Goal: Transaction & Acquisition: Obtain resource

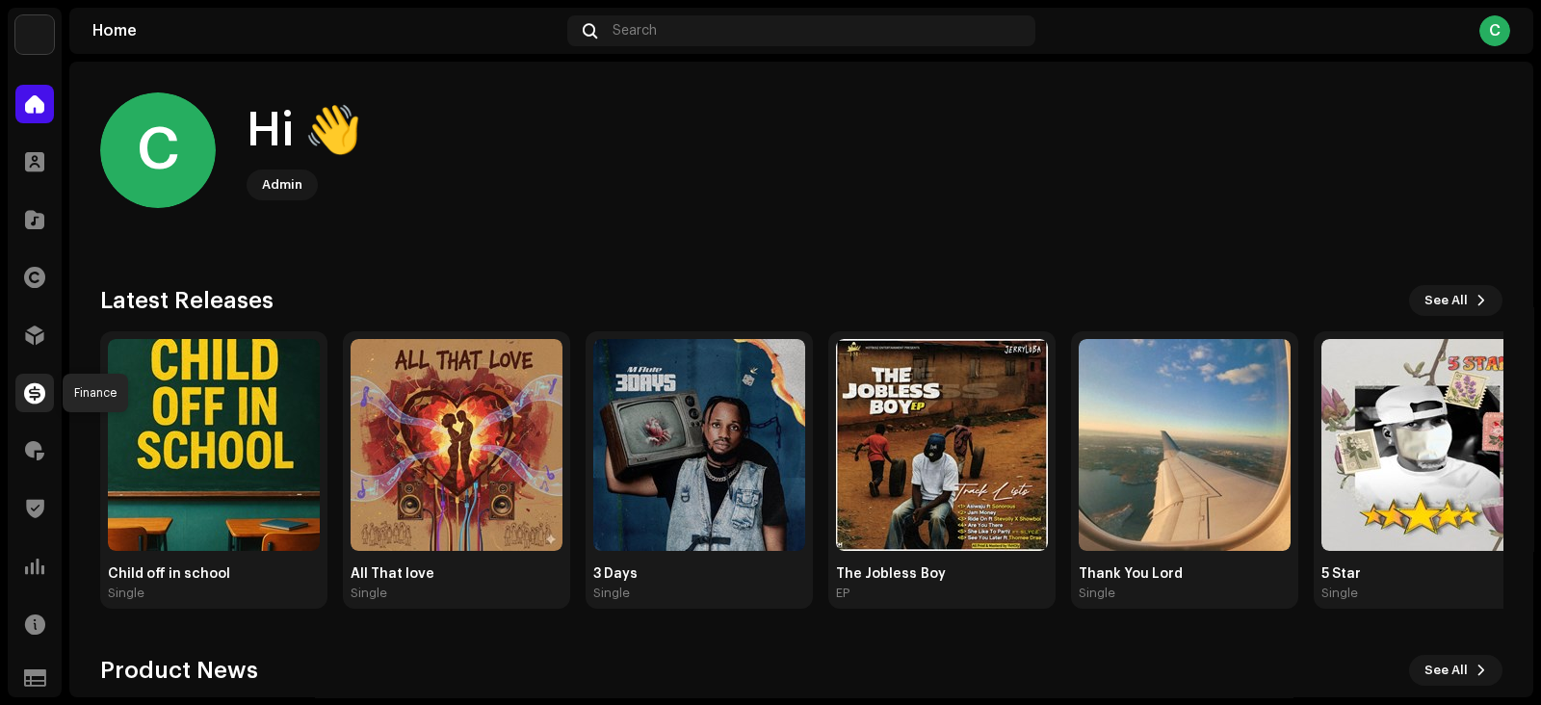
click at [35, 397] on span at bounding box center [34, 392] width 21 height 15
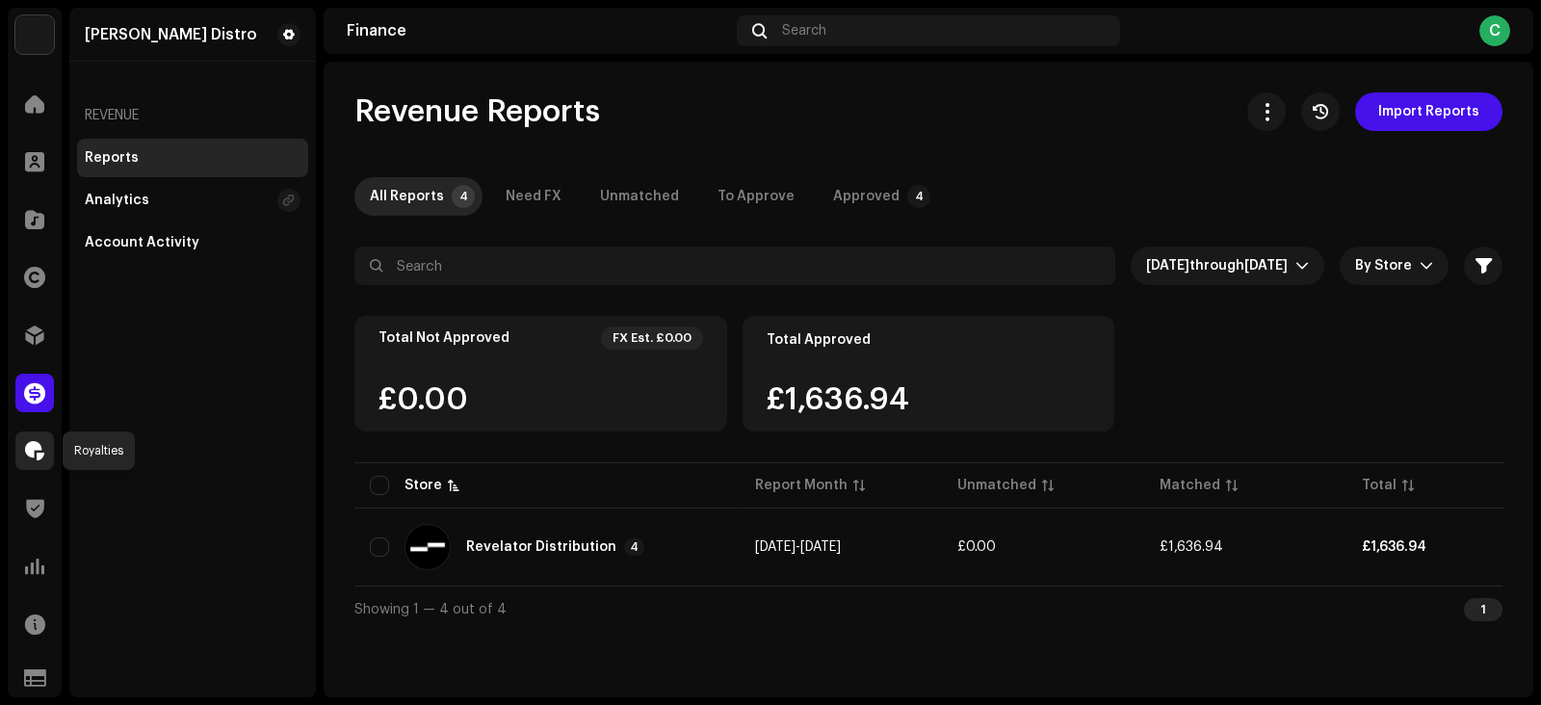
click at [26, 455] on span at bounding box center [34, 450] width 19 height 15
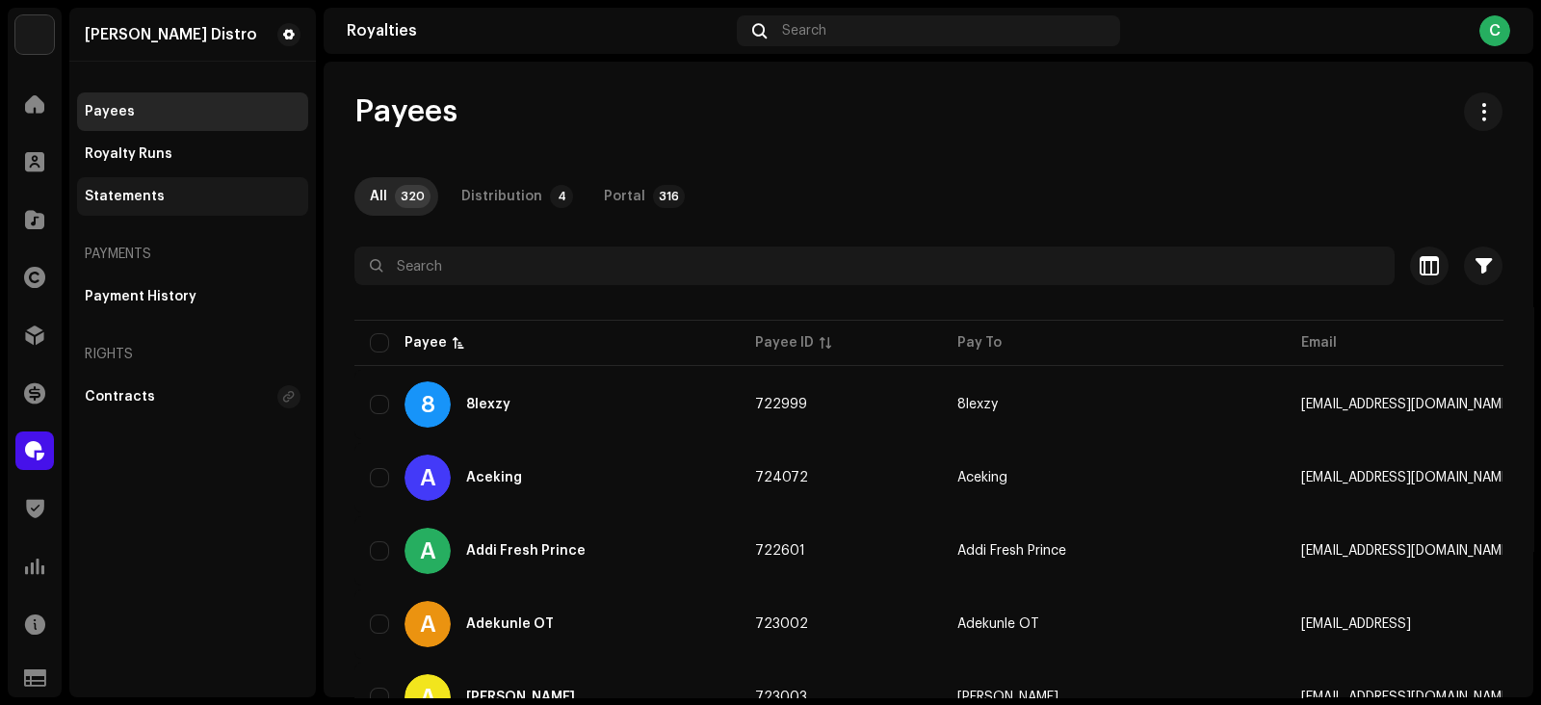
click at [125, 198] on div "Statements" at bounding box center [125, 196] width 80 height 15
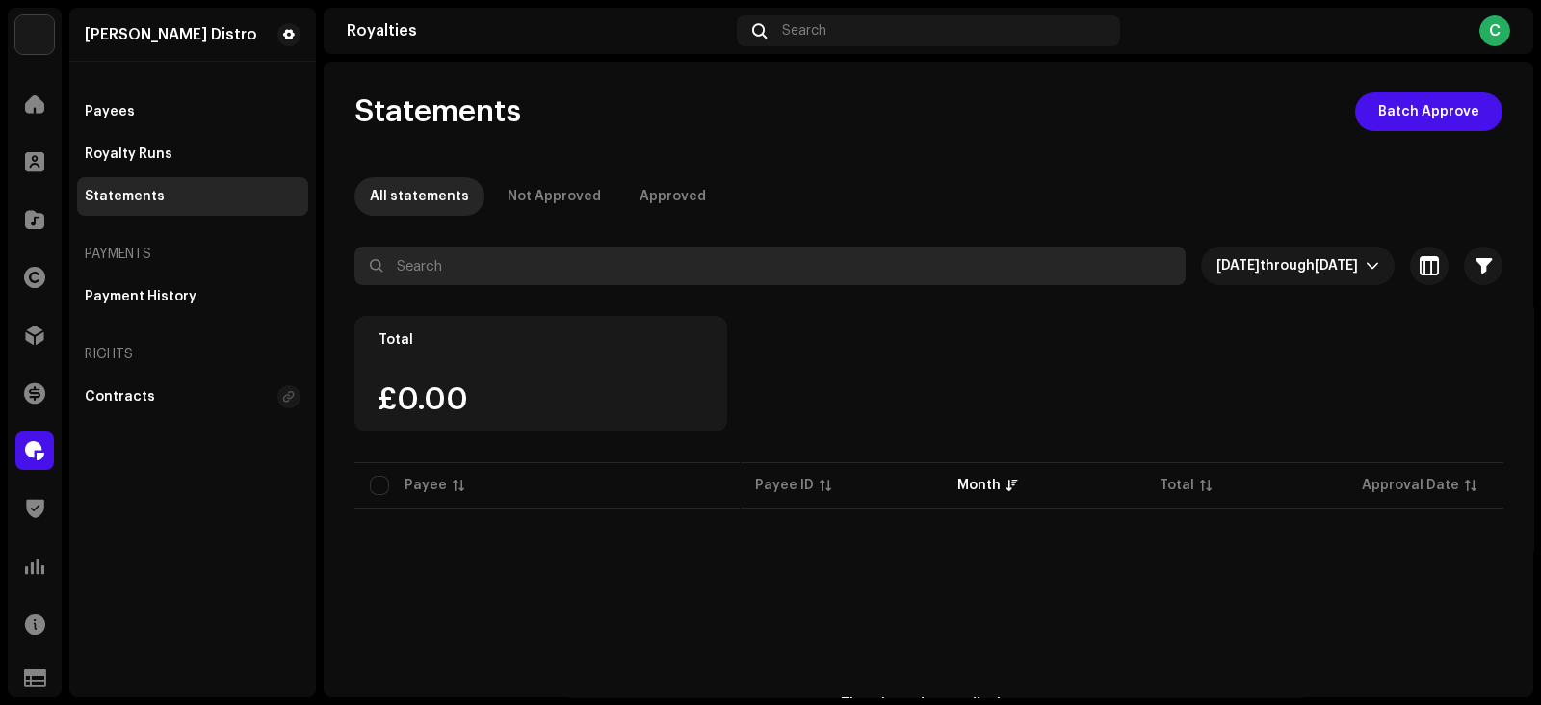
click at [684, 256] on input "text" at bounding box center [769, 266] width 831 height 39
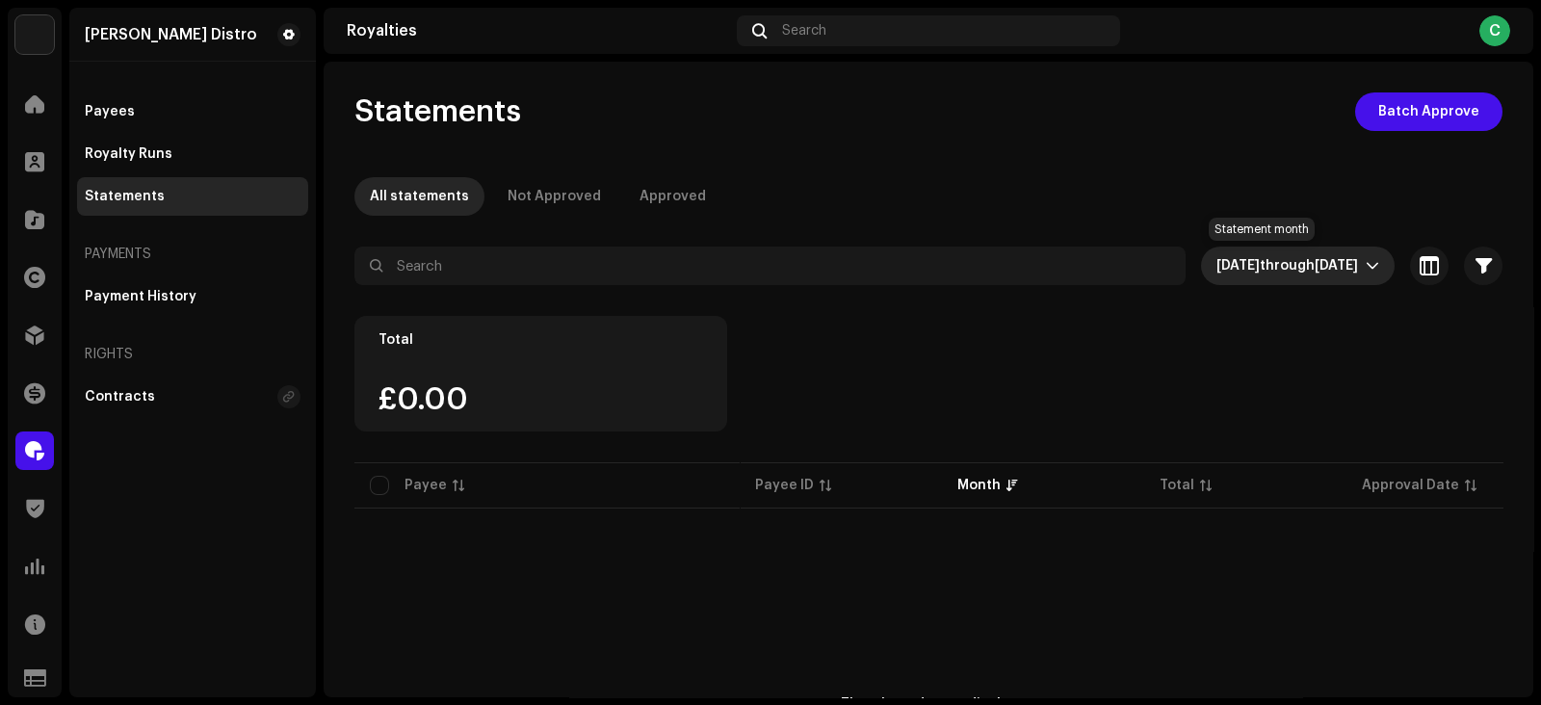
click at [1260, 272] on span "through" at bounding box center [1287, 265] width 55 height 13
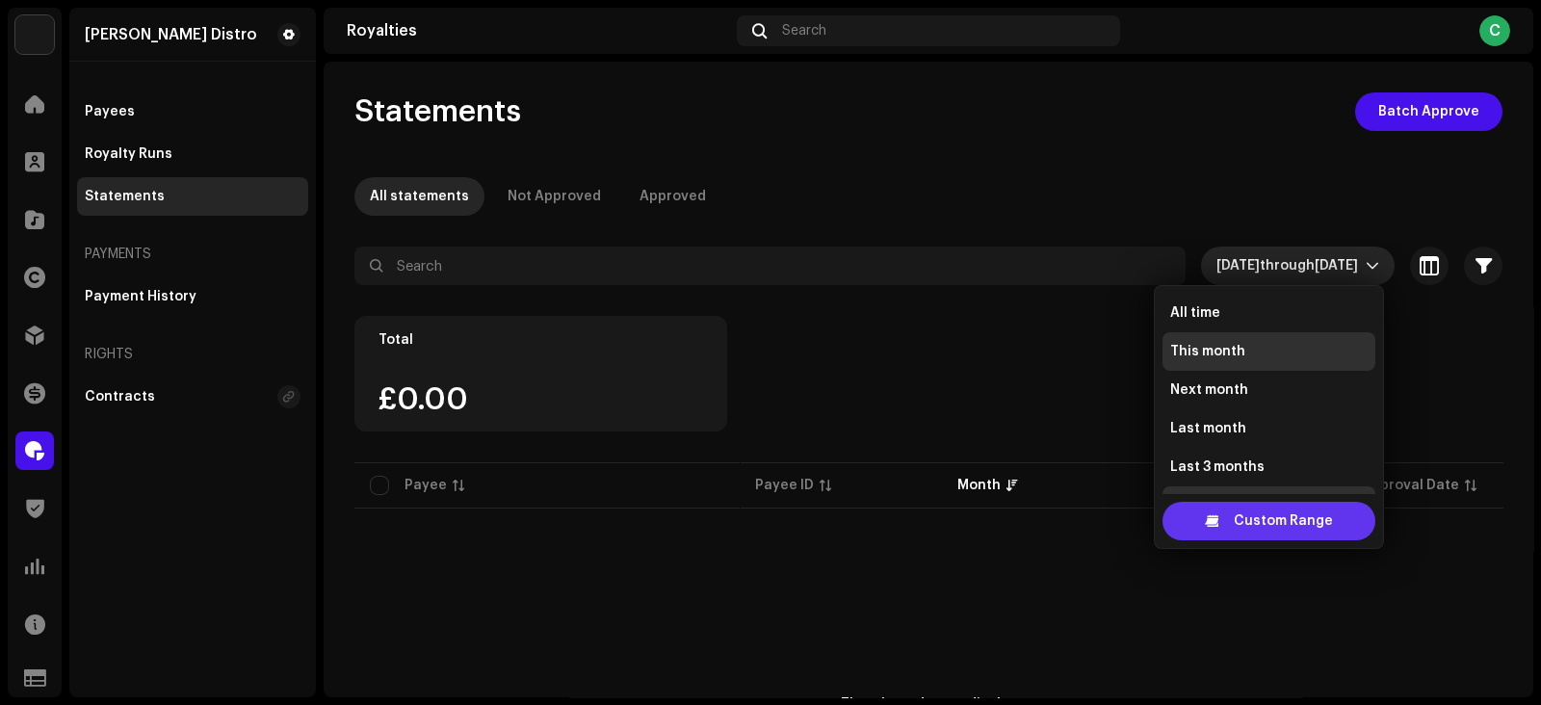
click at [1247, 523] on span "Custom Range" at bounding box center [1283, 521] width 99 height 39
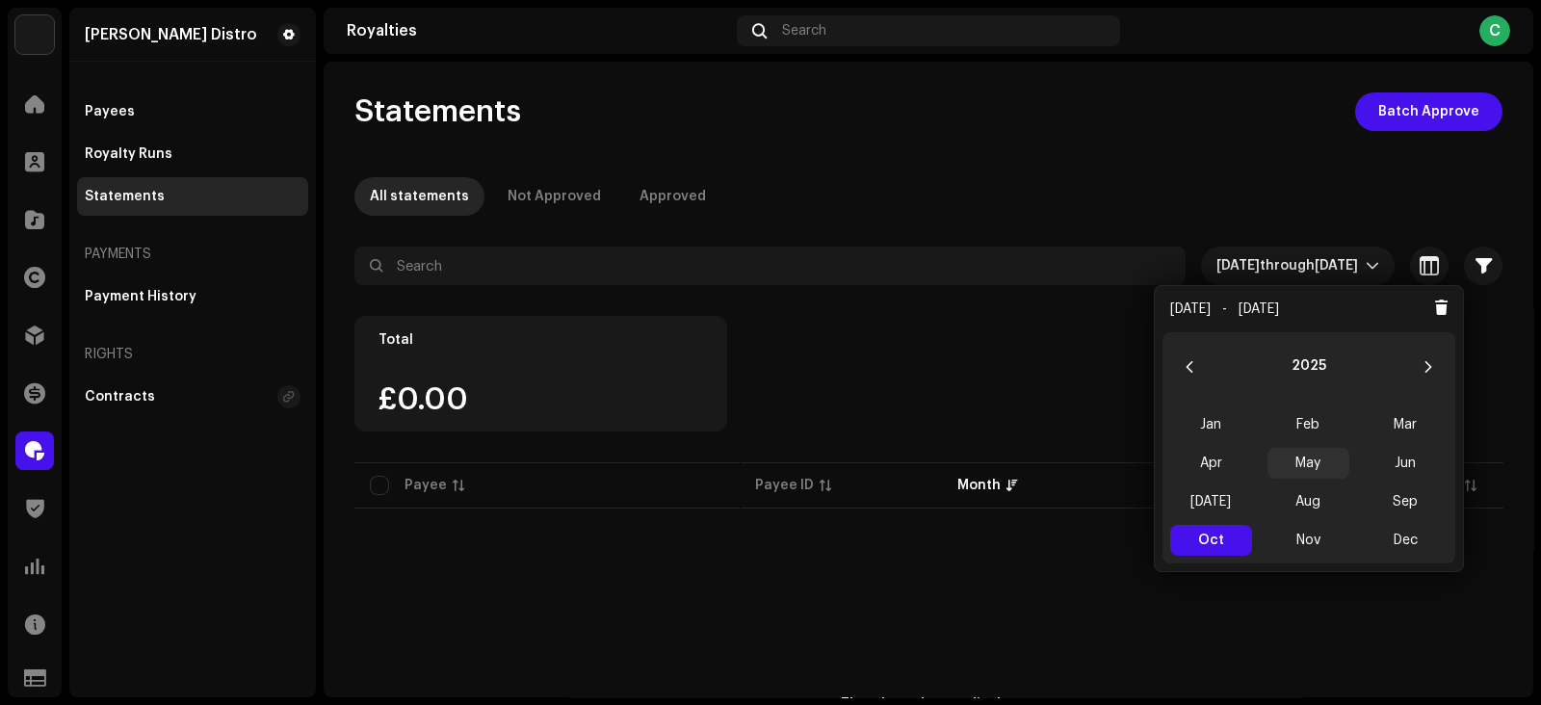
click at [1313, 458] on span "May" at bounding box center [1309, 463] width 82 height 31
click at [1313, 458] on span "May May" at bounding box center [1309, 463] width 82 height 31
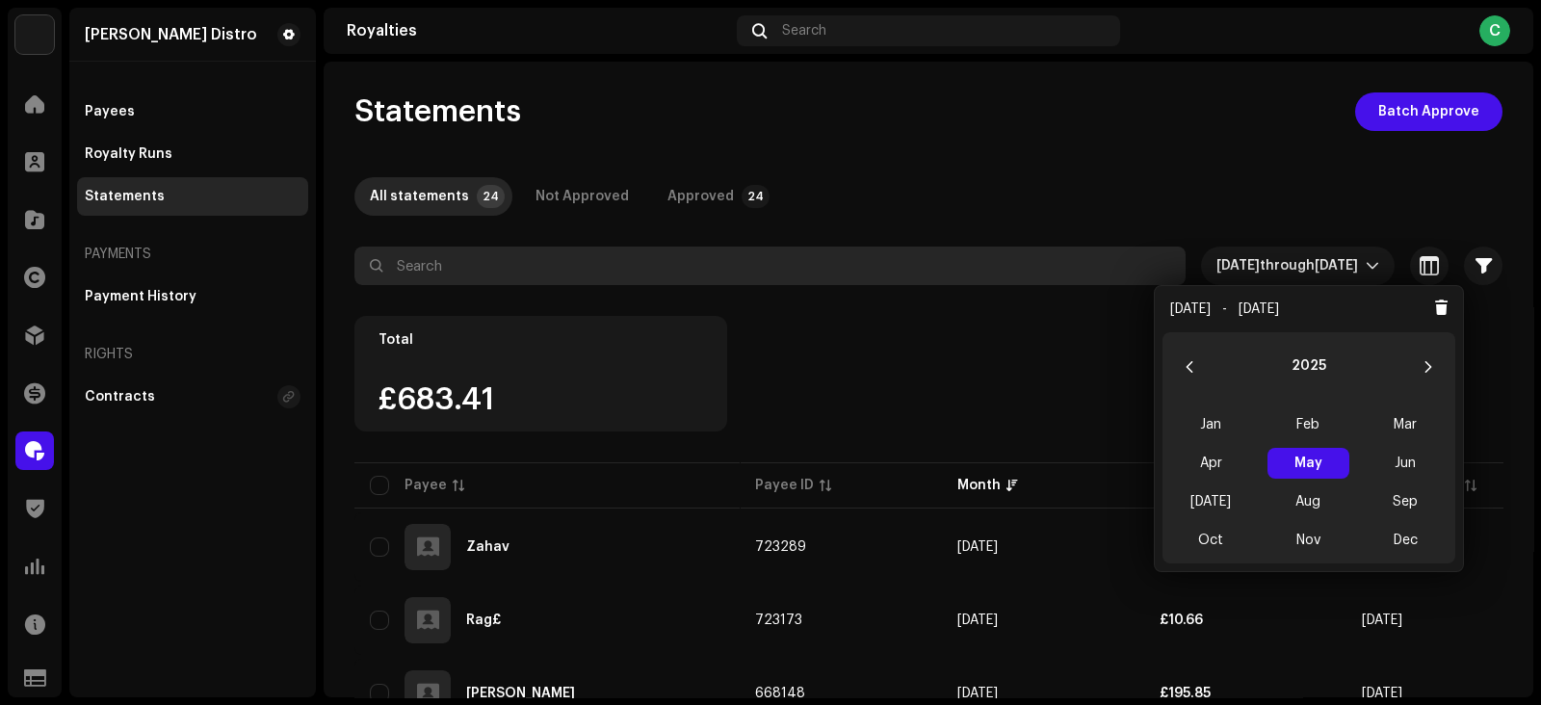
drag, startPoint x: 537, startPoint y: 270, endPoint x: 563, endPoint y: 271, distance: 25.1
click at [538, 271] on input "text" at bounding box center [769, 266] width 831 height 39
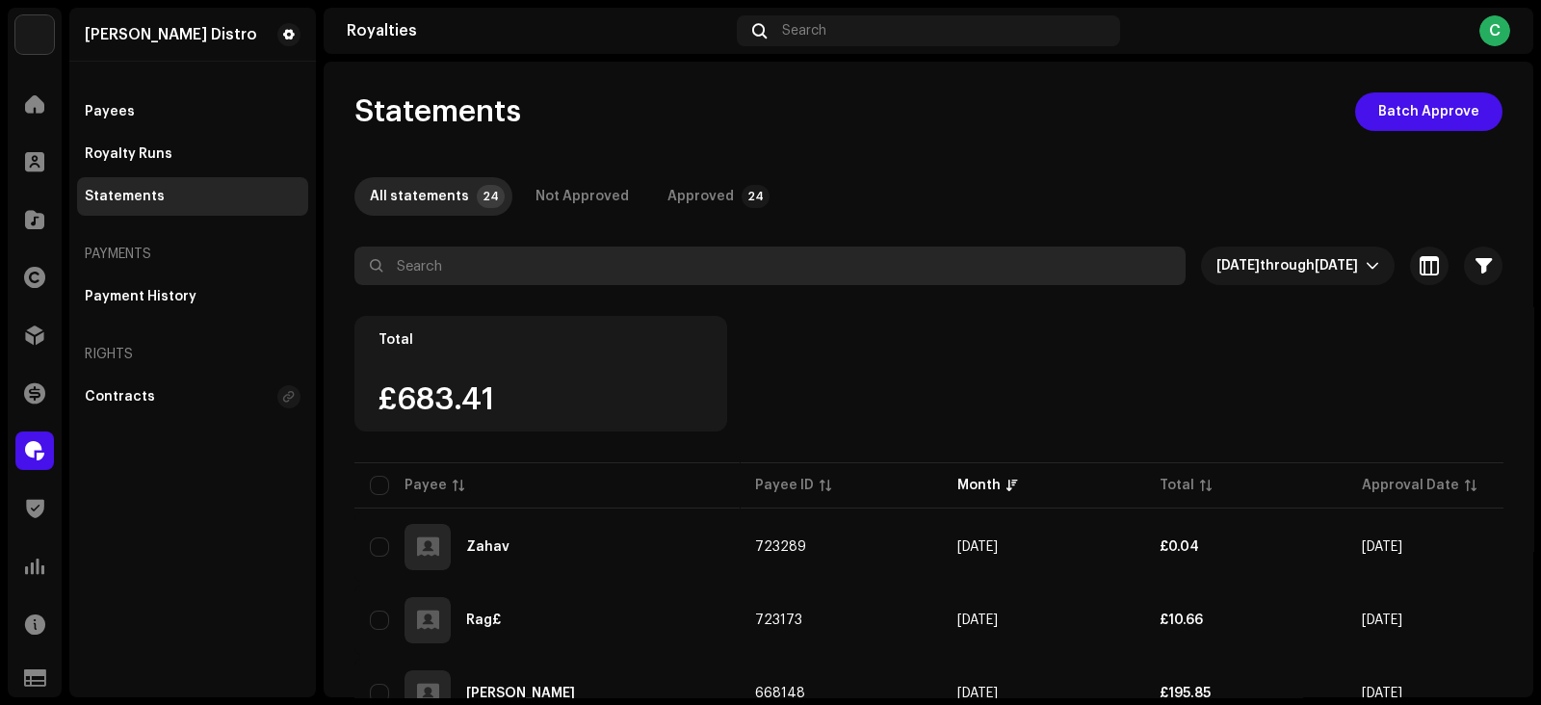
paste input "[PERSON_NAME]"
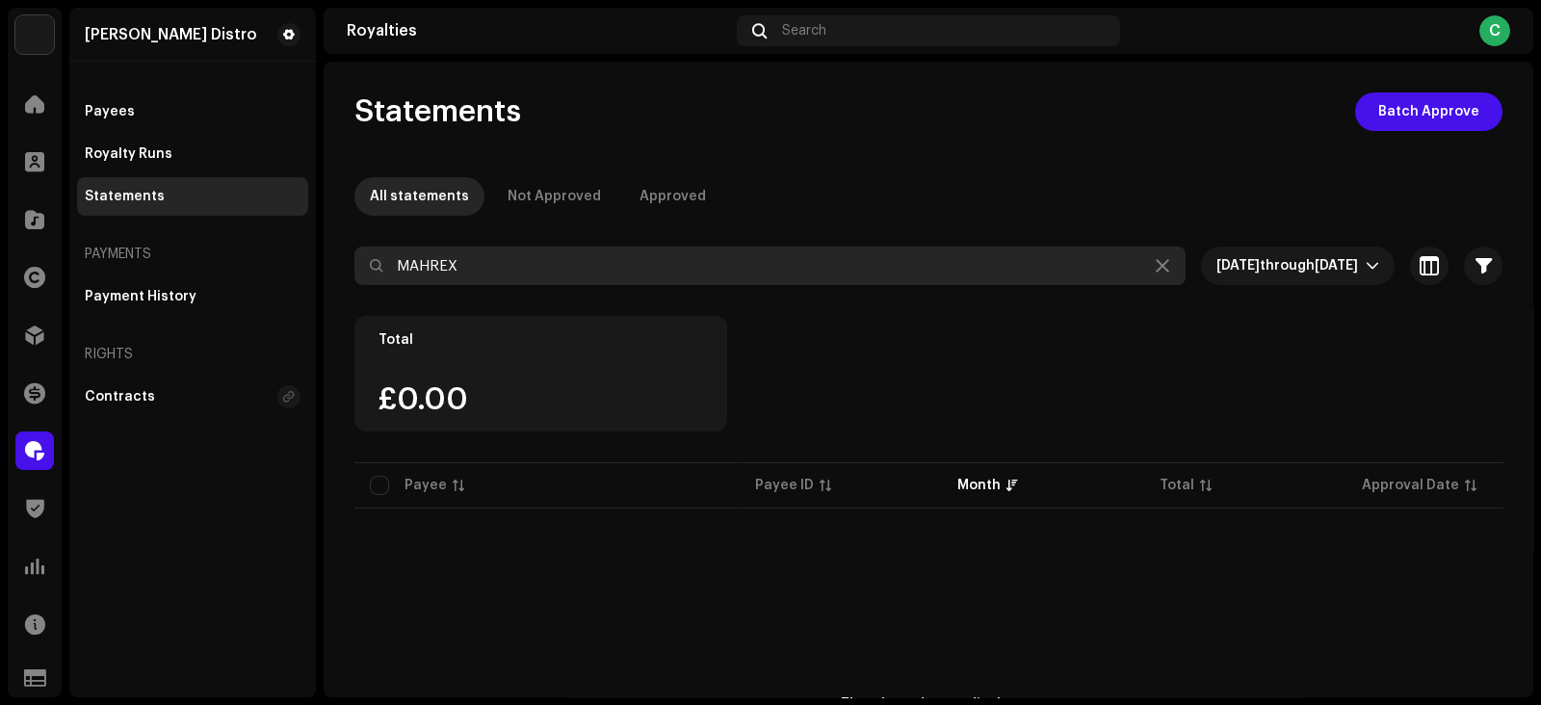
type input "MAHREX"
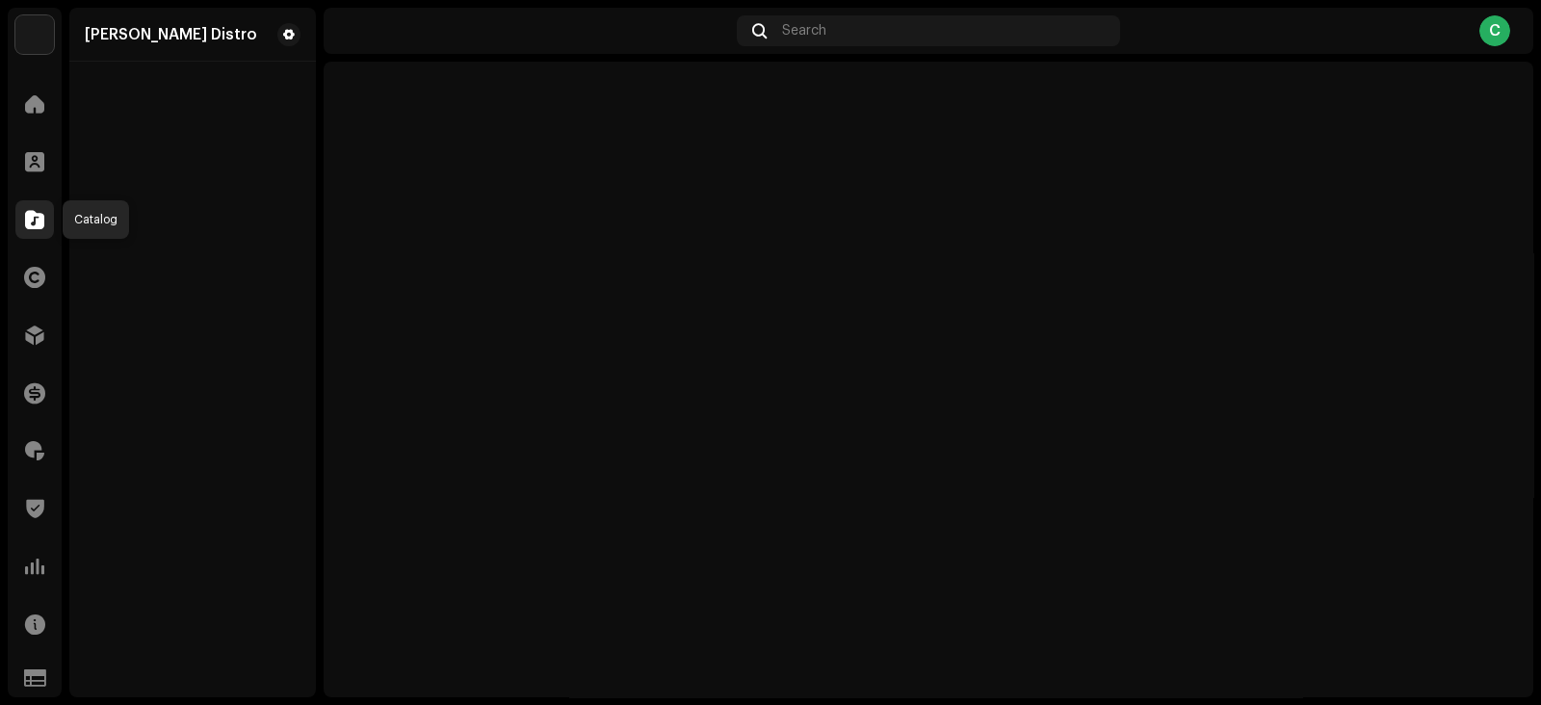
click at [30, 218] on span at bounding box center [34, 219] width 19 height 15
click at [31, 218] on span at bounding box center [34, 219] width 19 height 15
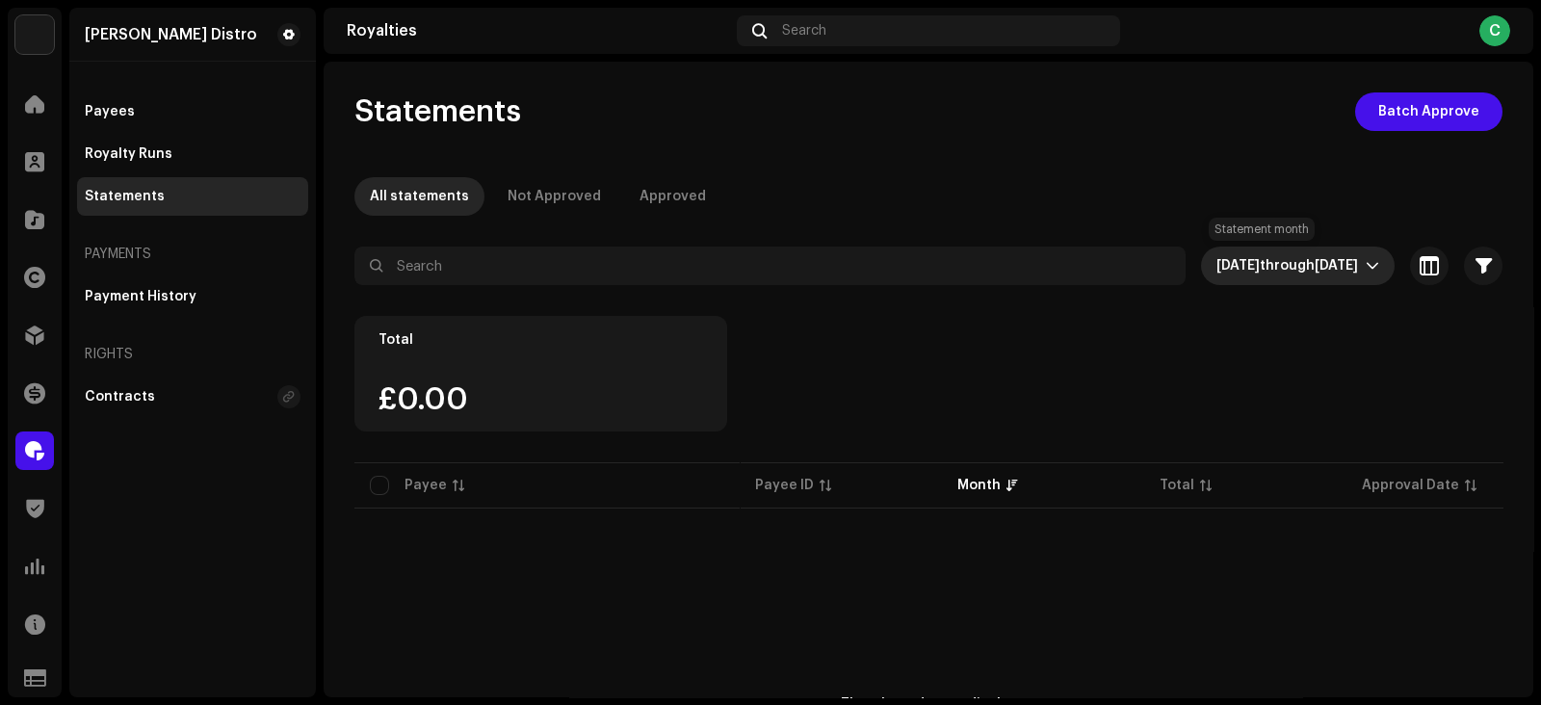
click at [1315, 266] on span "[DATE]" at bounding box center [1336, 265] width 43 height 13
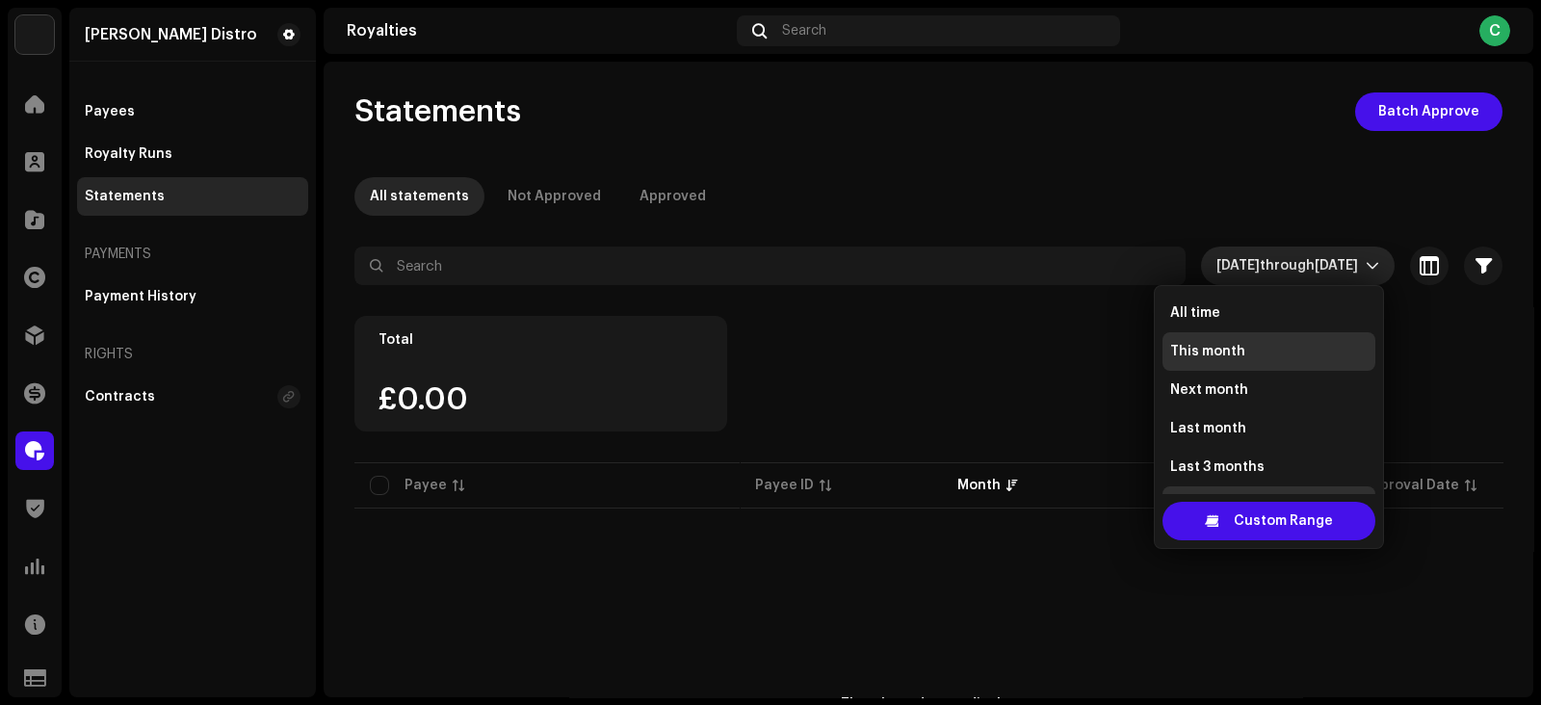
scroll to position [30, 0]
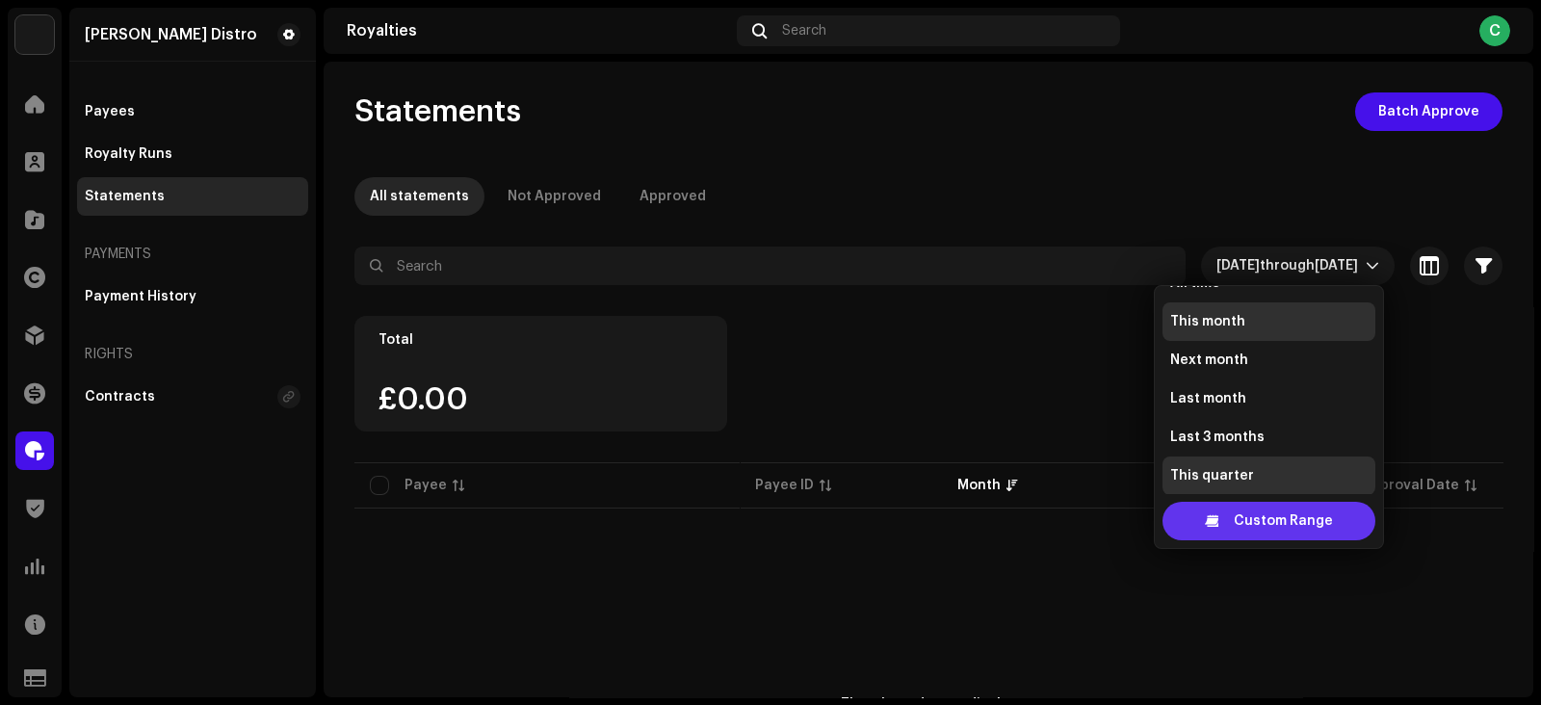
click at [1237, 536] on span "Custom Range" at bounding box center [1283, 521] width 99 height 39
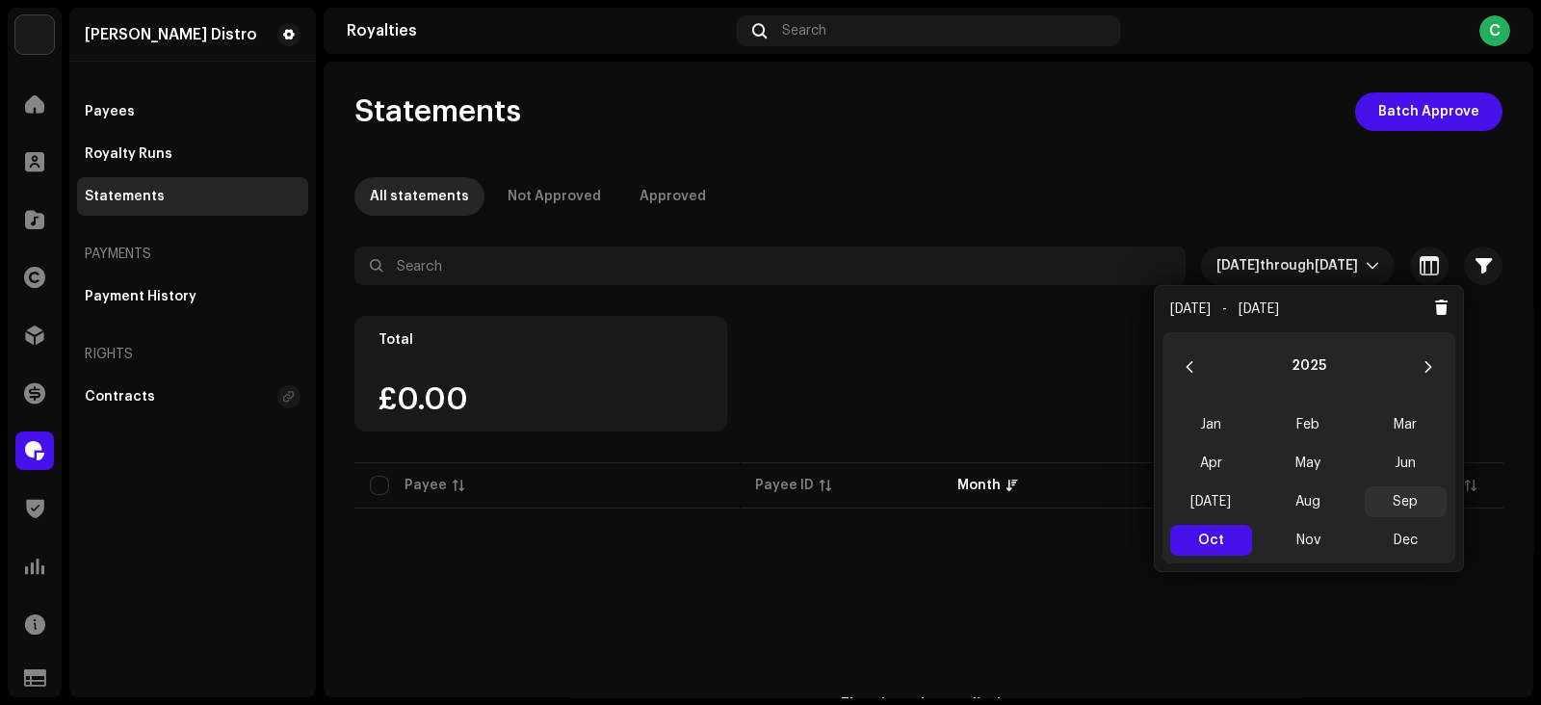
click at [1403, 500] on span "Sep" at bounding box center [1406, 501] width 82 height 31
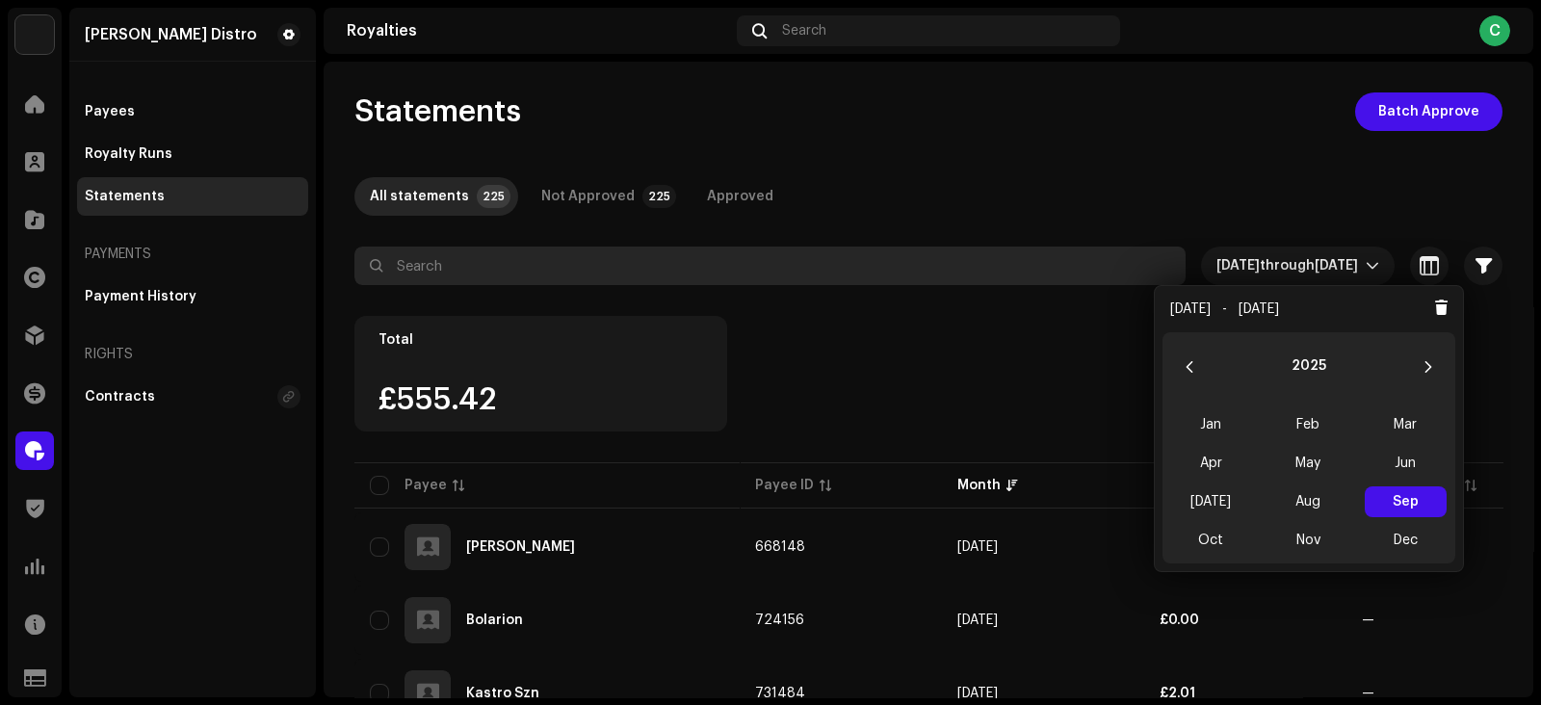
click at [578, 263] on input "text" at bounding box center [769, 266] width 831 height 39
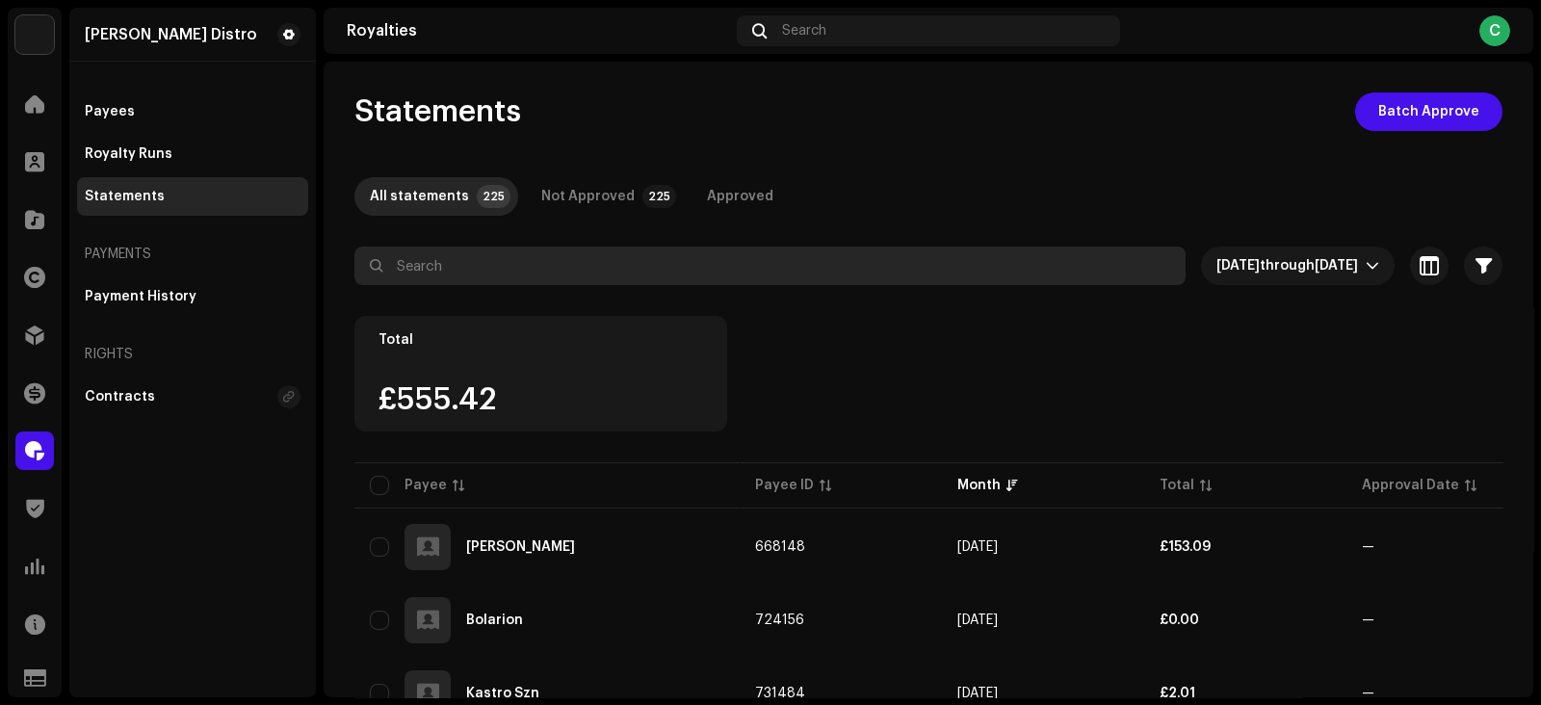
click at [641, 258] on input "text" at bounding box center [769, 266] width 831 height 39
paste input "[PERSON_NAME]"
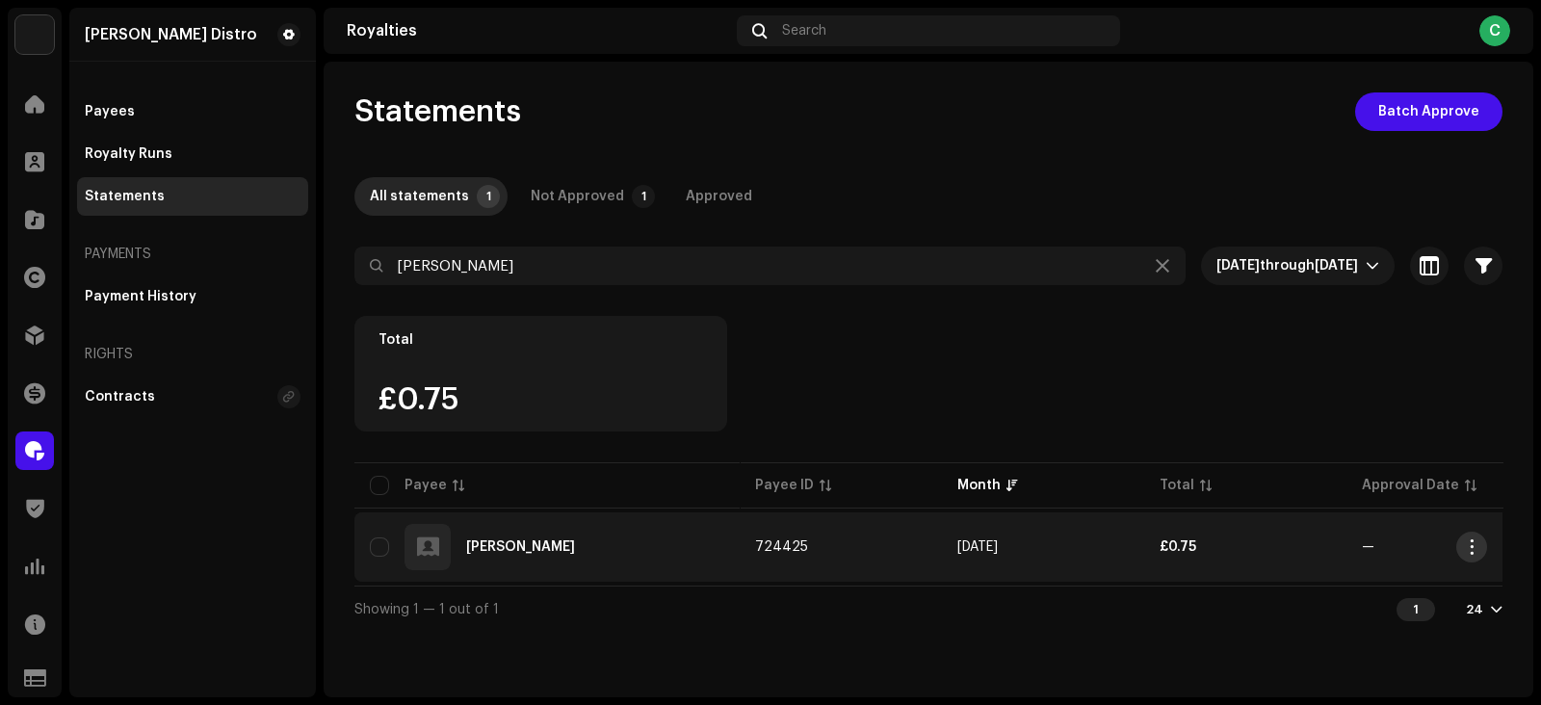
click at [1471, 553] on button "button" at bounding box center [1471, 547] width 31 height 31
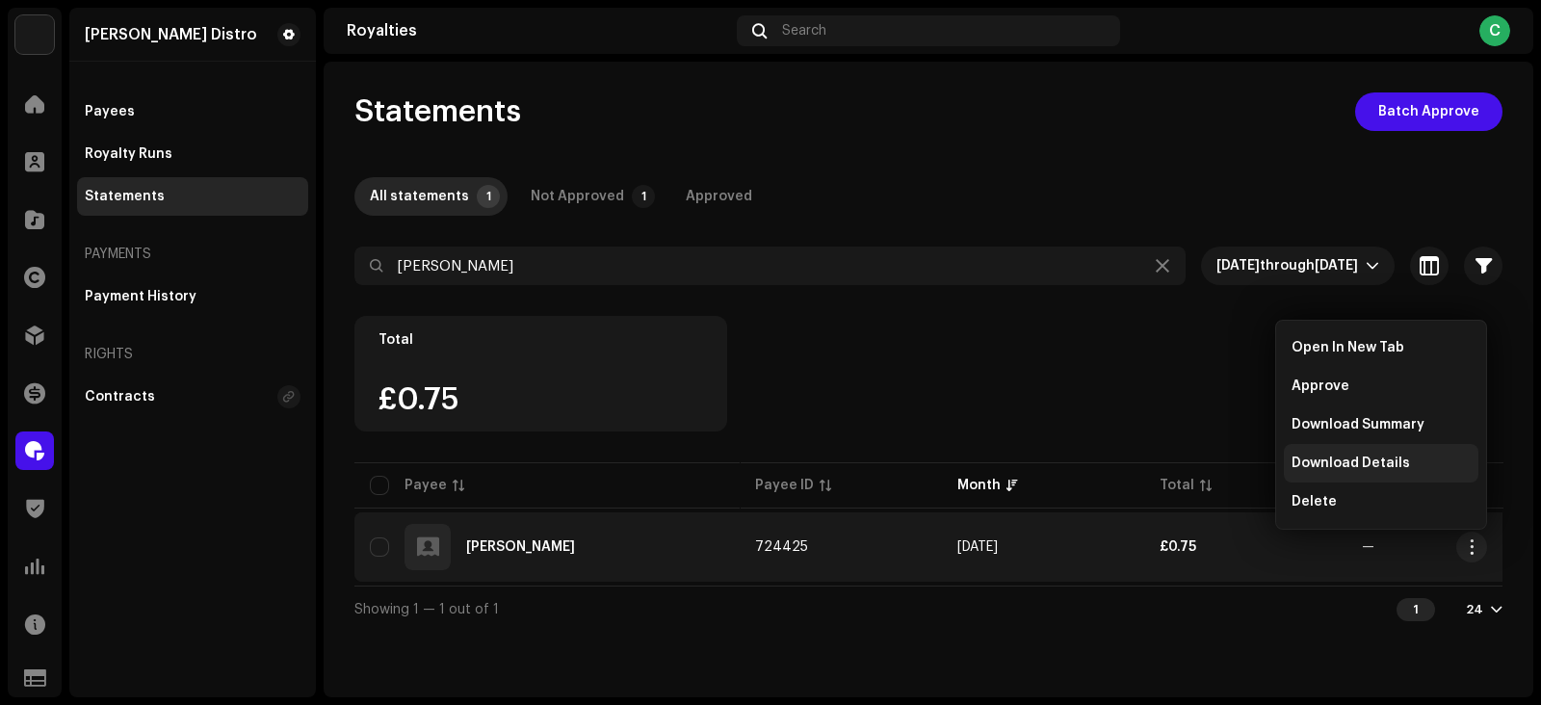
click at [1368, 459] on span "Download Details" at bounding box center [1351, 463] width 118 height 15
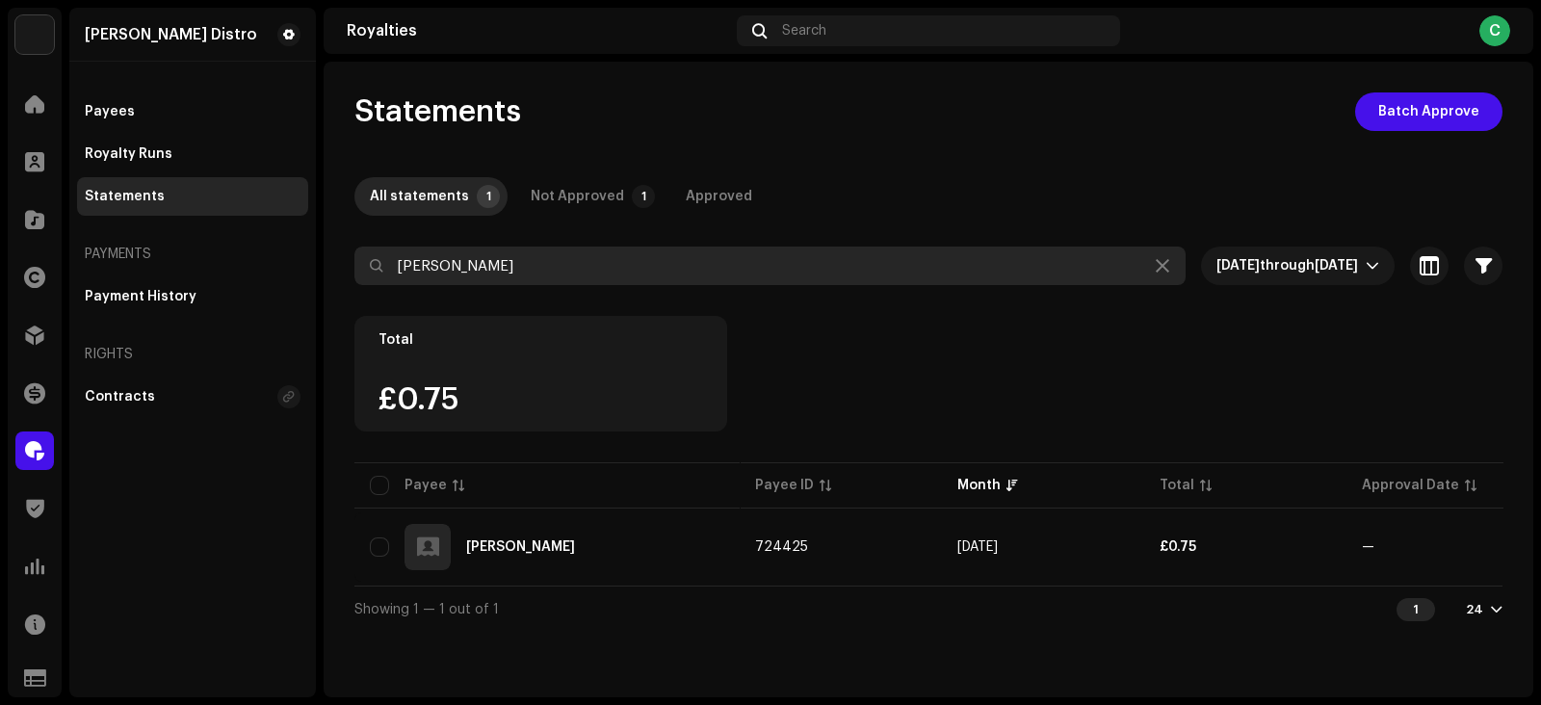
click at [548, 262] on input "[PERSON_NAME]" at bounding box center [769, 266] width 831 height 39
paste input "MAHREX"
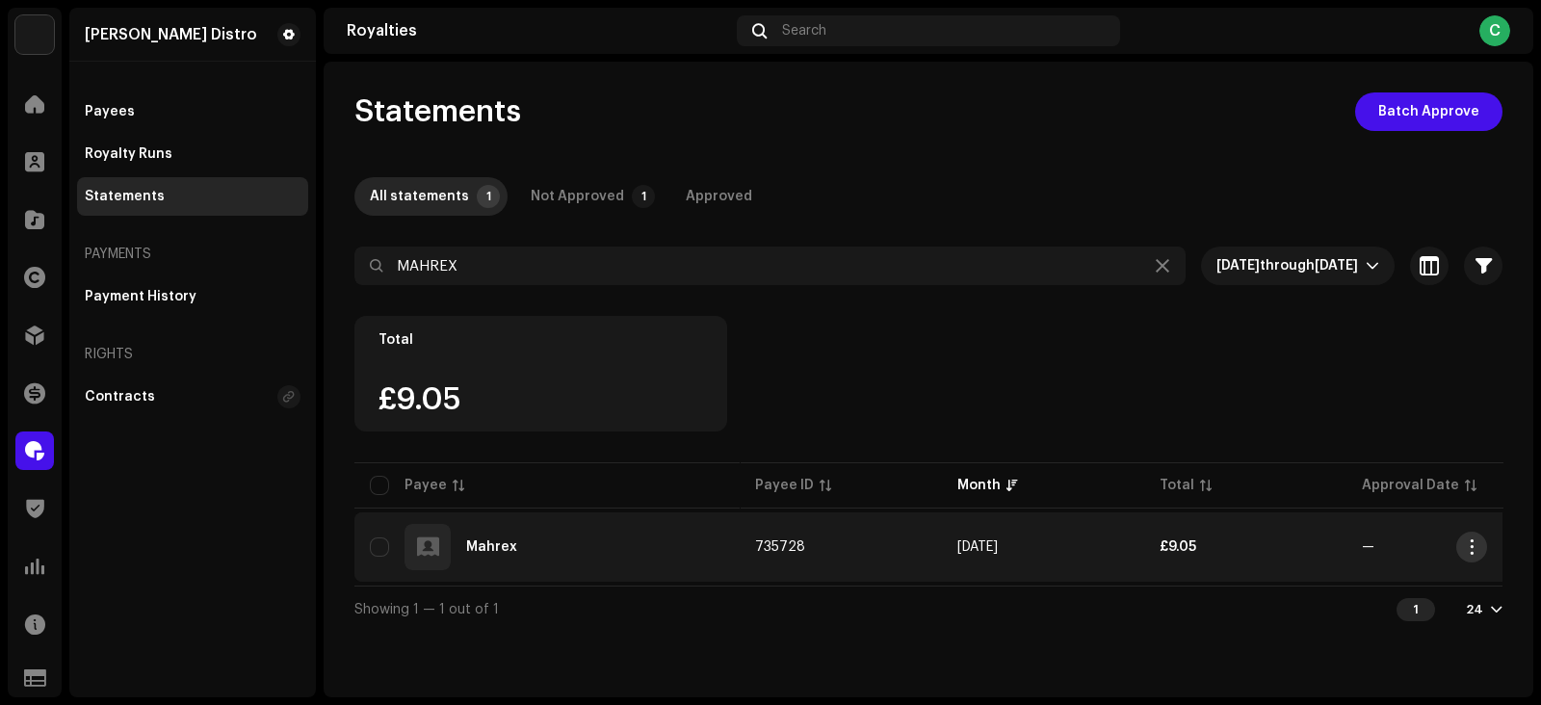
click at [1471, 546] on span "button" at bounding box center [1472, 546] width 14 height 15
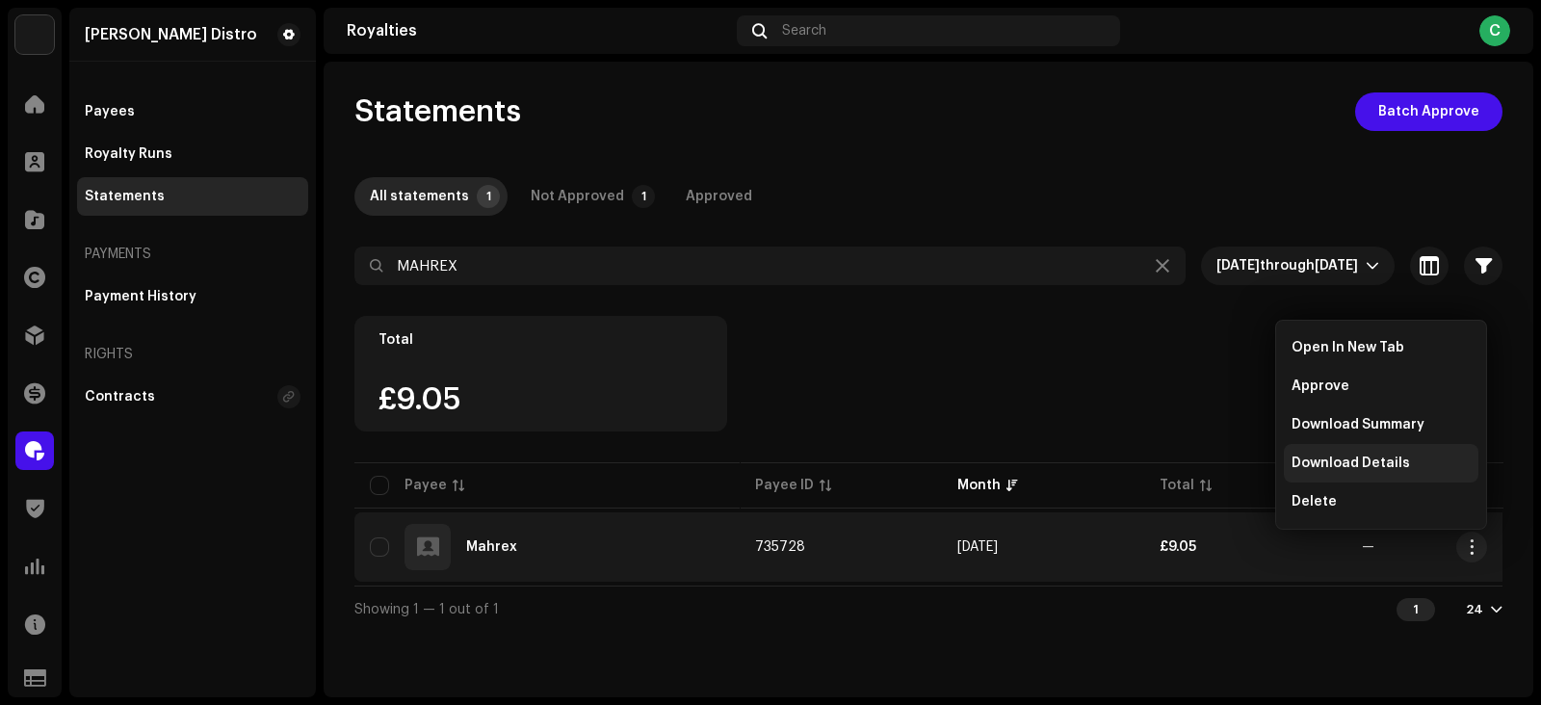
click at [1366, 464] on span "Download Details" at bounding box center [1351, 463] width 118 height 15
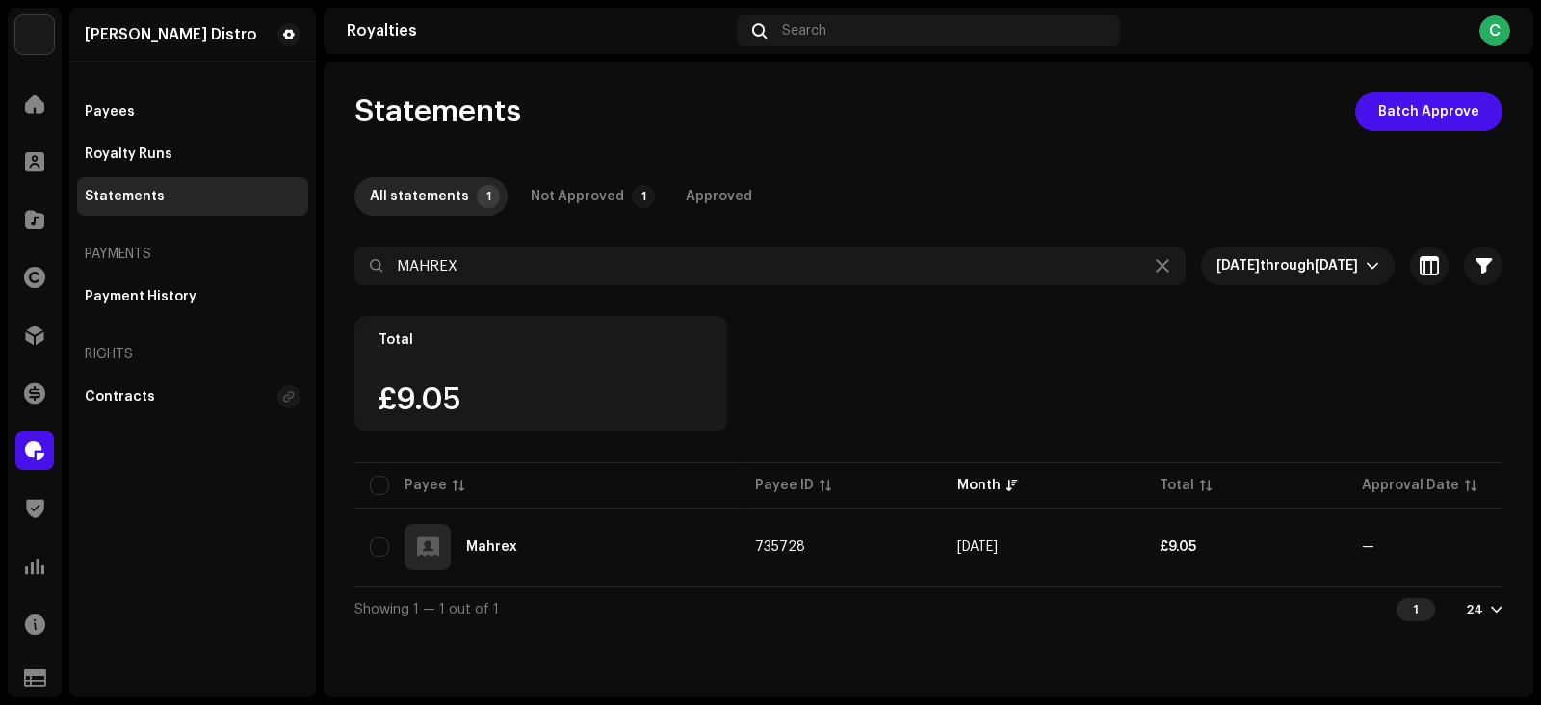
click at [1493, 617] on div at bounding box center [1497, 609] width 12 height 15
click at [1425, 579] on div "72" at bounding box center [1454, 578] width 79 height 39
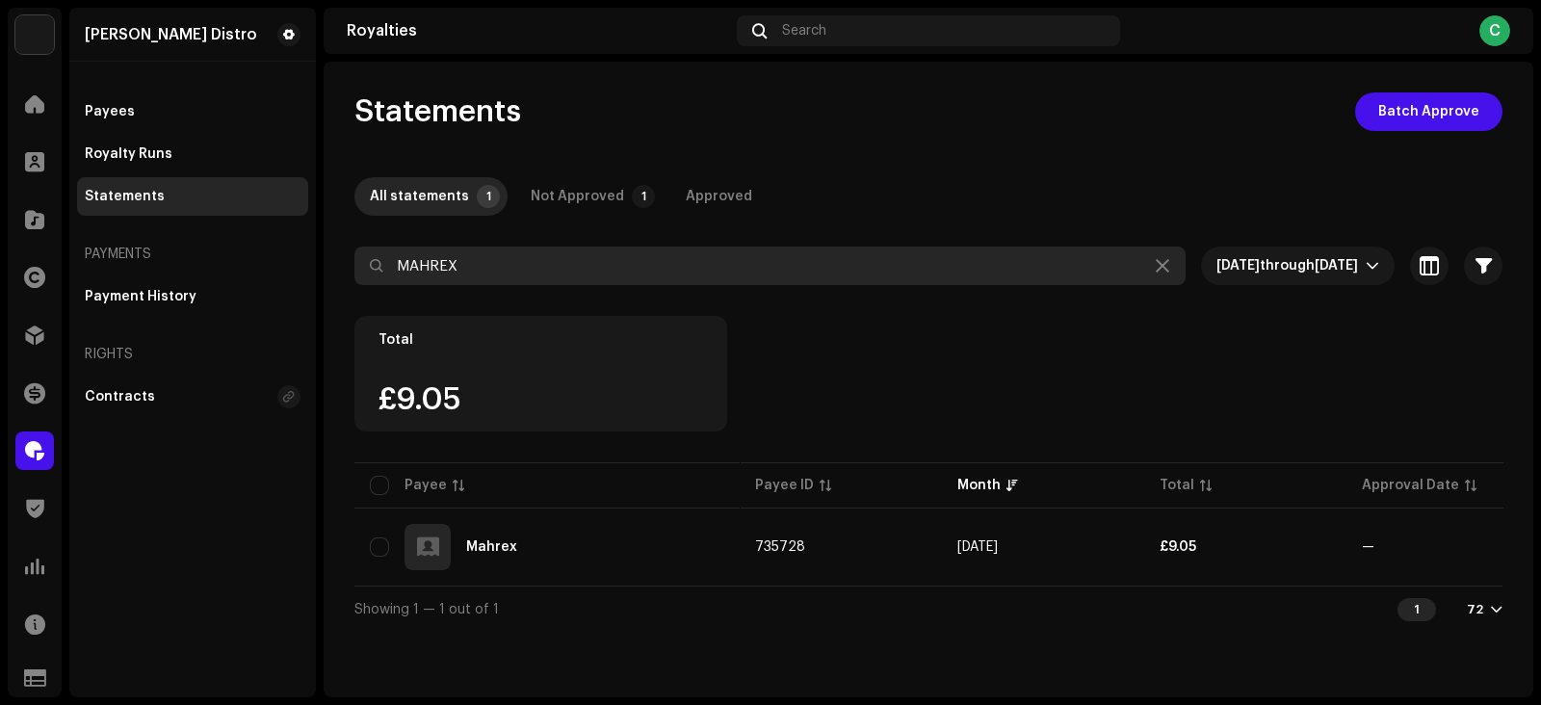
click at [498, 270] on input "MAHREX" at bounding box center [769, 266] width 831 height 39
paste input "Skellypee"
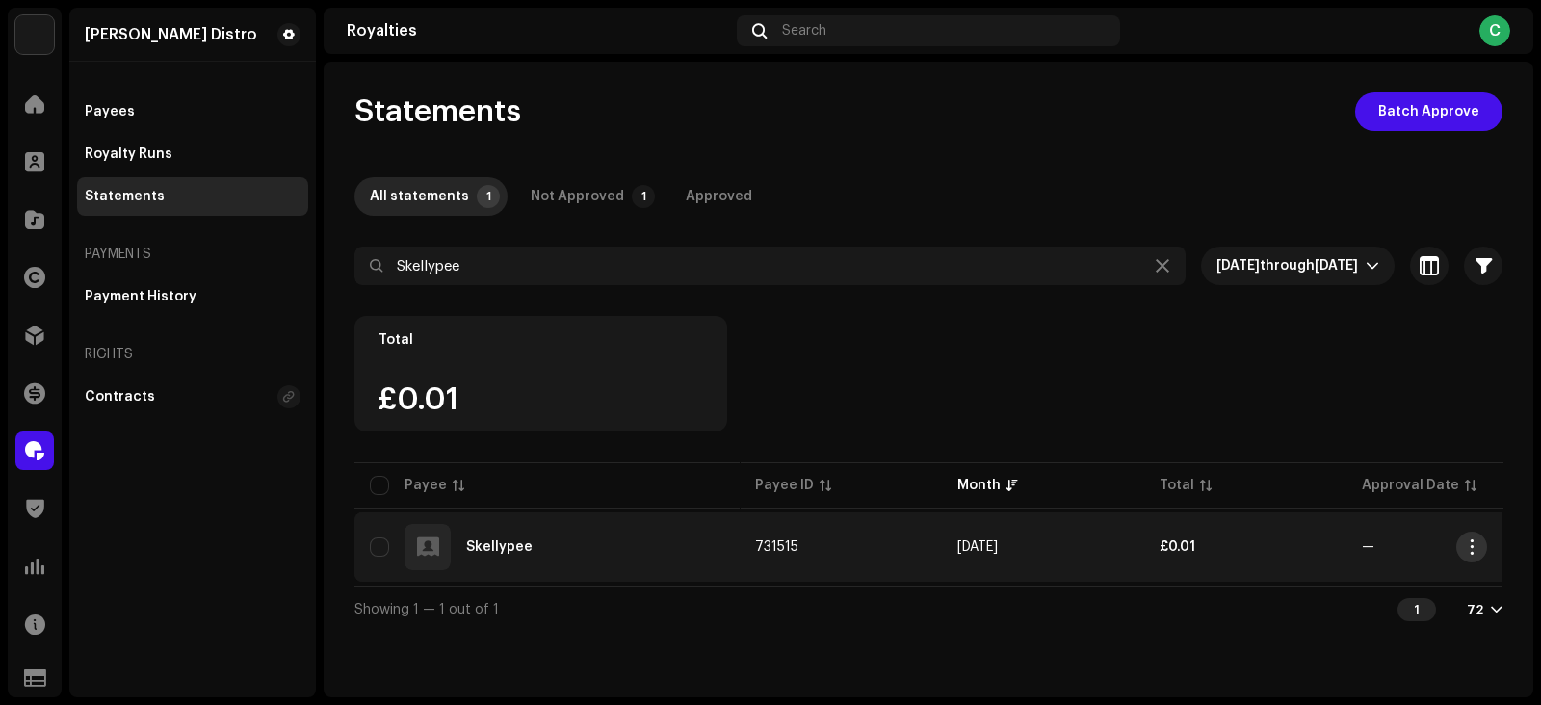
click at [1479, 550] on button "button" at bounding box center [1471, 547] width 31 height 31
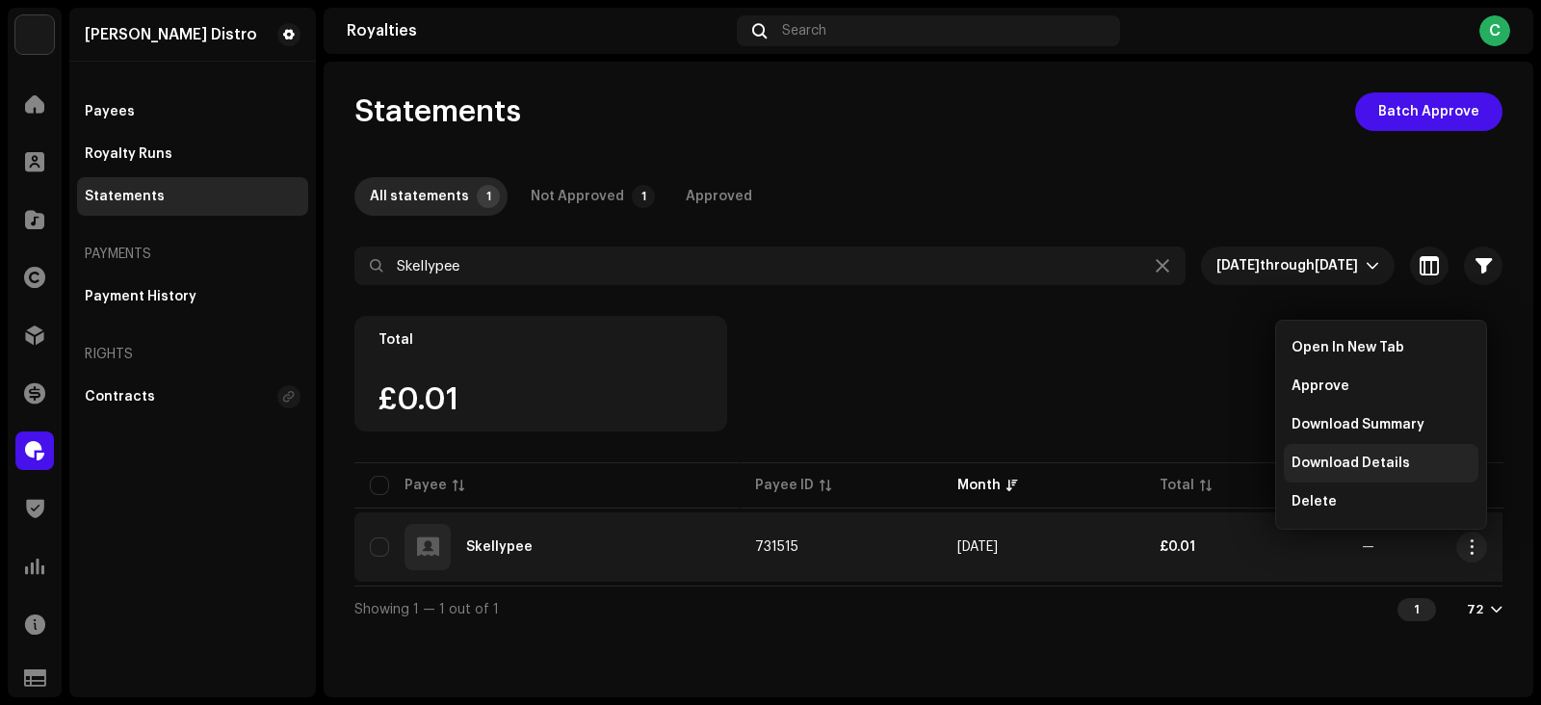
click at [1320, 468] on span "Download Details" at bounding box center [1351, 463] width 118 height 15
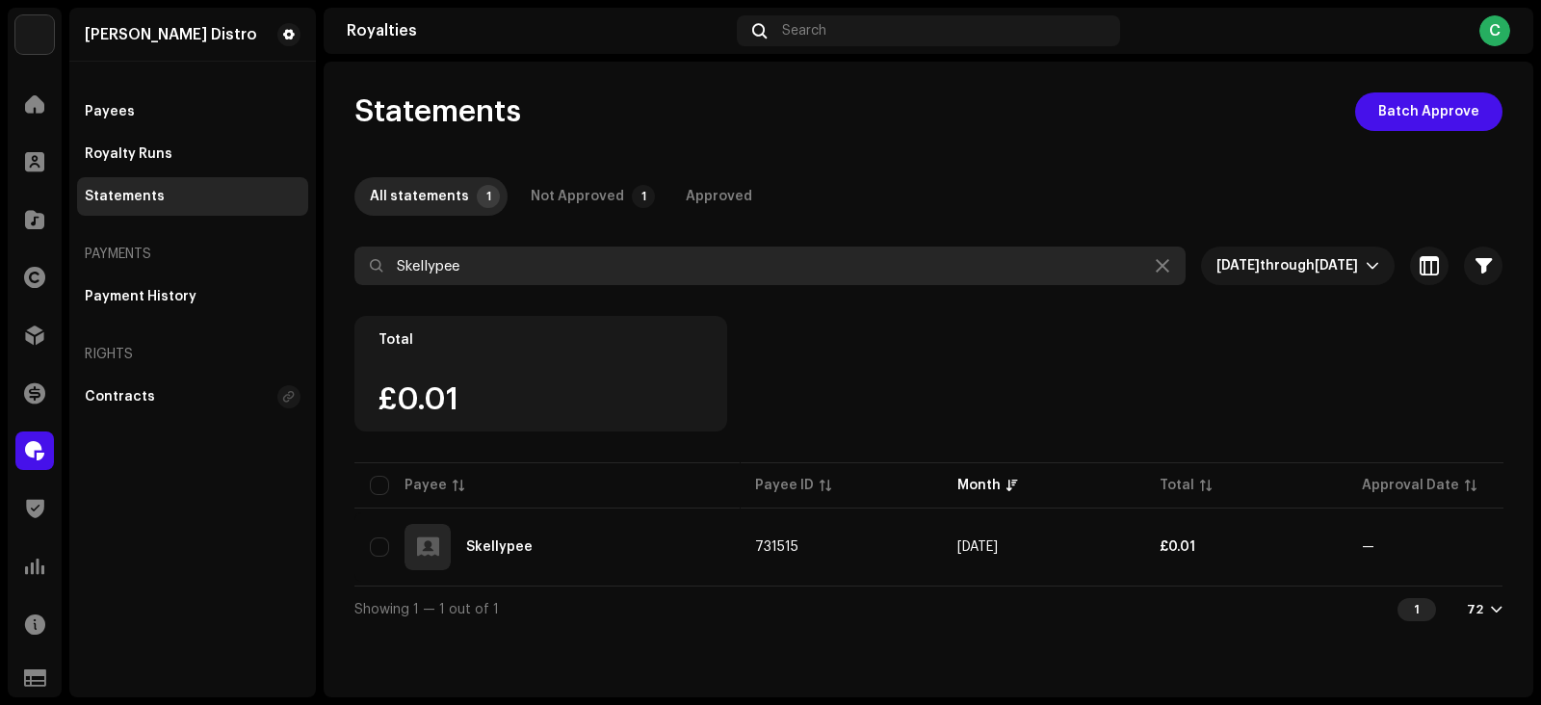
click at [578, 262] on input "Skellypee" at bounding box center [769, 266] width 831 height 39
paste input "Kastro Szn"
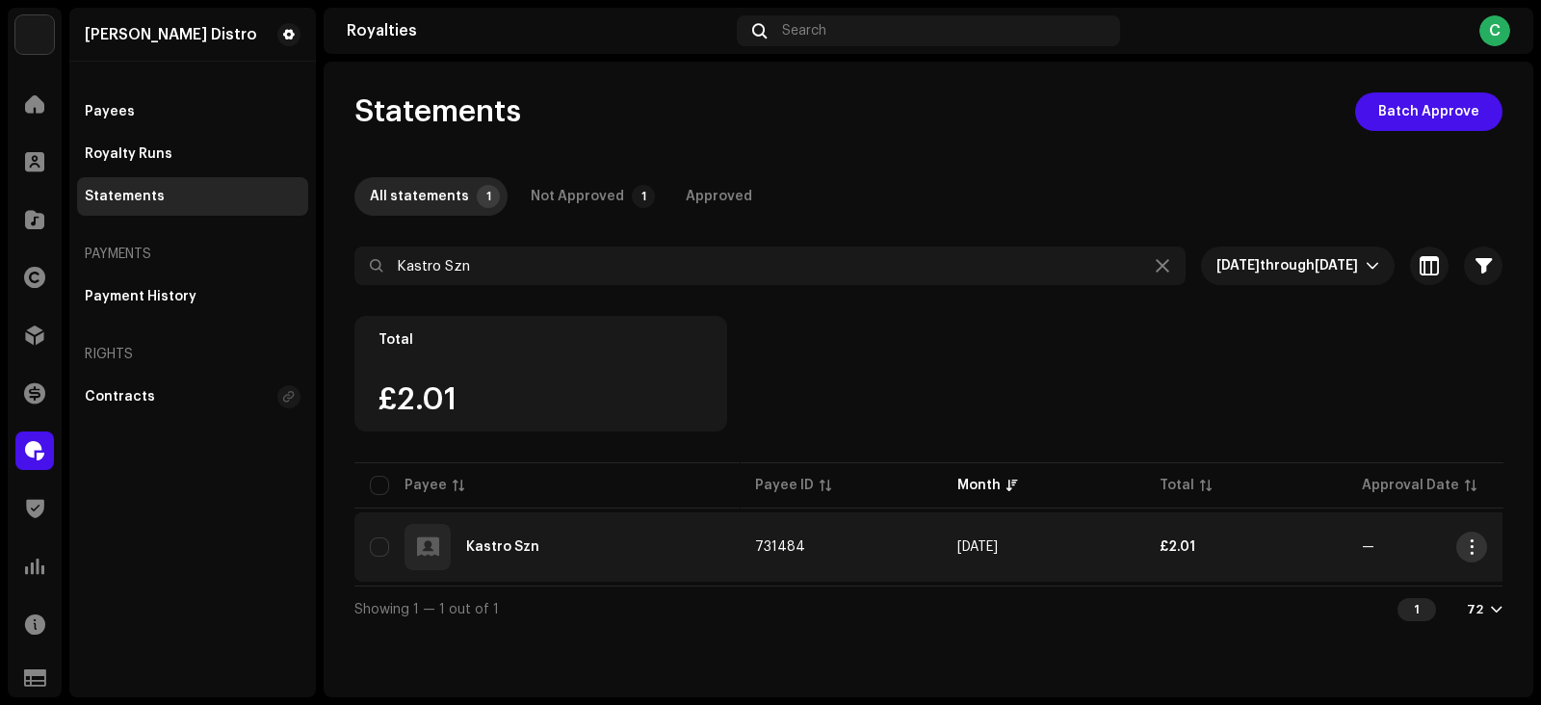
click at [1465, 544] on span "button" at bounding box center [1472, 546] width 14 height 15
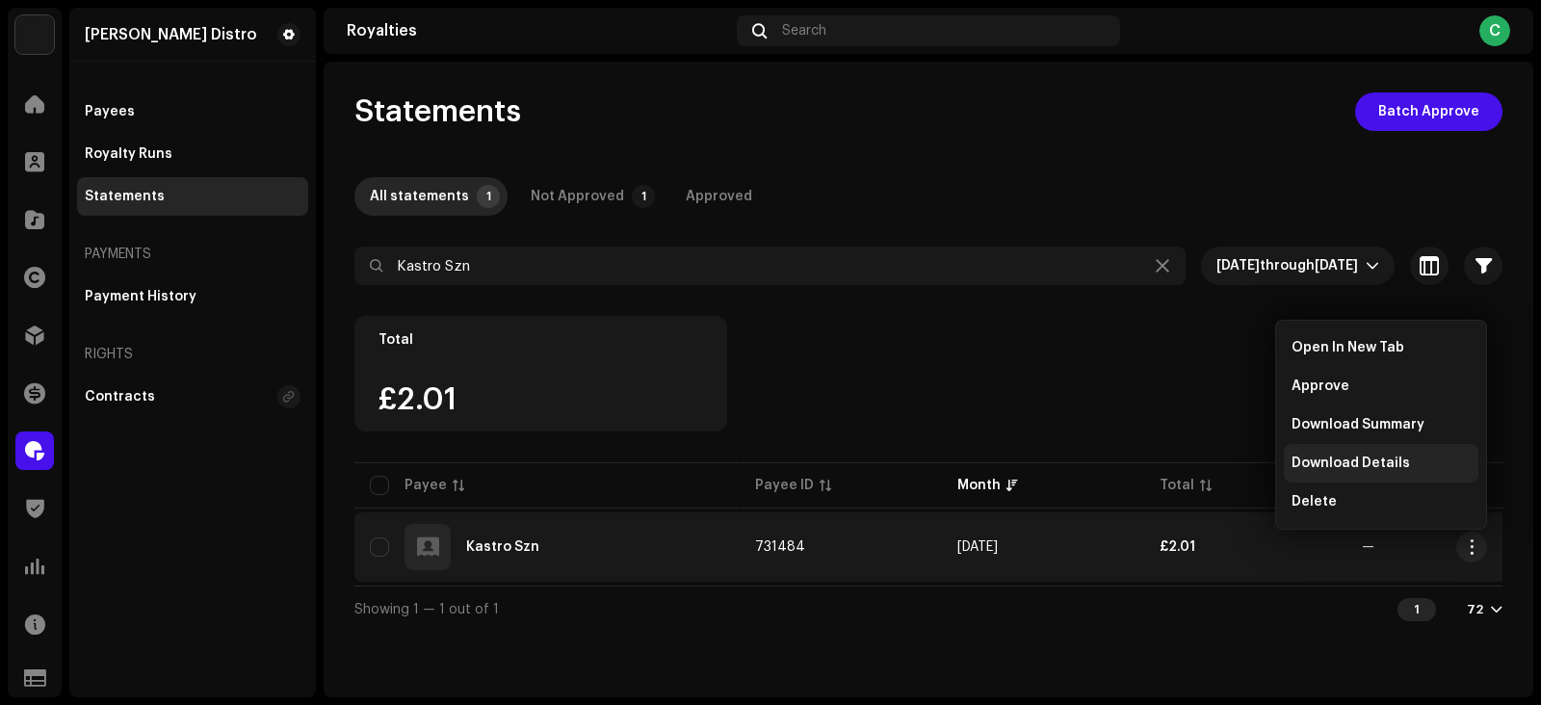
click at [1328, 464] on span "Download Details" at bounding box center [1351, 463] width 118 height 15
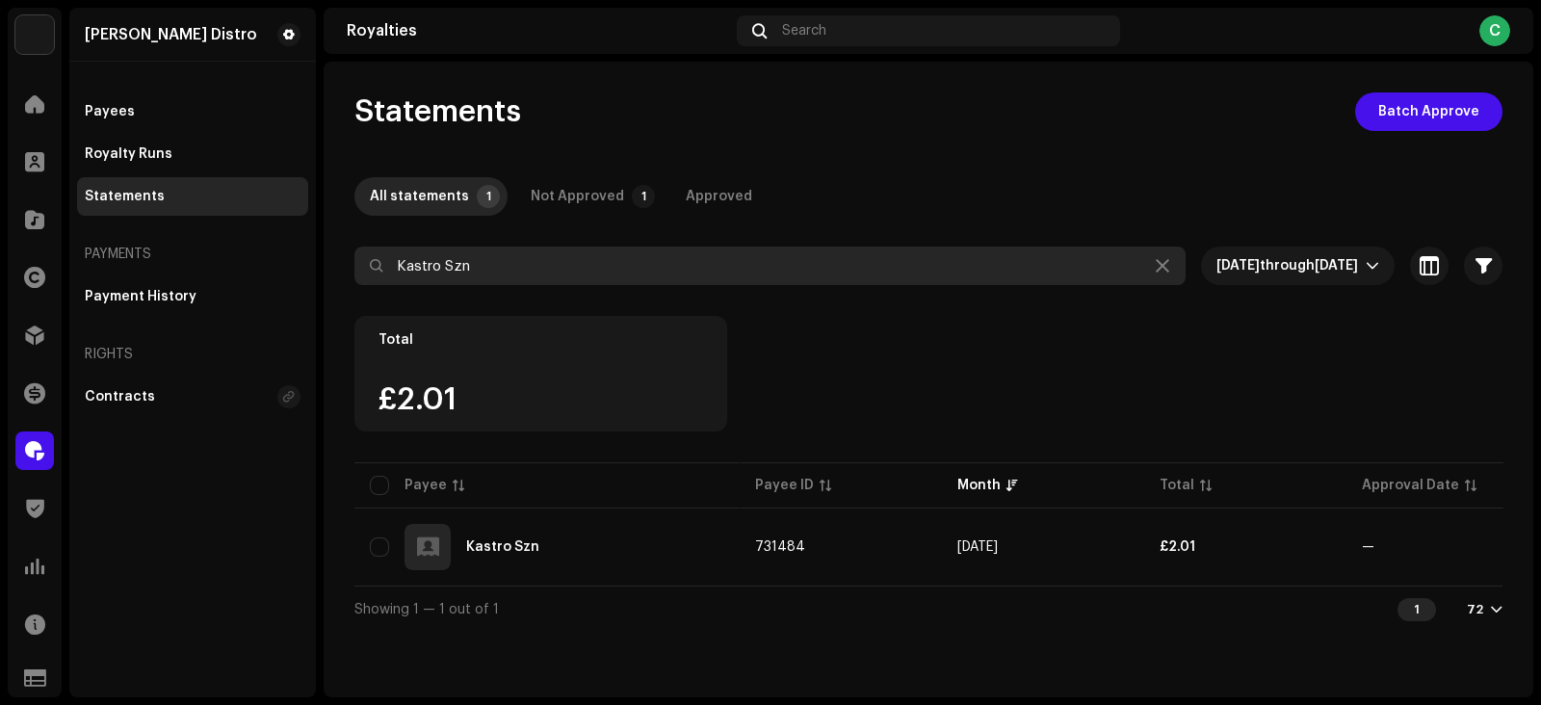
click at [602, 267] on input "Kastro Szn" at bounding box center [769, 266] width 831 height 39
paste input "elly Dee"
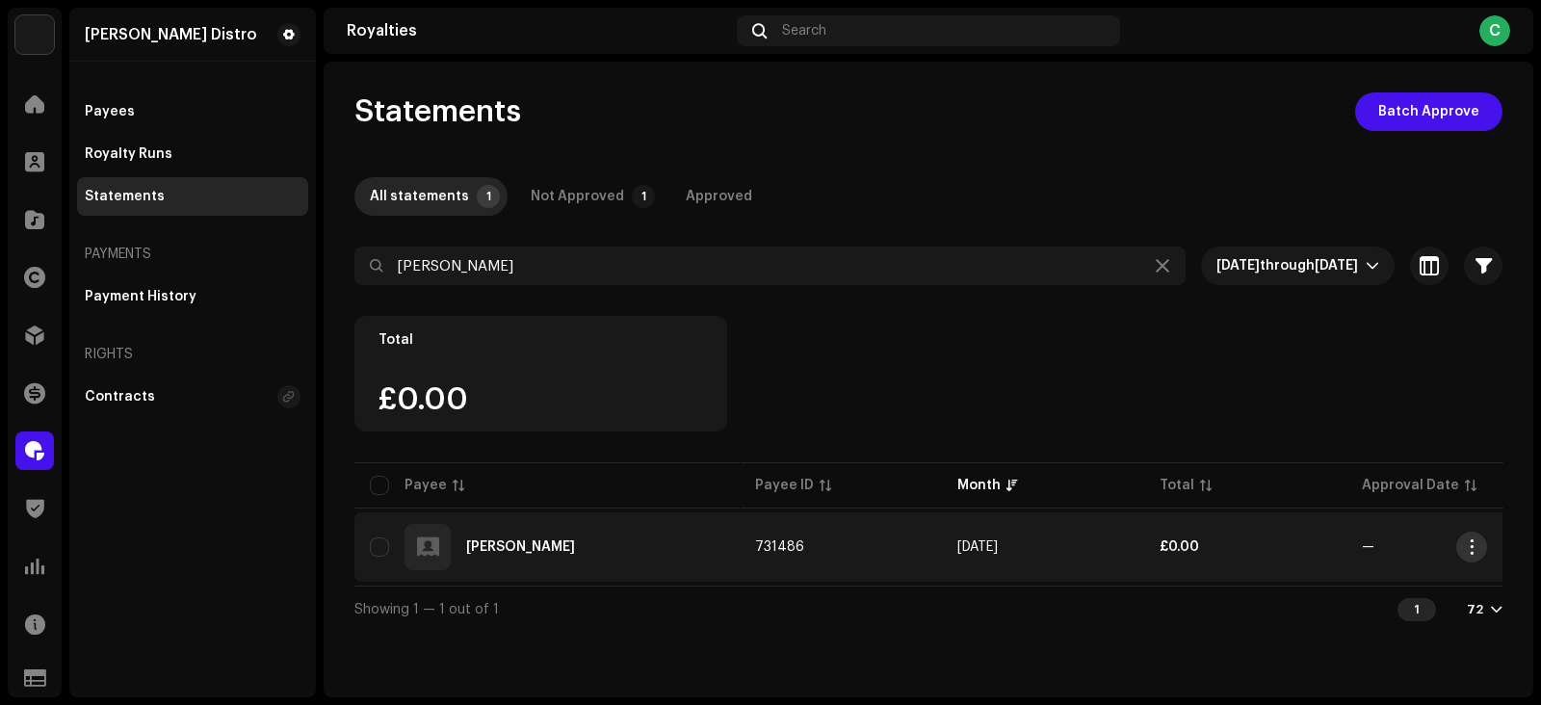
click at [1471, 542] on span "button" at bounding box center [1472, 546] width 14 height 15
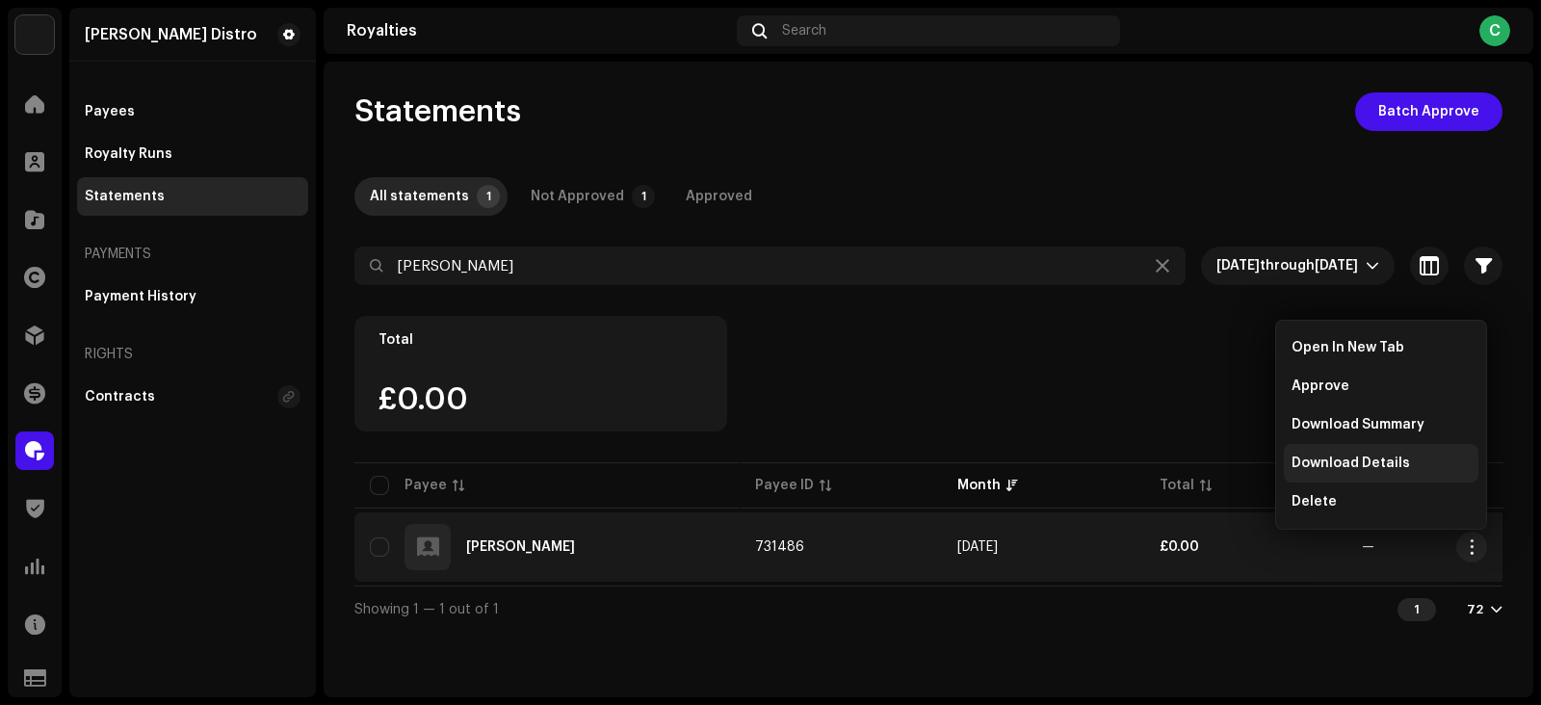
click at [1357, 460] on span "Download Details" at bounding box center [1351, 463] width 118 height 15
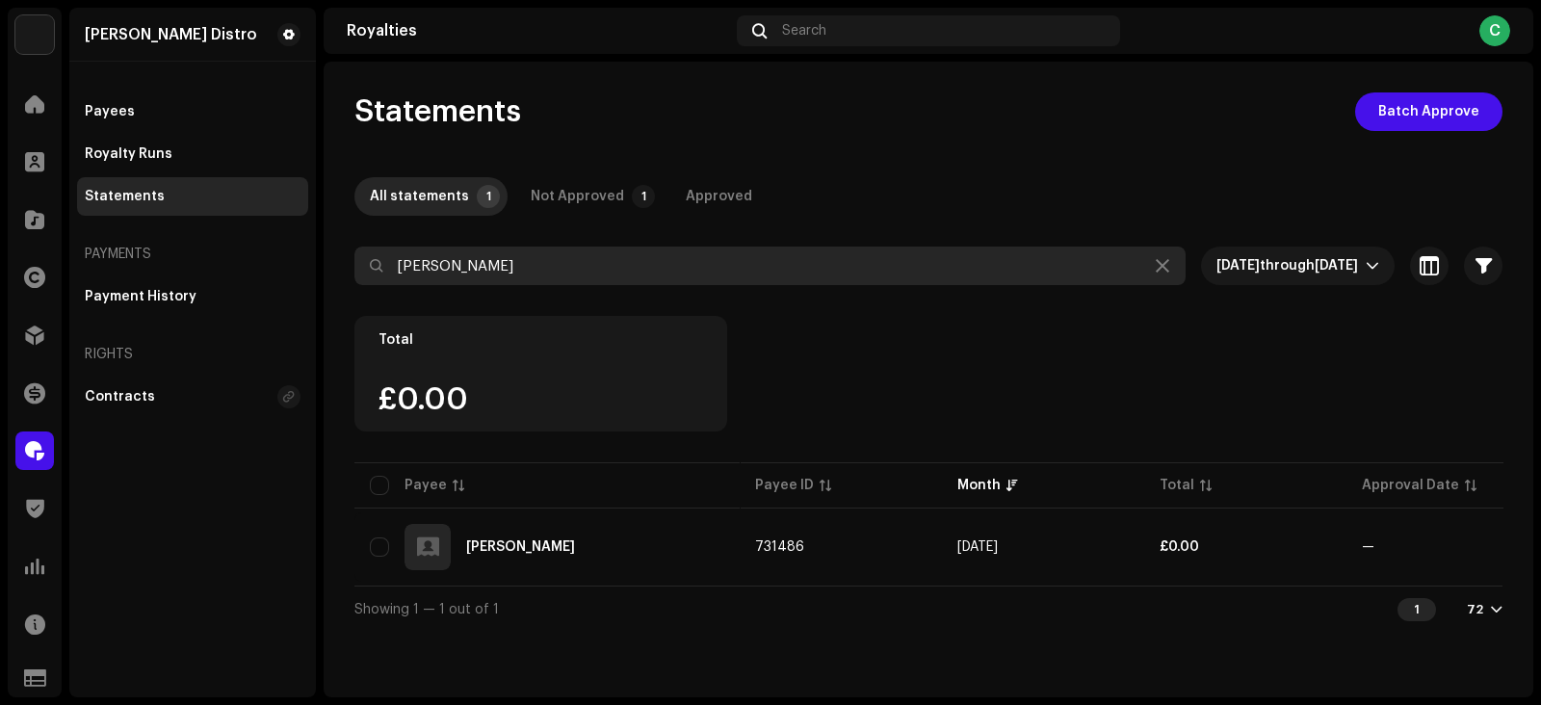
click at [584, 267] on input "Kelly Dee" at bounding box center [769, 266] width 831 height 39
paste input "Morad Gnd"
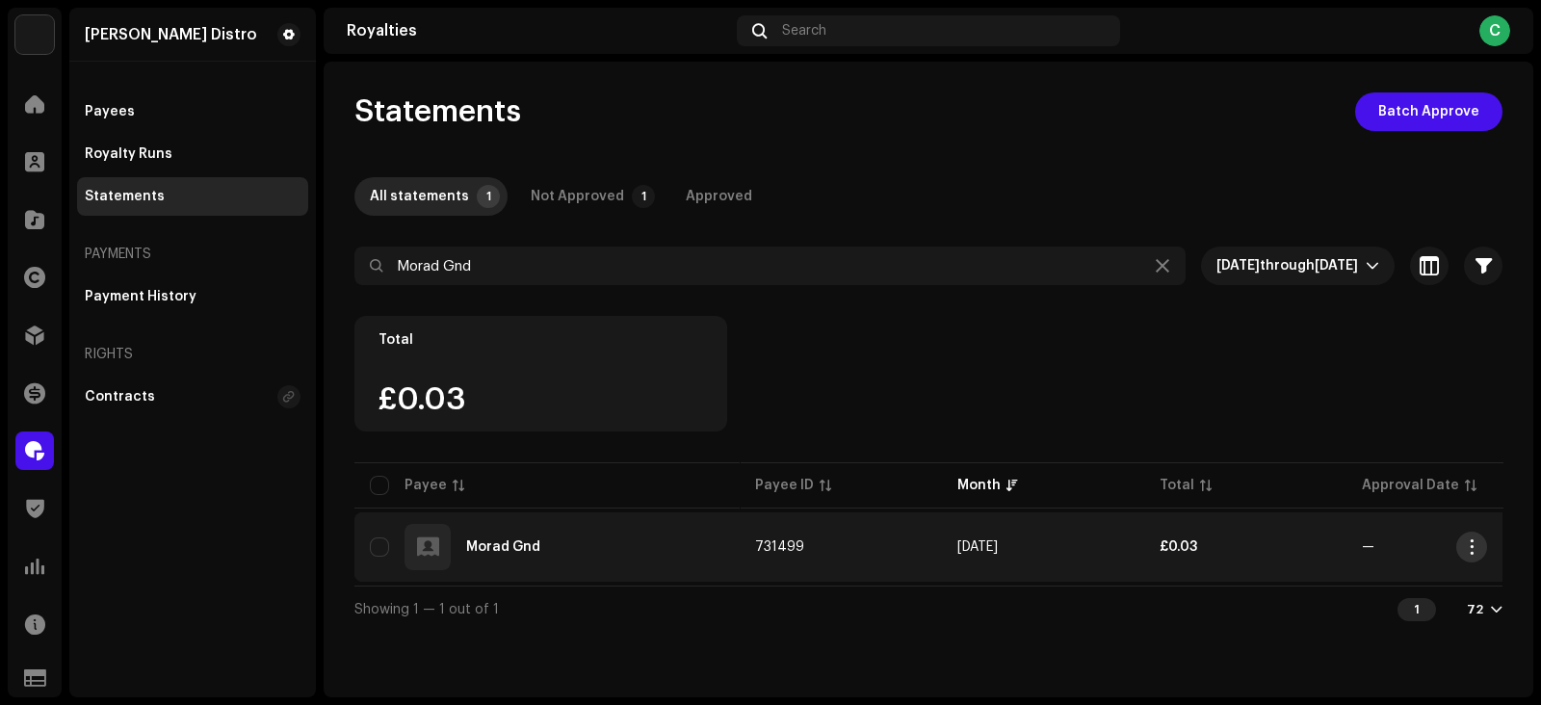
click at [1477, 543] on span "button" at bounding box center [1472, 546] width 14 height 15
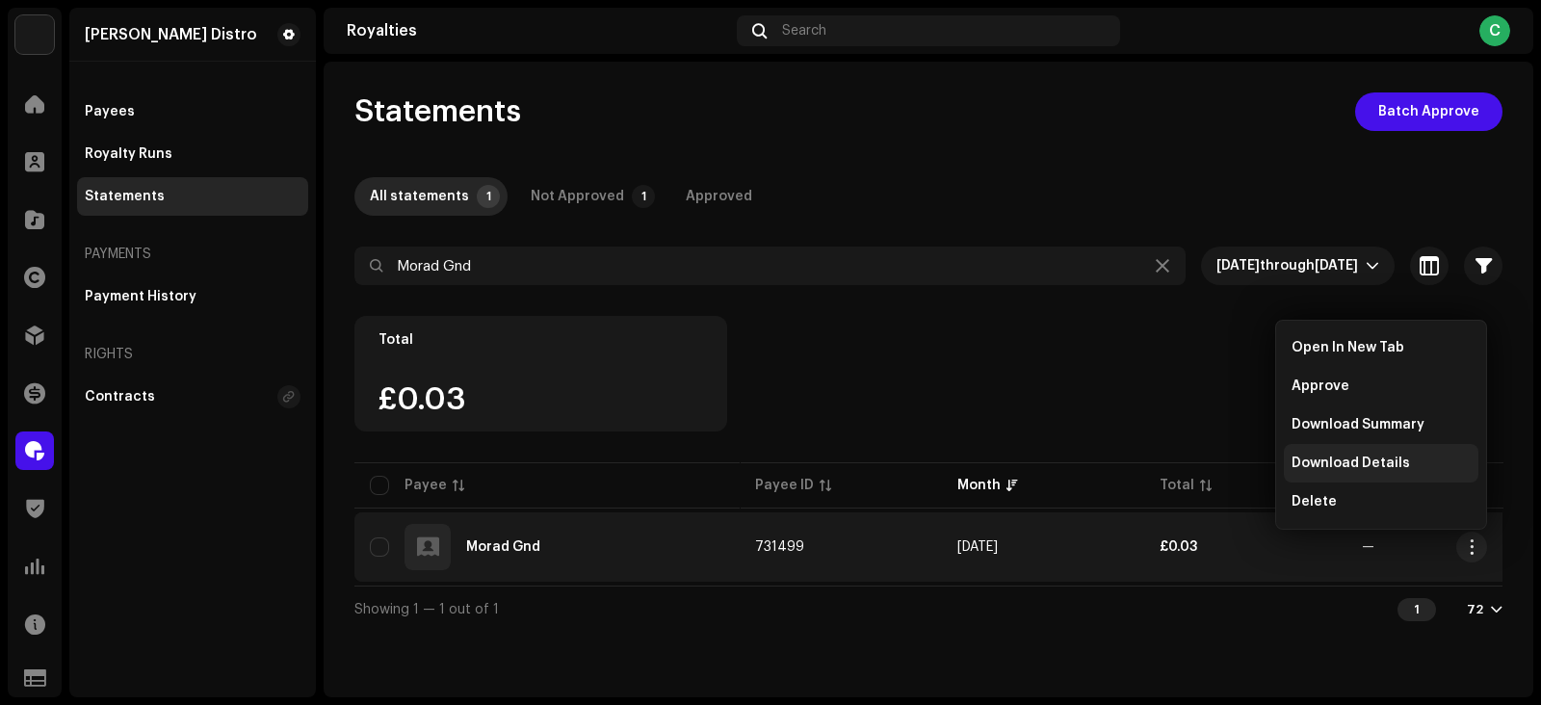
click at [1351, 459] on span "Download Details" at bounding box center [1351, 463] width 118 height 15
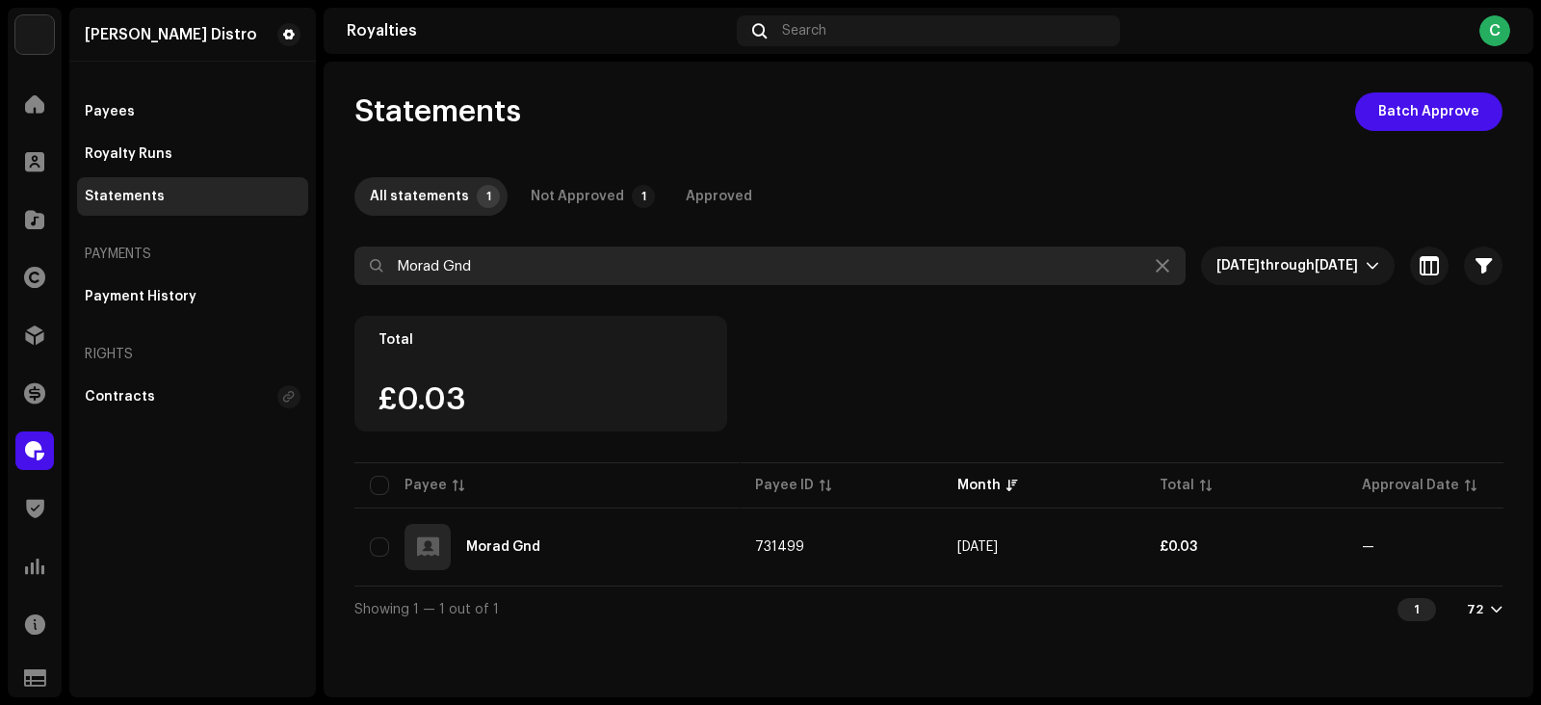
click at [657, 273] on input "Morad Gnd" at bounding box center [769, 266] width 831 height 39
paste input "Exclusive boy"
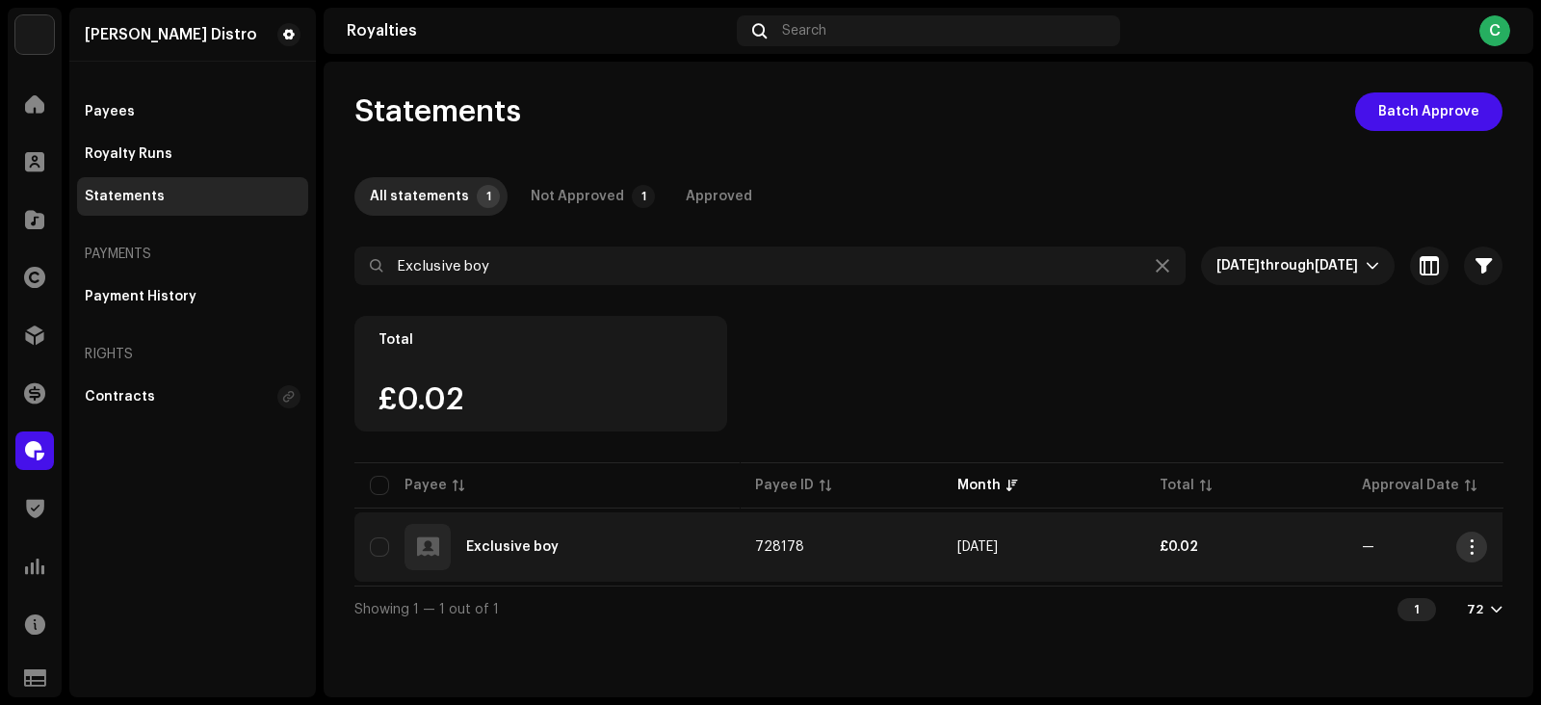
click at [1465, 548] on span "button" at bounding box center [1472, 546] width 14 height 15
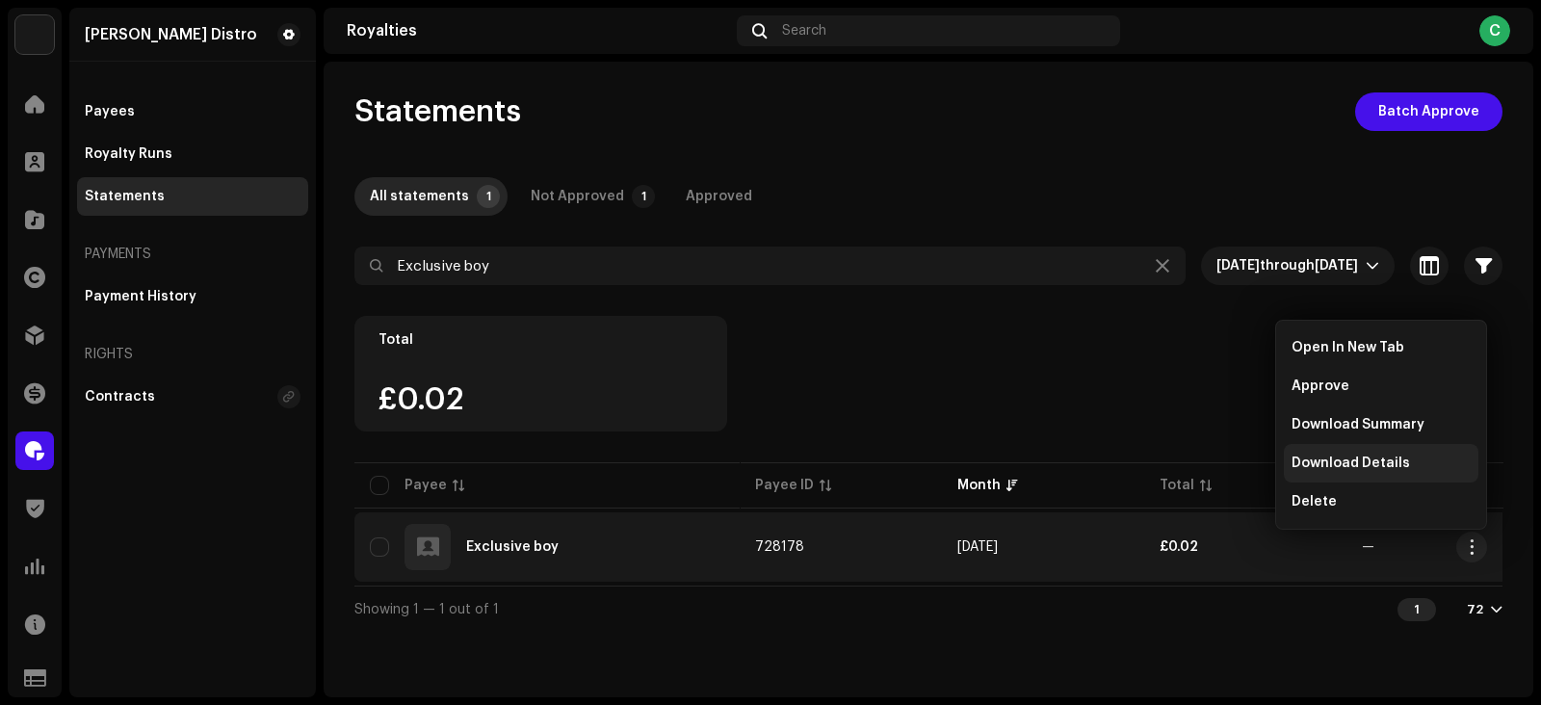
click at [1333, 471] on div "Download Details" at bounding box center [1381, 463] width 195 height 39
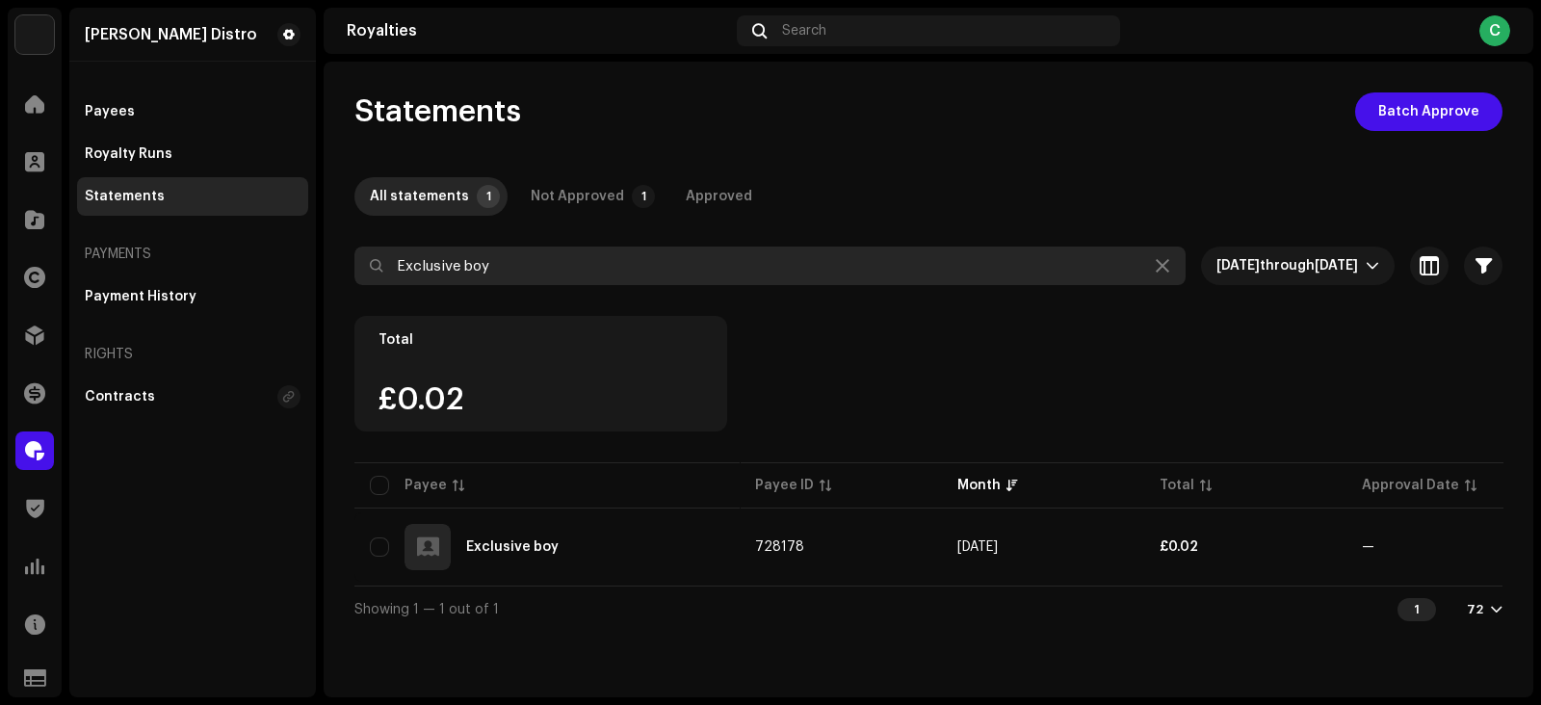
click at [562, 270] on input "Exclusive boy" at bounding box center [769, 266] width 831 height 39
paste input "Tobi Makinde"
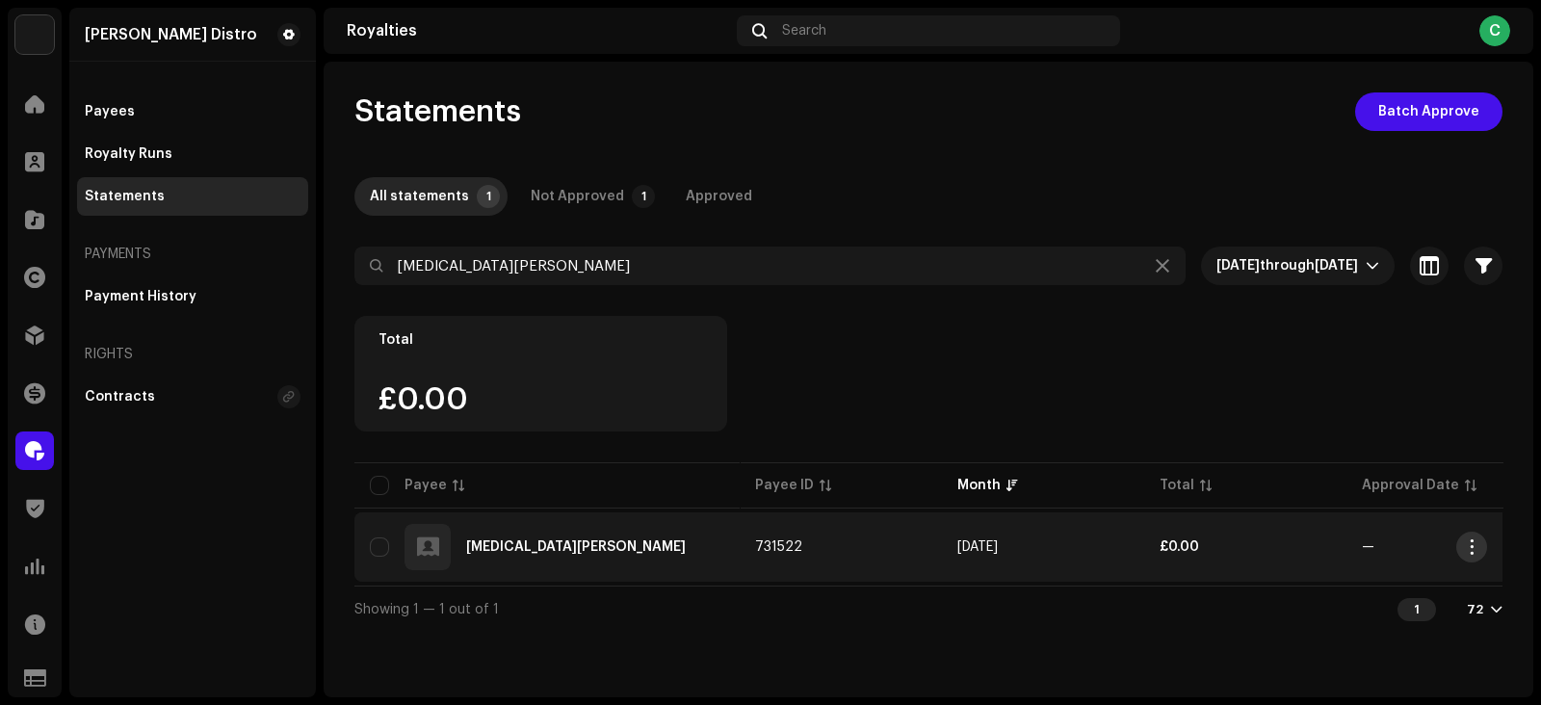
click at [1481, 547] on button "button" at bounding box center [1471, 547] width 31 height 31
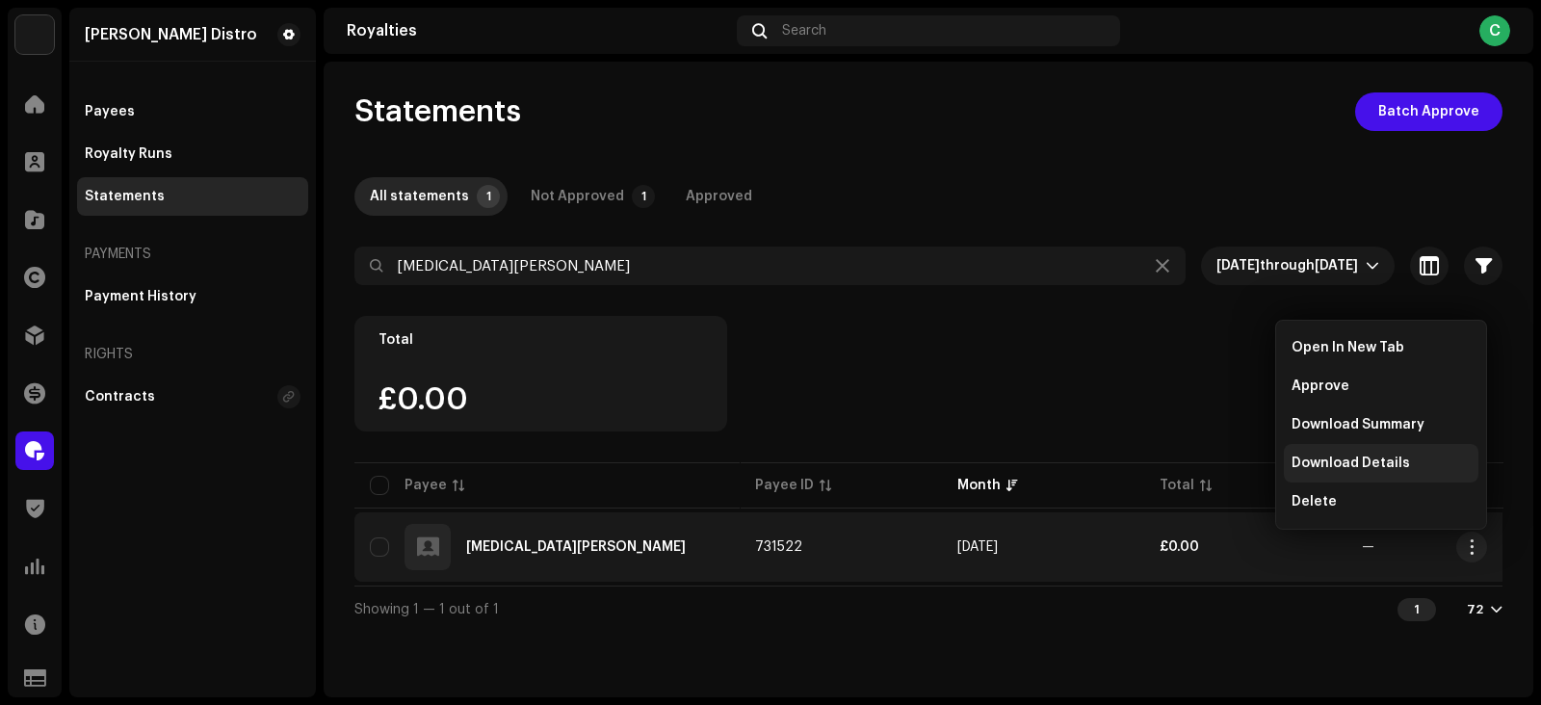
click at [1372, 467] on span "Download Details" at bounding box center [1351, 463] width 118 height 15
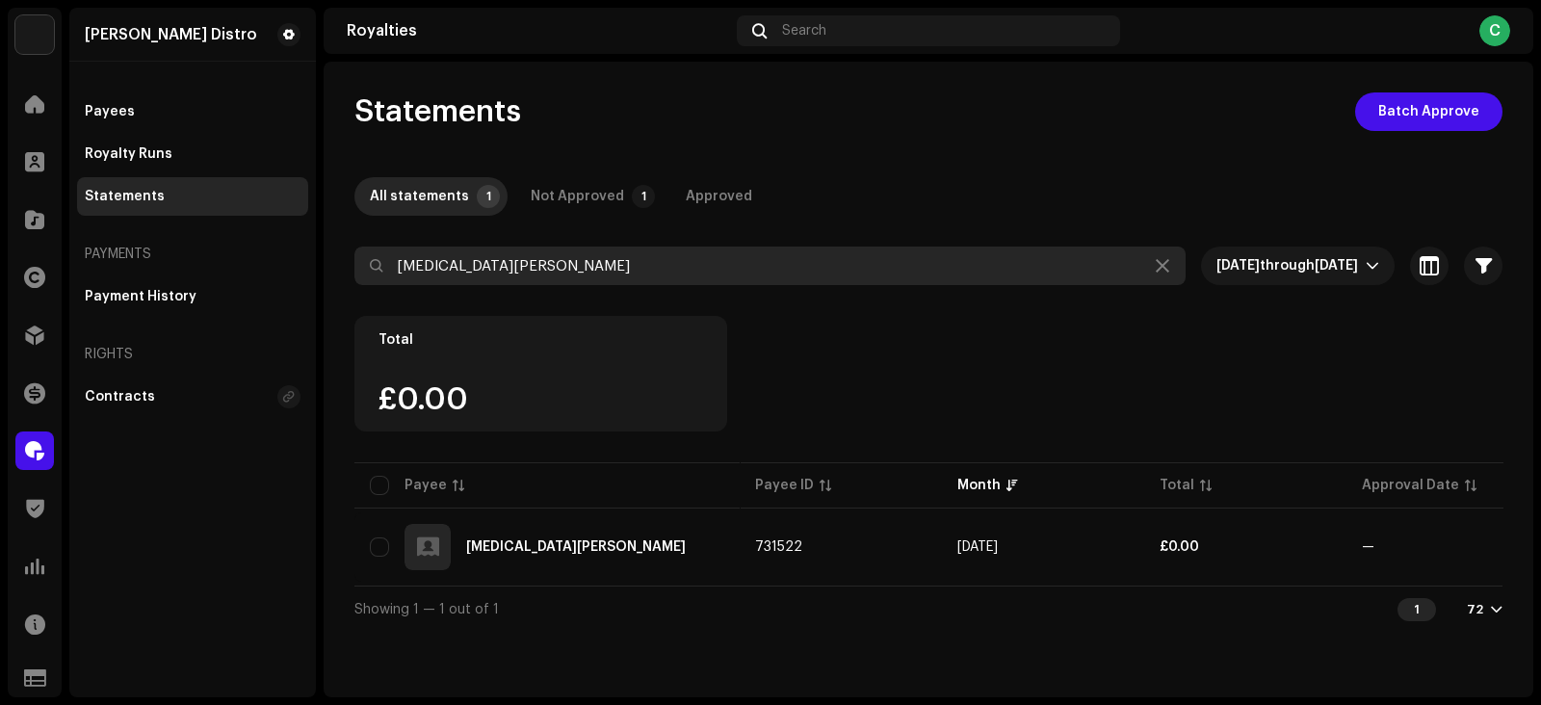
click at [563, 271] on input "Tobi Makinde" at bounding box center [769, 266] width 831 height 39
paste input "Slidedon"
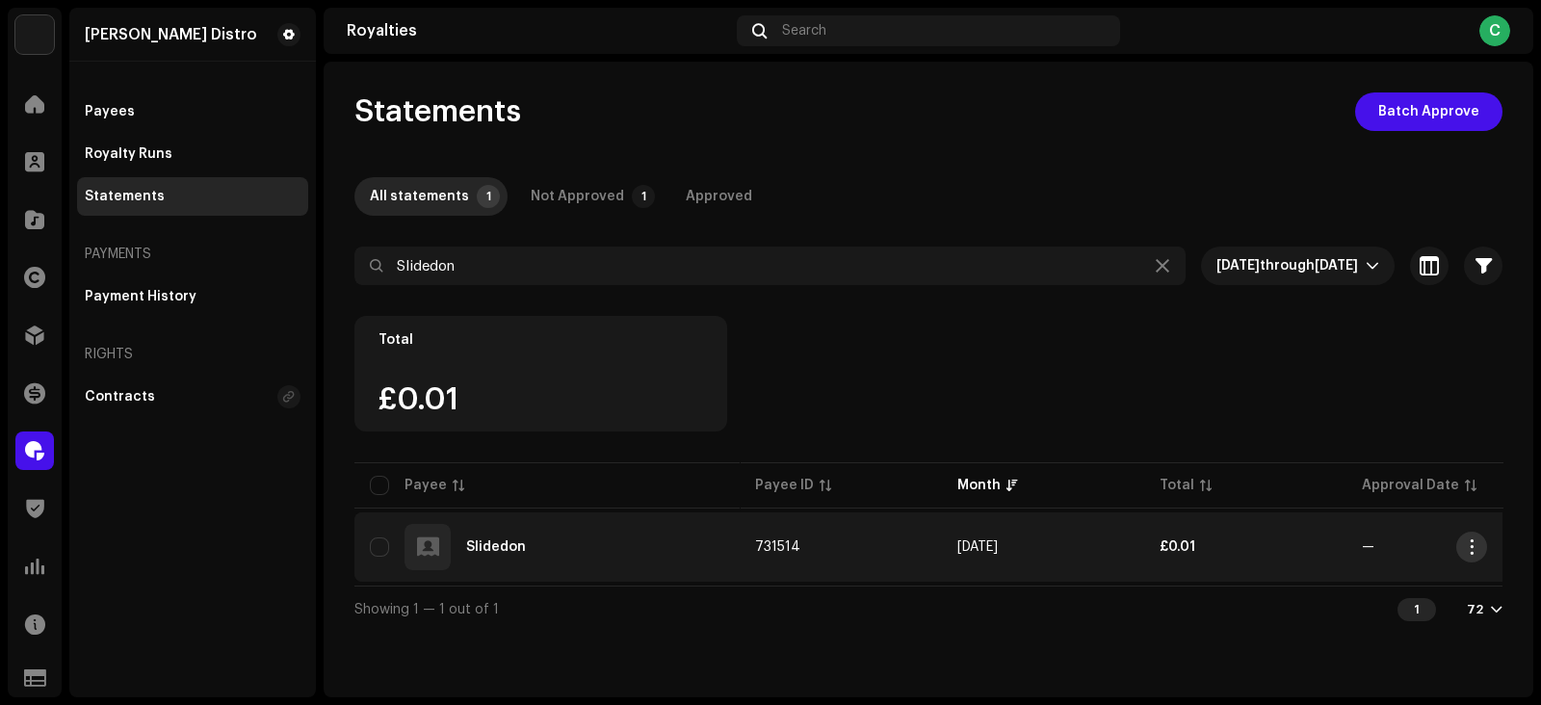
click at [1471, 549] on span "button" at bounding box center [1472, 546] width 14 height 15
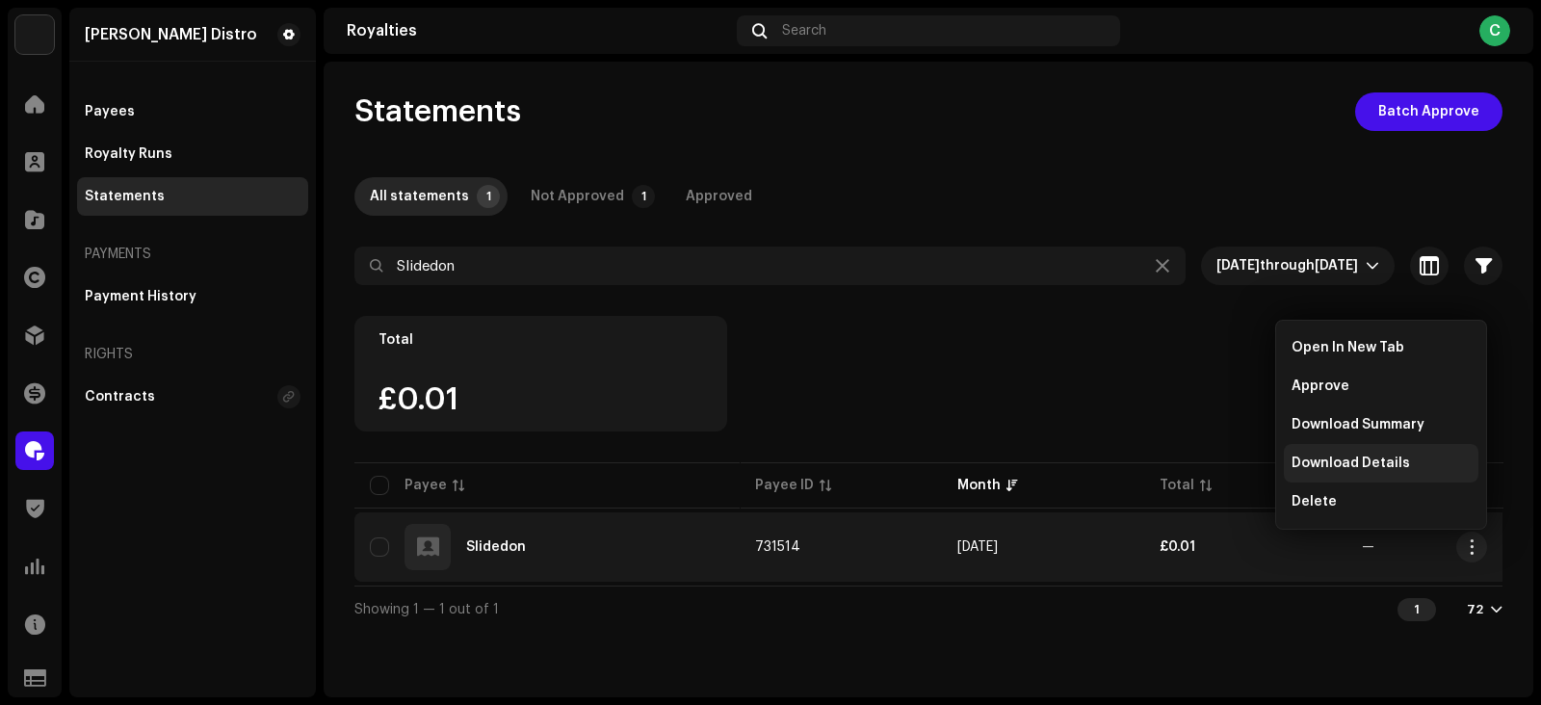
click at [1310, 462] on span "Download Details" at bounding box center [1351, 463] width 118 height 15
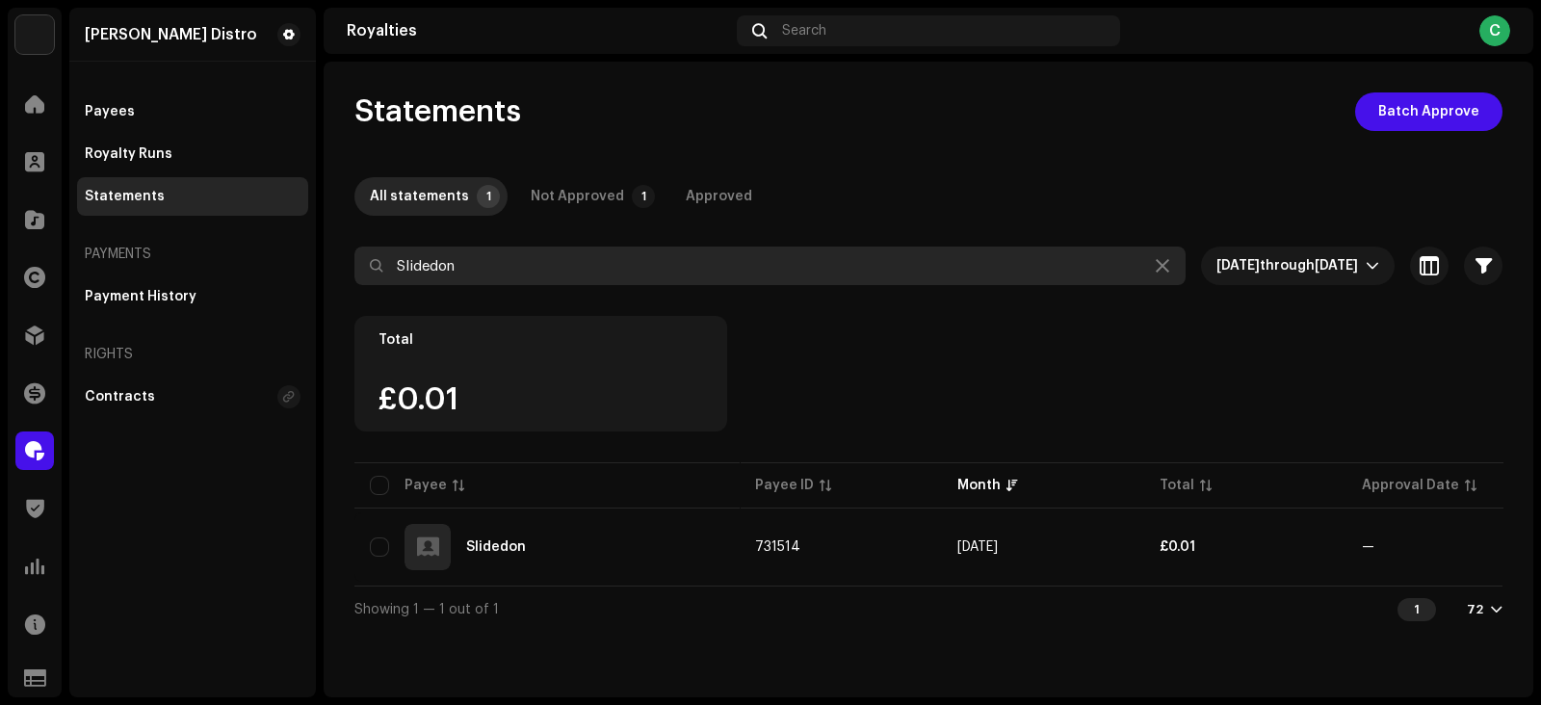
click at [510, 259] on input "Slidedon" at bounding box center [769, 266] width 831 height 39
paste input "Captain Gezus"
type input "Captain Gezus"
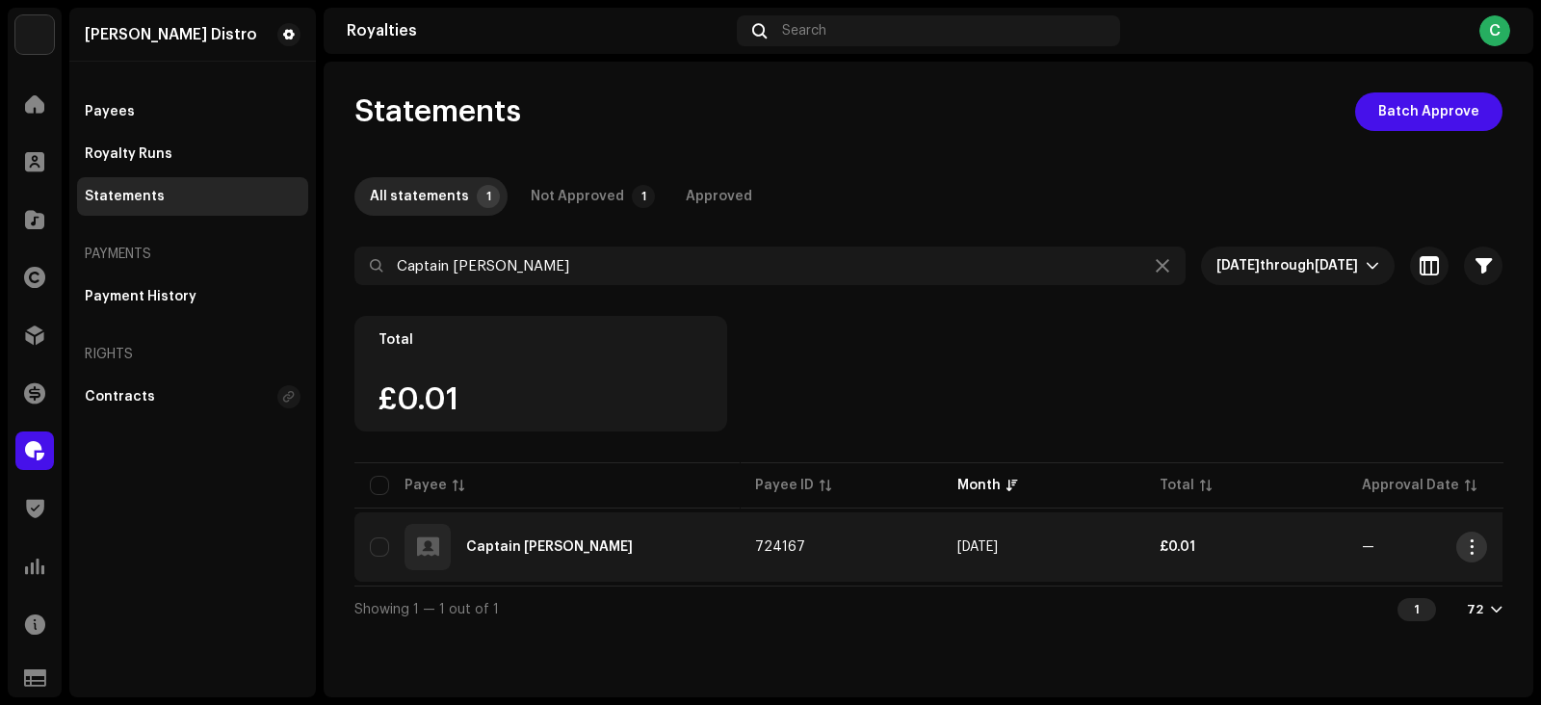
click at [1466, 551] on span "button" at bounding box center [1472, 546] width 14 height 15
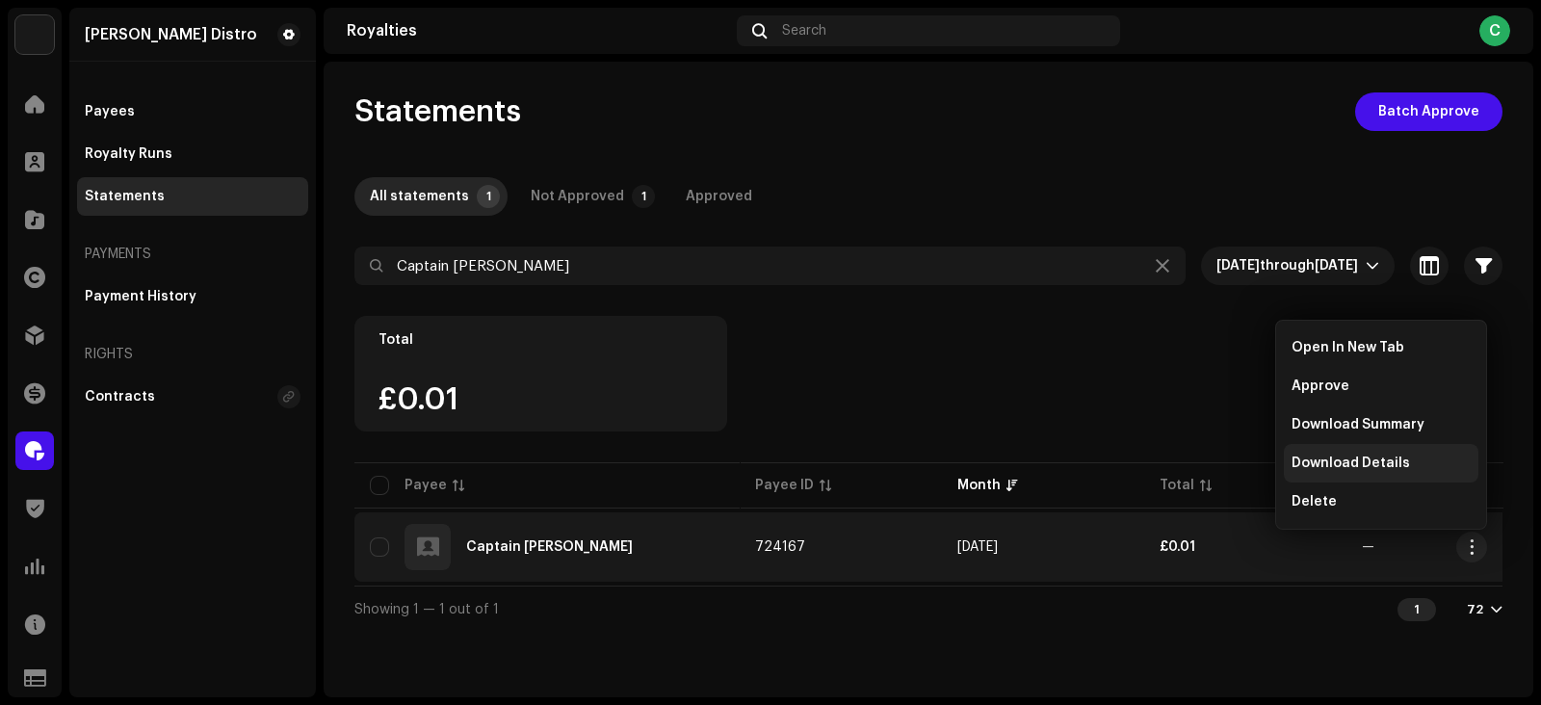
click at [1340, 459] on span "Download Details" at bounding box center [1351, 463] width 118 height 15
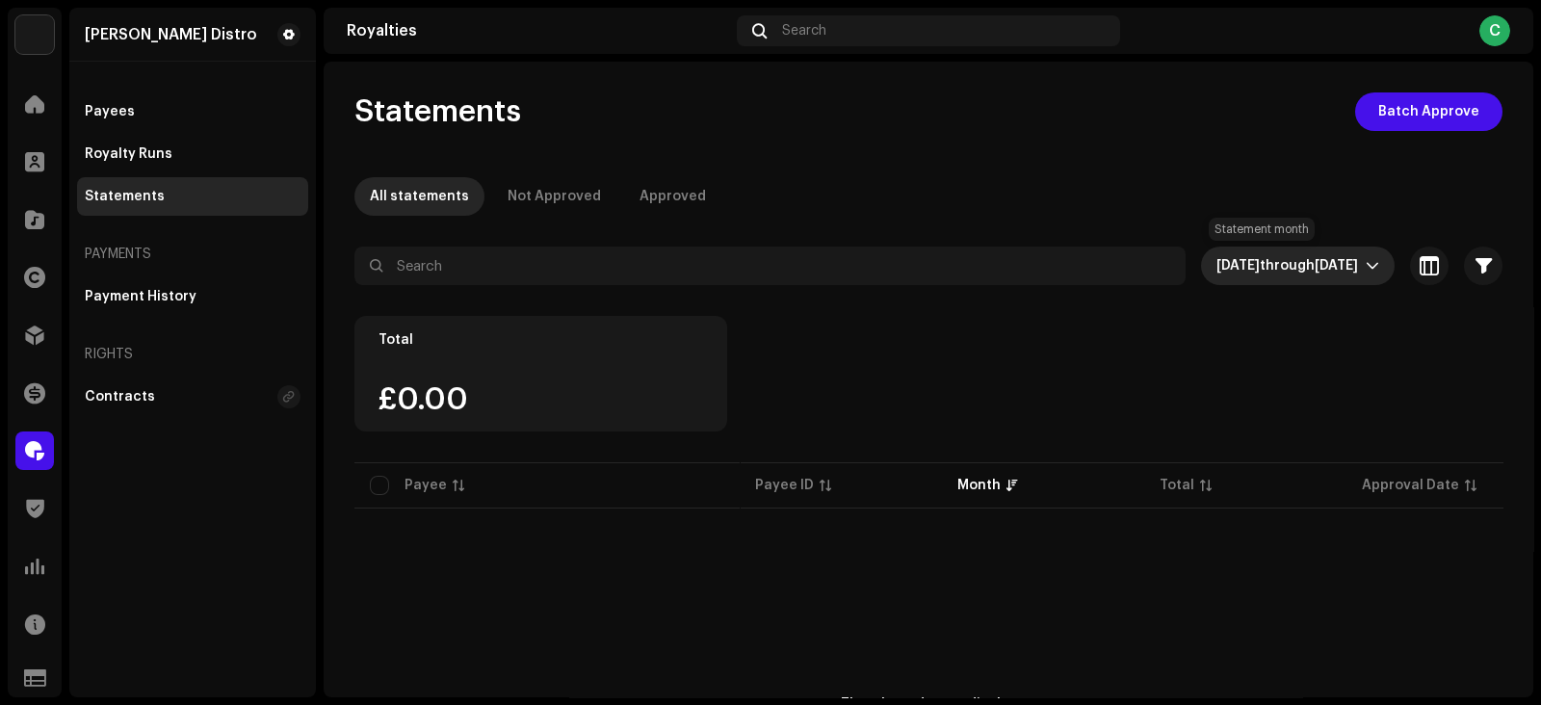
click at [1274, 270] on span "through" at bounding box center [1287, 265] width 55 height 13
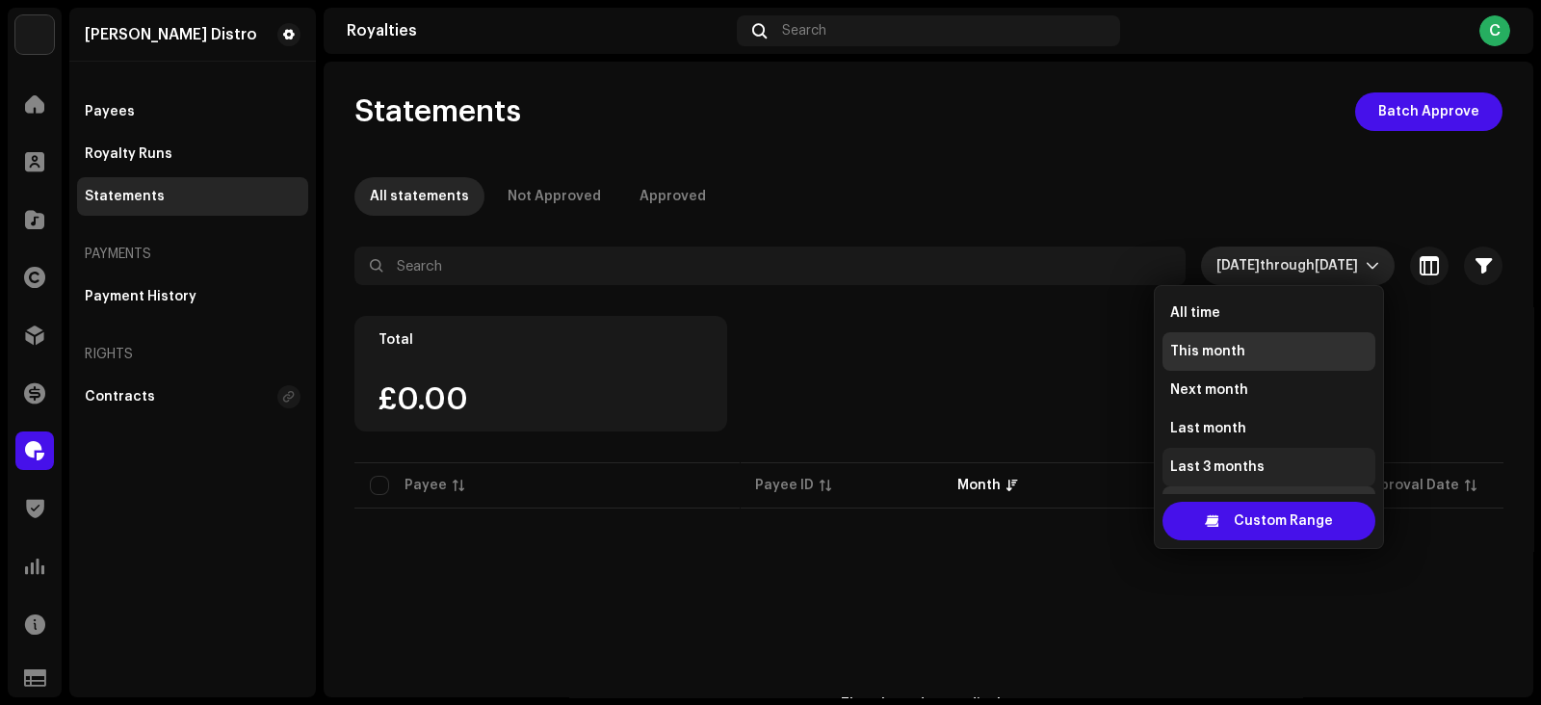
scroll to position [30, 0]
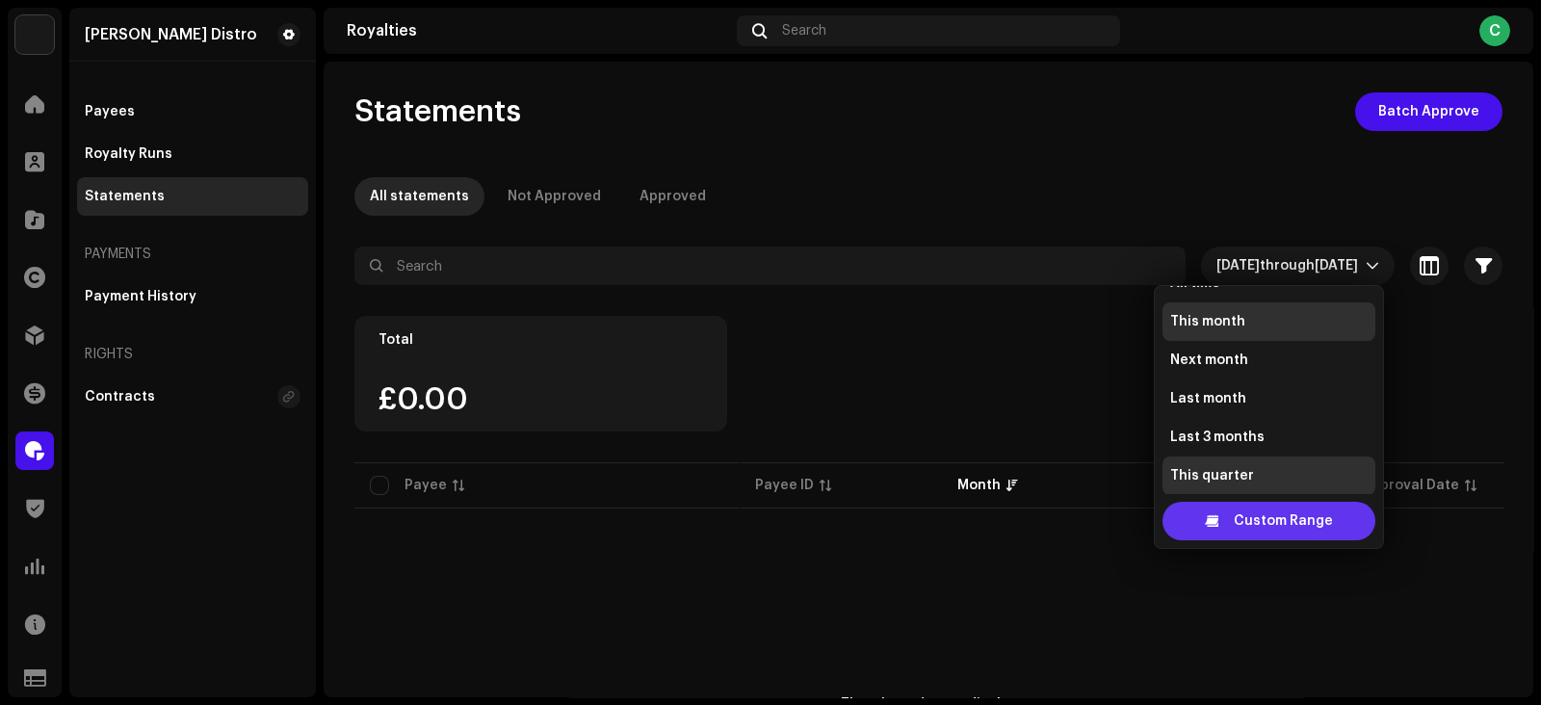
click at [1262, 530] on span "Custom Range" at bounding box center [1283, 521] width 99 height 39
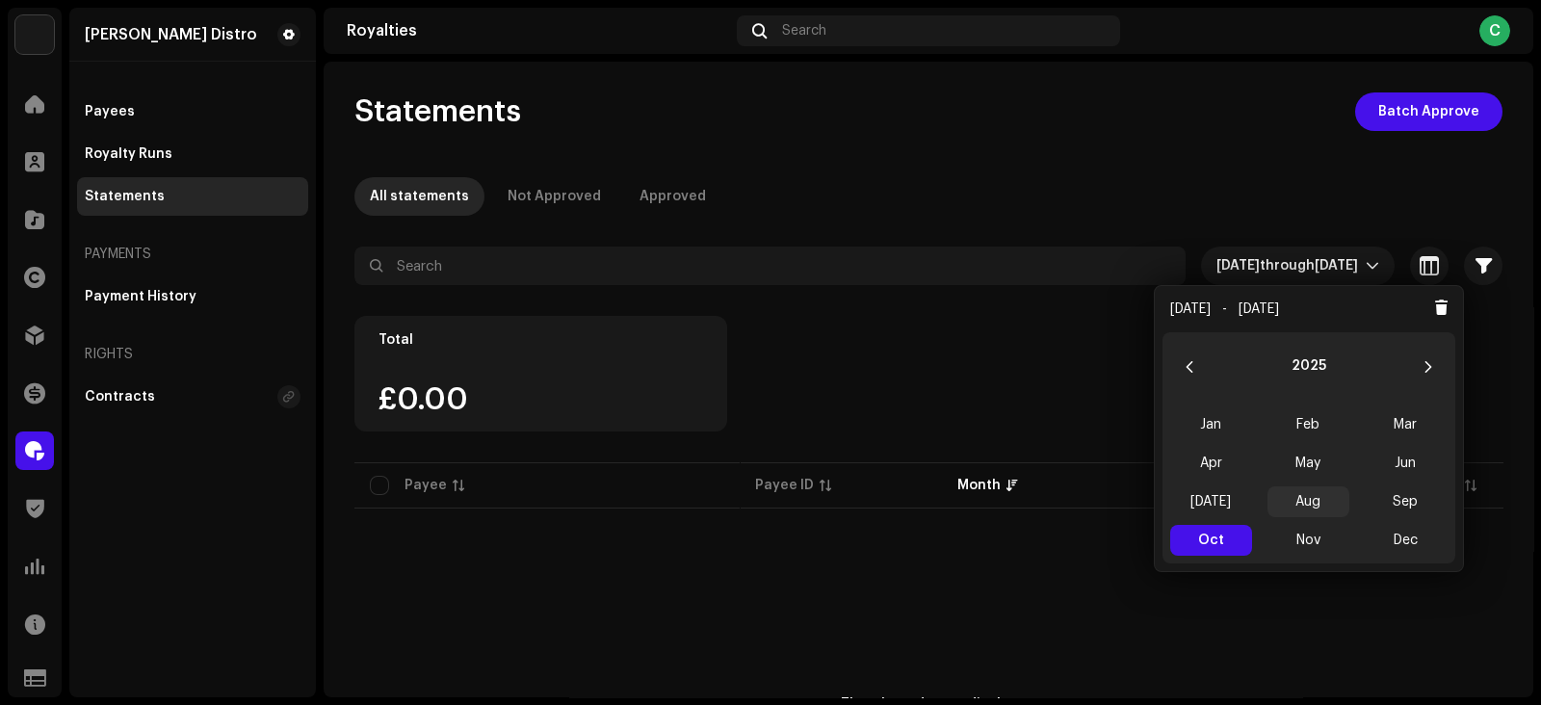
click at [1300, 497] on span "Aug" at bounding box center [1309, 501] width 82 height 31
click at [1300, 497] on span "Aug Aug" at bounding box center [1309, 501] width 82 height 31
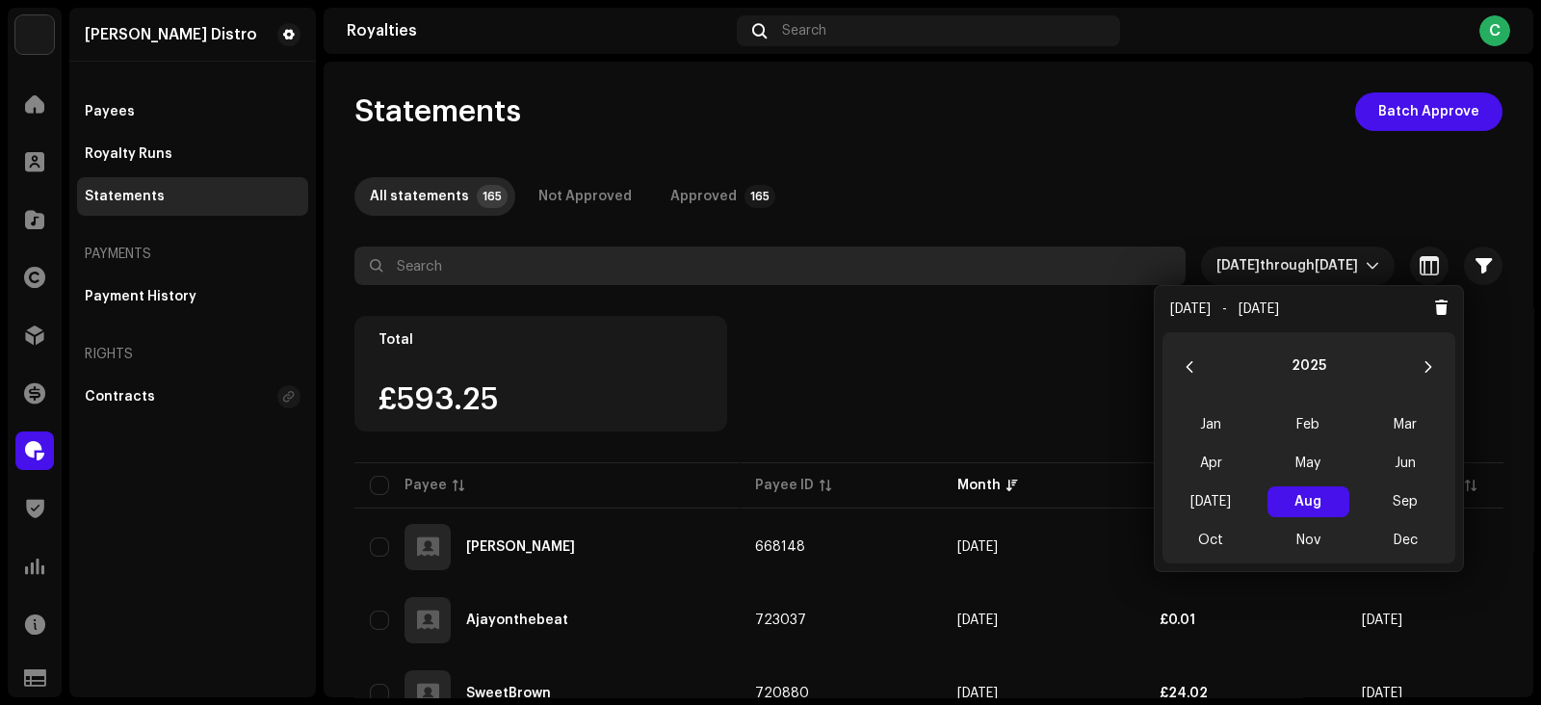
click at [643, 257] on input "text" at bounding box center [769, 266] width 831 height 39
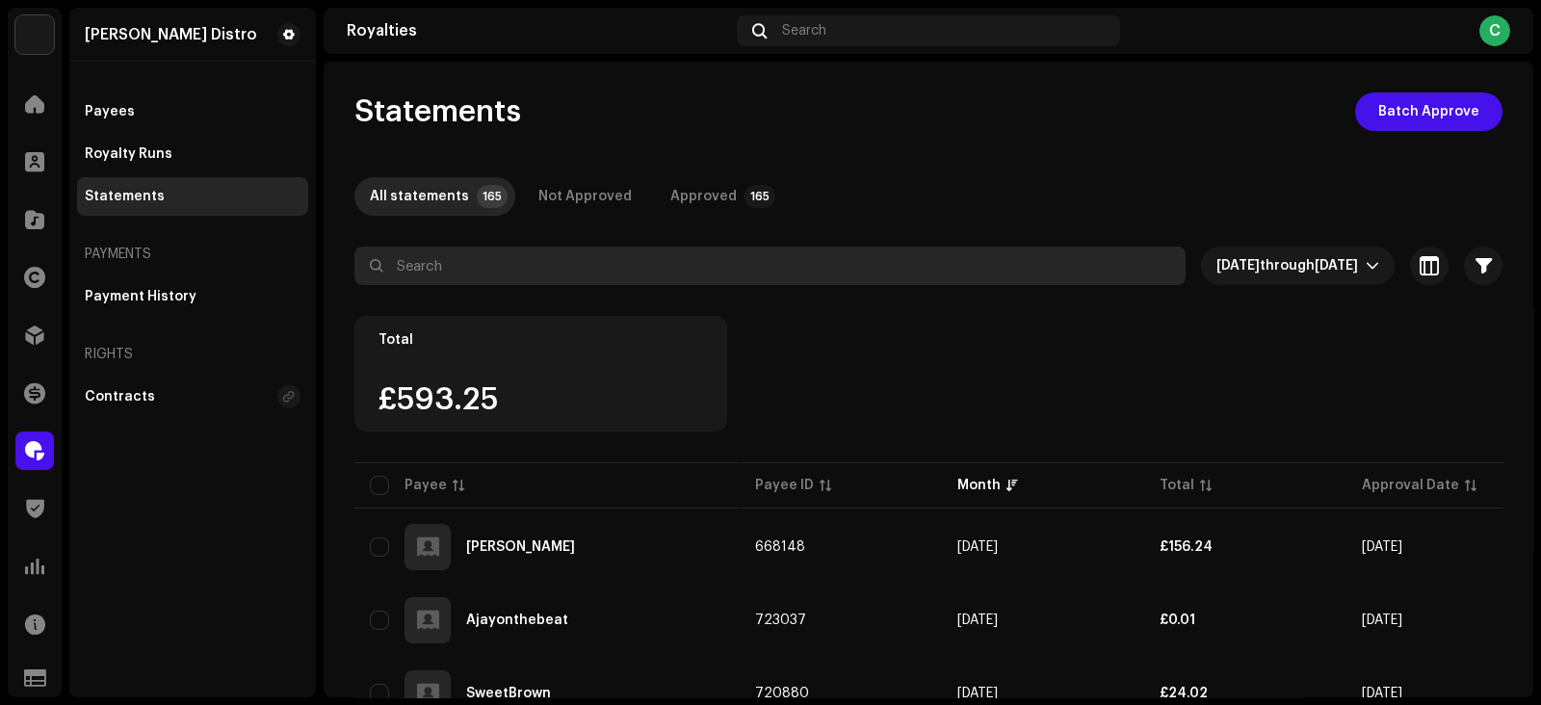
paste input "[PERSON_NAME]"
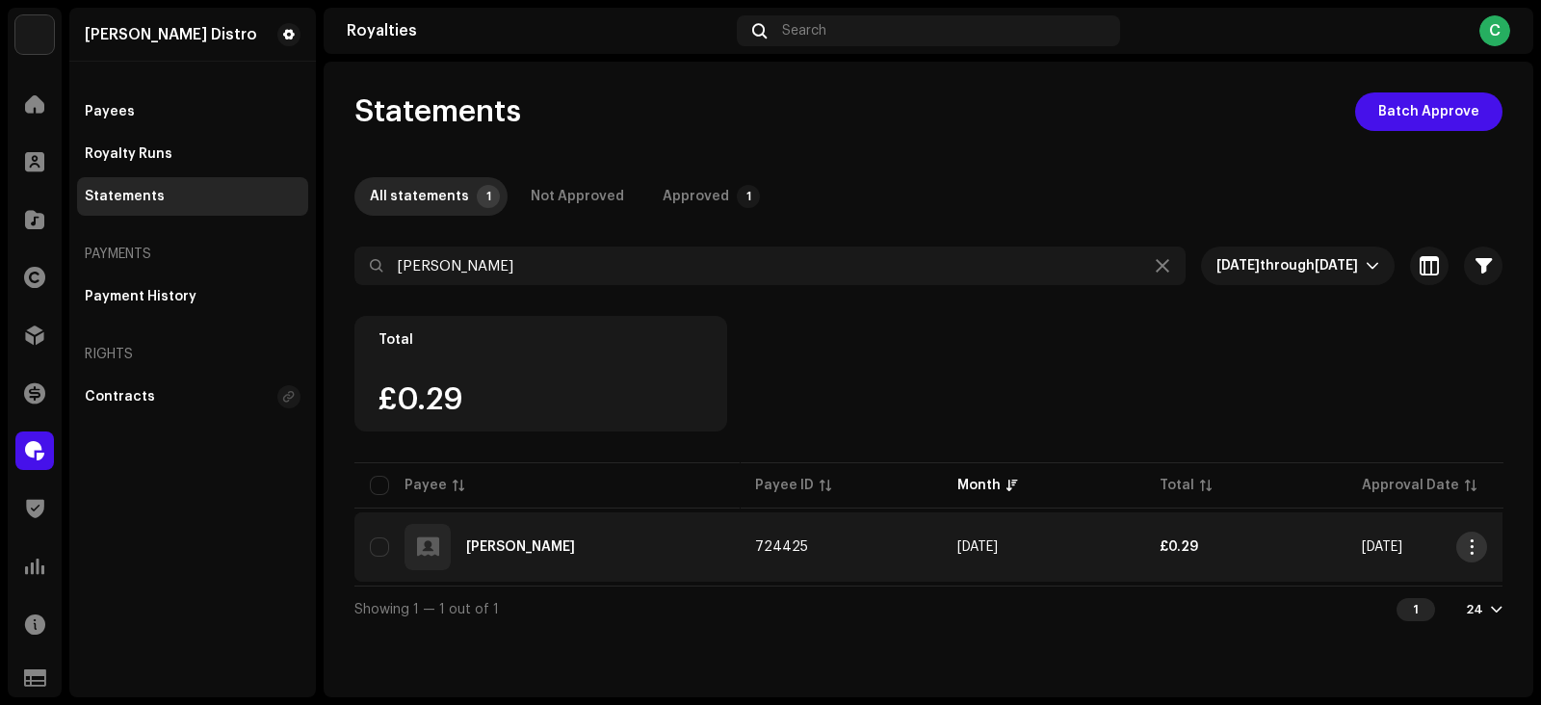
click at [1472, 544] on span "button" at bounding box center [1472, 546] width 14 height 15
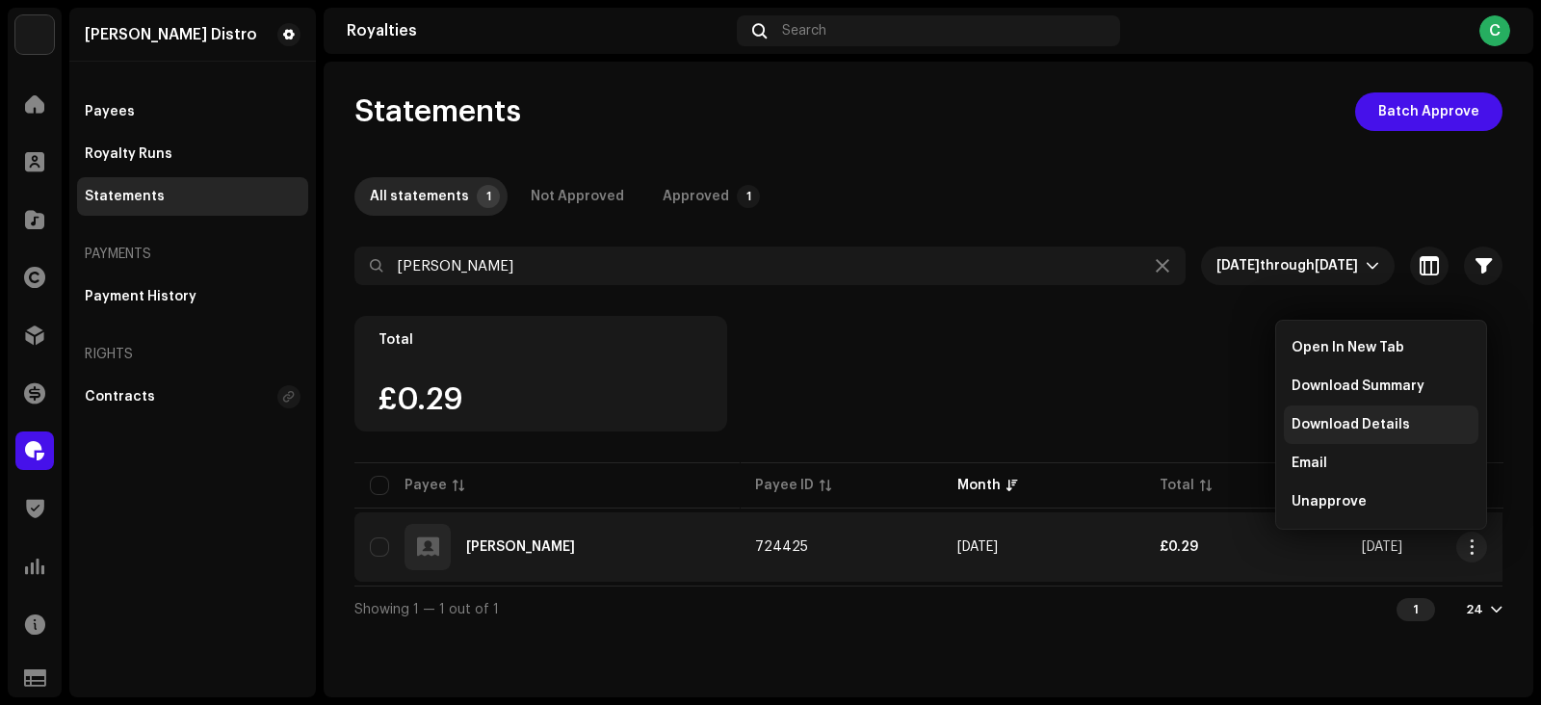
click at [1315, 431] on span "Download Details" at bounding box center [1351, 424] width 118 height 15
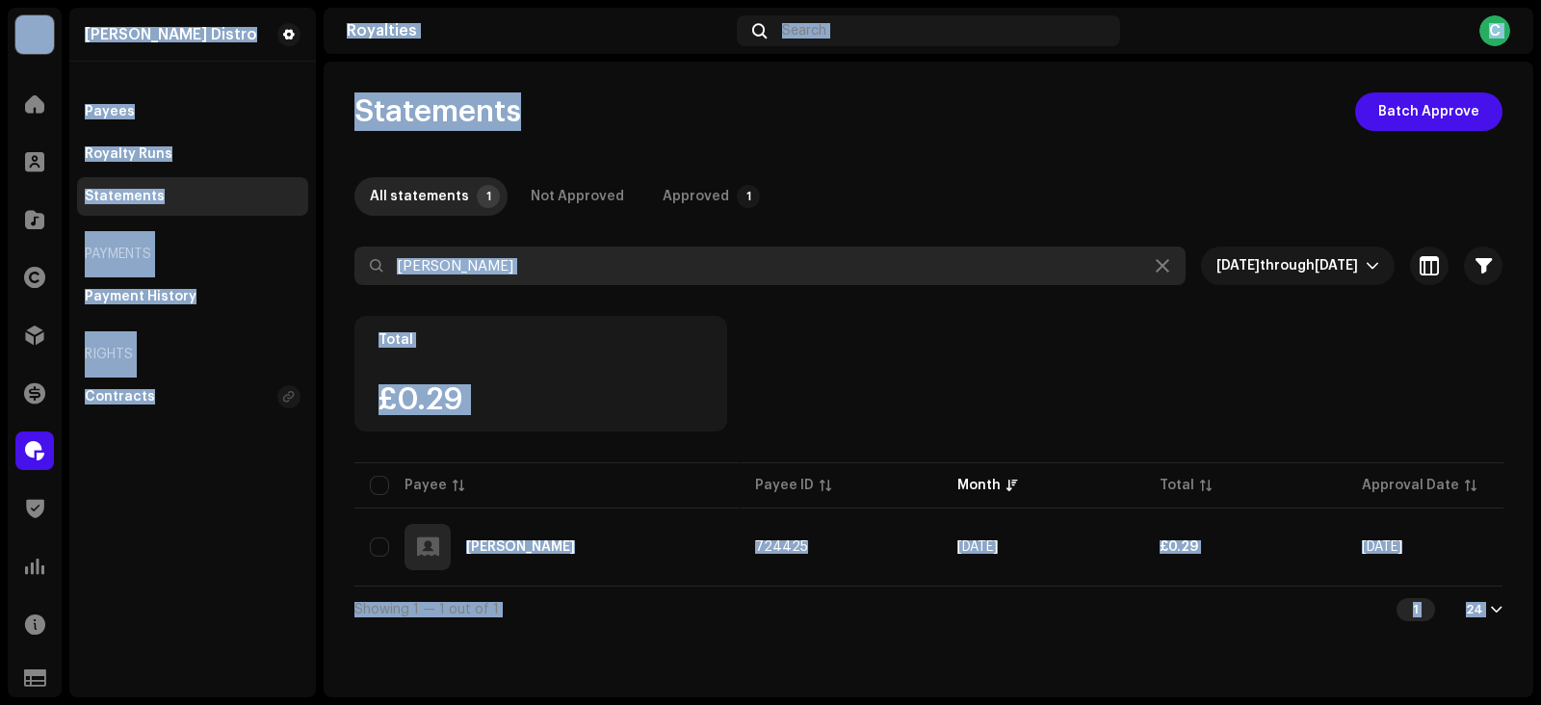
click at [549, 262] on input "[PERSON_NAME]" at bounding box center [769, 266] width 831 height 39
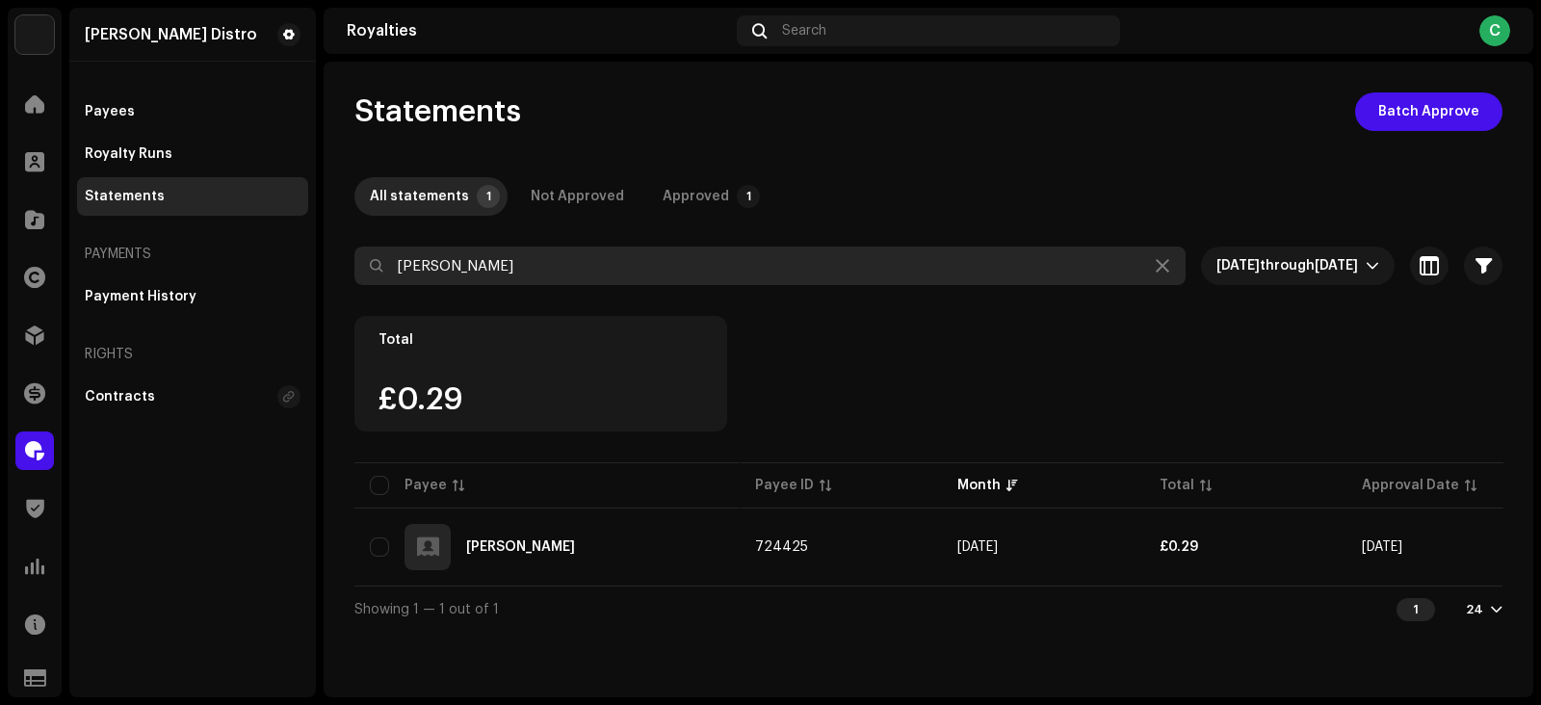
click at [549, 262] on input "[PERSON_NAME]" at bounding box center [769, 266] width 831 height 39
paste input "MAHREX"
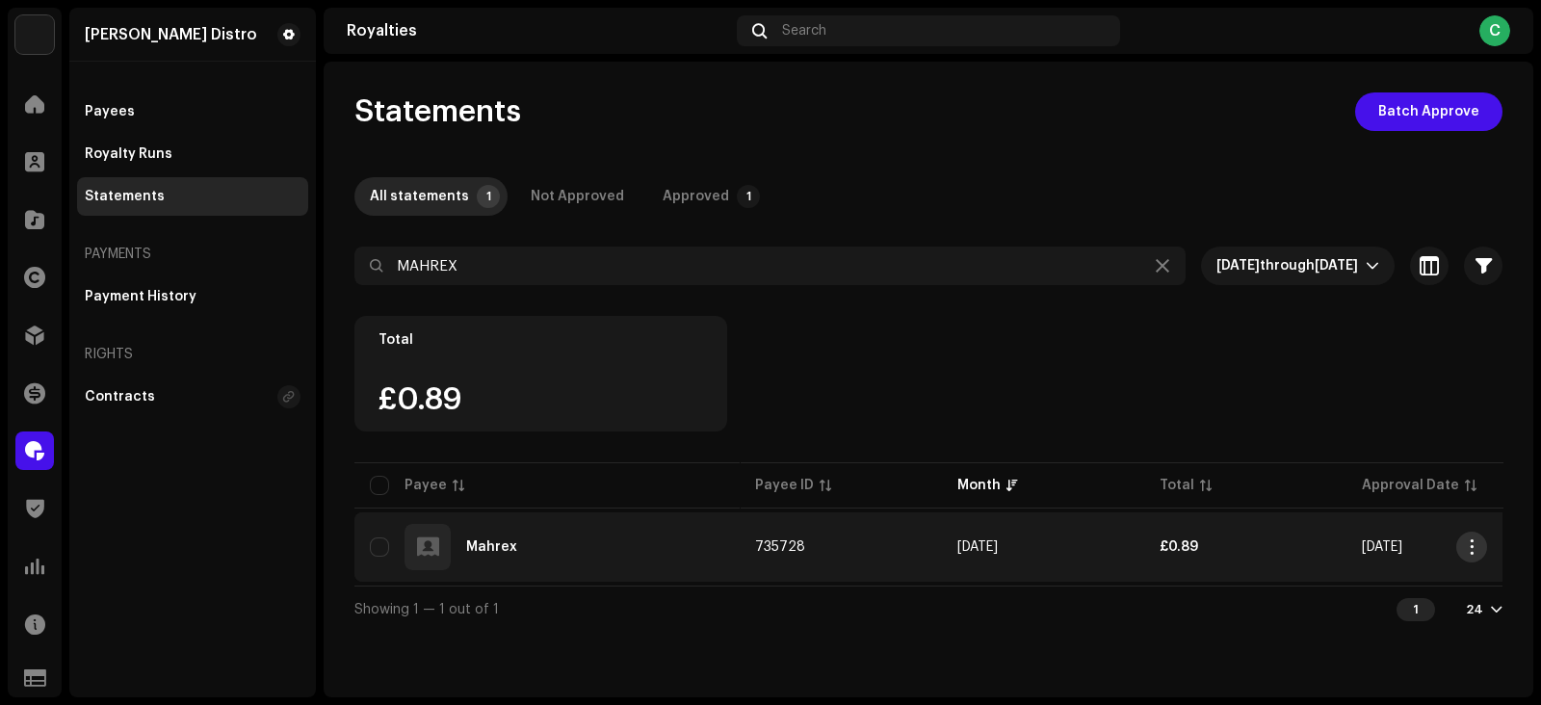
click at [1477, 542] on span "button" at bounding box center [1472, 546] width 14 height 15
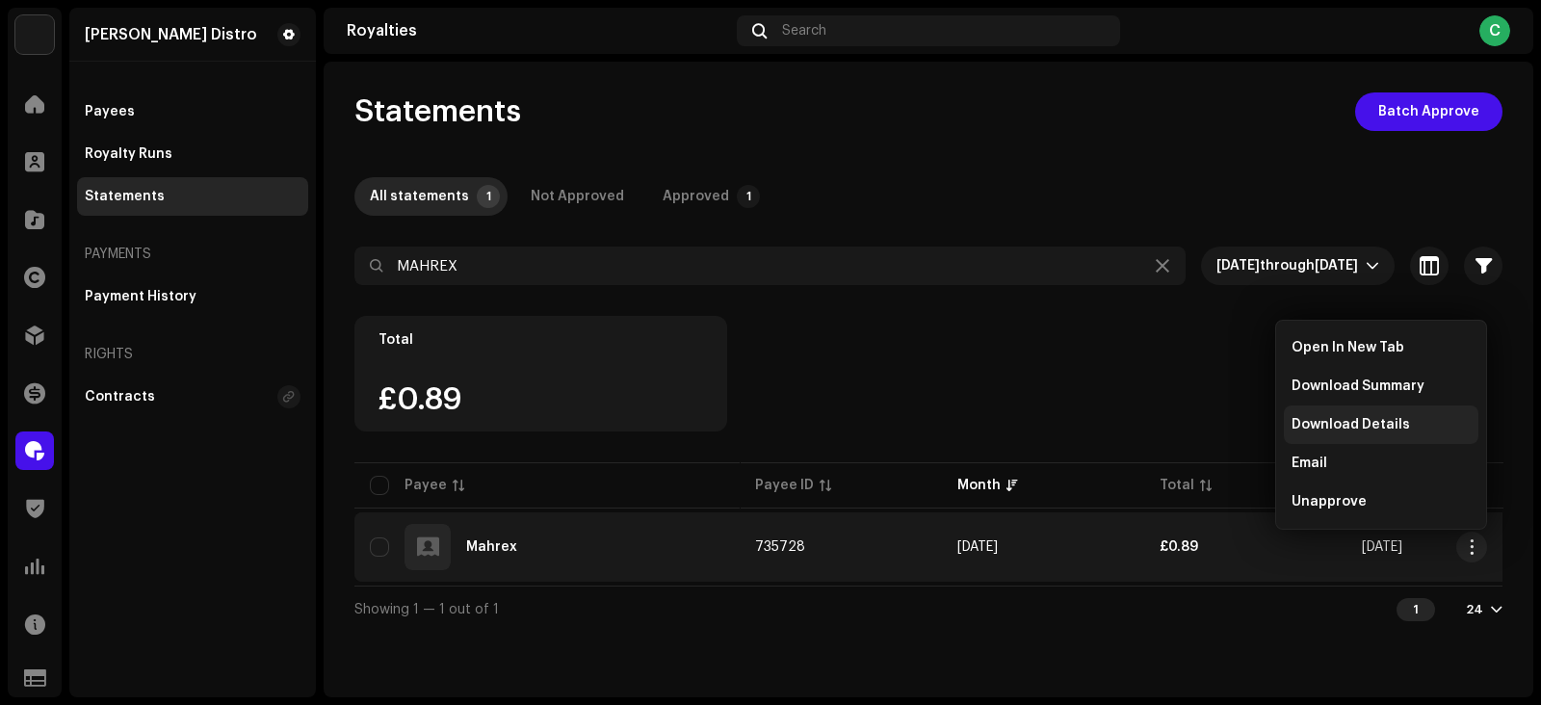
click at [1345, 425] on span "Download Details" at bounding box center [1351, 424] width 118 height 15
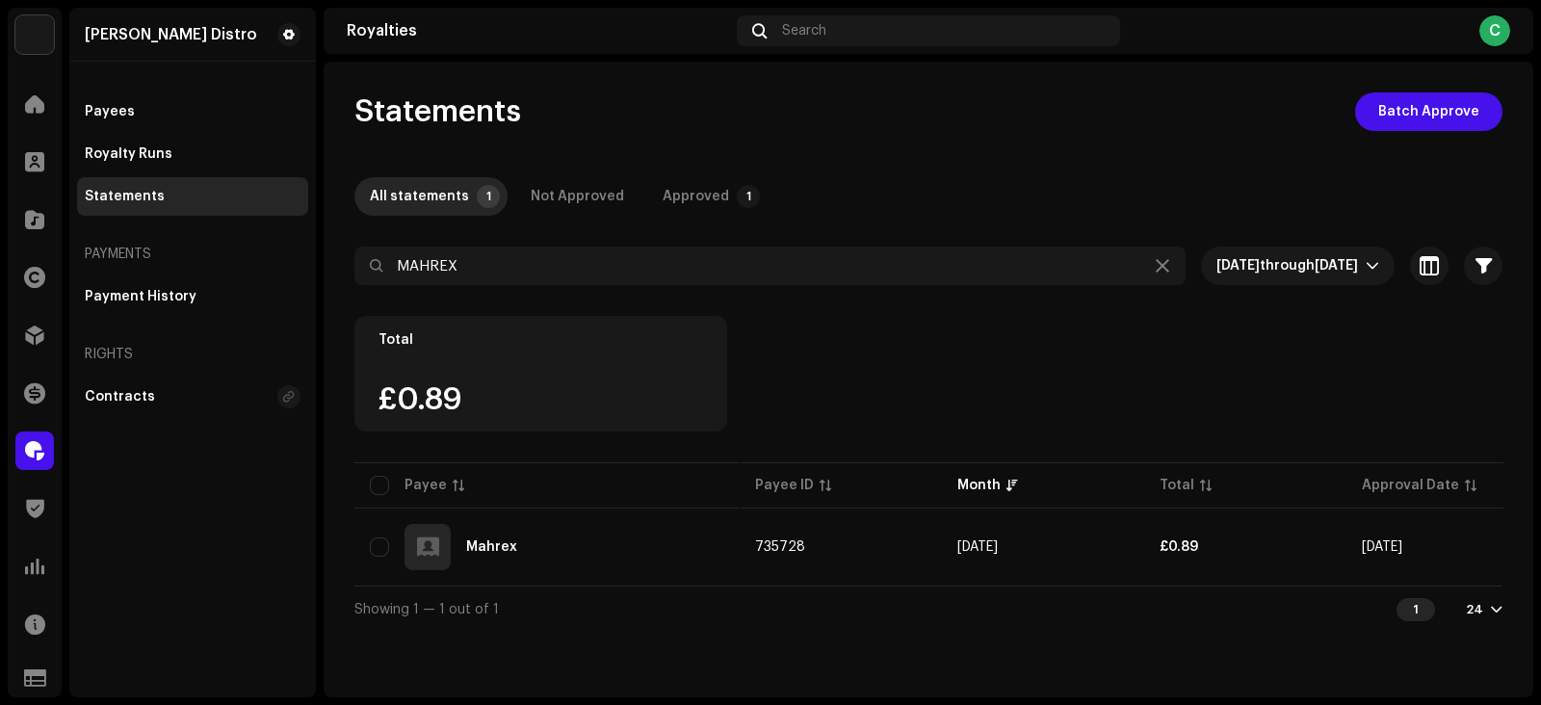
click at [1479, 615] on div "24" at bounding box center [1474, 609] width 17 height 15
click at [1445, 582] on div "72" at bounding box center [1454, 578] width 79 height 39
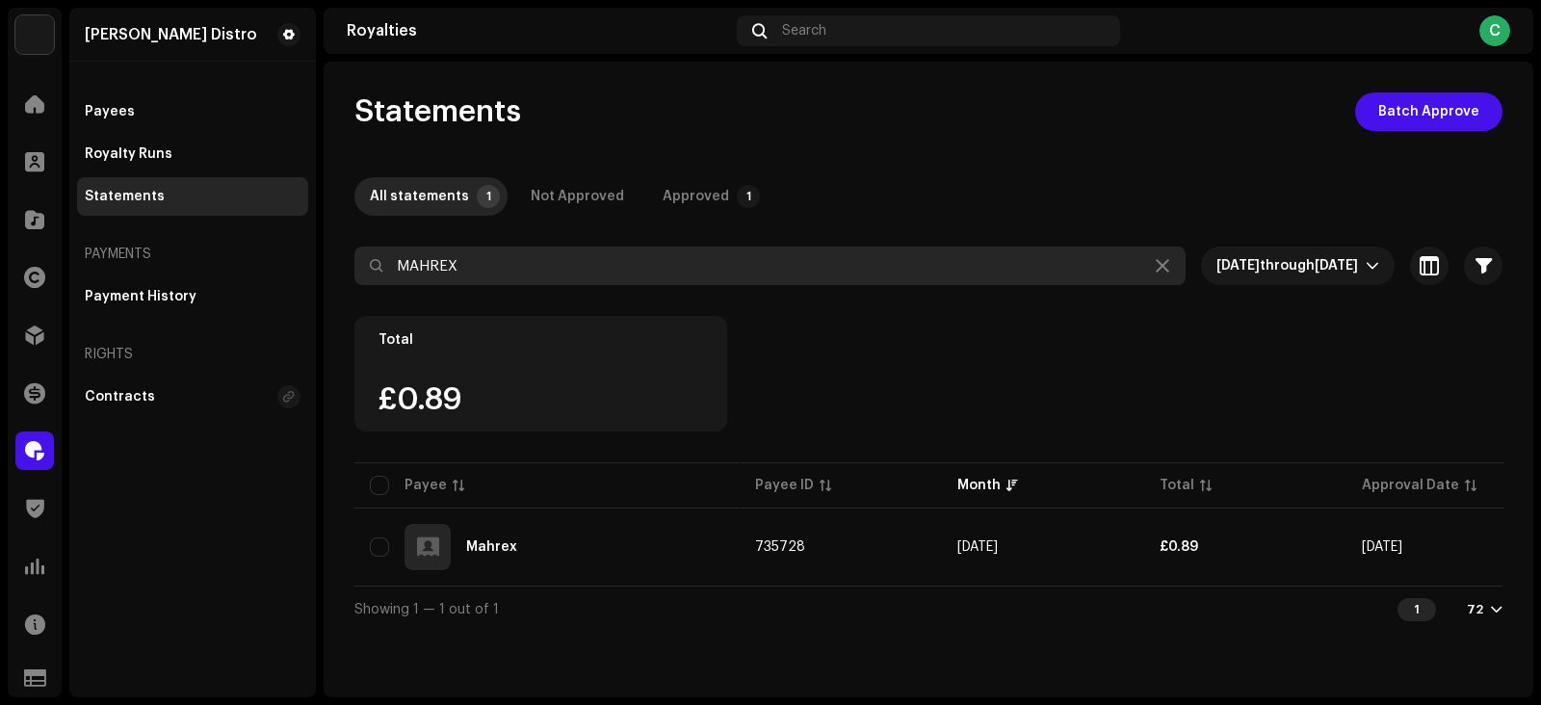
click at [501, 281] on input "MAHREX" at bounding box center [769, 266] width 831 height 39
paste input "Skellypee"
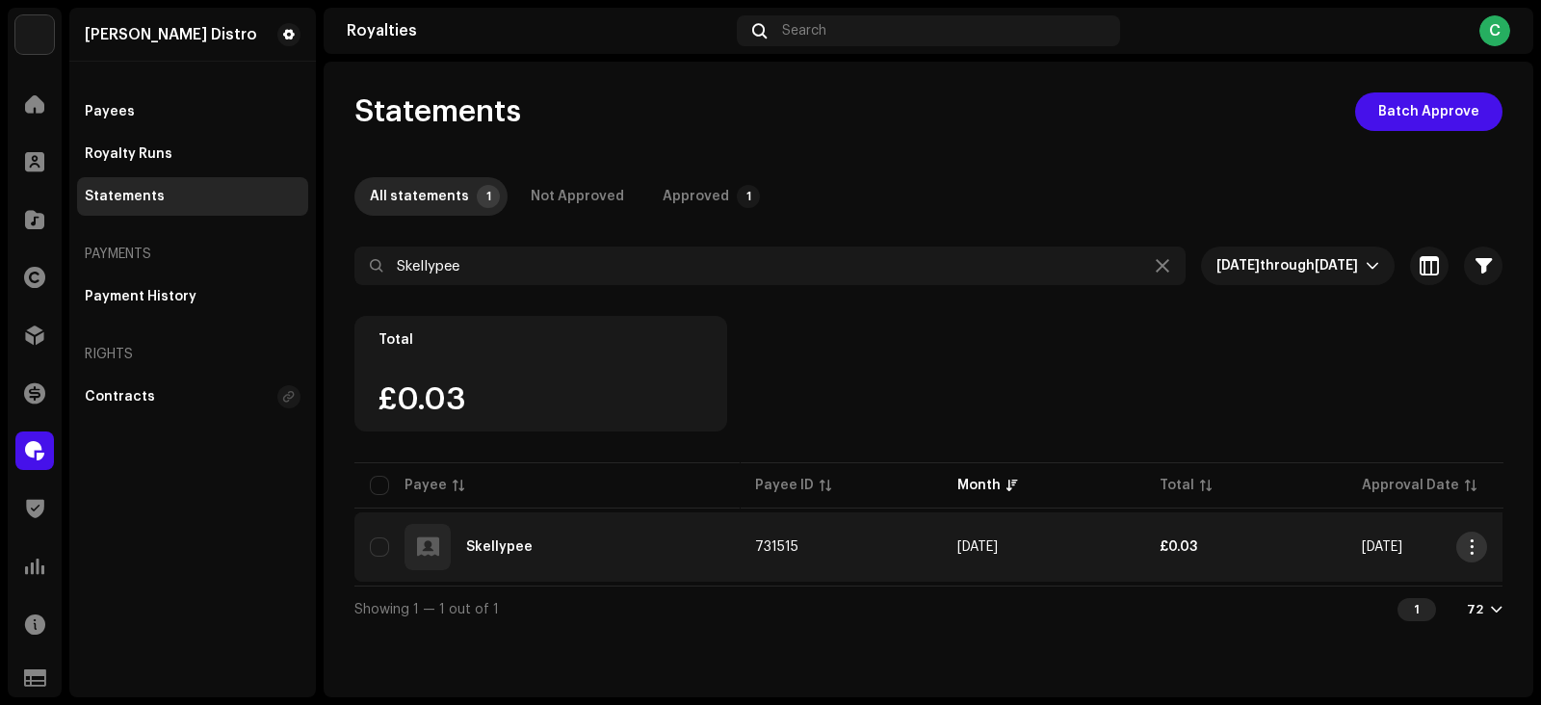
click at [1476, 551] on span "button" at bounding box center [1472, 546] width 14 height 15
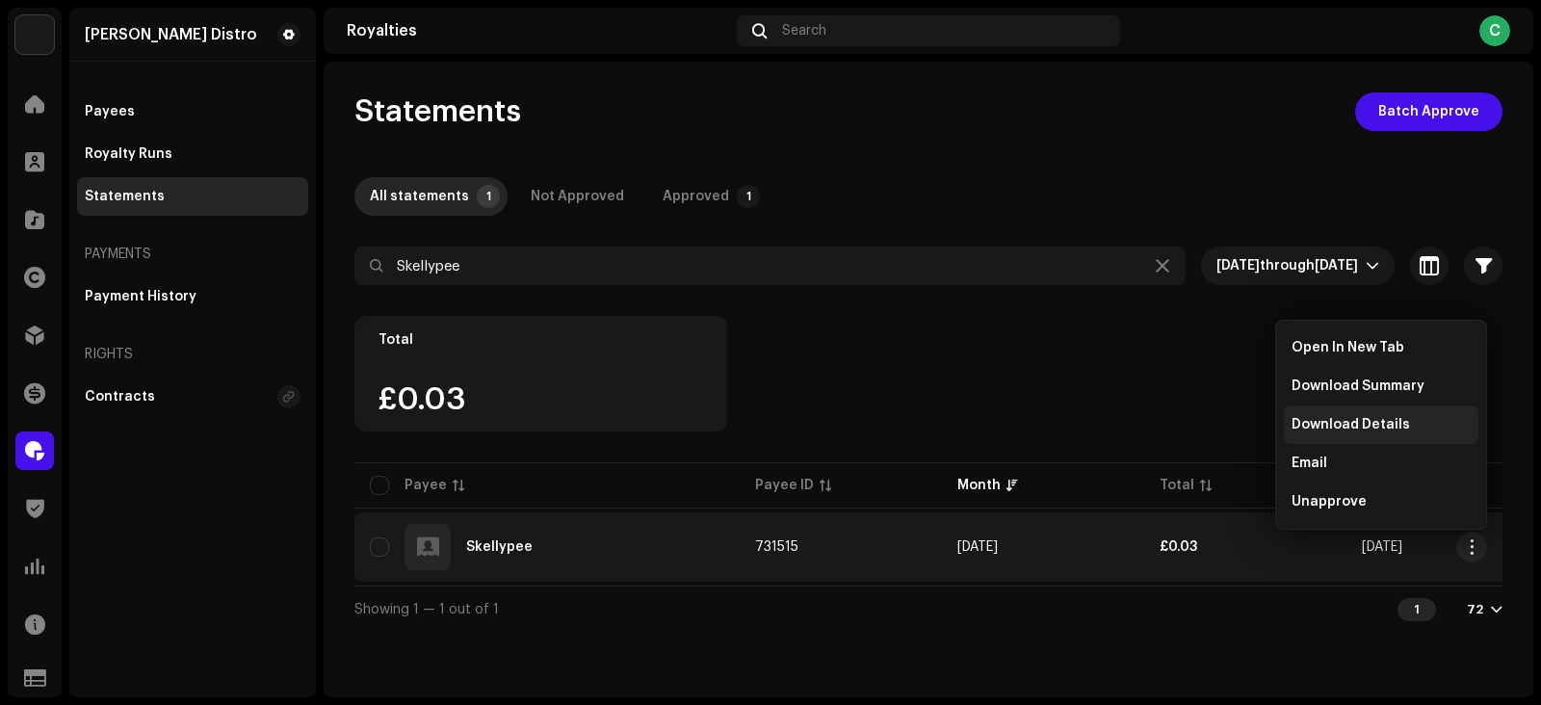
click at [1320, 431] on span "Download Details" at bounding box center [1351, 424] width 118 height 15
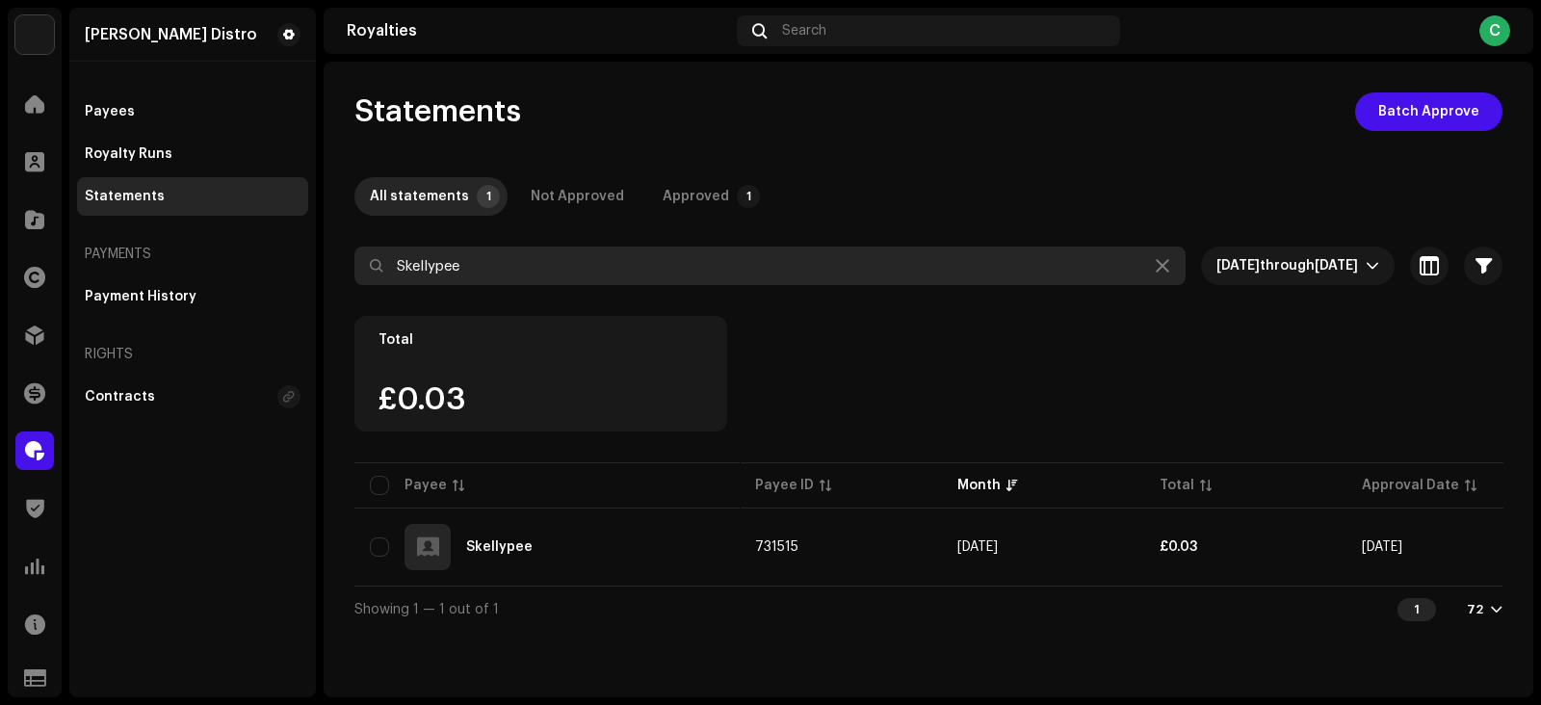
click at [578, 260] on input "Skellypee" at bounding box center [769, 266] width 831 height 39
paste input "Kastro Szn"
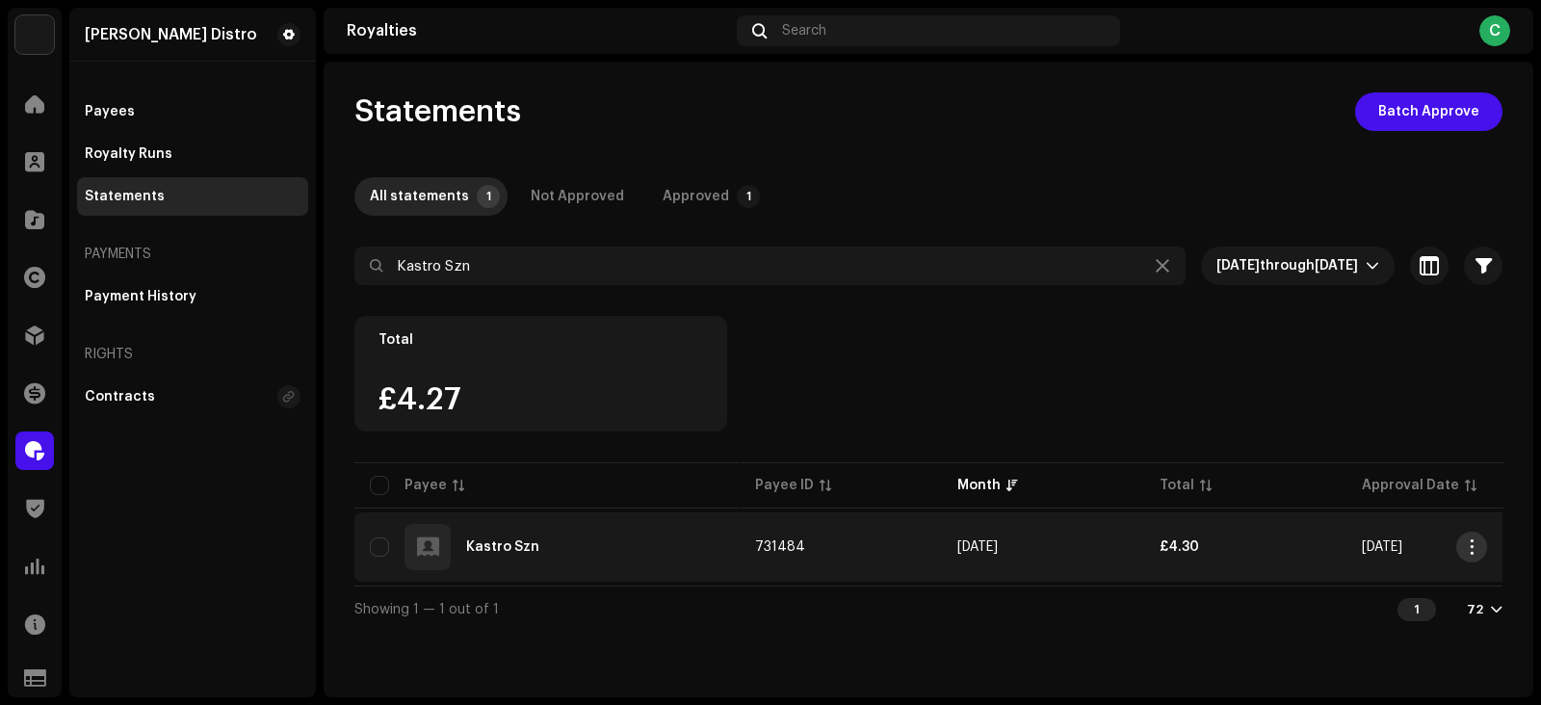
click at [1474, 541] on span "button" at bounding box center [1472, 546] width 14 height 15
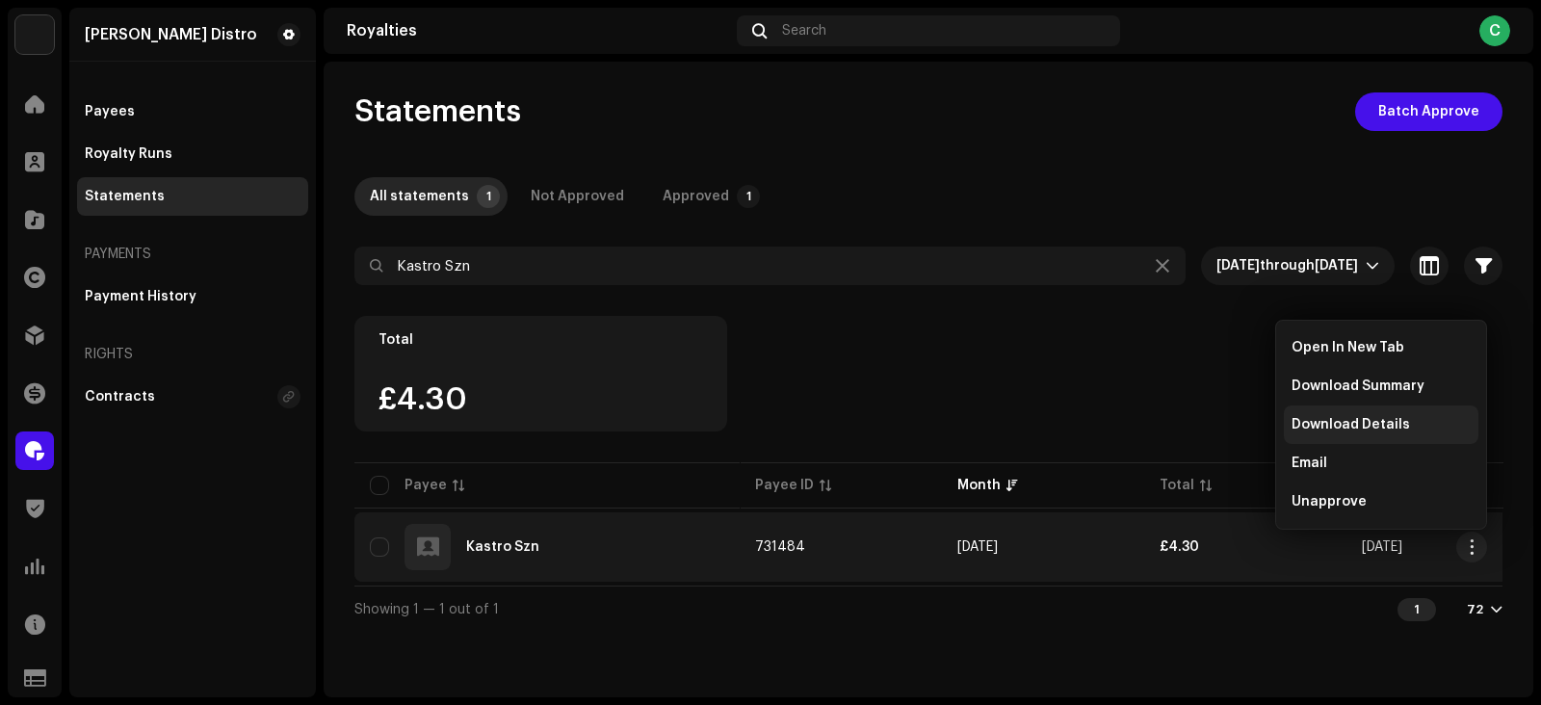
click at [1329, 428] on span "Download Details" at bounding box center [1351, 424] width 118 height 15
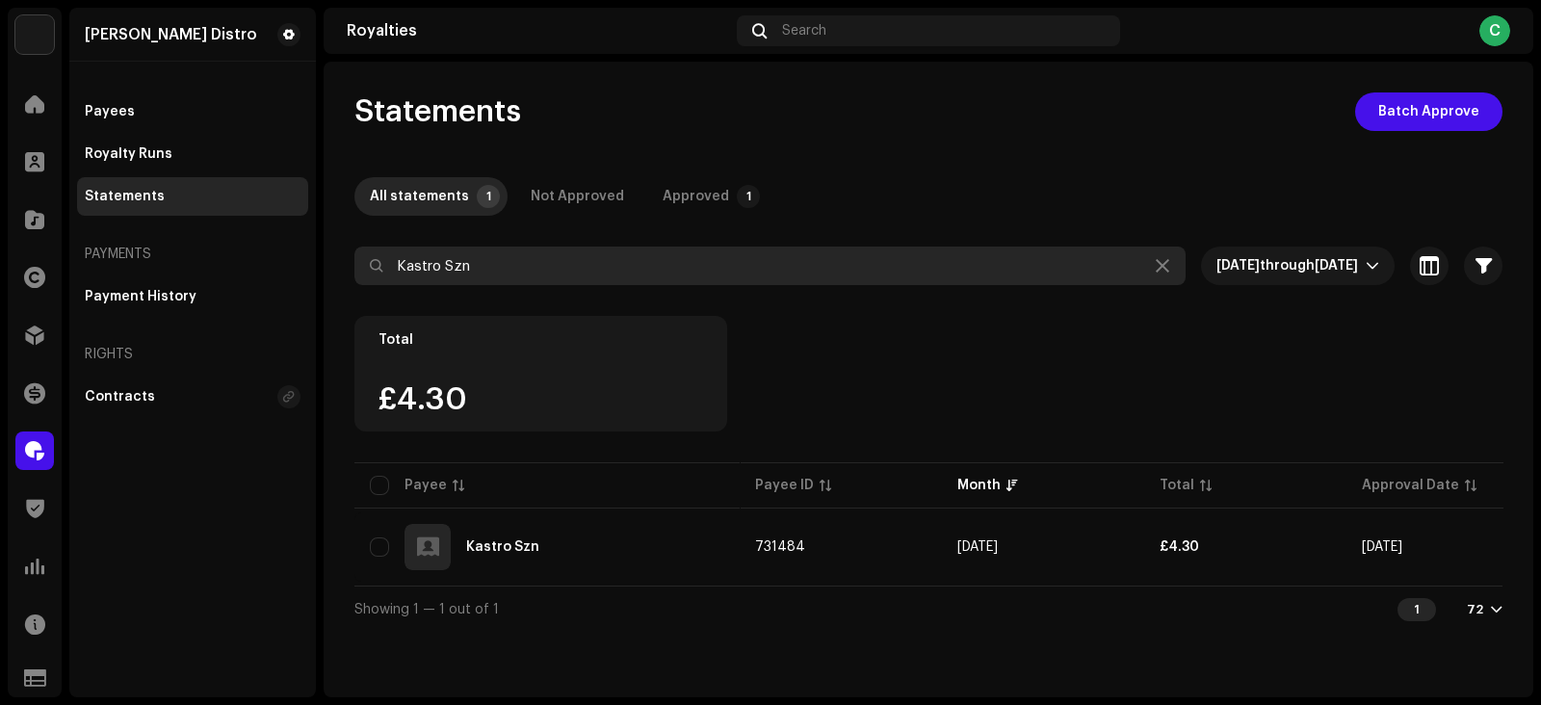
click at [602, 268] on input "Kastro Szn" at bounding box center [769, 266] width 831 height 39
paste input "elly Dee"
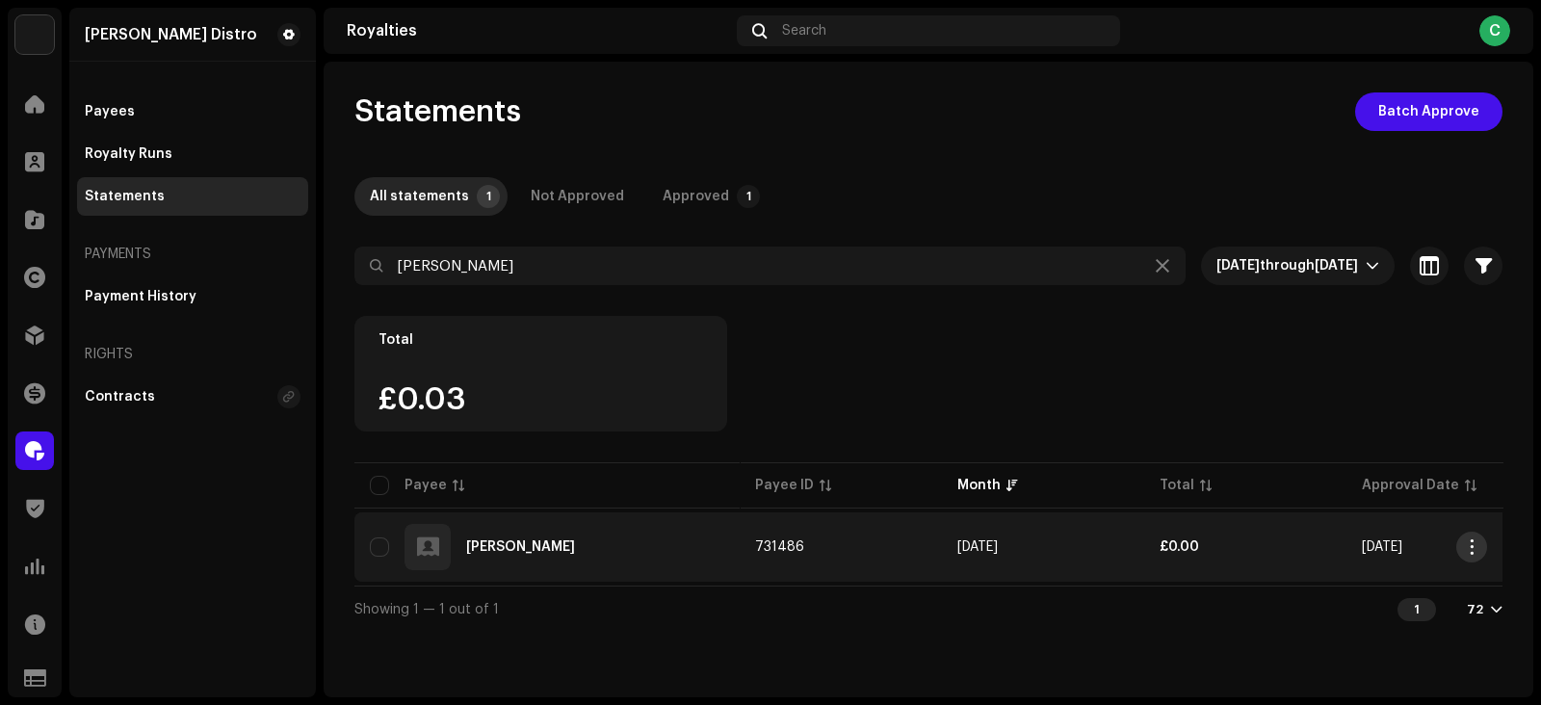
click at [1465, 548] on span "button" at bounding box center [1472, 546] width 14 height 15
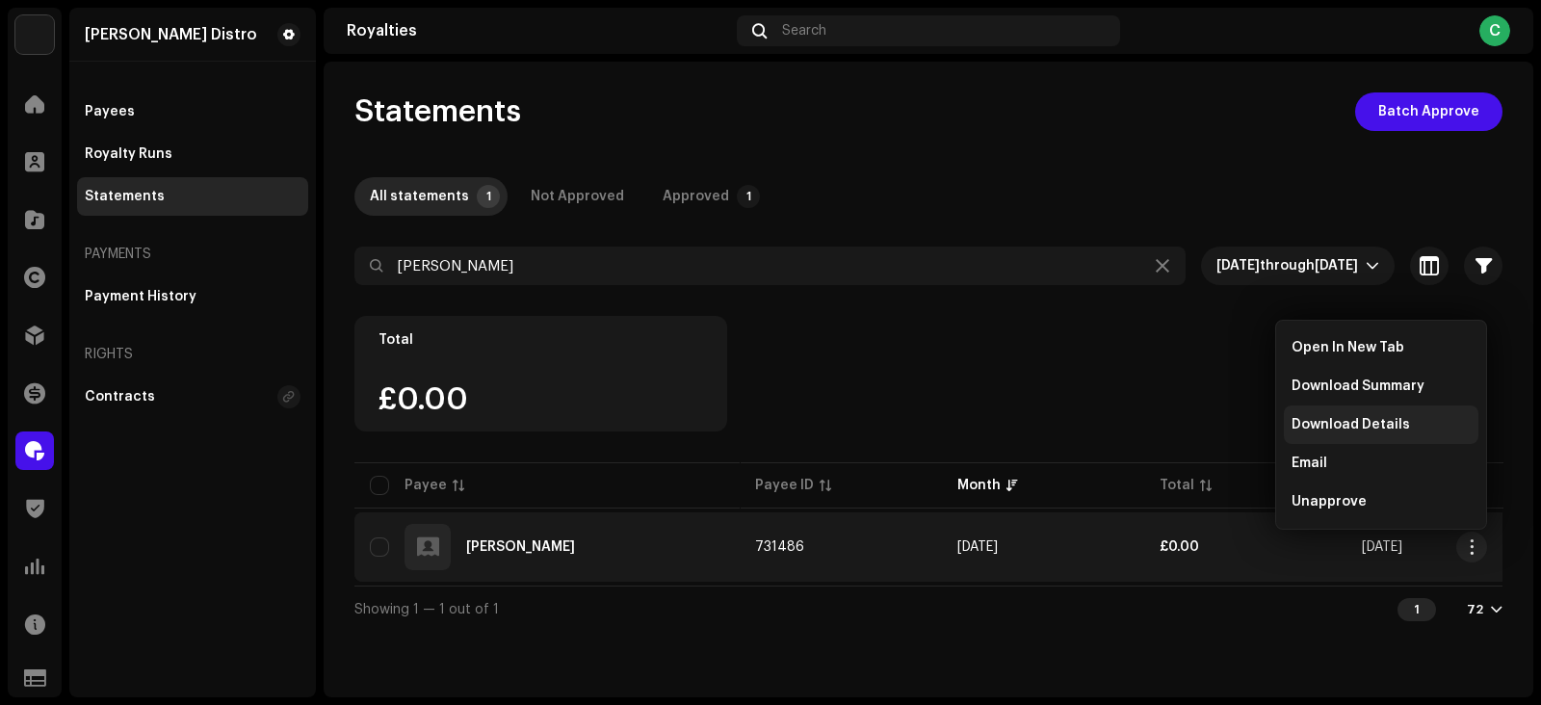
click at [1315, 427] on span "Download Details" at bounding box center [1351, 424] width 118 height 15
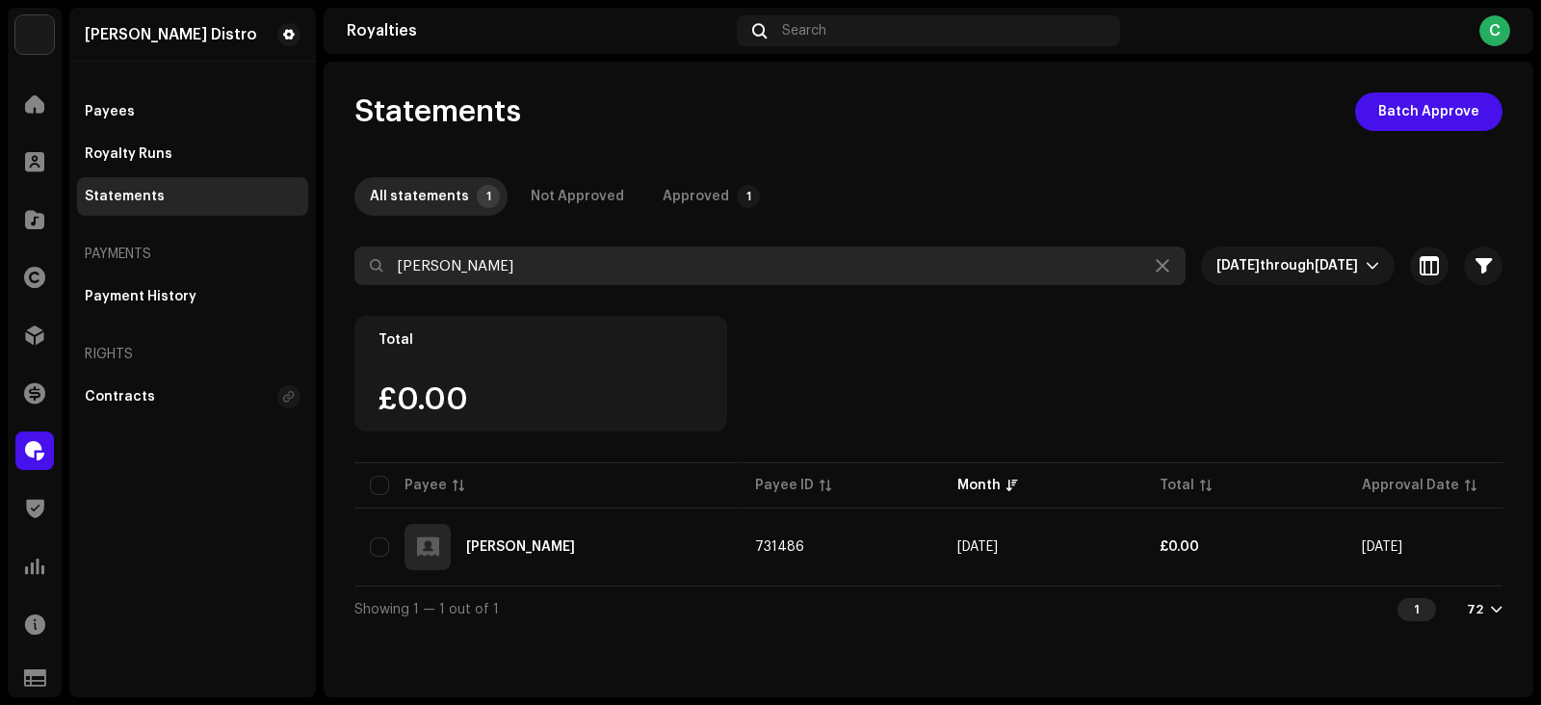
click at [530, 272] on input "[PERSON_NAME]" at bounding box center [769, 266] width 831 height 39
paste input "Morad Gnd"
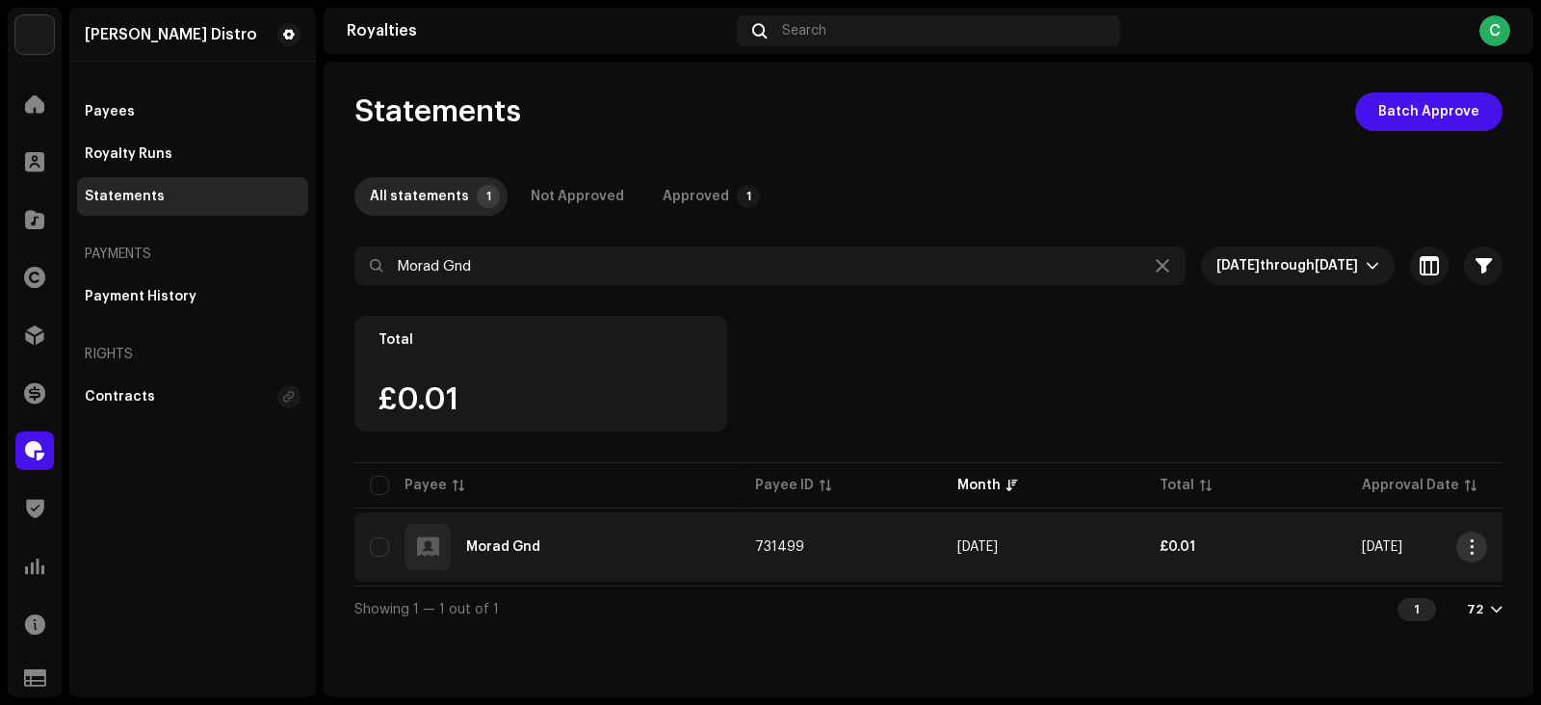
click at [1470, 544] on span "button" at bounding box center [1472, 546] width 14 height 15
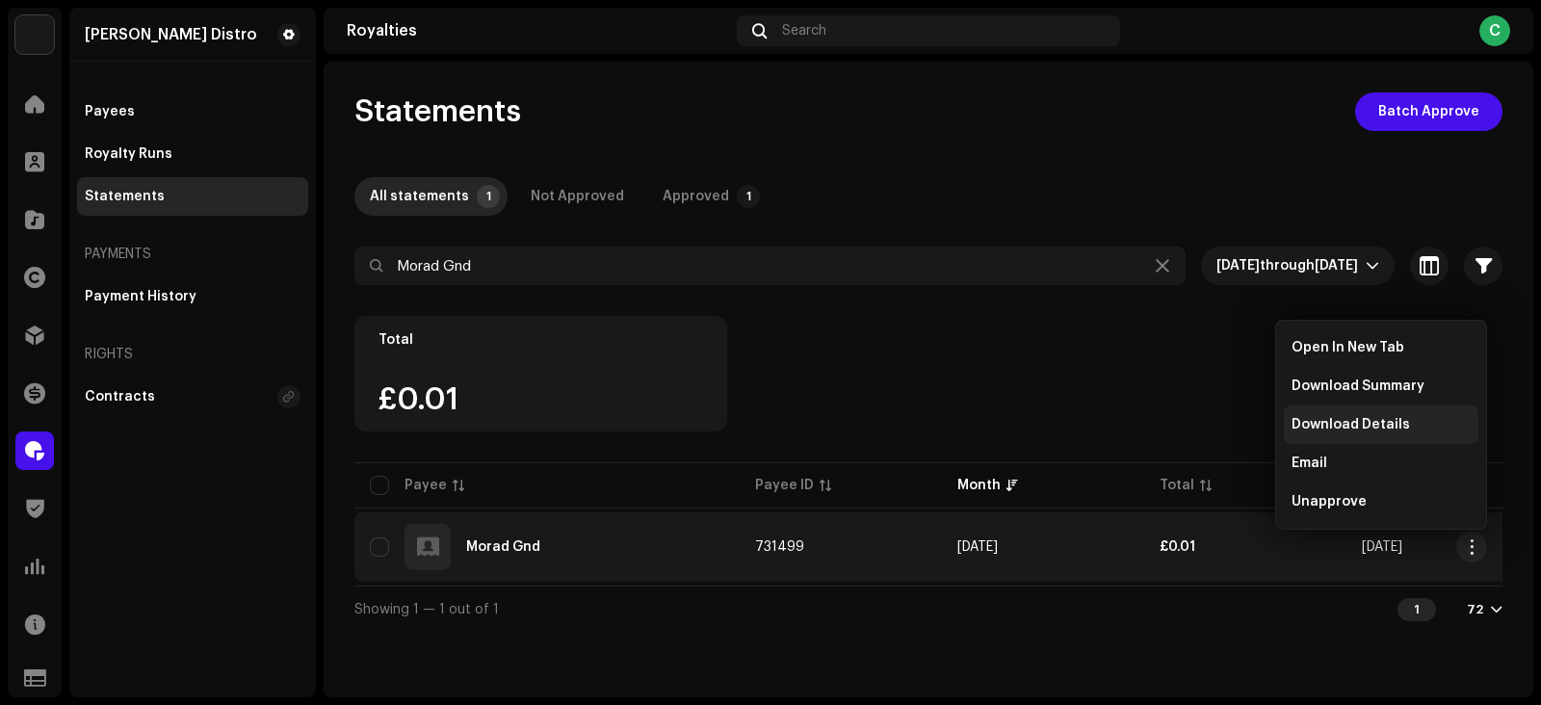
click at [1349, 425] on span "Download Details" at bounding box center [1351, 424] width 118 height 15
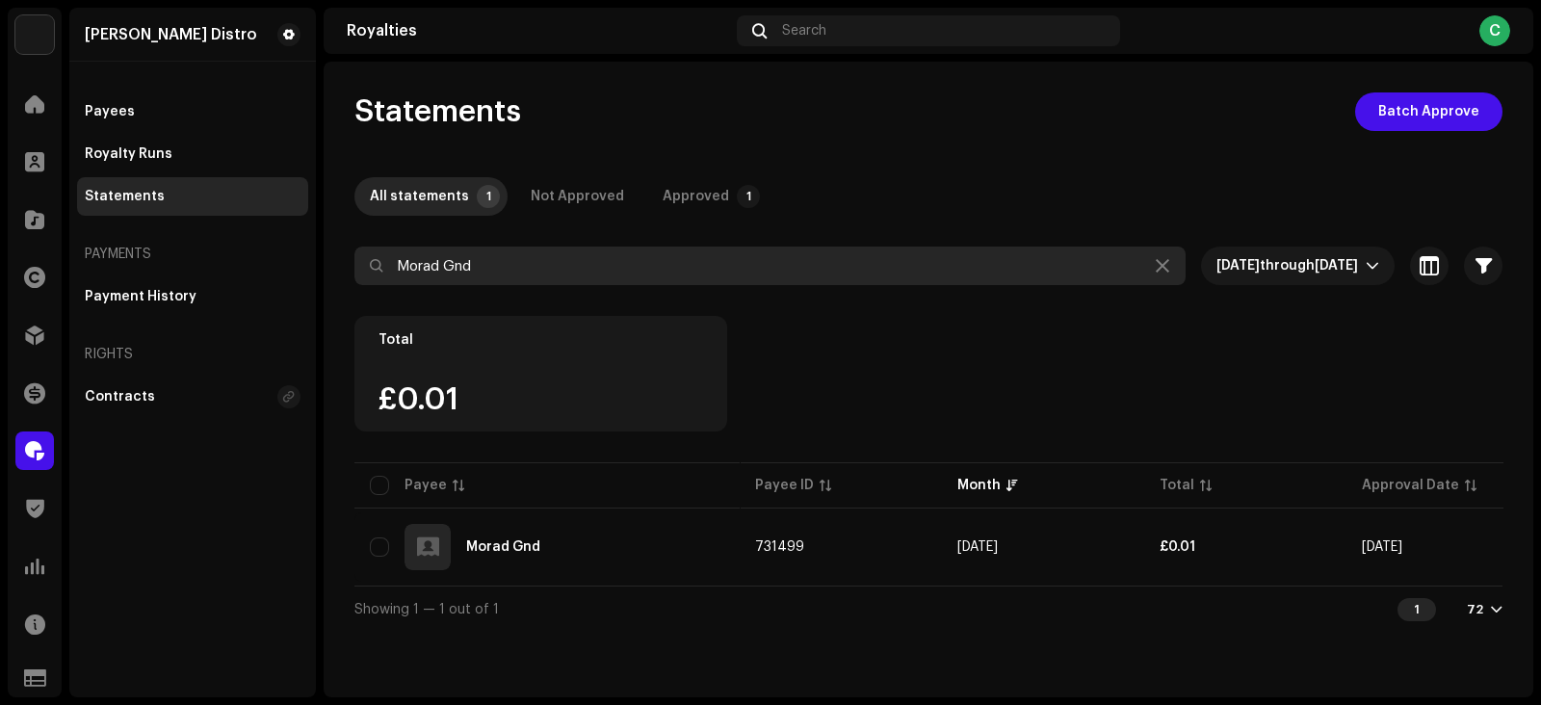
click at [660, 256] on input "Morad Gnd" at bounding box center [769, 266] width 831 height 39
paste input "Exclusive boy"
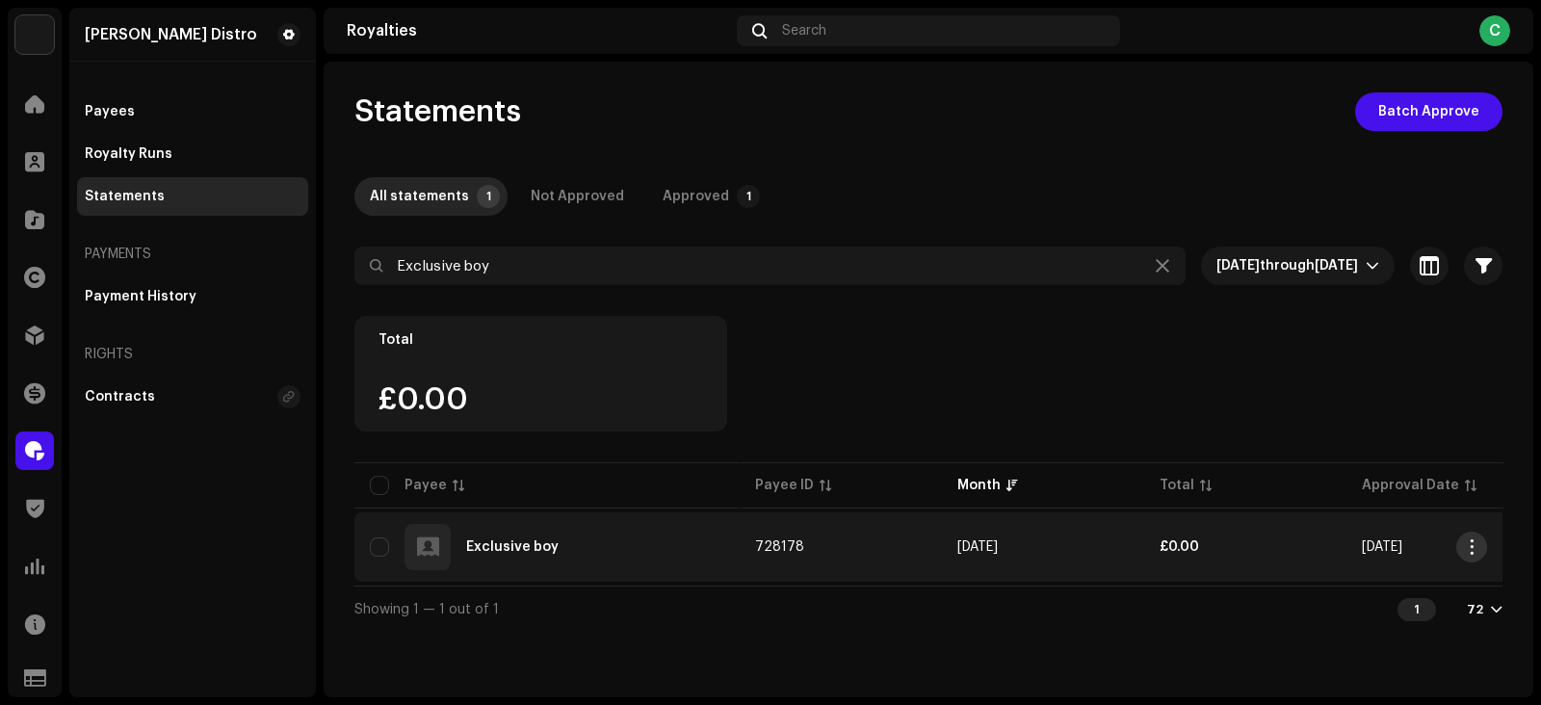
click at [1475, 551] on span "button" at bounding box center [1472, 546] width 14 height 15
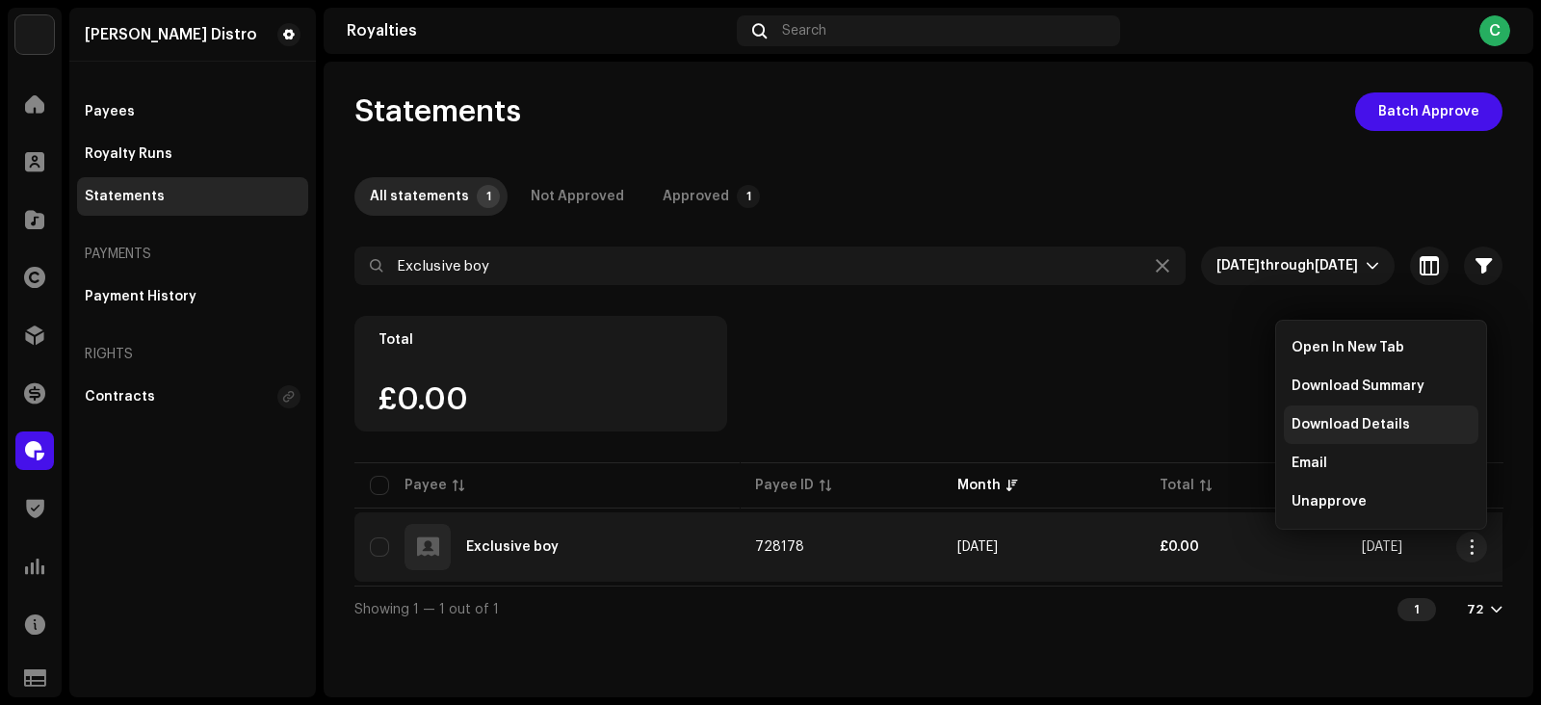
click at [1340, 416] on div "Download Details" at bounding box center [1381, 425] width 195 height 39
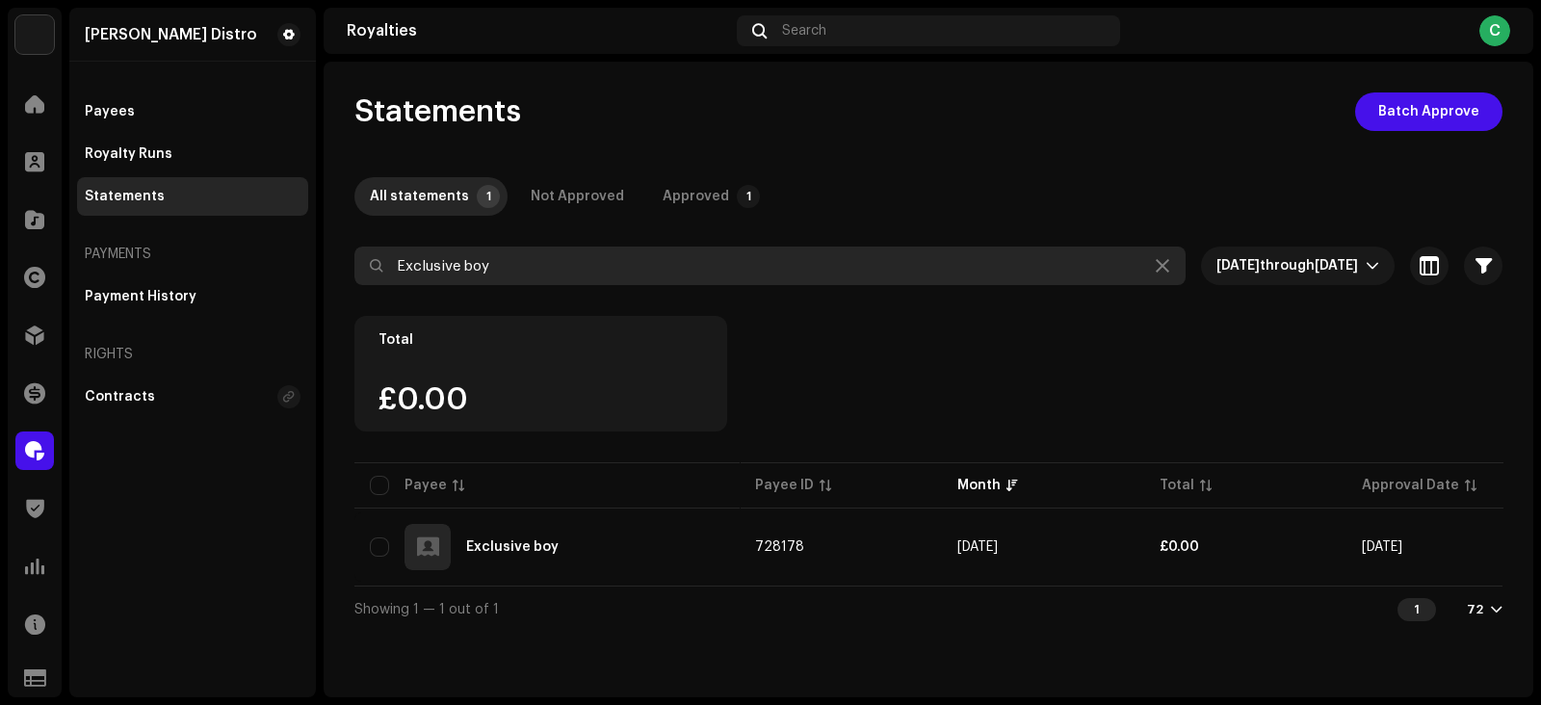
click at [568, 267] on input "Exclusive boy" at bounding box center [769, 266] width 831 height 39
paste input "[MEDICAL_DATA][PERSON_NAME]"
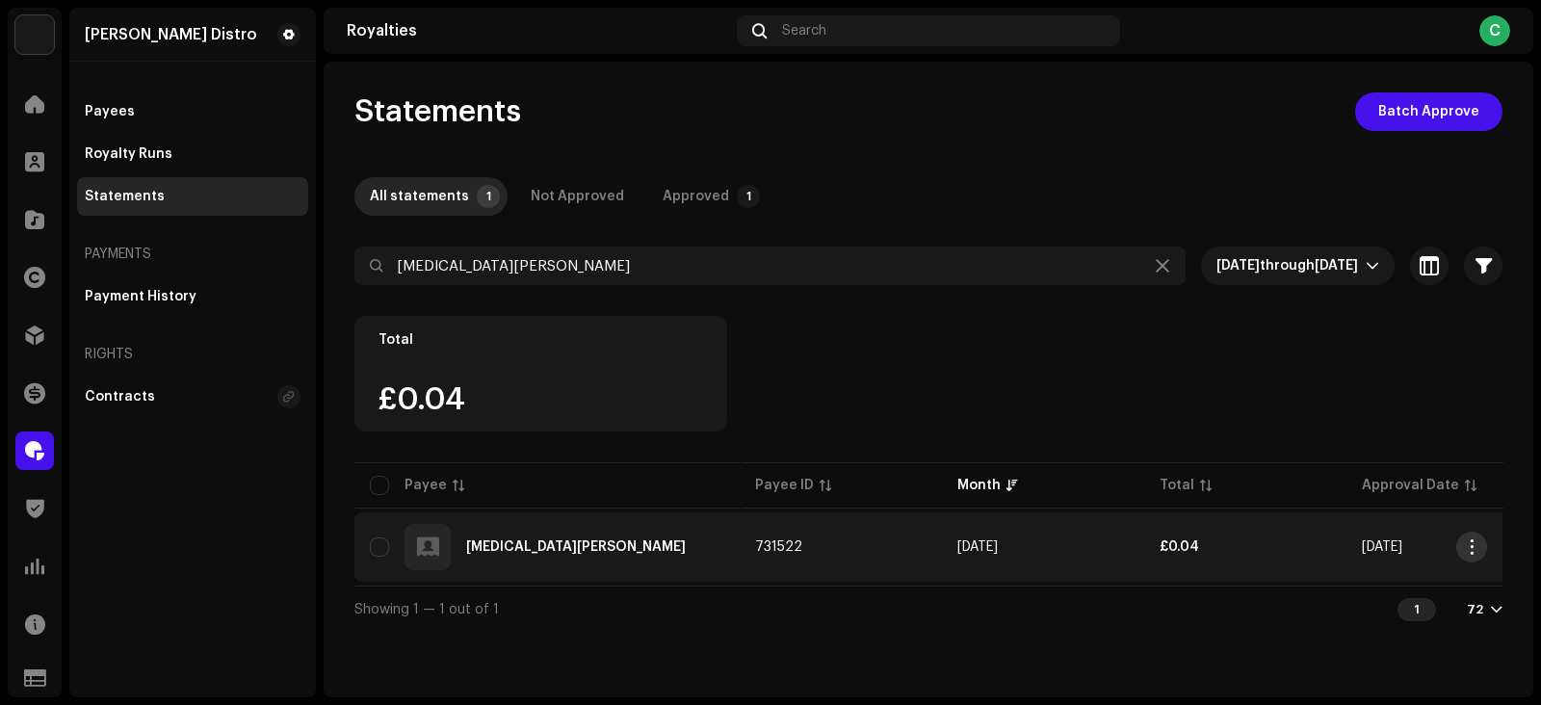
click at [1473, 549] on span "button" at bounding box center [1472, 546] width 14 height 15
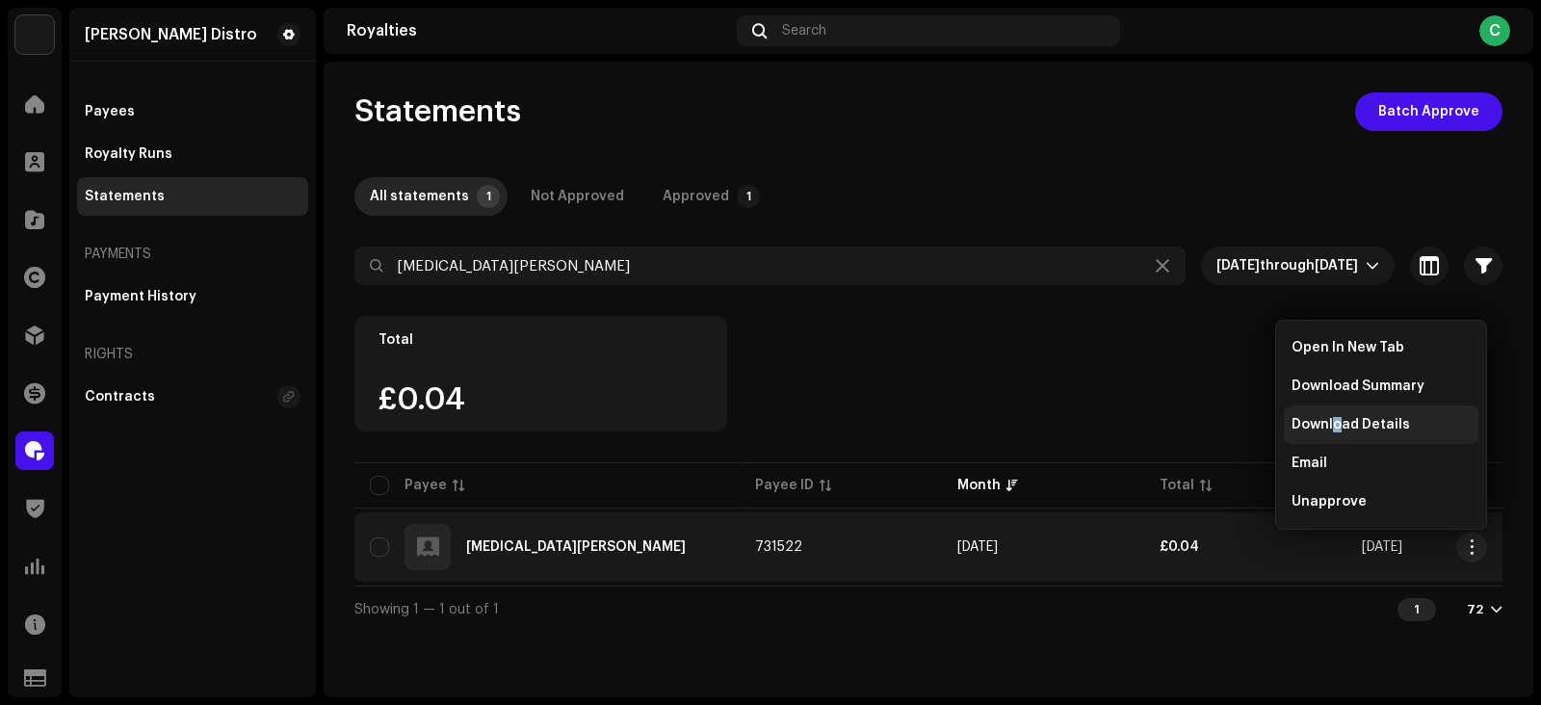
click at [1338, 426] on span "Download Details" at bounding box center [1351, 424] width 118 height 15
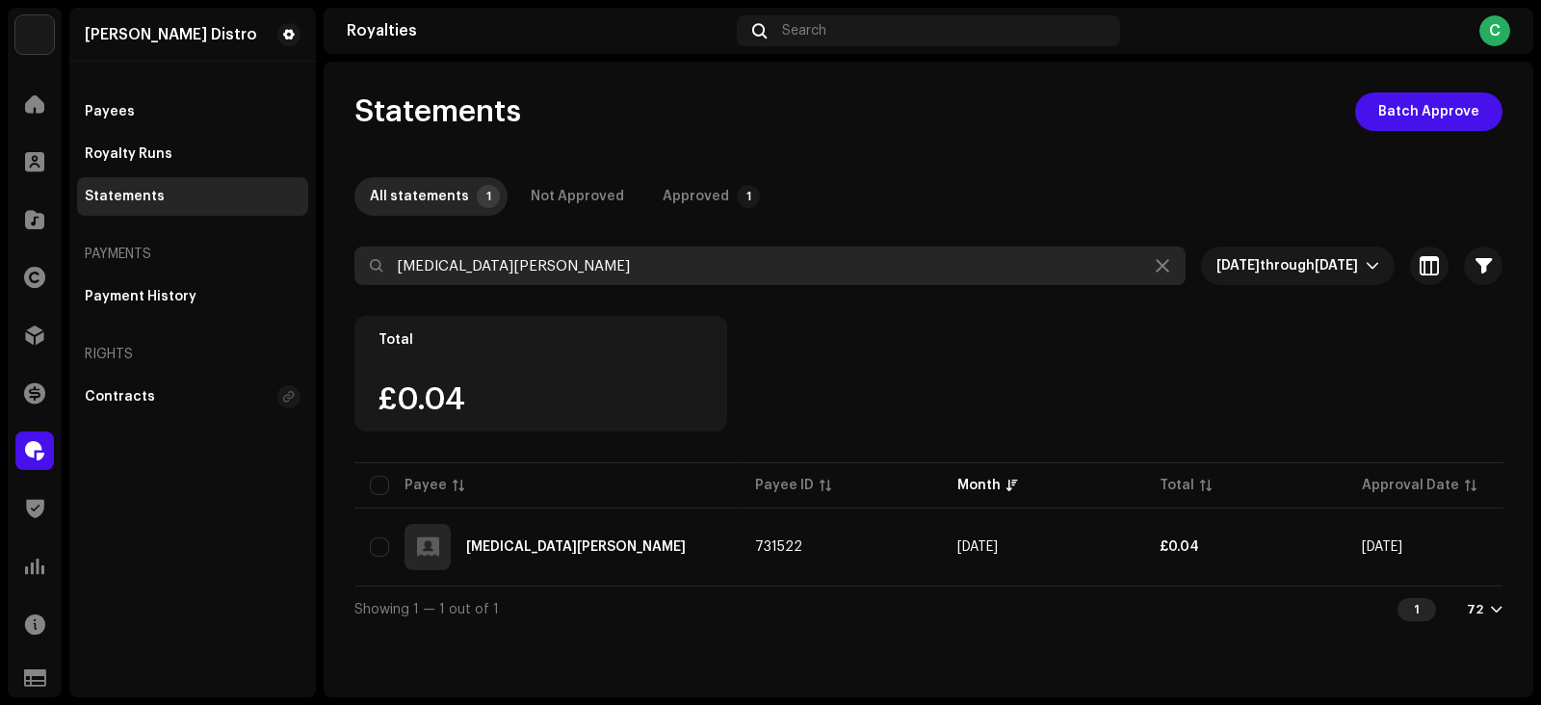
click at [572, 267] on input "[MEDICAL_DATA][PERSON_NAME]" at bounding box center [769, 266] width 831 height 39
paste input "Slidedon"
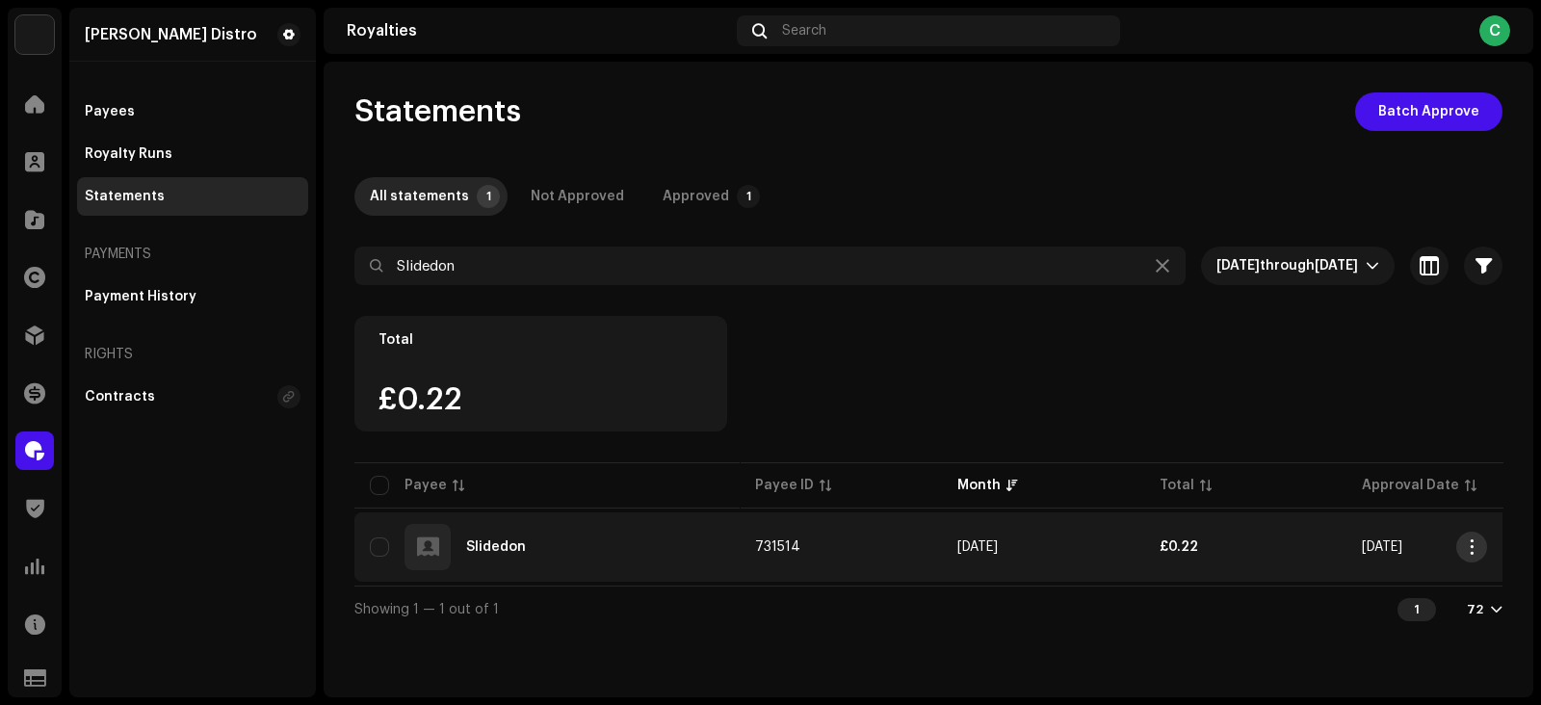
click at [1468, 546] on span "button" at bounding box center [1472, 546] width 14 height 15
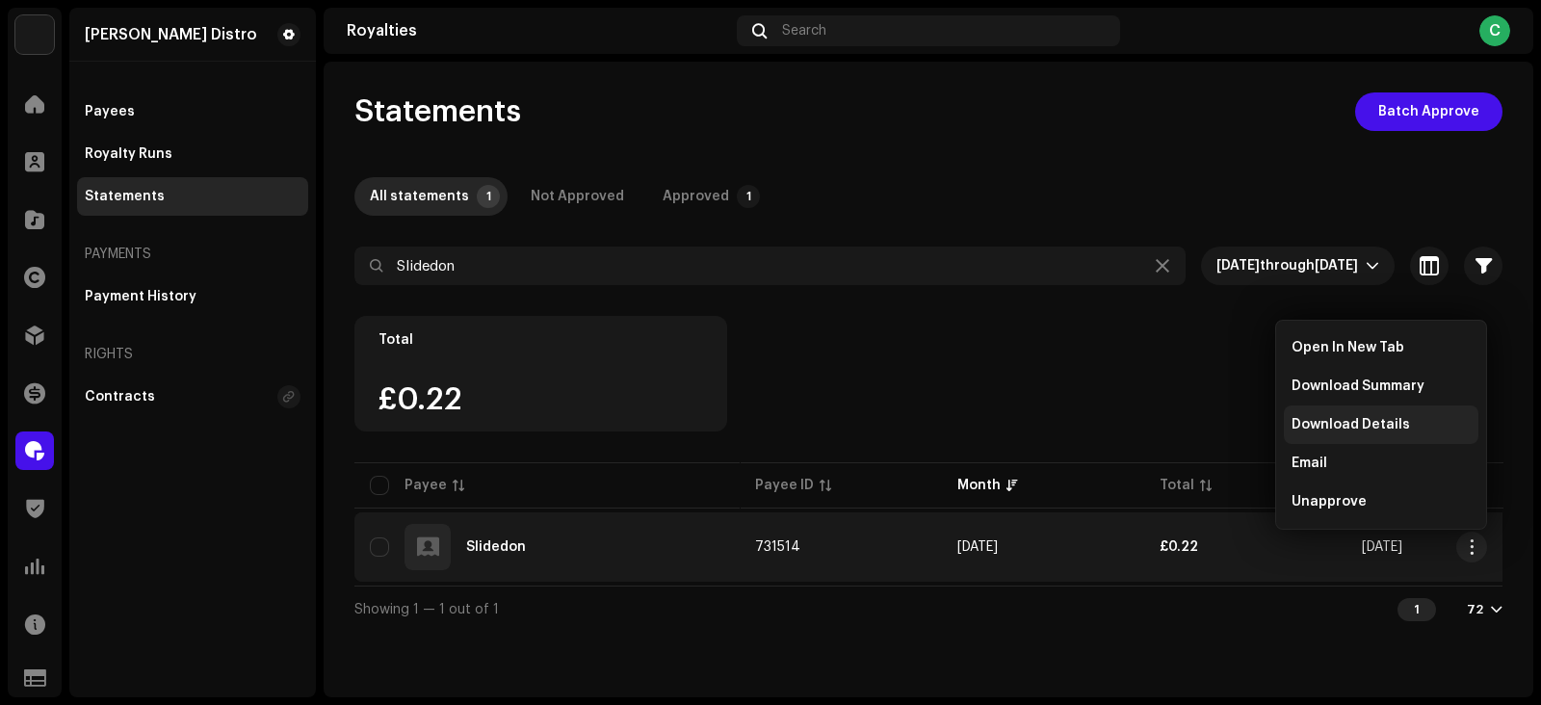
click at [1322, 429] on span "Download Details" at bounding box center [1351, 424] width 118 height 15
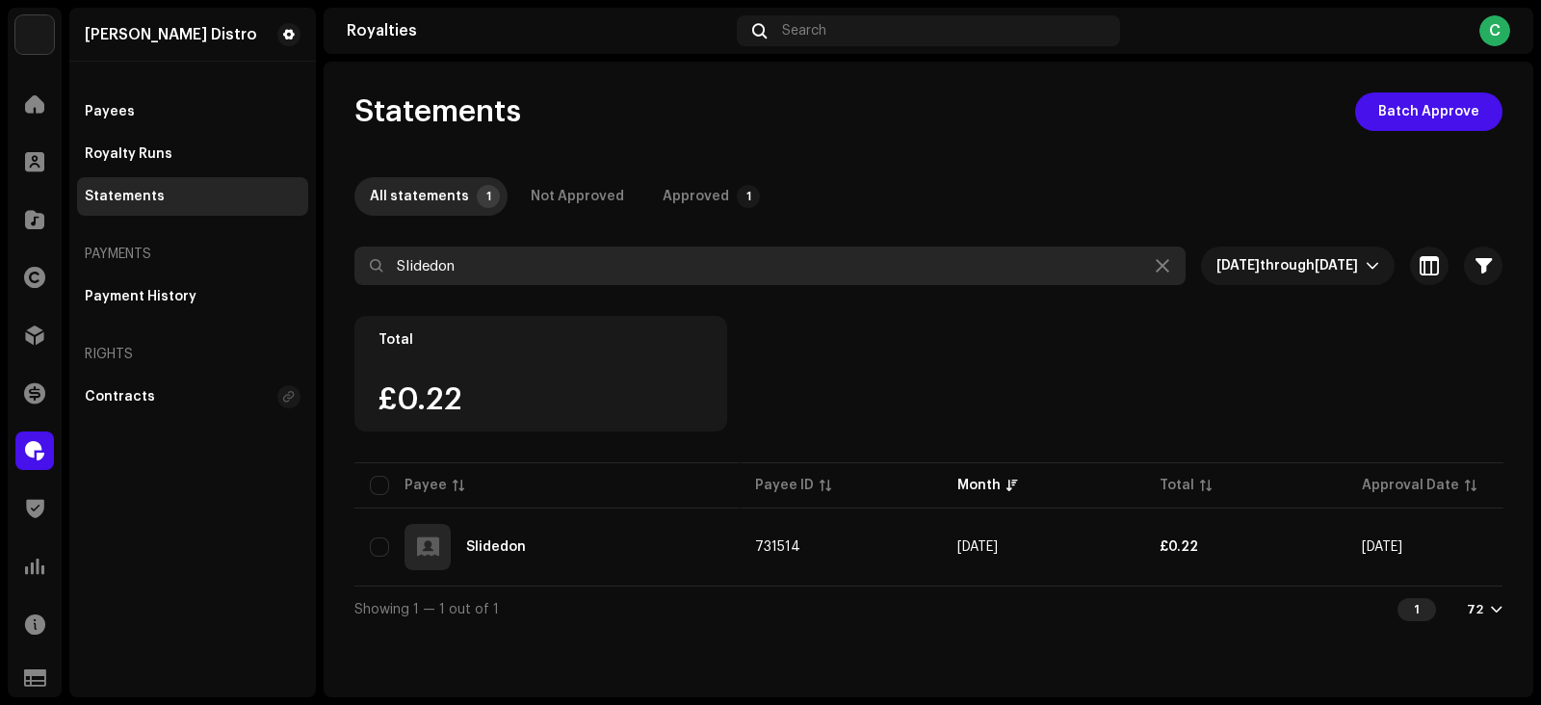
click at [510, 260] on input "Slidedon" at bounding box center [769, 266] width 831 height 39
paste input "Captain [PERSON_NAME]"
type input "Captain [PERSON_NAME]"
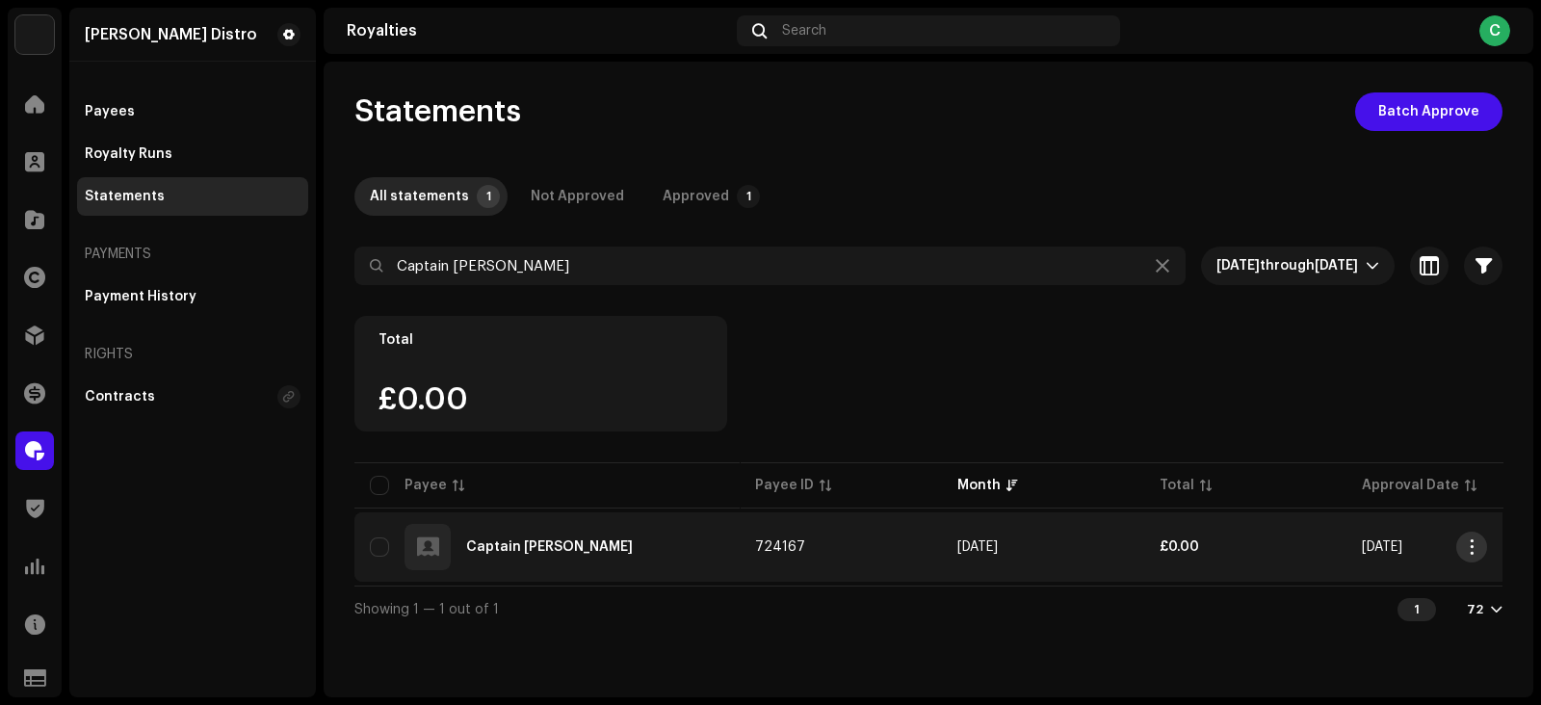
click at [1477, 555] on button "button" at bounding box center [1471, 547] width 31 height 31
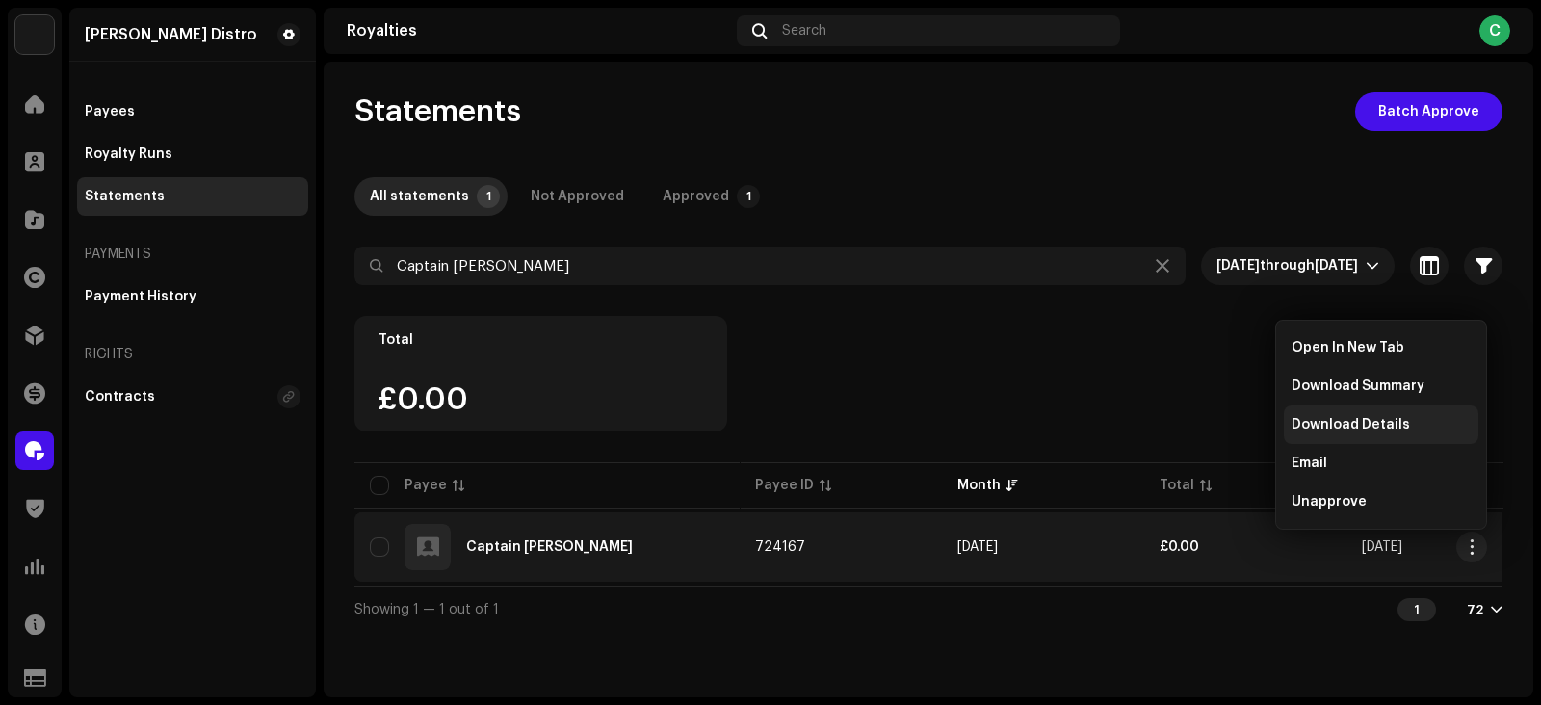
click at [1353, 421] on span "Download Details" at bounding box center [1351, 424] width 118 height 15
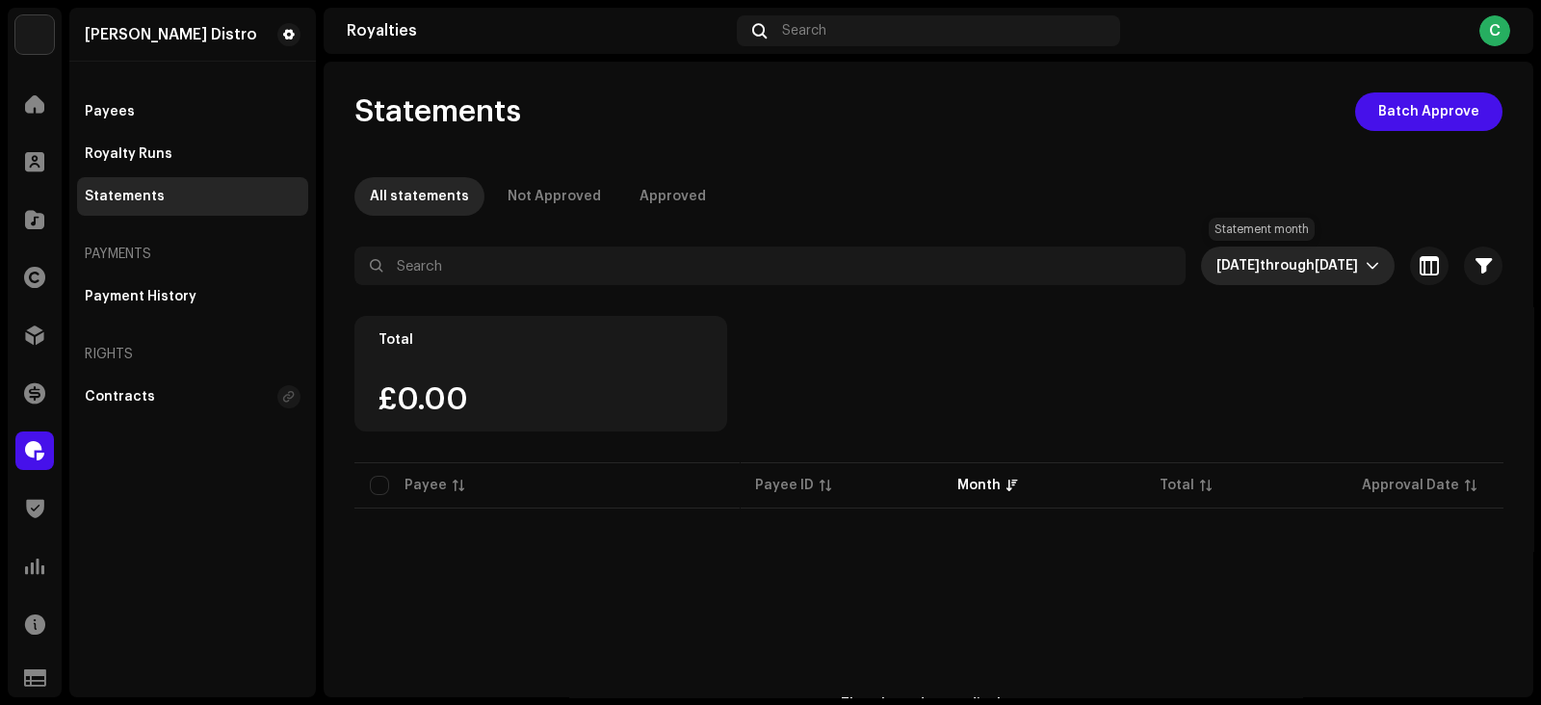
click at [1250, 272] on span "[DATE] through [DATE]" at bounding box center [1291, 266] width 149 height 39
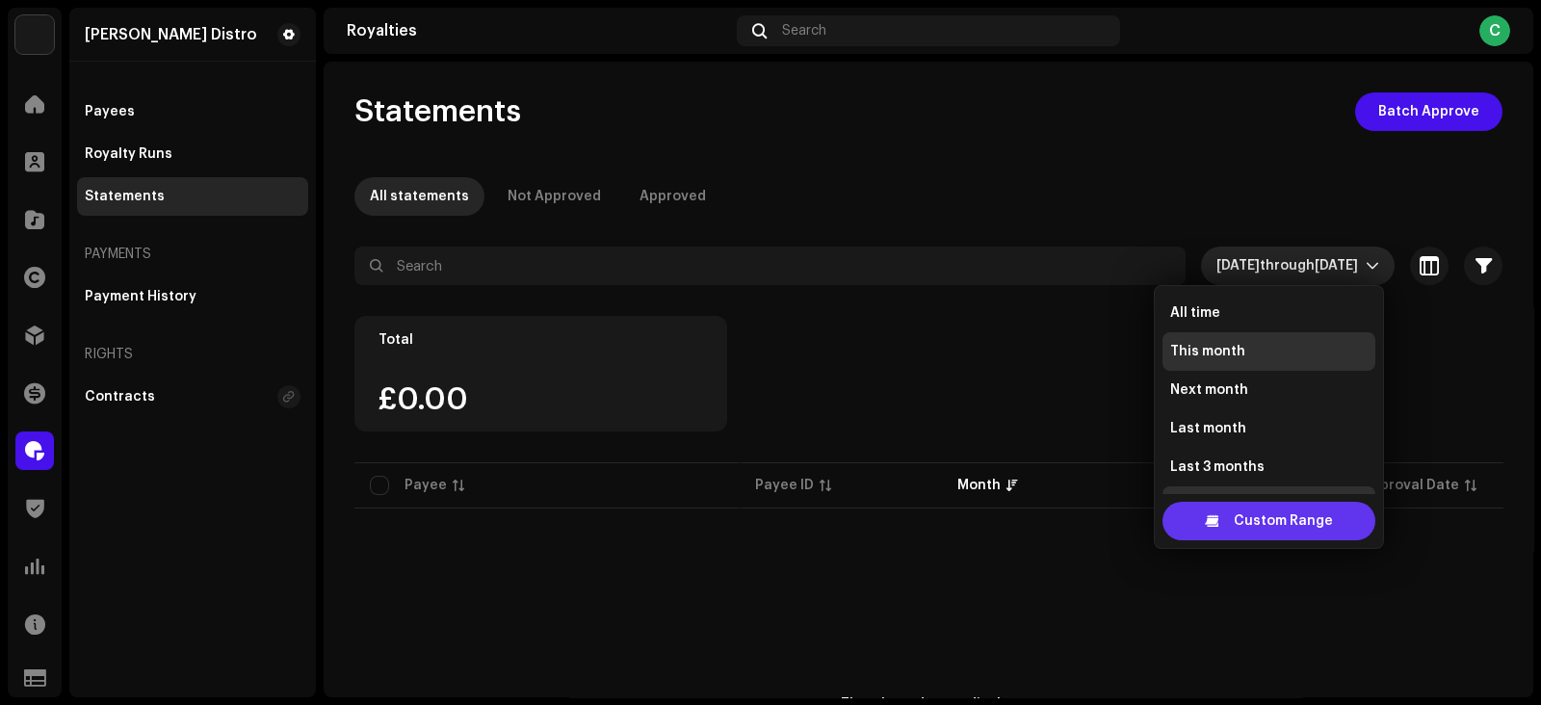
scroll to position [30, 0]
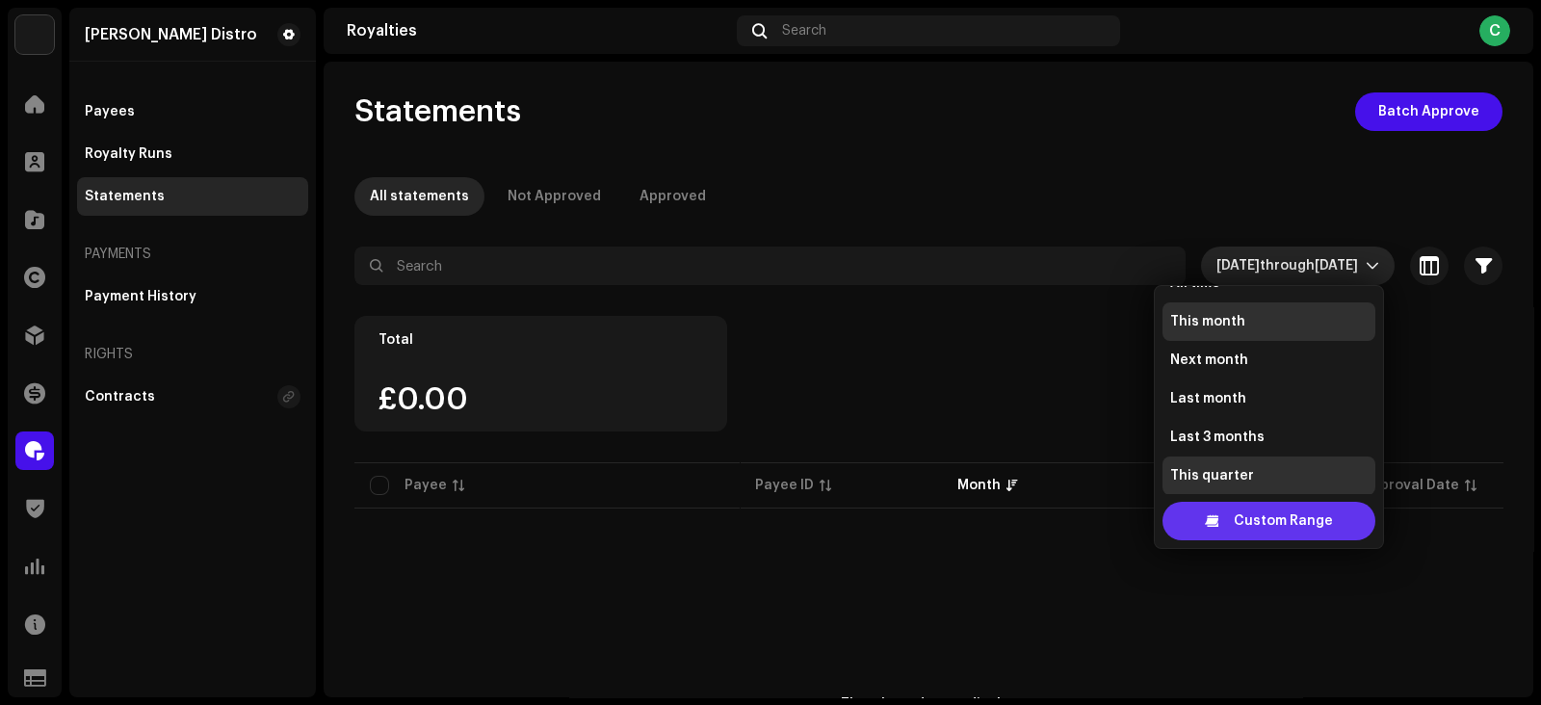
click at [1242, 521] on span "Custom Range" at bounding box center [1283, 521] width 99 height 39
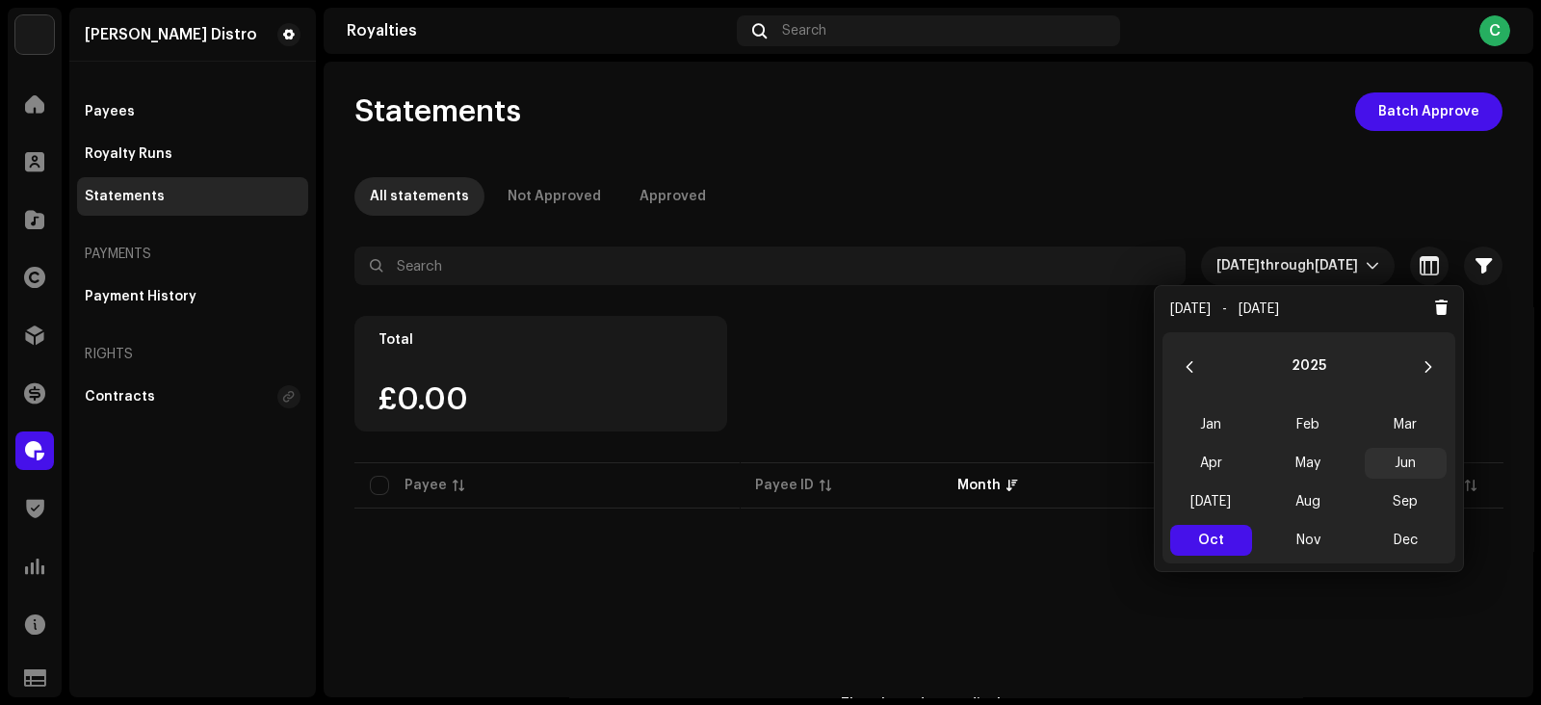
click at [1407, 461] on span "Jun" at bounding box center [1406, 463] width 82 height 31
click at [1407, 461] on span "Jun Jun" at bounding box center [1406, 463] width 82 height 31
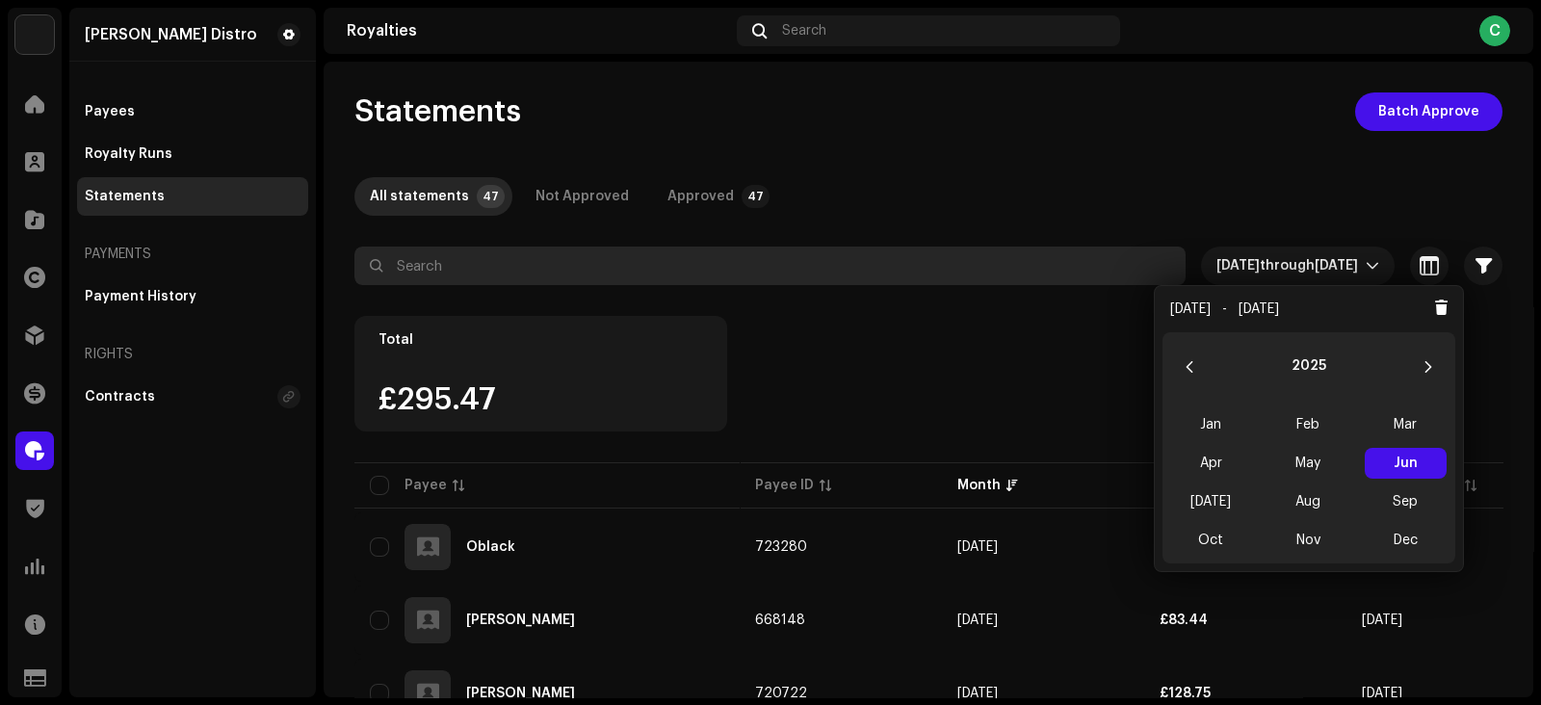
click at [576, 257] on input "text" at bounding box center [769, 266] width 831 height 39
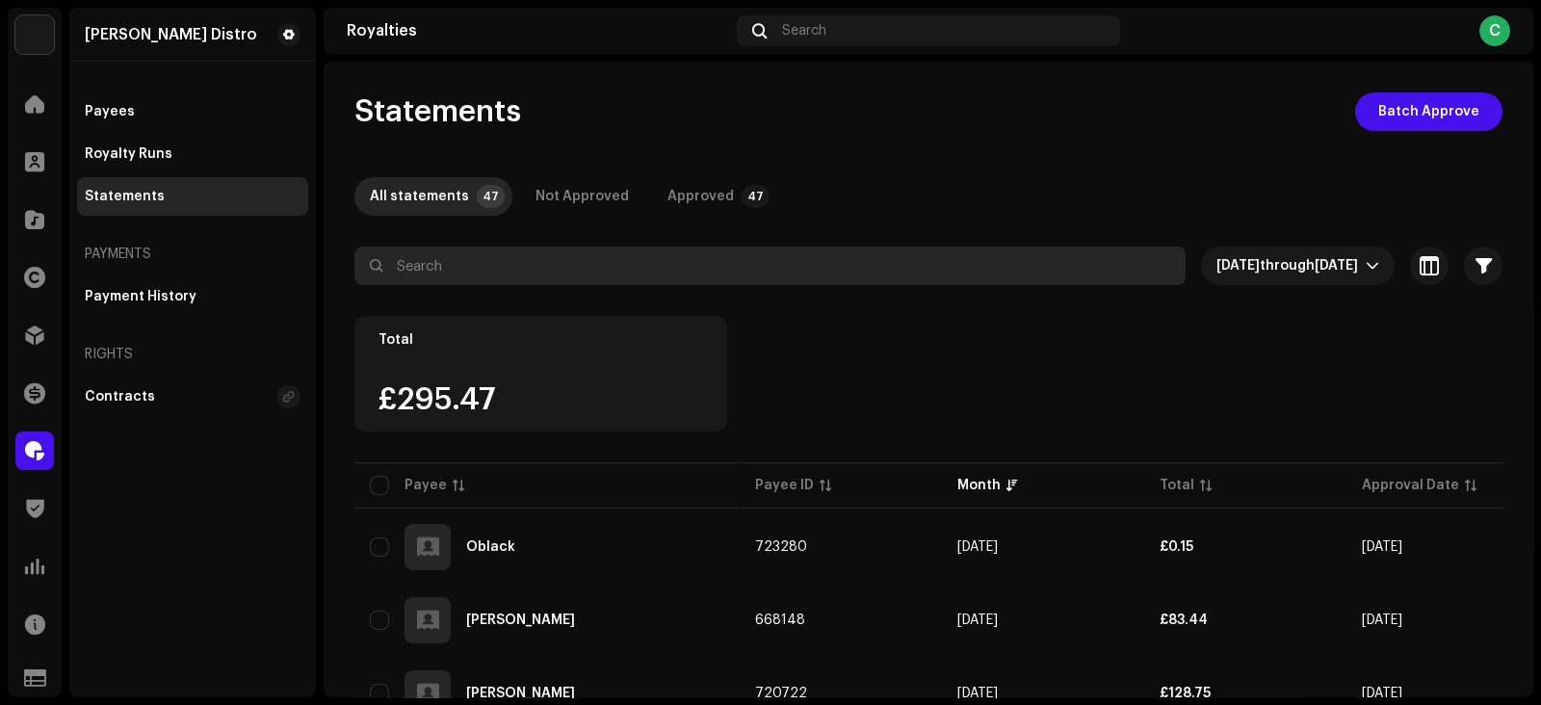
paste input "[PERSON_NAME]"
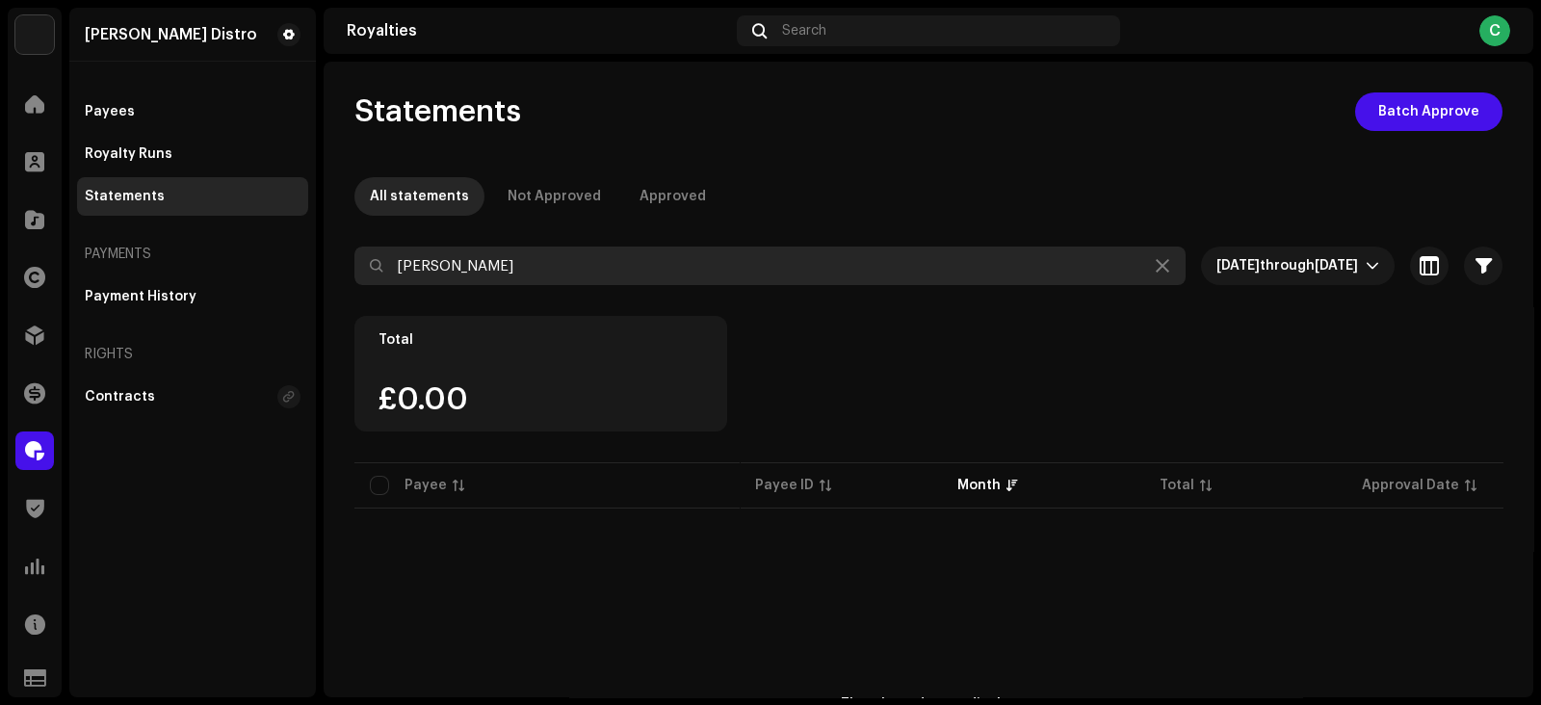
paste input "MAHREX"
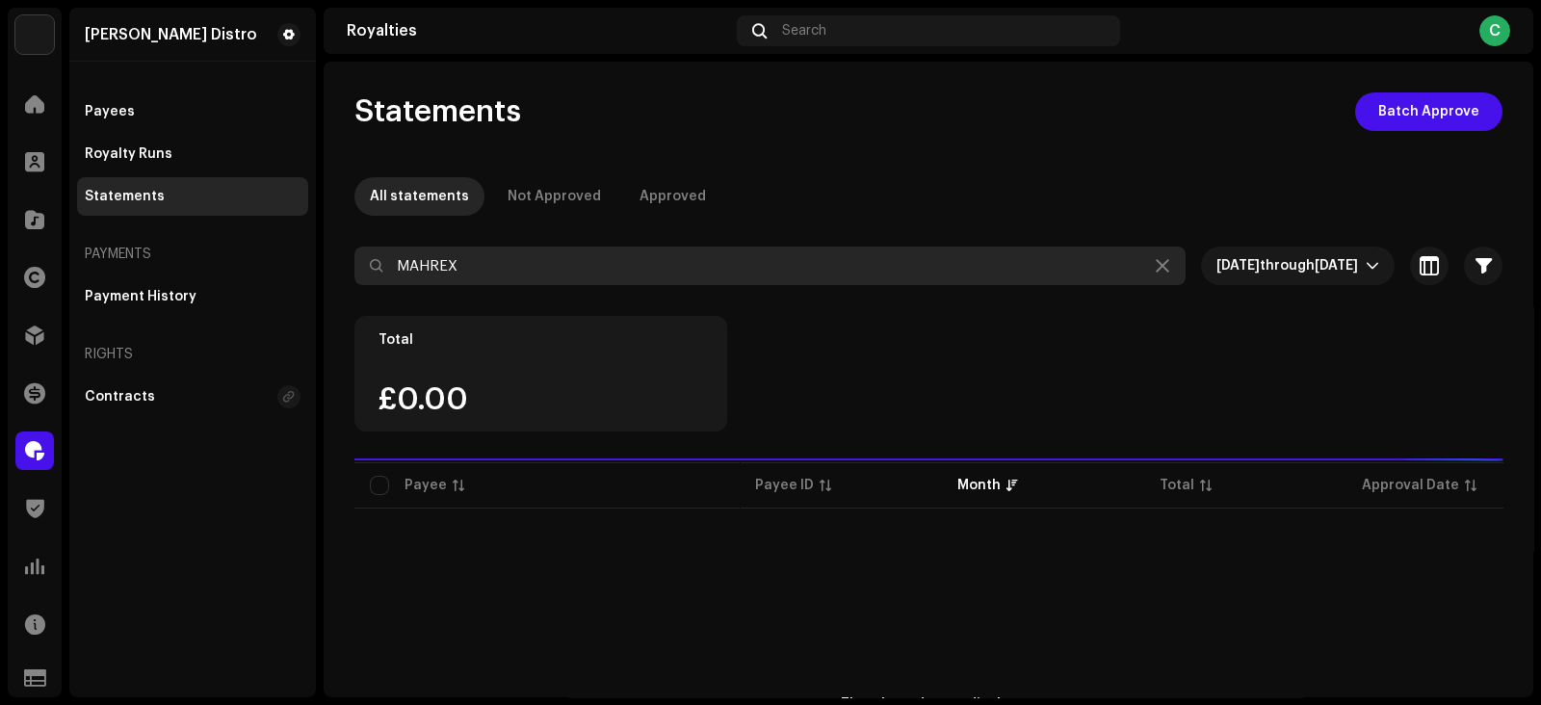
type input "MAHREX"
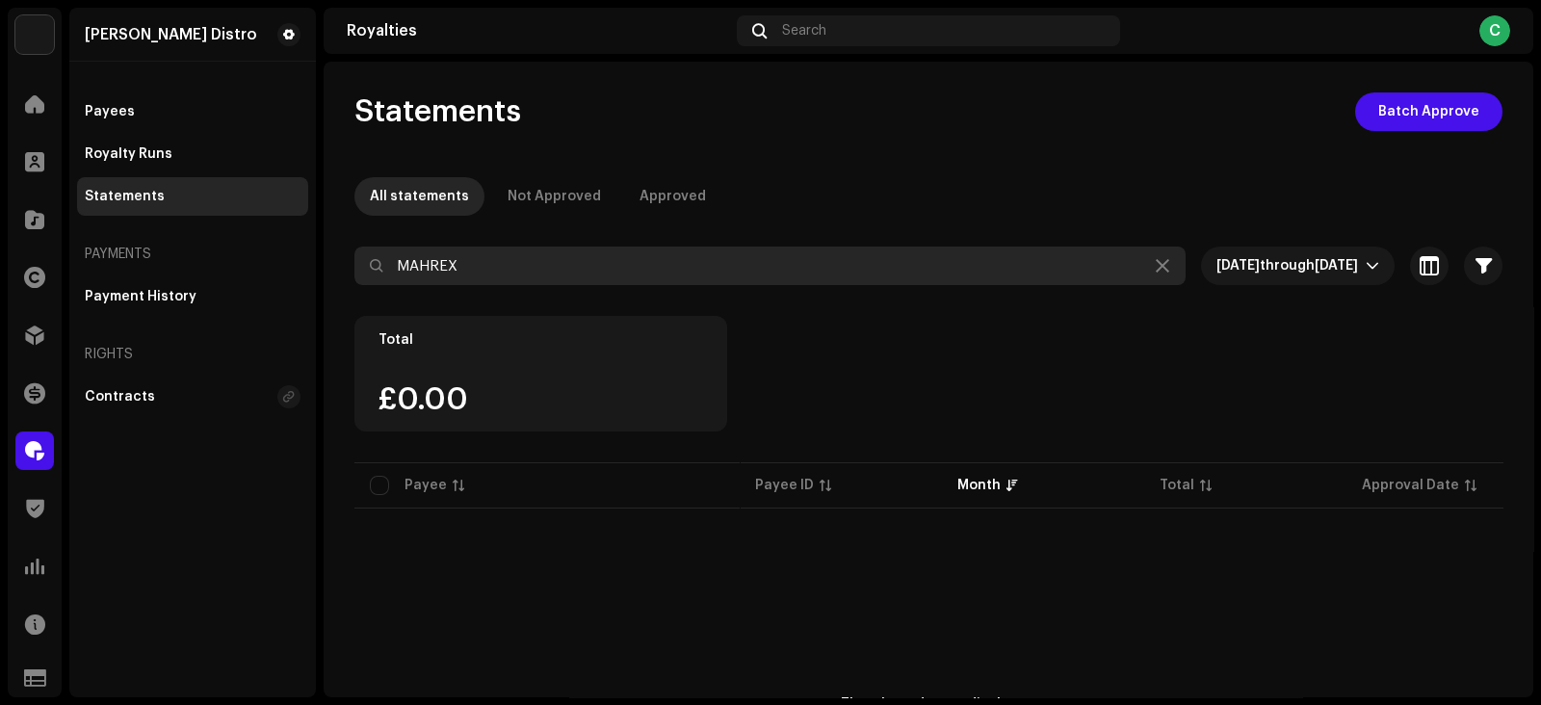
scroll to position [198, 0]
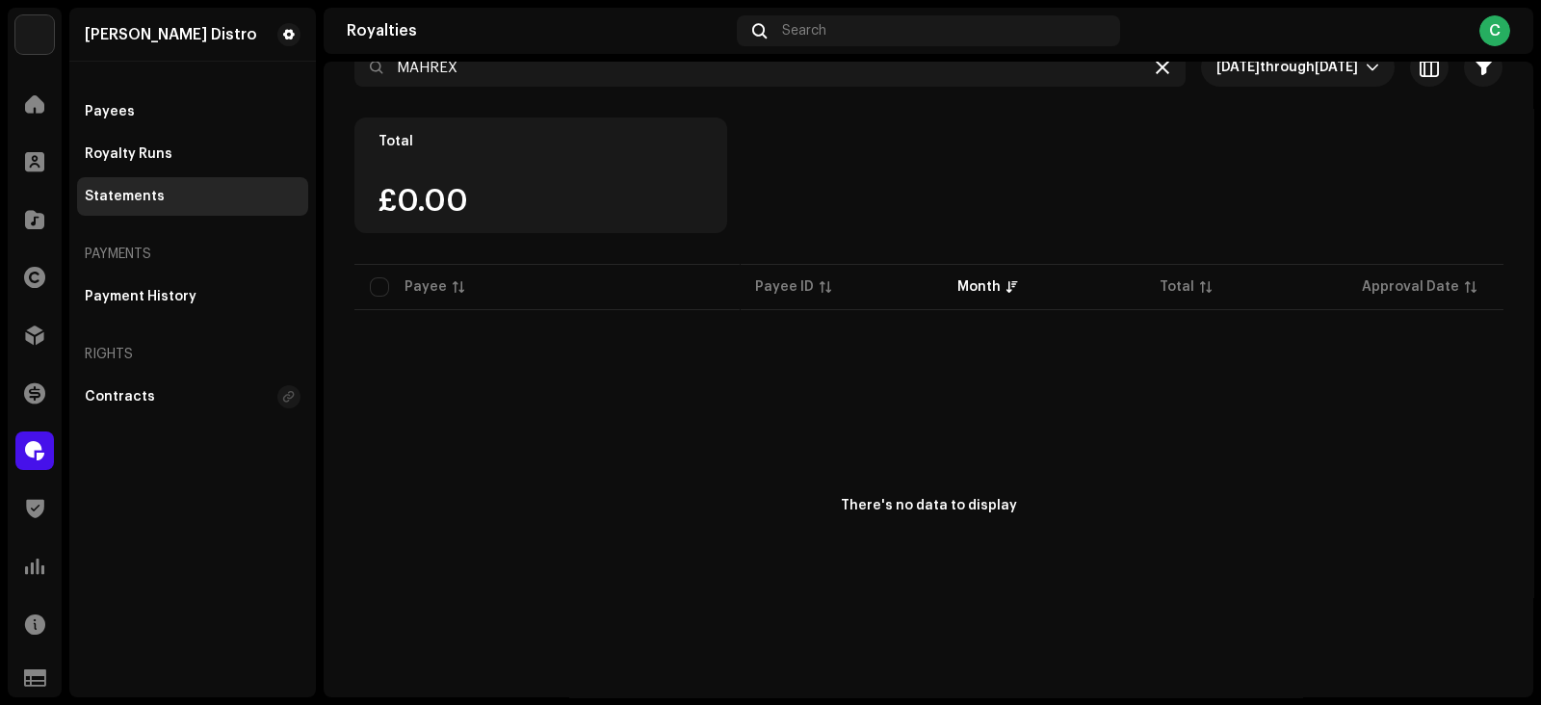
click at [1156, 69] on icon at bounding box center [1162, 67] width 13 height 15
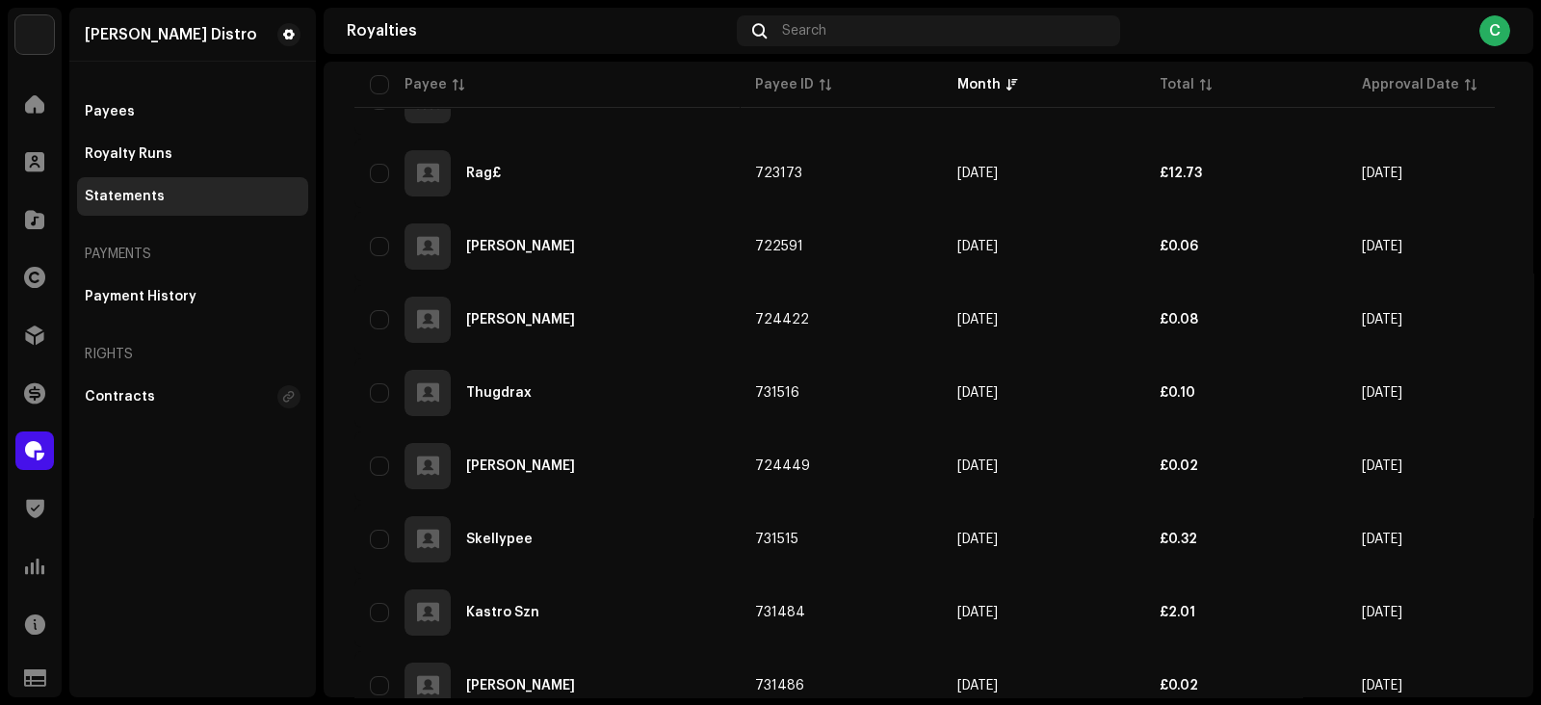
scroll to position [1612, 0]
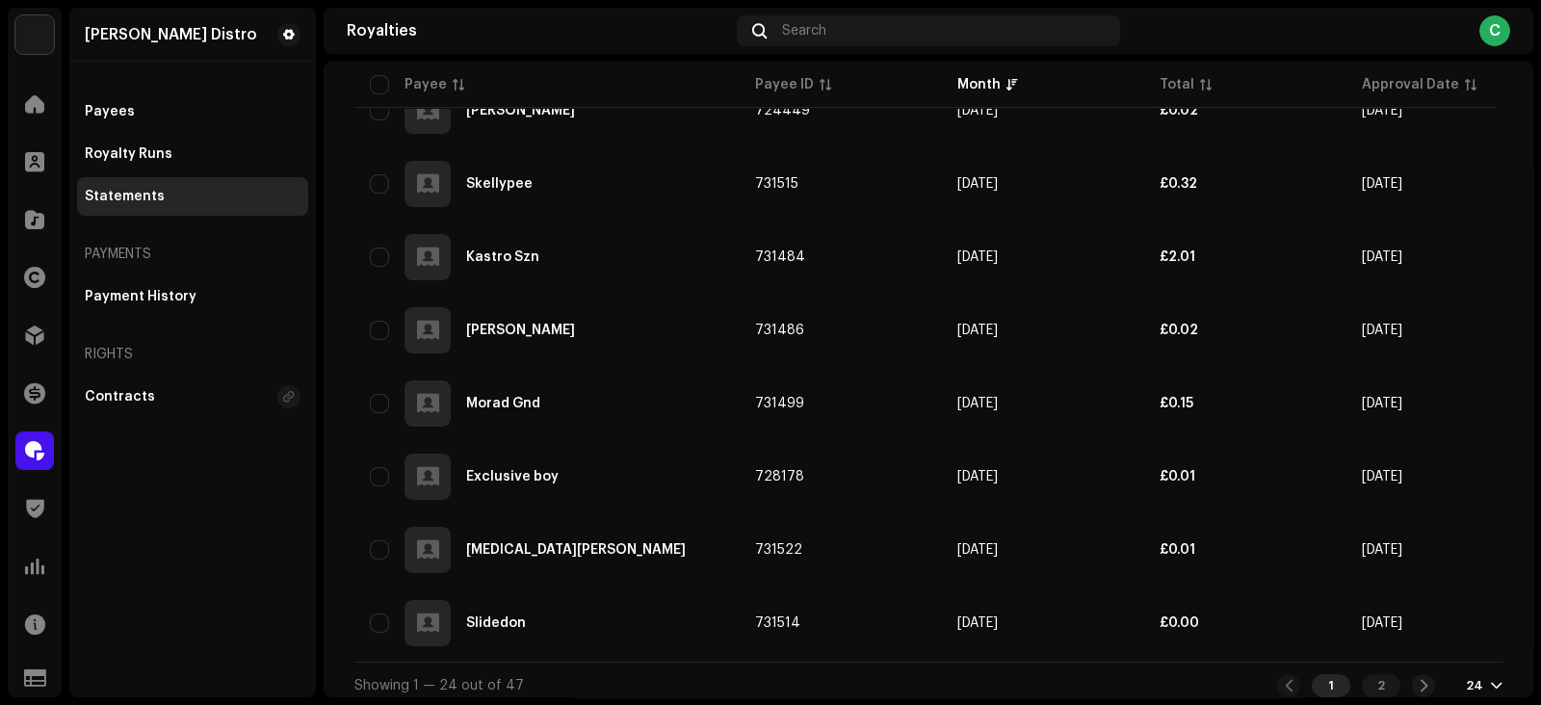
click at [1479, 678] on div "24" at bounding box center [1484, 685] width 37 height 15
click at [1421, 632] on div "72" at bounding box center [1442, 638] width 79 height 39
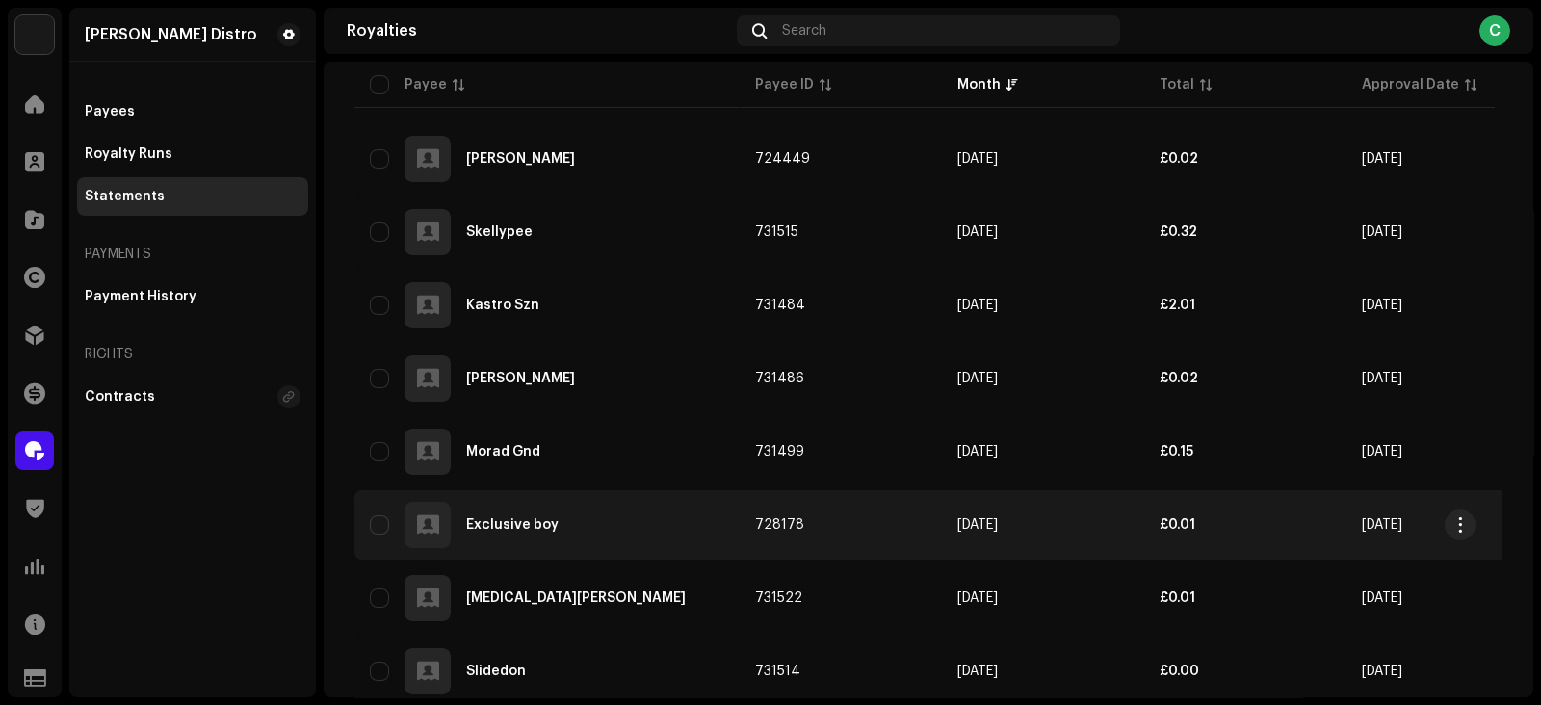
scroll to position [1445, 0]
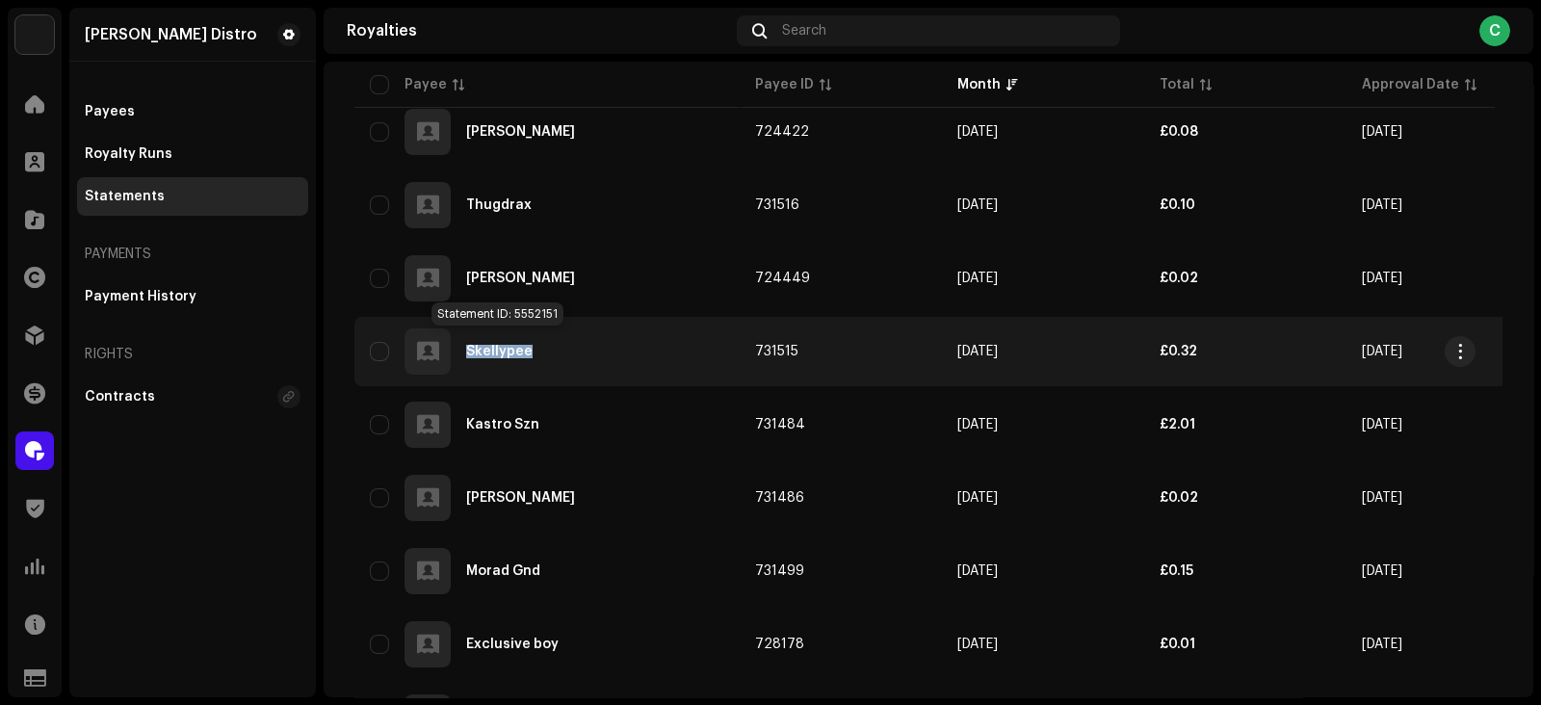
copy div "Skellypee"
click at [1462, 344] on span "button" at bounding box center [1460, 351] width 14 height 15
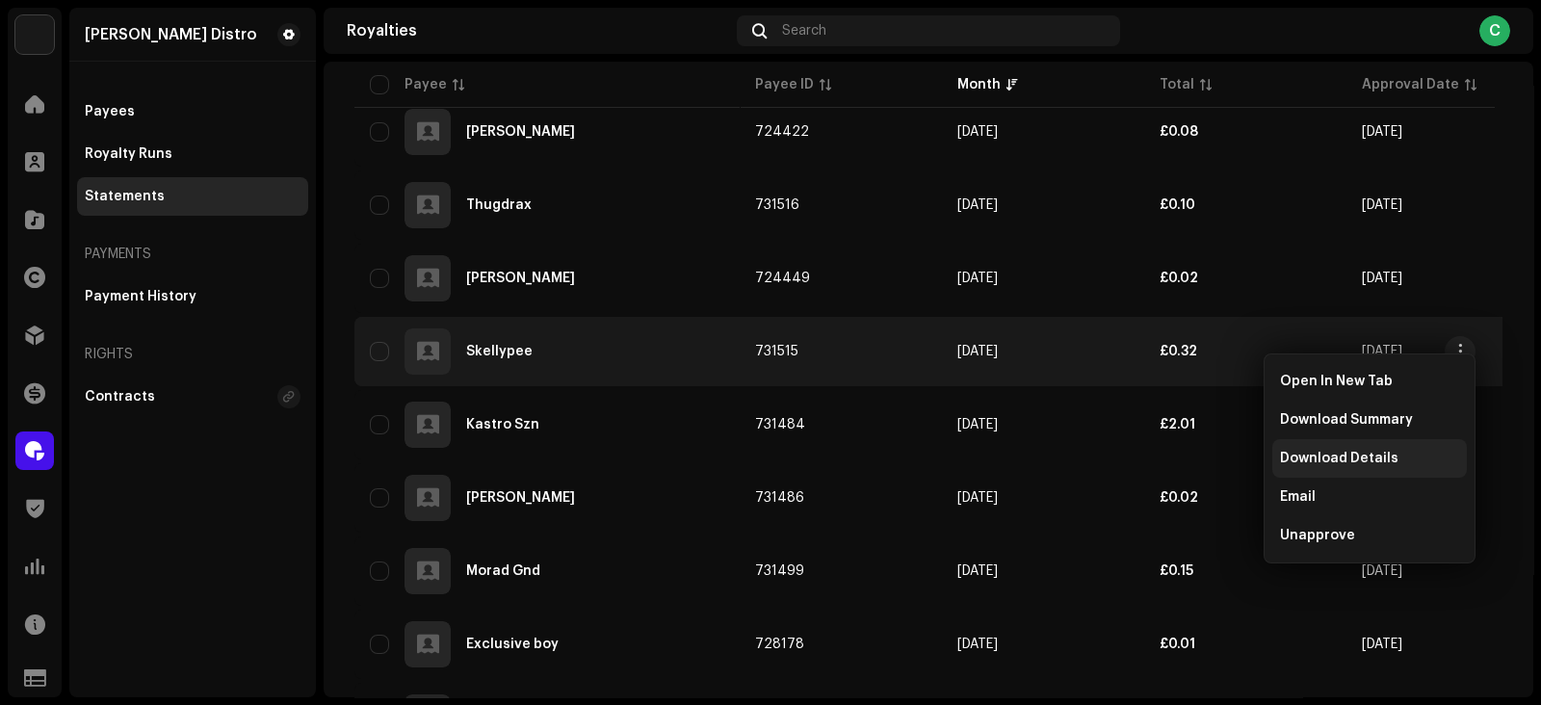
click at [1334, 465] on span "Download Details" at bounding box center [1339, 458] width 118 height 15
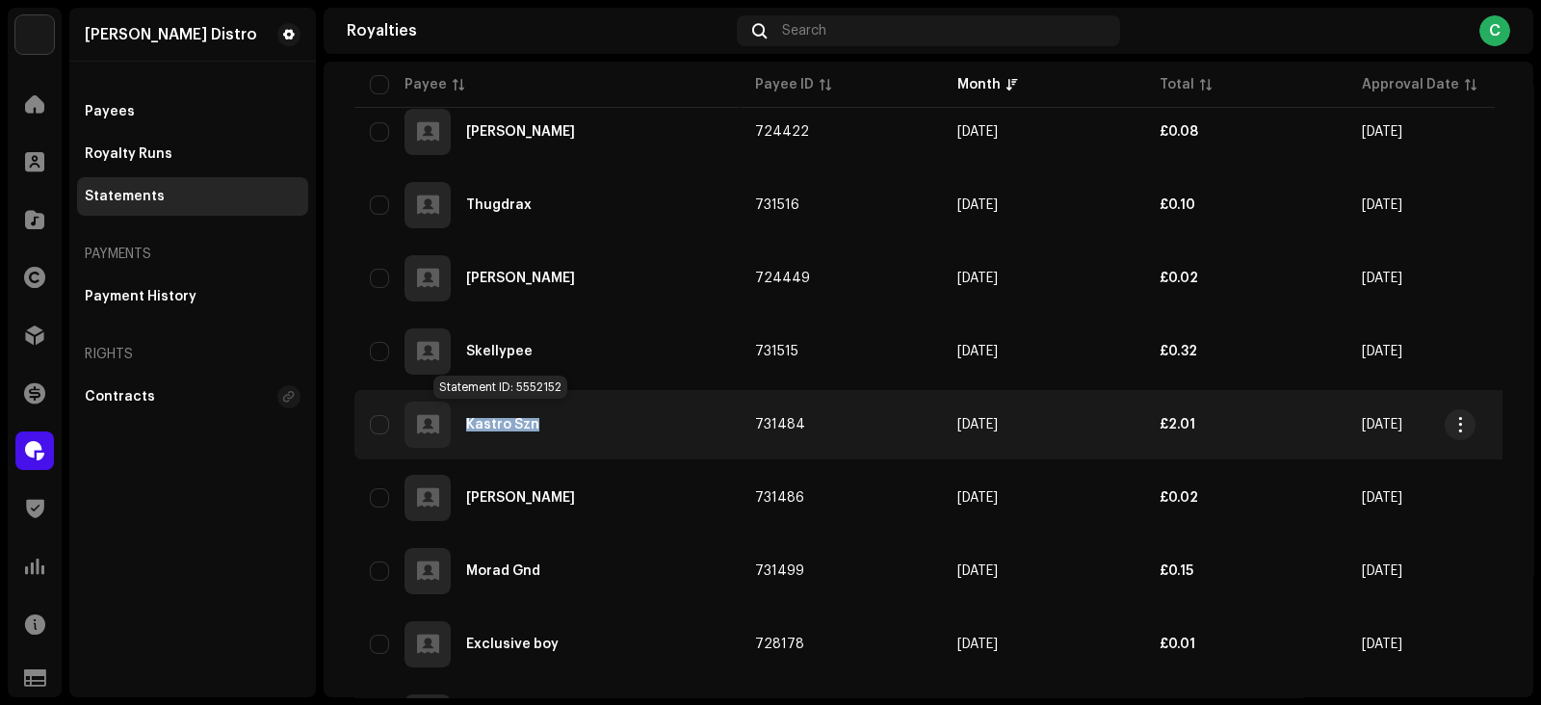
copy div "Kastro Szn"
click at [1457, 417] on span "button" at bounding box center [1460, 424] width 14 height 15
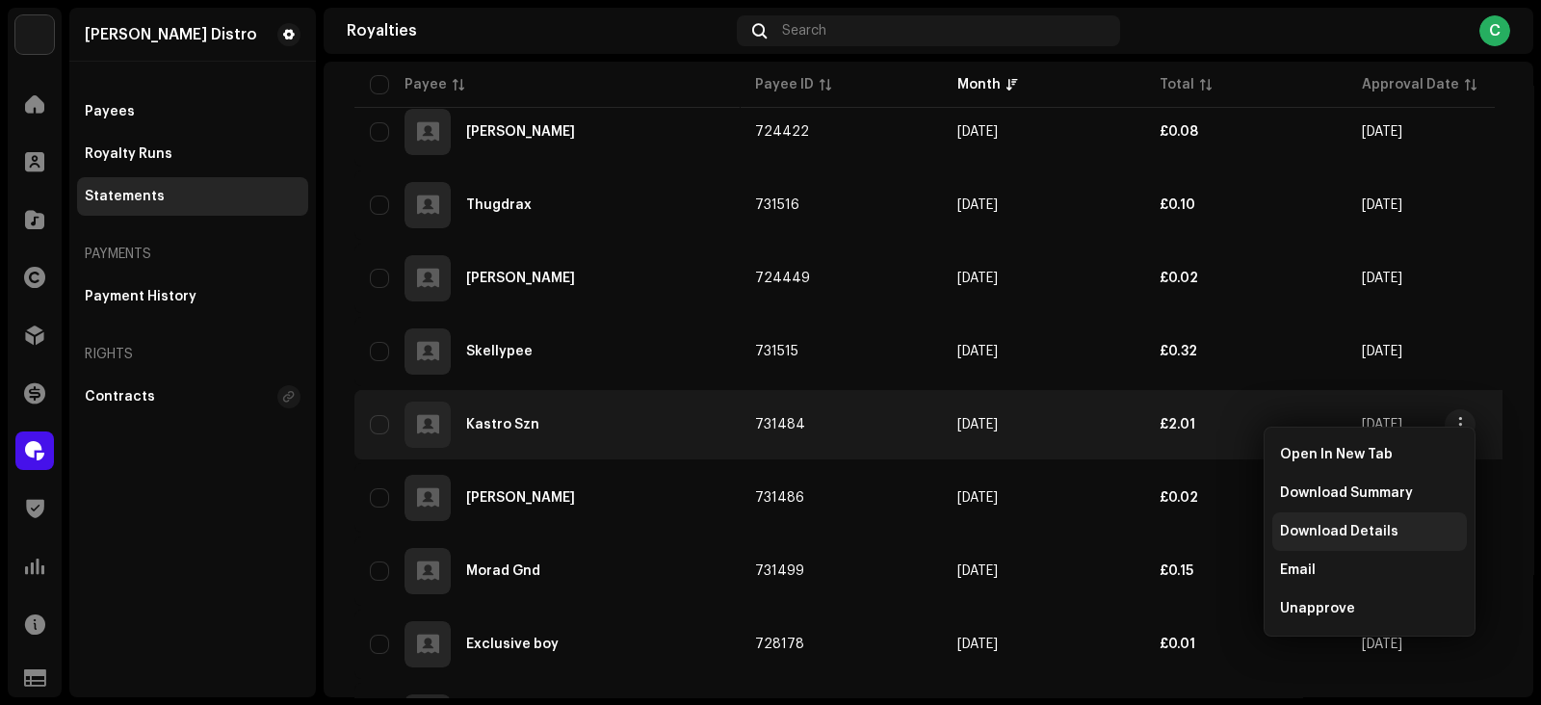
click at [1312, 536] on span "Download Details" at bounding box center [1339, 531] width 118 height 15
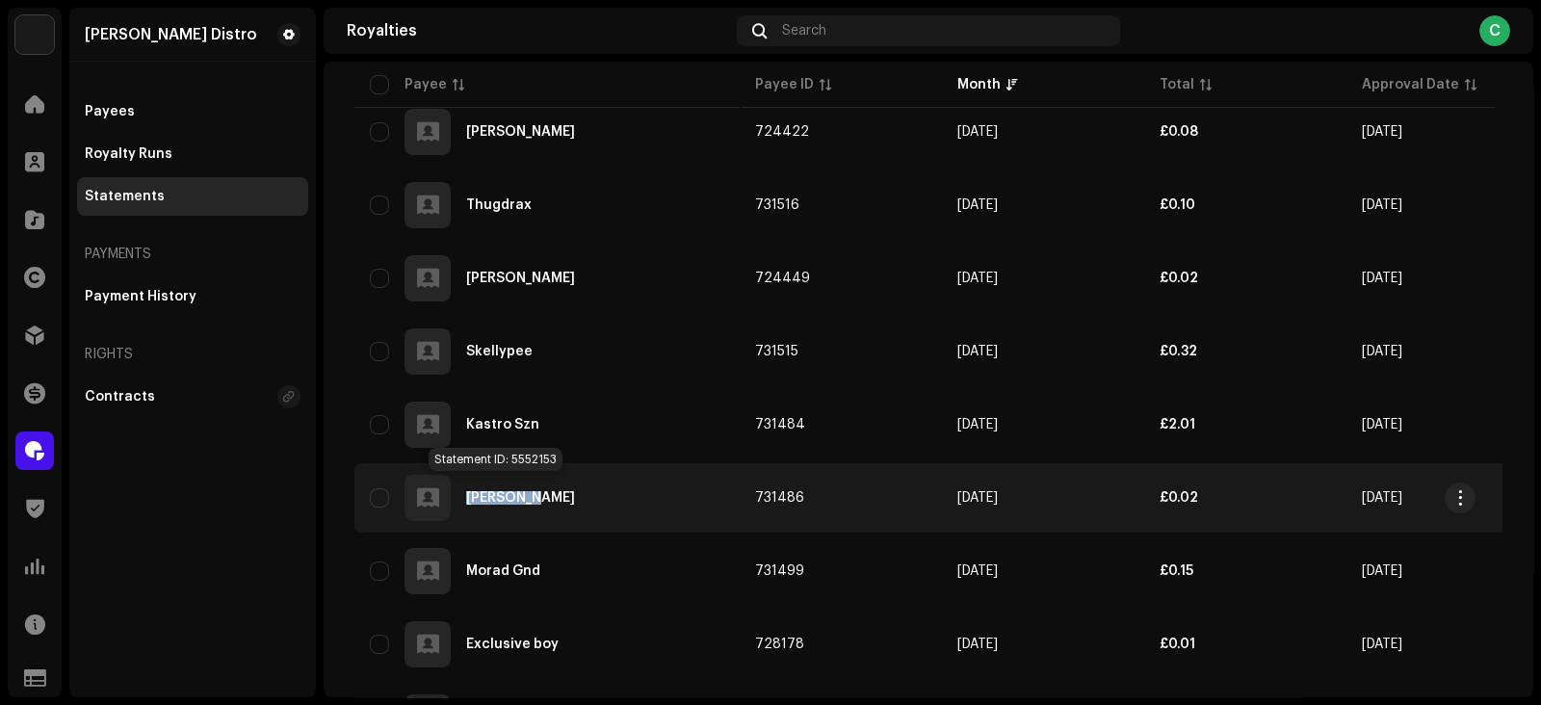
copy div "Kelly Dee"
click at [1460, 490] on span "button" at bounding box center [1460, 497] width 14 height 15
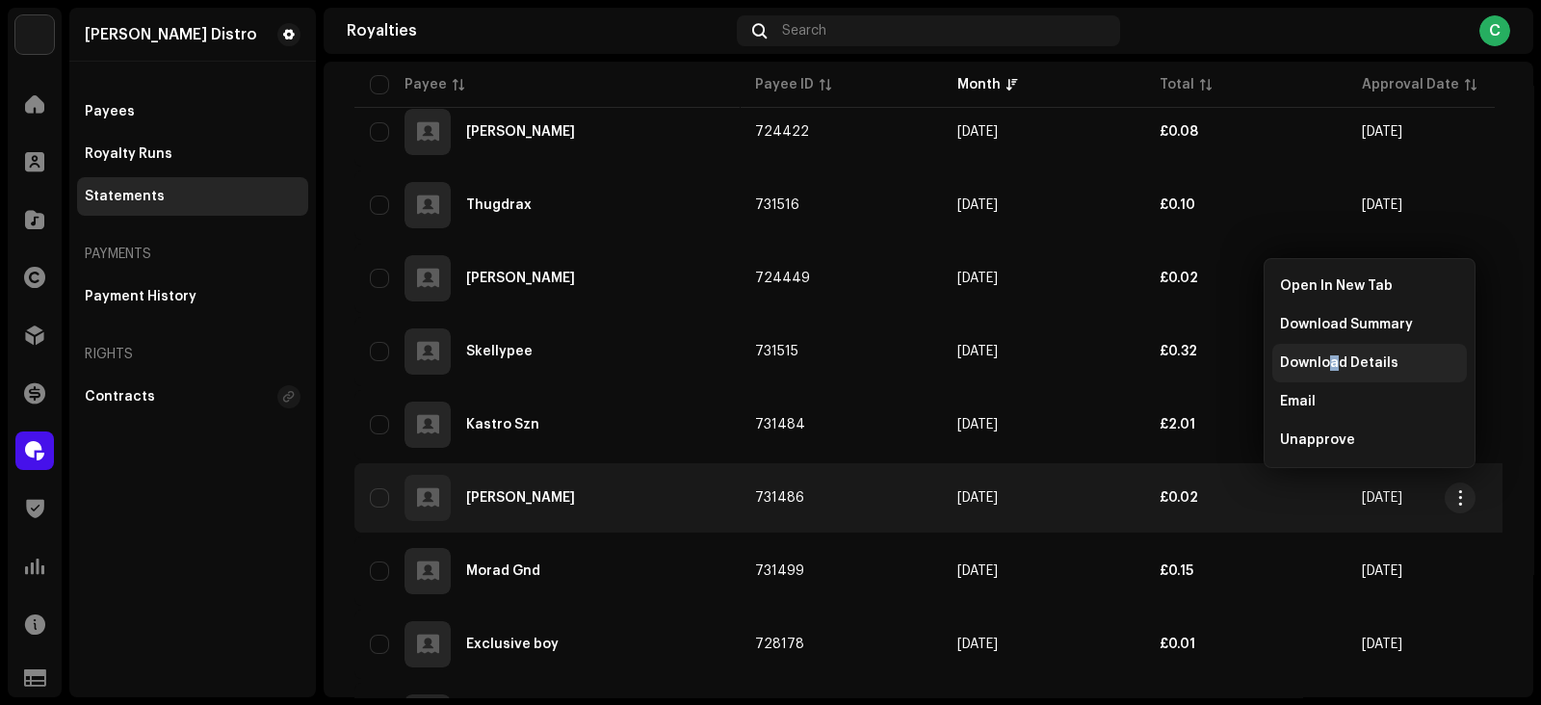
click at [1332, 364] on span "Download Details" at bounding box center [1339, 362] width 118 height 15
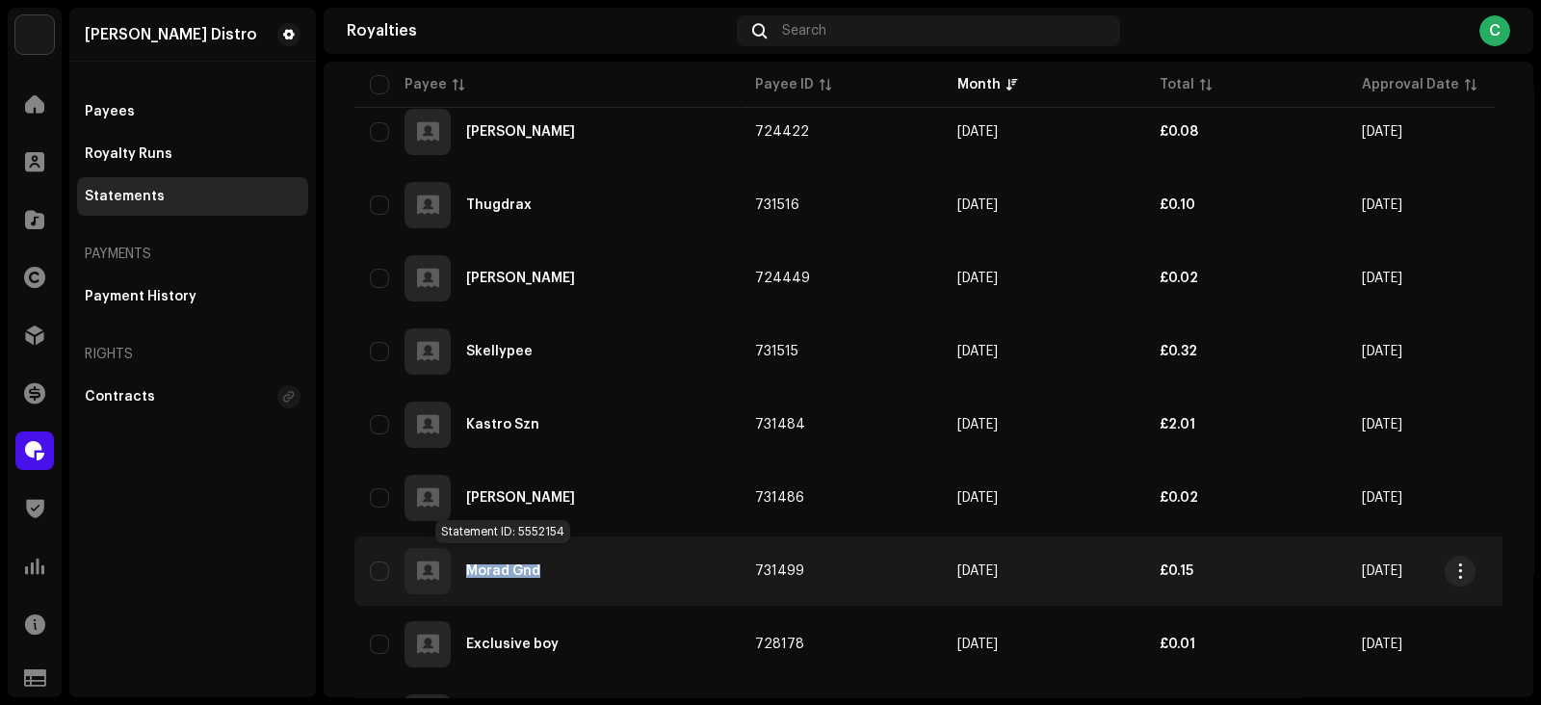
copy div "Morad Gnd"
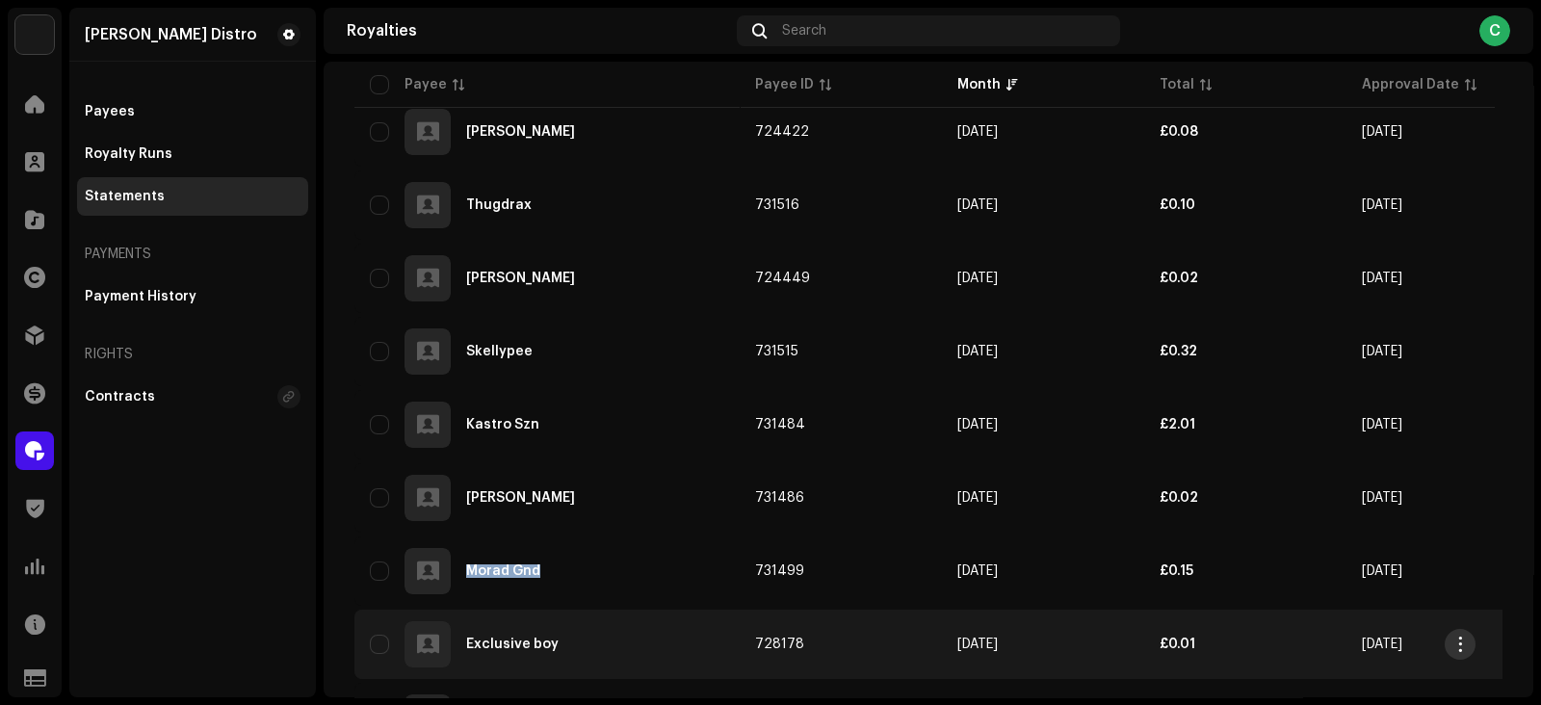
click at [1461, 637] on span "button" at bounding box center [1460, 644] width 14 height 15
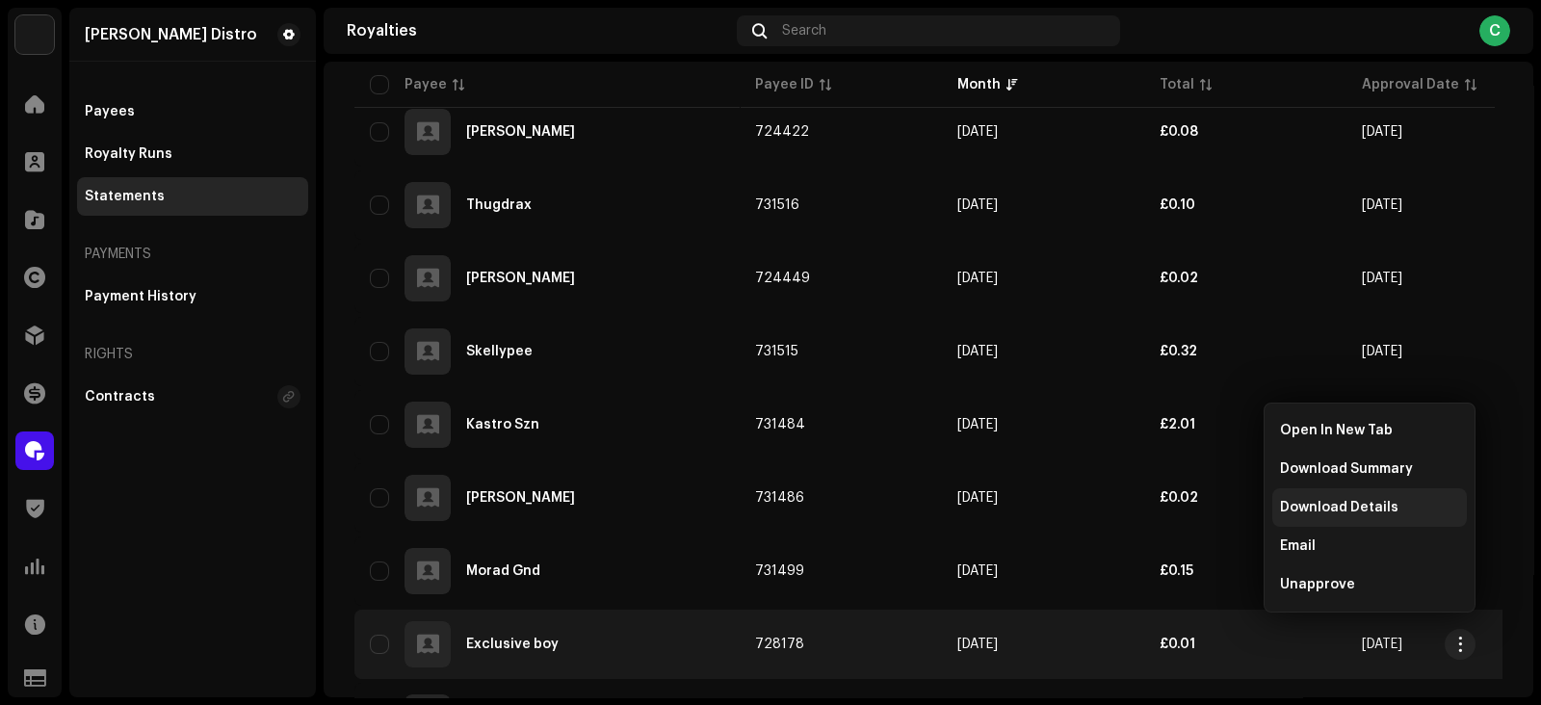
click at [1351, 506] on span "Download Details" at bounding box center [1339, 507] width 118 height 15
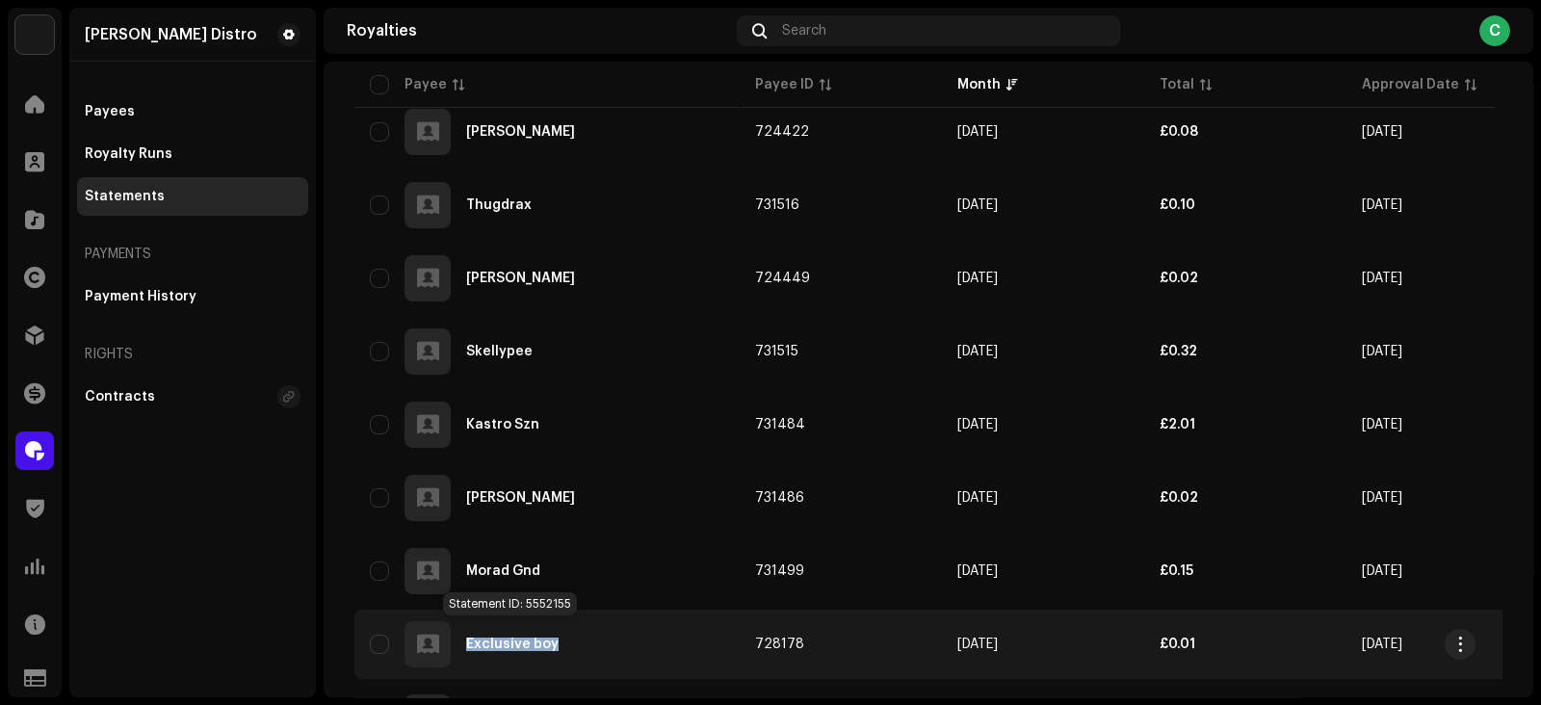
copy div "Exclusive boy"
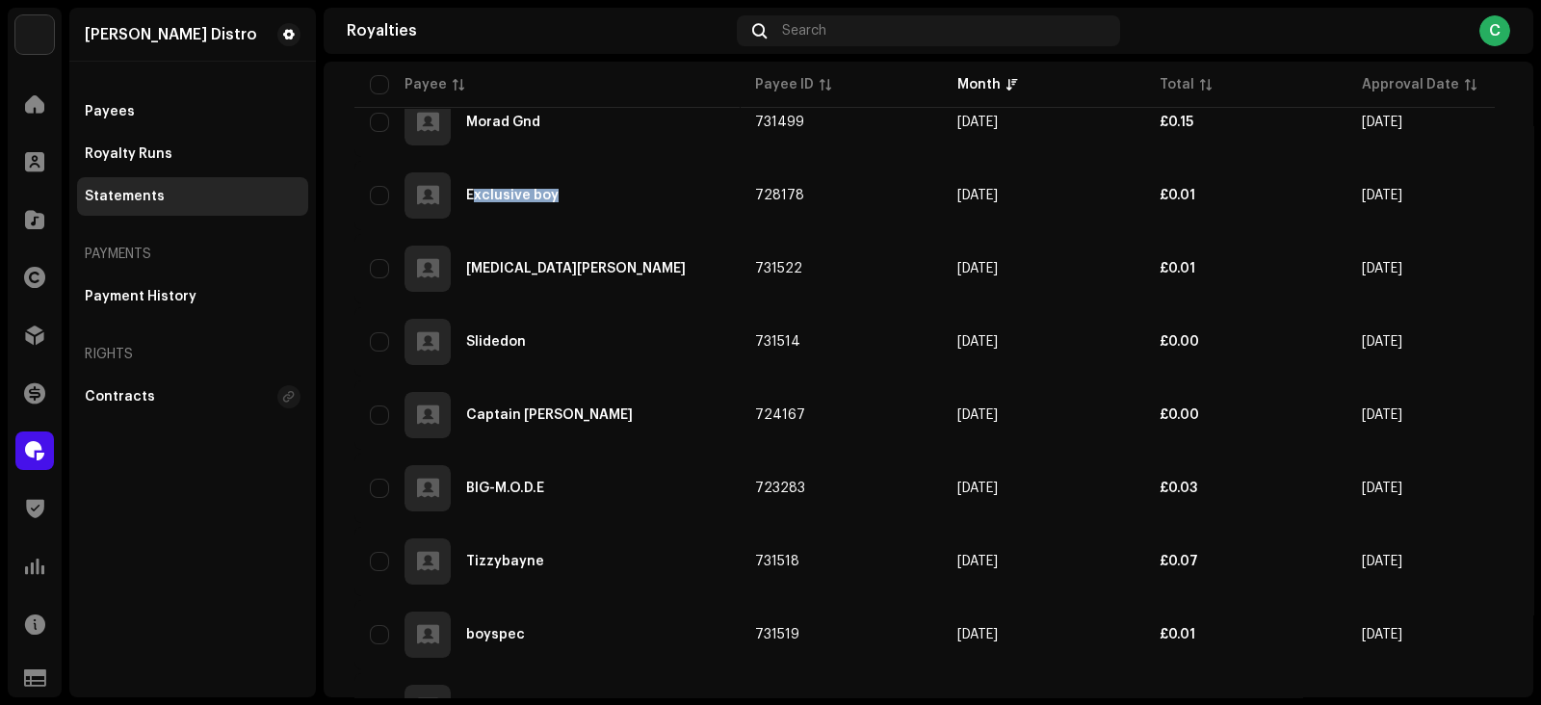
scroll to position [1925, 0]
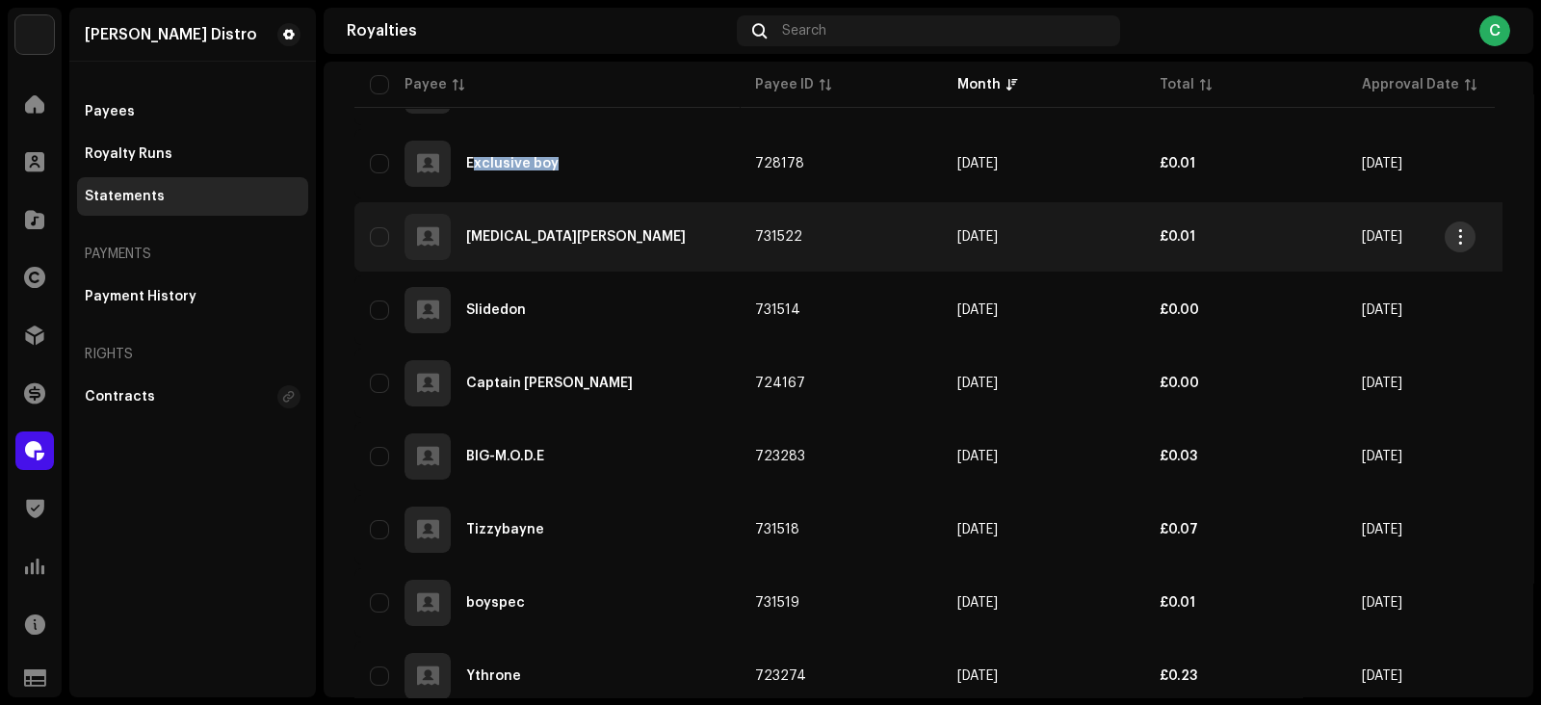
click at [1461, 229] on span "button" at bounding box center [1460, 236] width 14 height 15
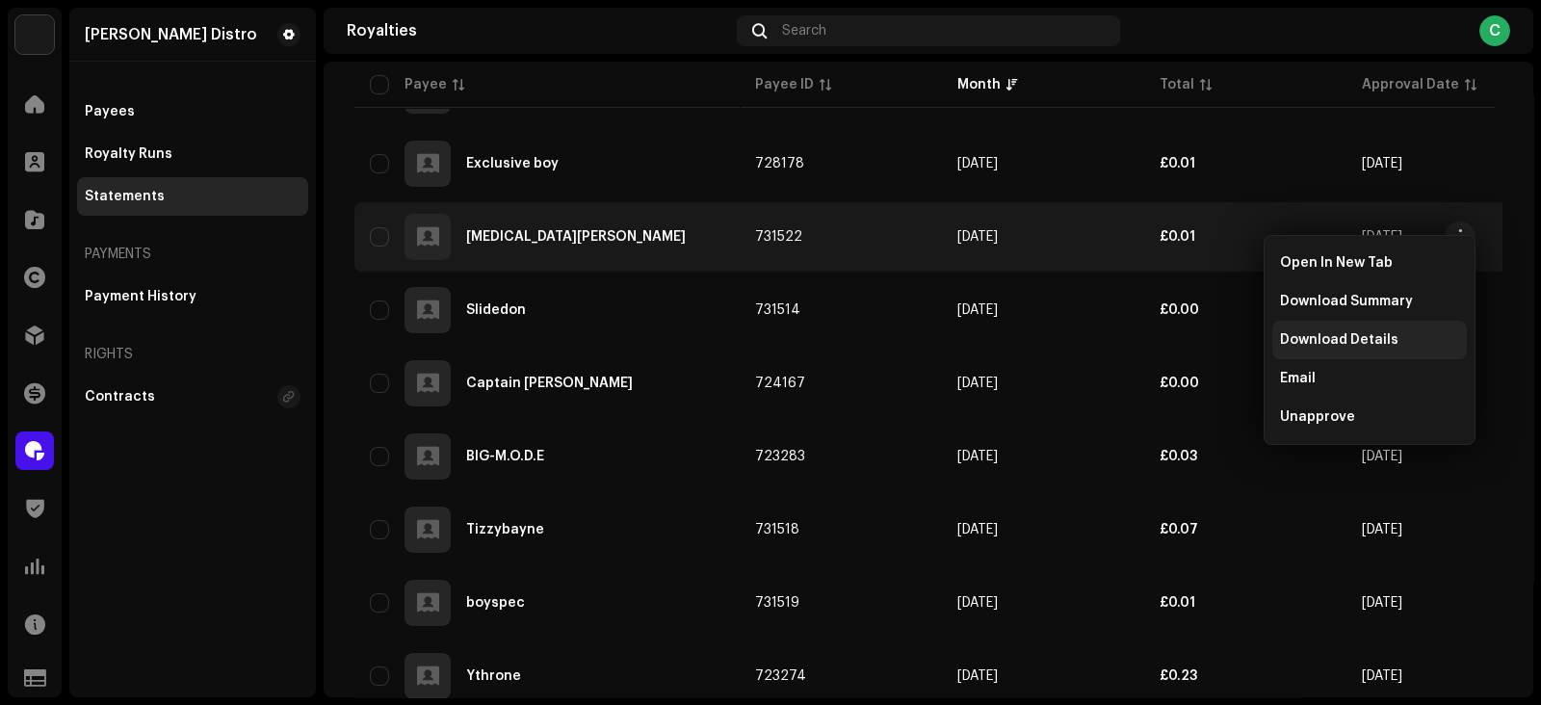
click at [1314, 333] on span "Download Details" at bounding box center [1339, 339] width 118 height 15
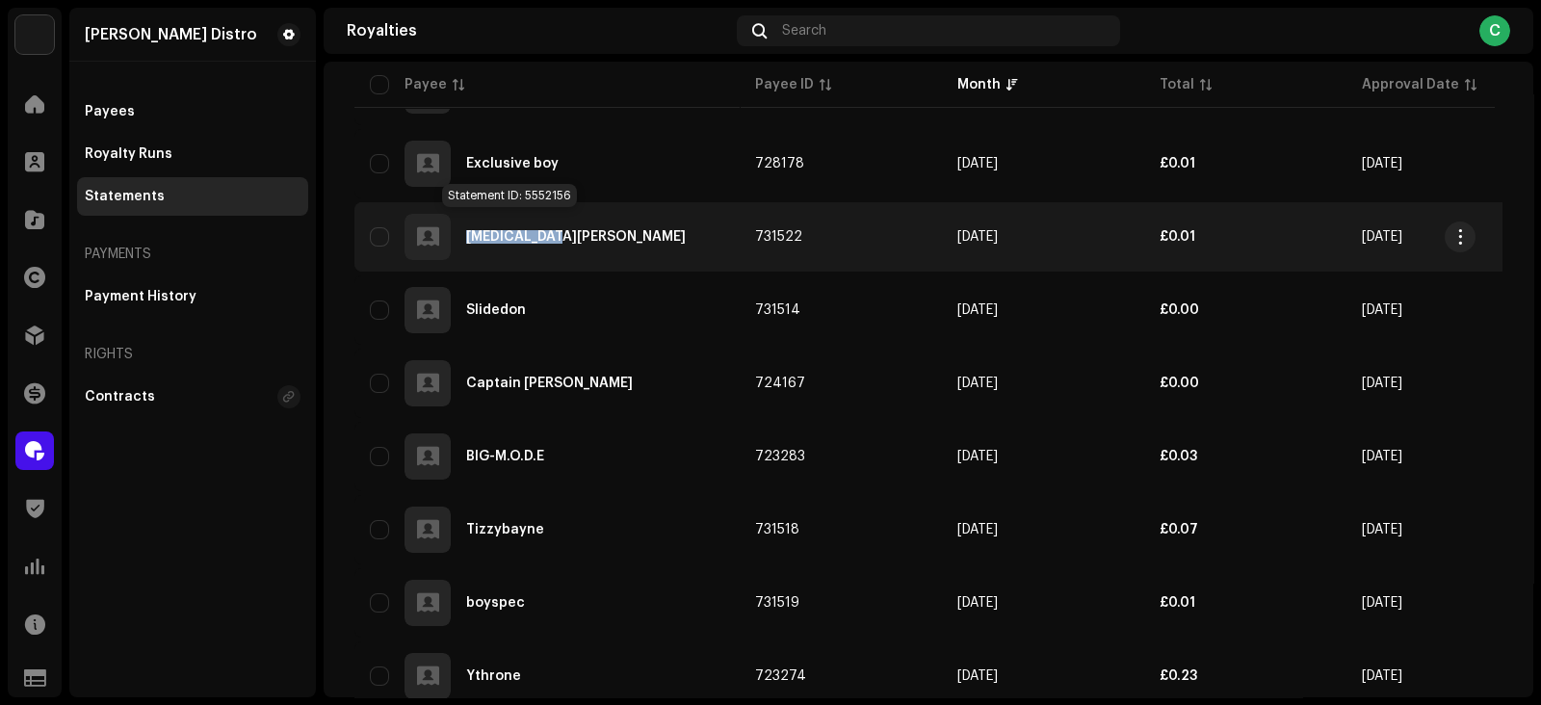
copy div "Tobi Makinde"
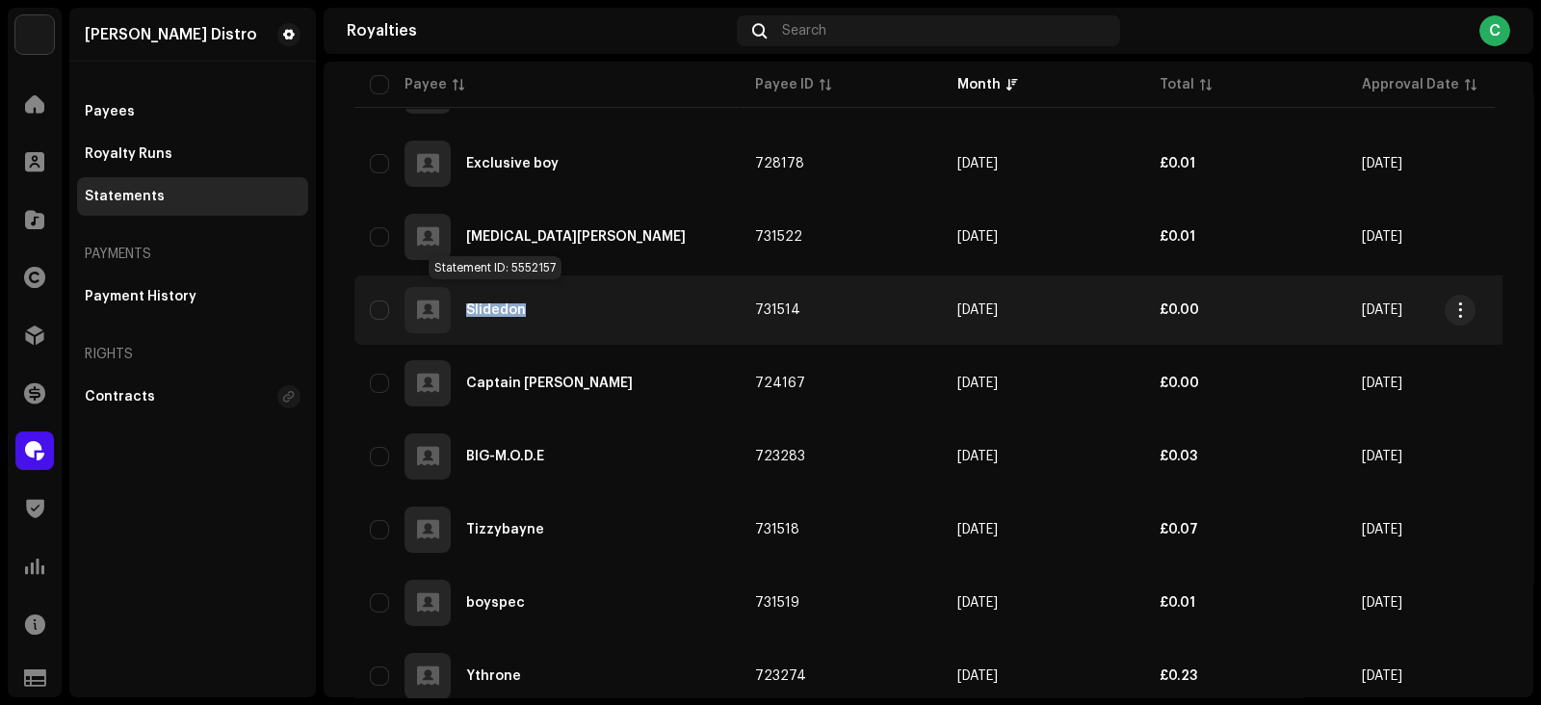
copy div "Slidedon"
click at [1459, 302] on span "button" at bounding box center [1460, 309] width 14 height 15
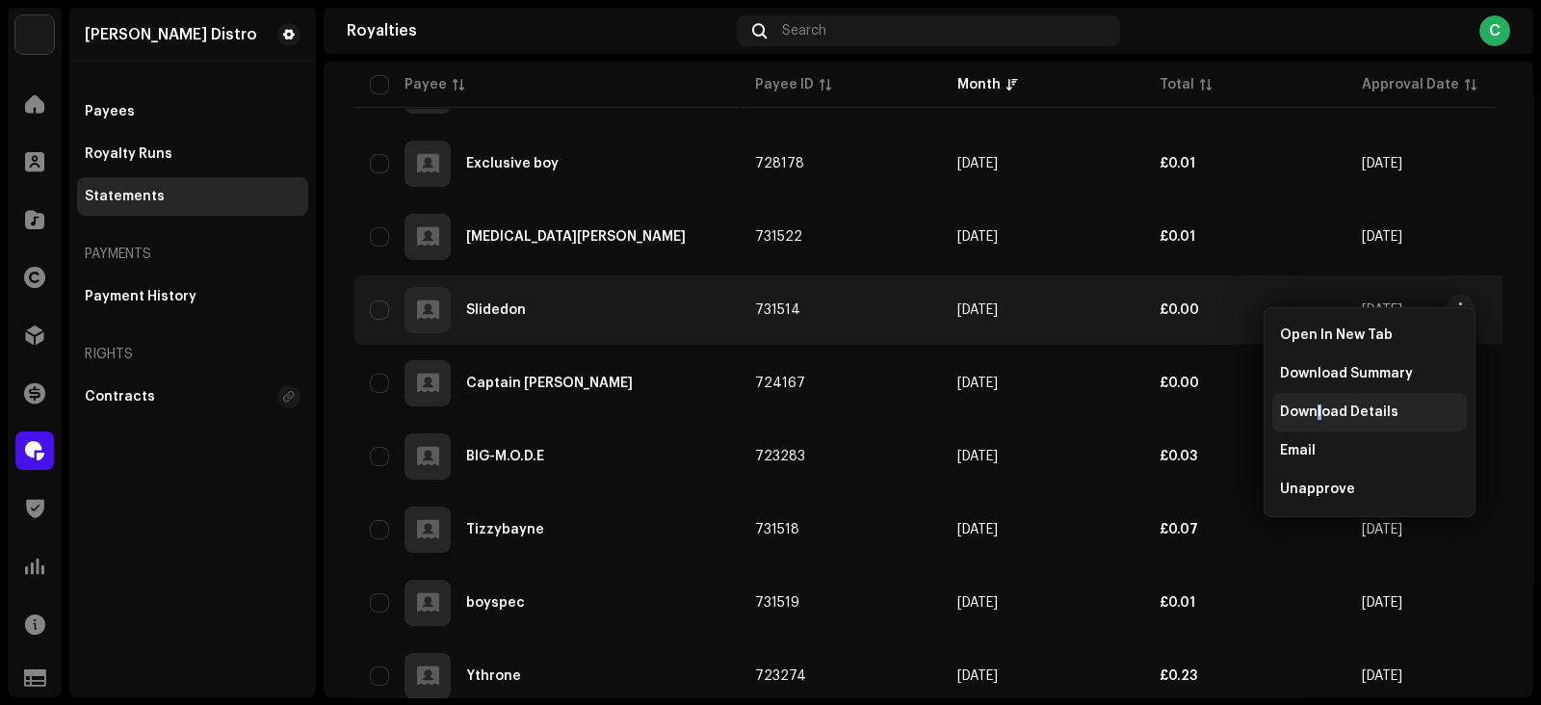
click at [1319, 410] on span "Download Details" at bounding box center [1339, 412] width 118 height 15
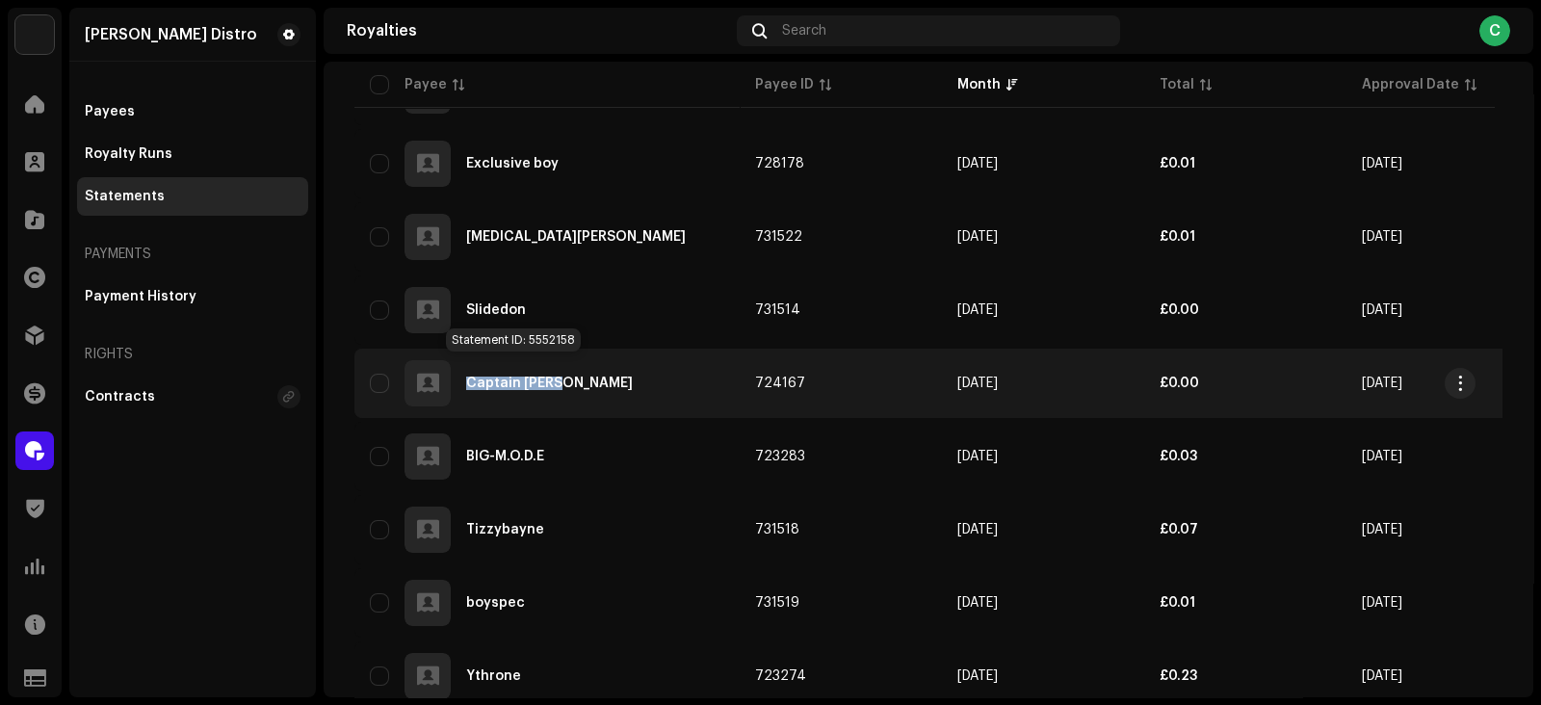
copy div "Captain Gezus"
click at [1464, 376] on span "button" at bounding box center [1460, 383] width 14 height 15
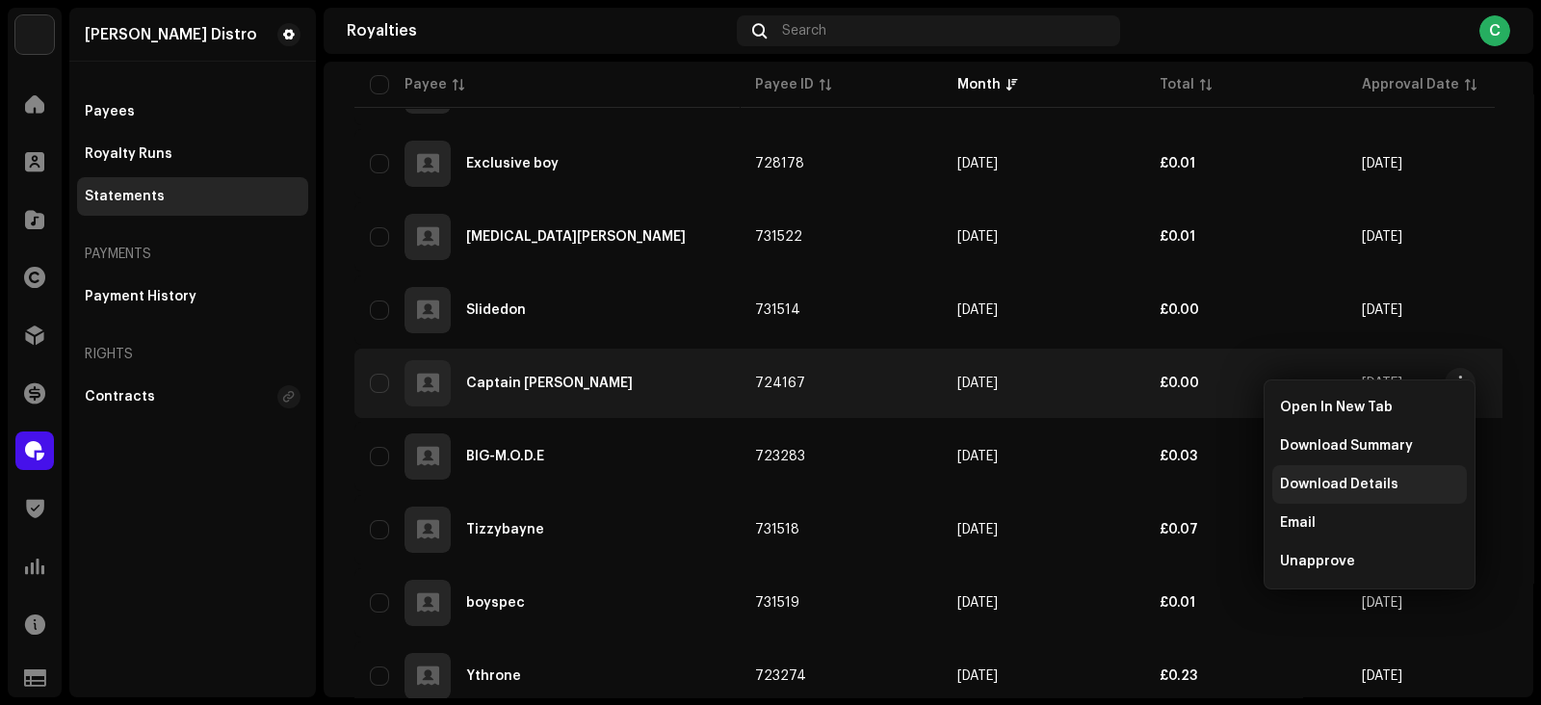
click at [1321, 474] on div "Download Details" at bounding box center [1369, 484] width 195 height 39
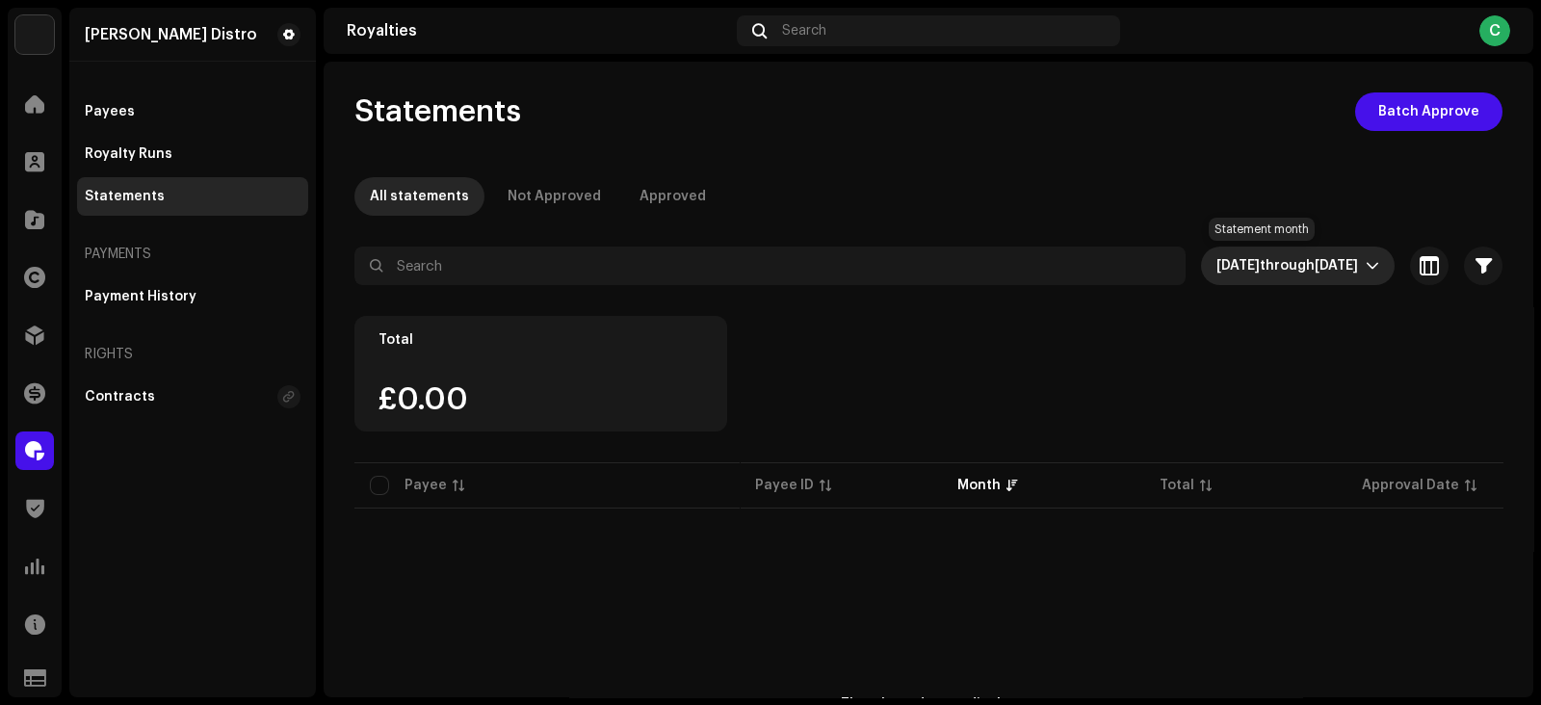
click at [1264, 259] on span "[DATE] through [DATE]" at bounding box center [1291, 266] width 149 height 39
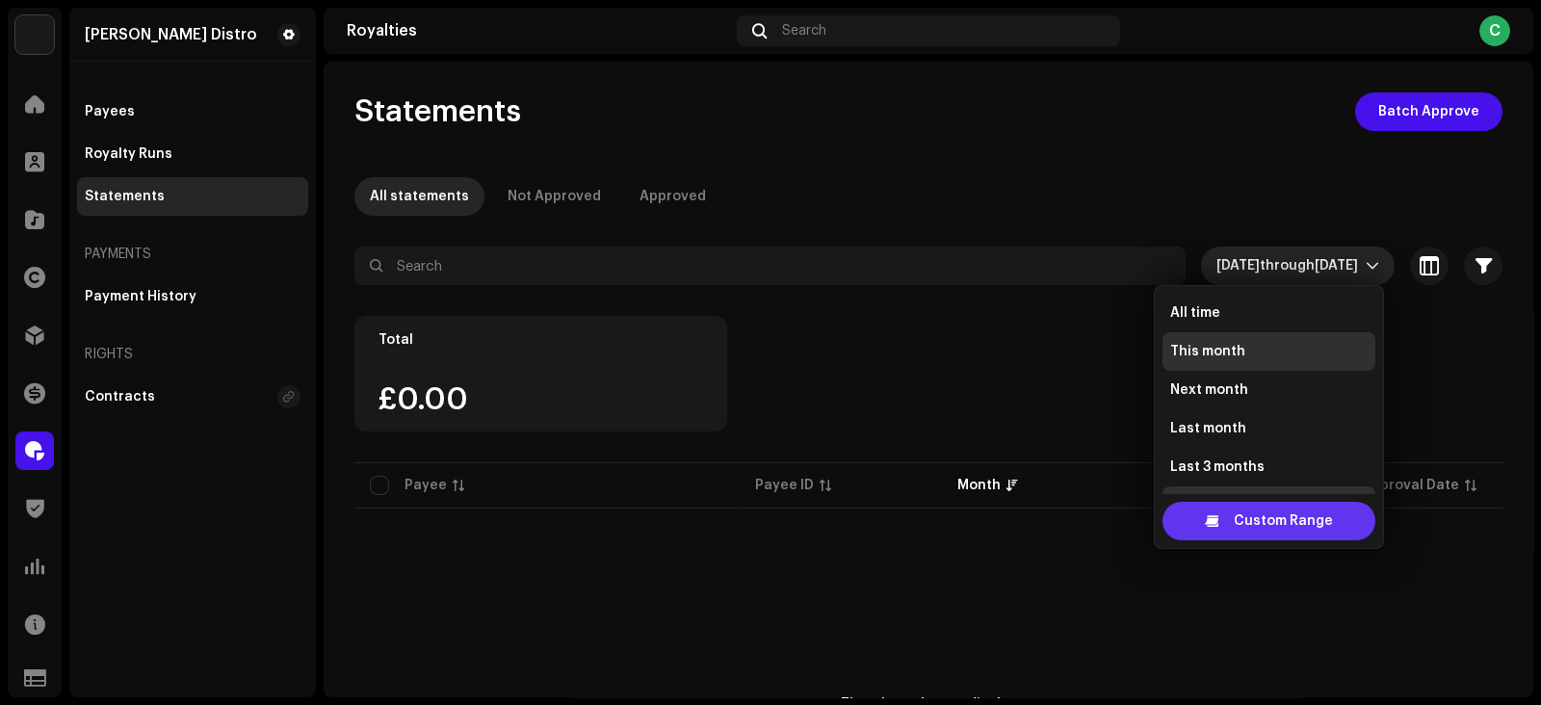
scroll to position [30, 0]
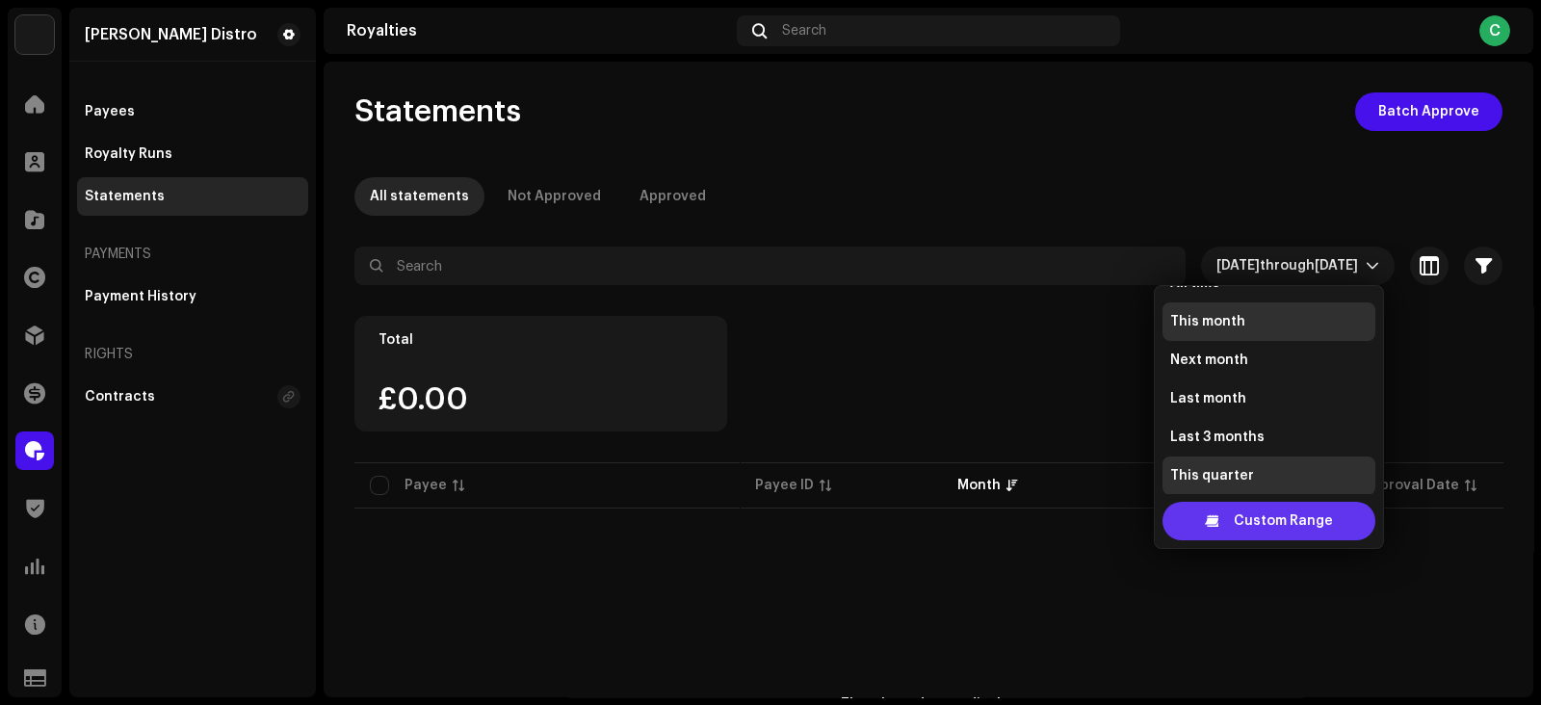
click at [1270, 521] on span "Custom Range" at bounding box center [1283, 521] width 99 height 39
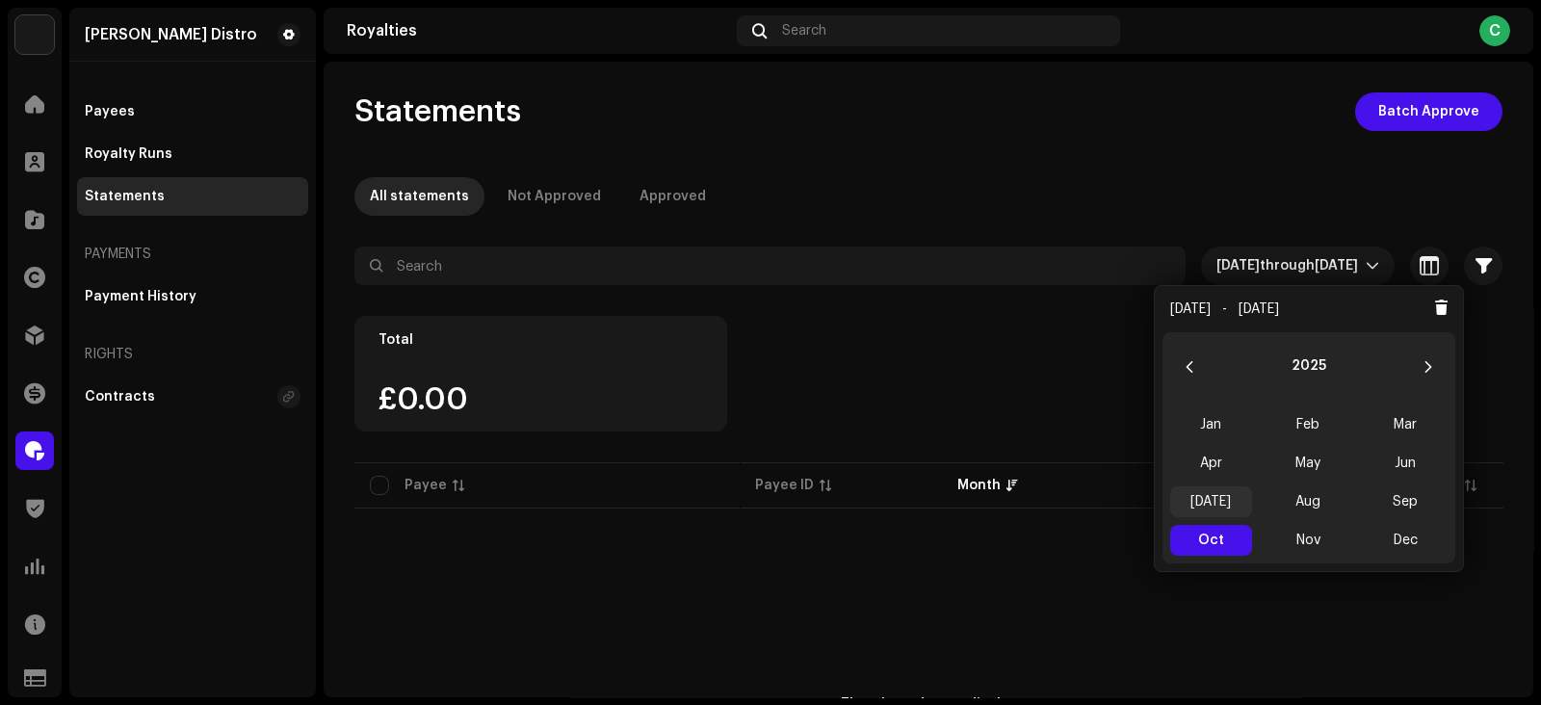
click at [1209, 505] on span "[DATE]" at bounding box center [1211, 501] width 82 height 31
click at [1209, 504] on span "[DATE] [DATE]" at bounding box center [1211, 501] width 82 height 31
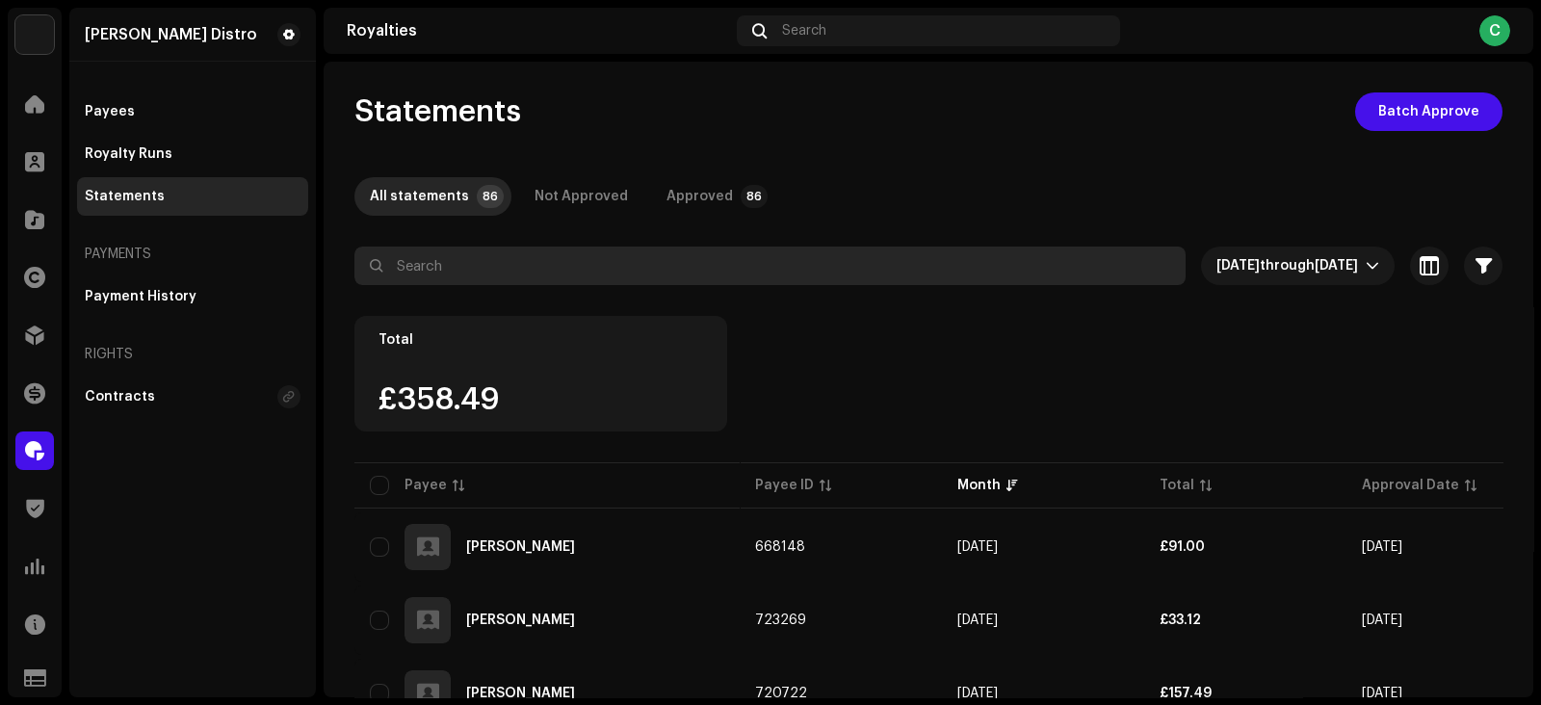
click at [644, 256] on input "text" at bounding box center [769, 266] width 831 height 39
paste input "[PERSON_NAME]"
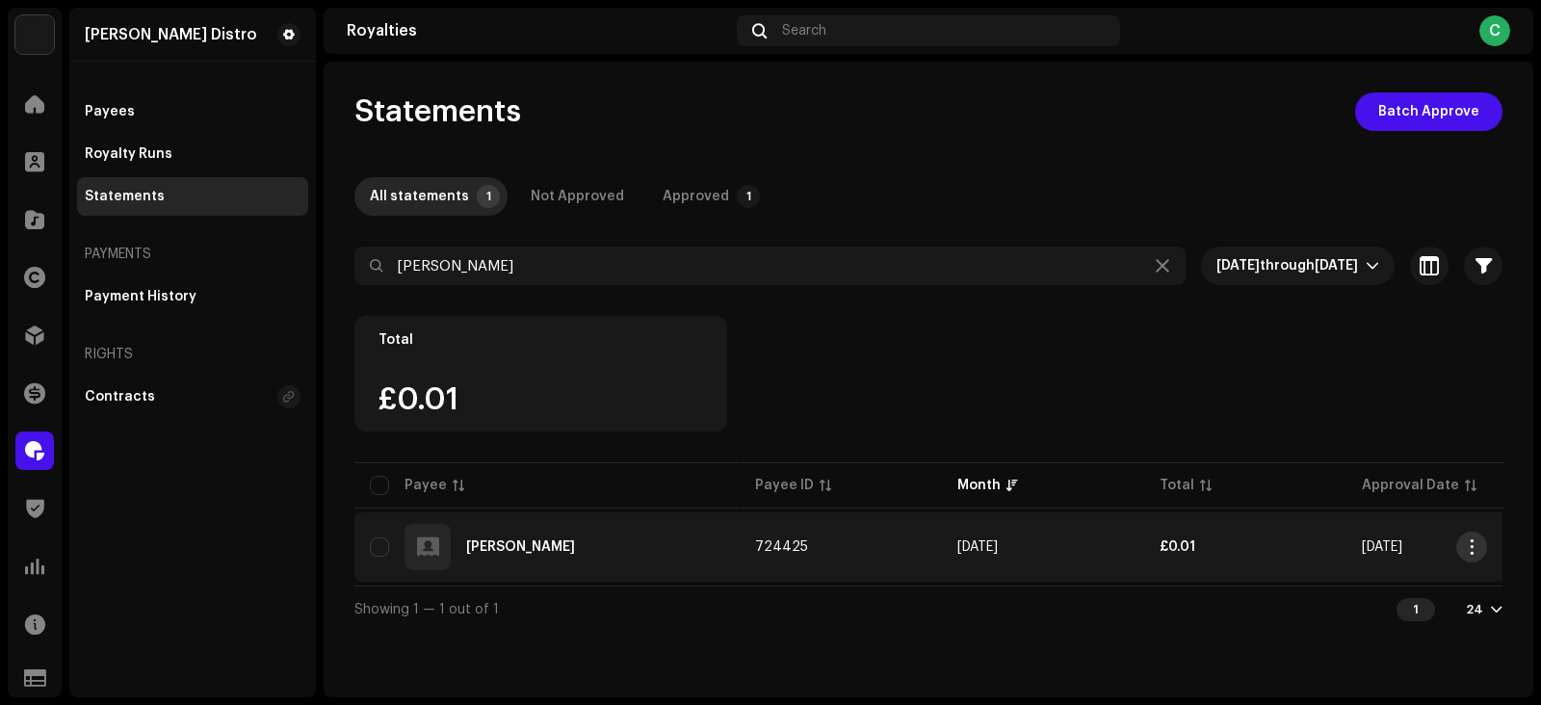
click at [1480, 546] on button "button" at bounding box center [1471, 547] width 31 height 31
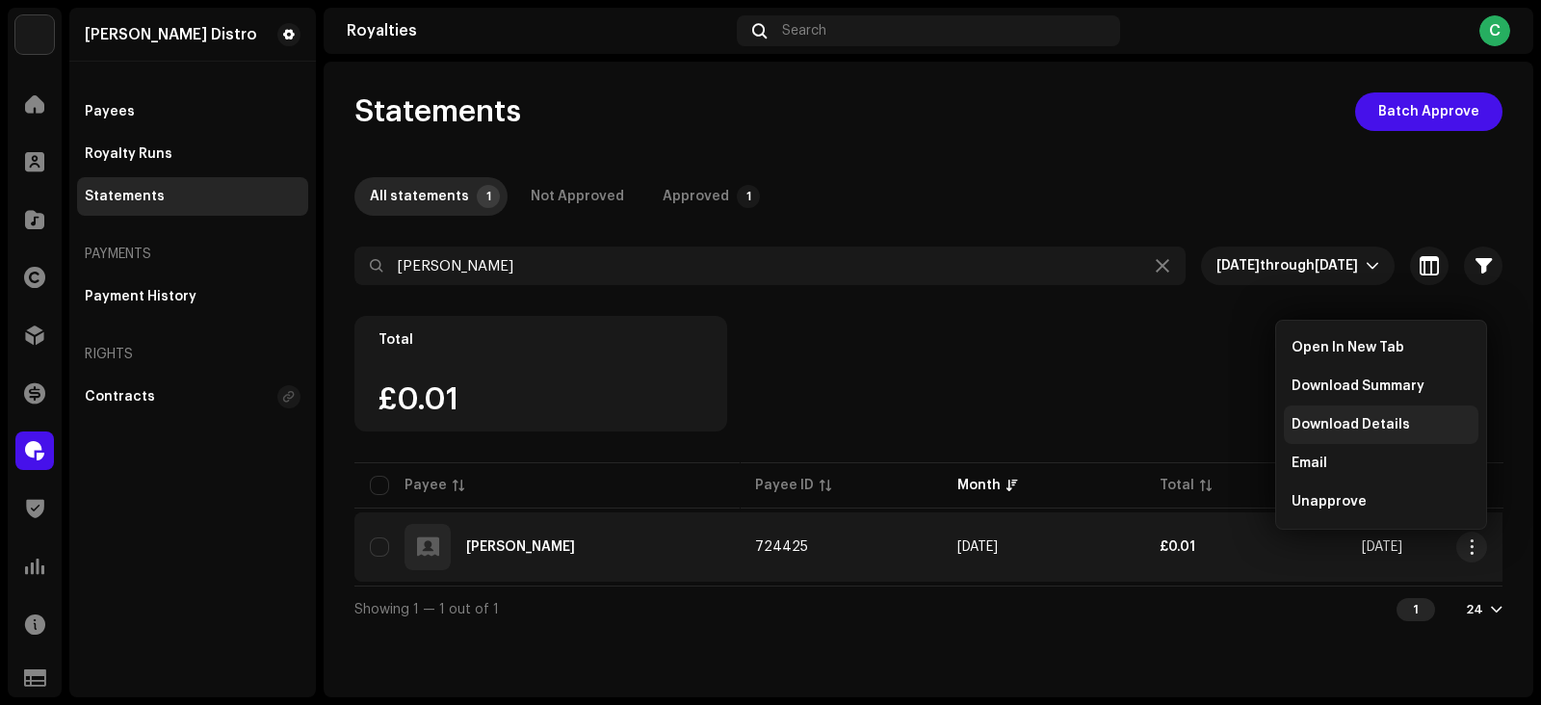
click at [1301, 427] on span "Download Details" at bounding box center [1351, 424] width 118 height 15
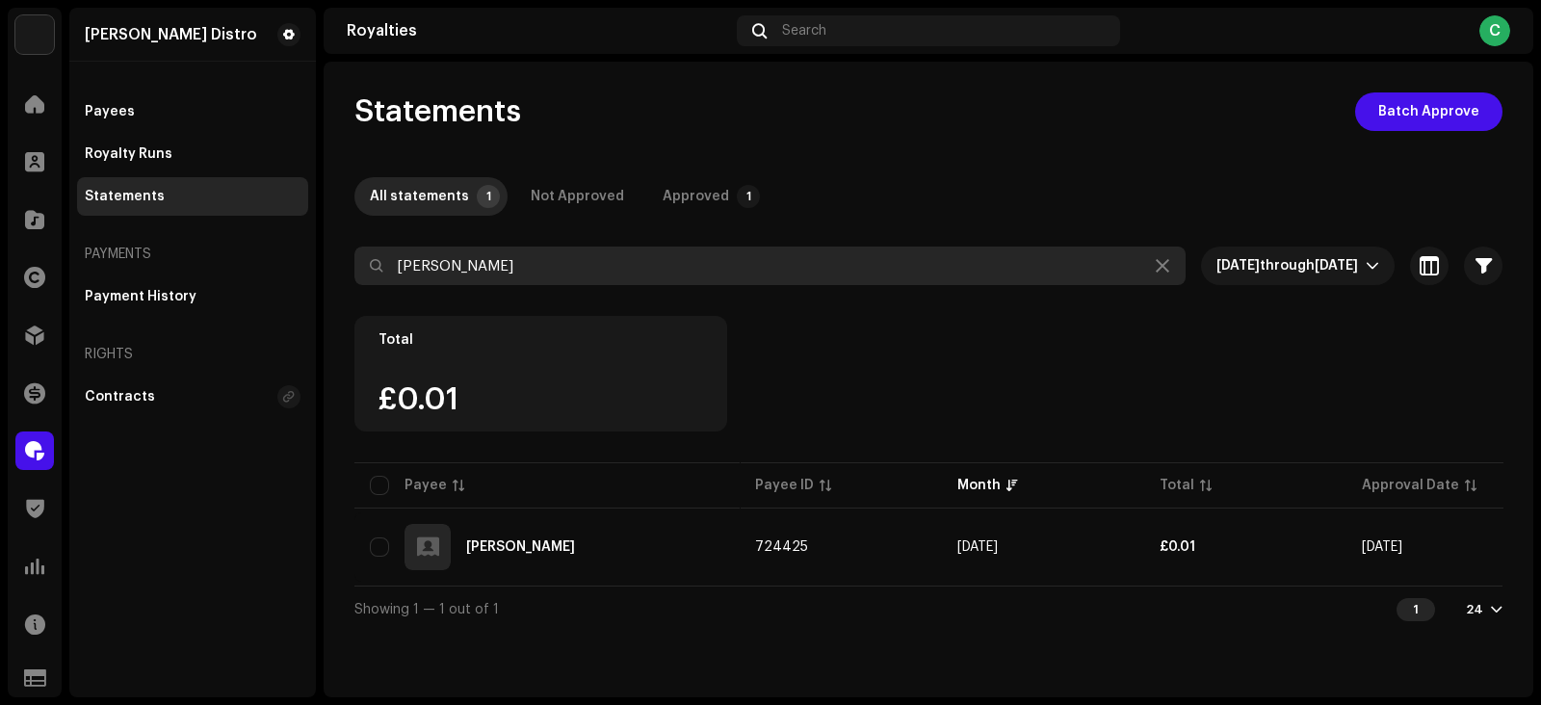
click at [549, 275] on input "[PERSON_NAME]" at bounding box center [769, 266] width 831 height 39
paste input "MAHREX"
type input "MAHREX"
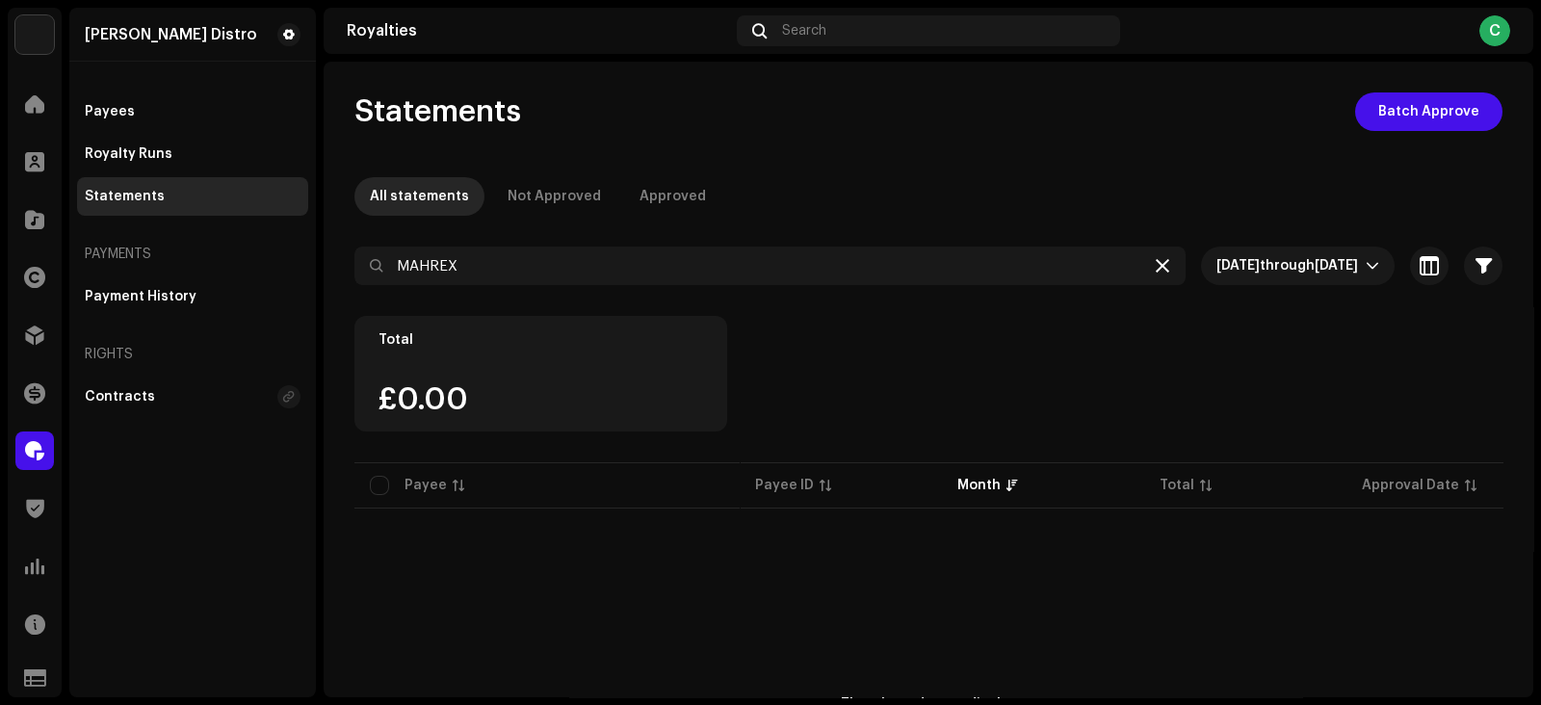
click at [1156, 262] on icon at bounding box center [1162, 265] width 13 height 15
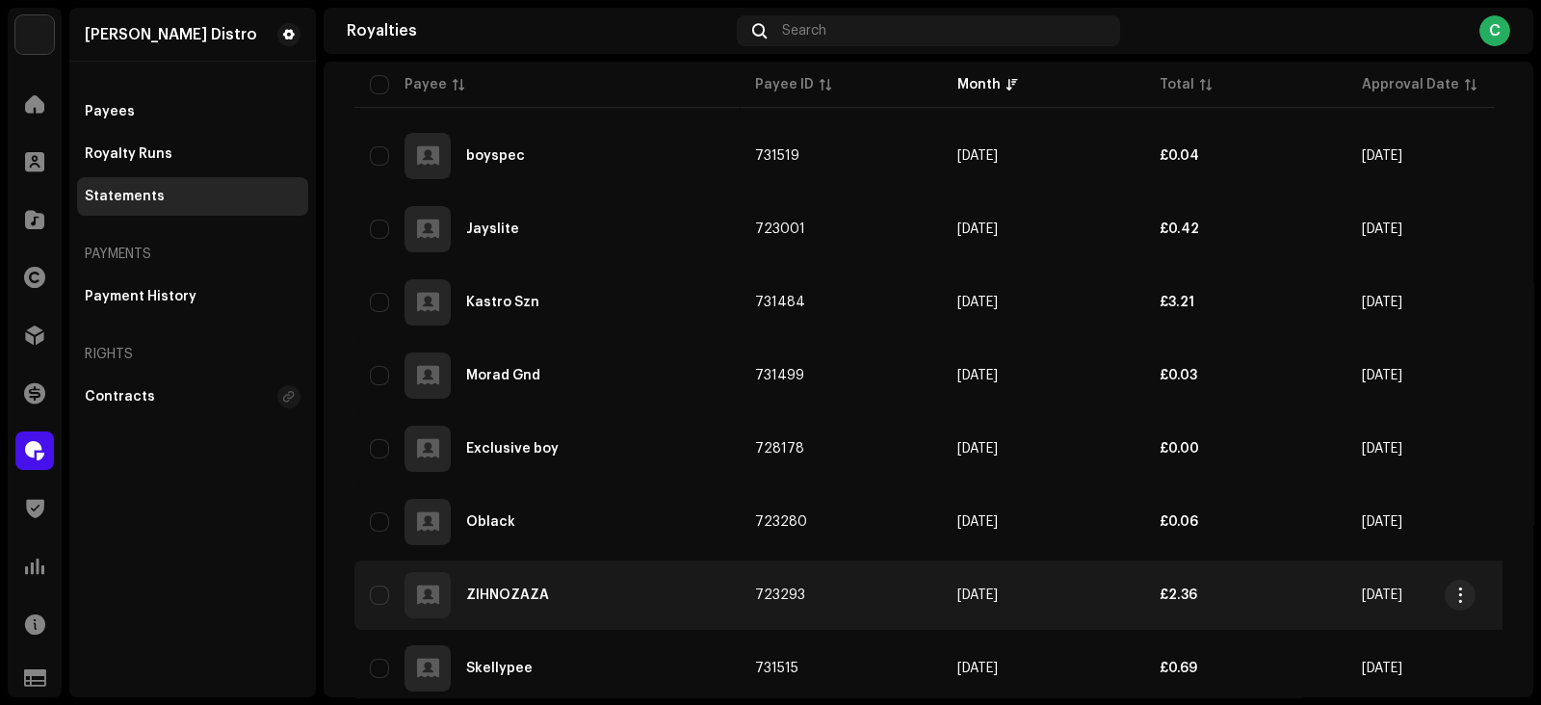
scroll to position [1612, 0]
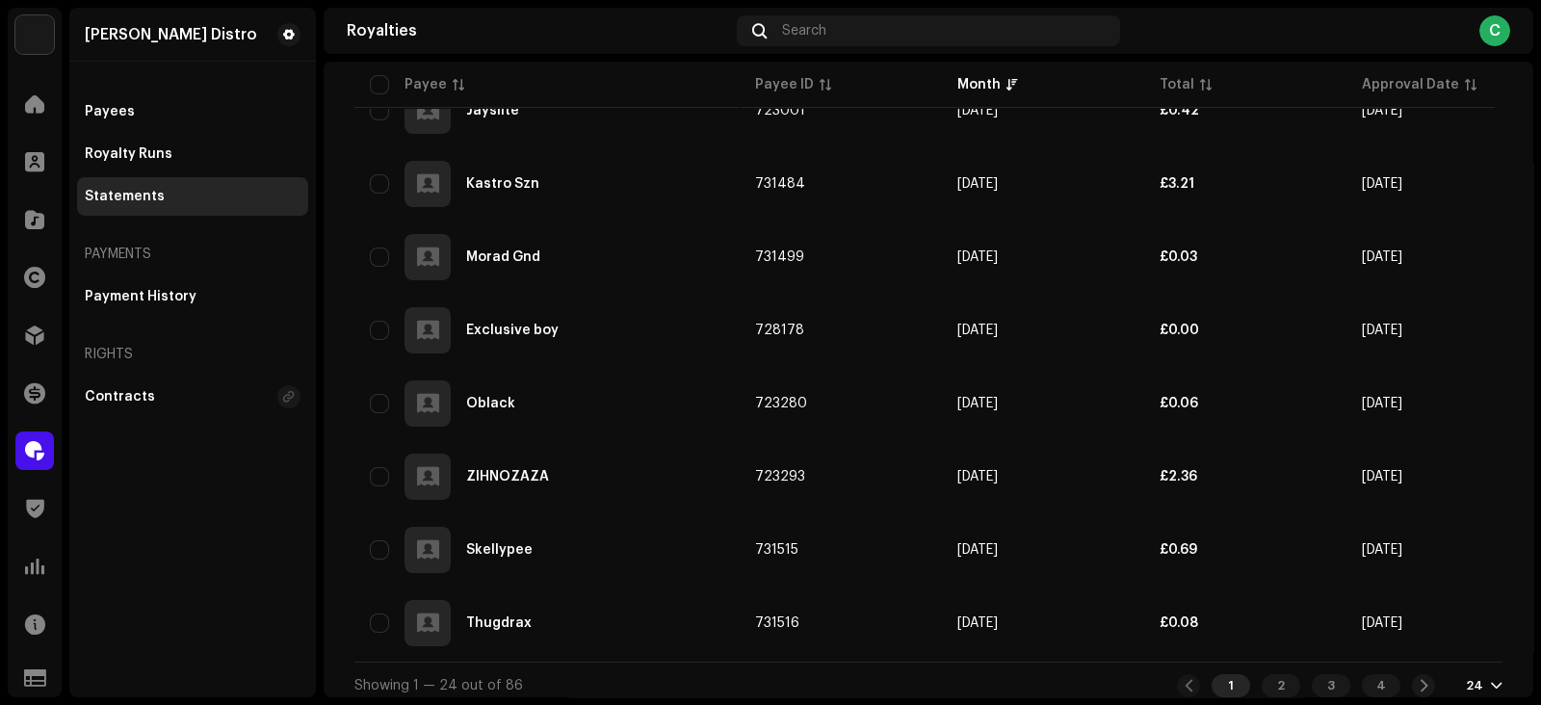
click at [1469, 678] on div "24" at bounding box center [1474, 685] width 17 height 15
click at [1430, 641] on div "72" at bounding box center [1442, 638] width 79 height 39
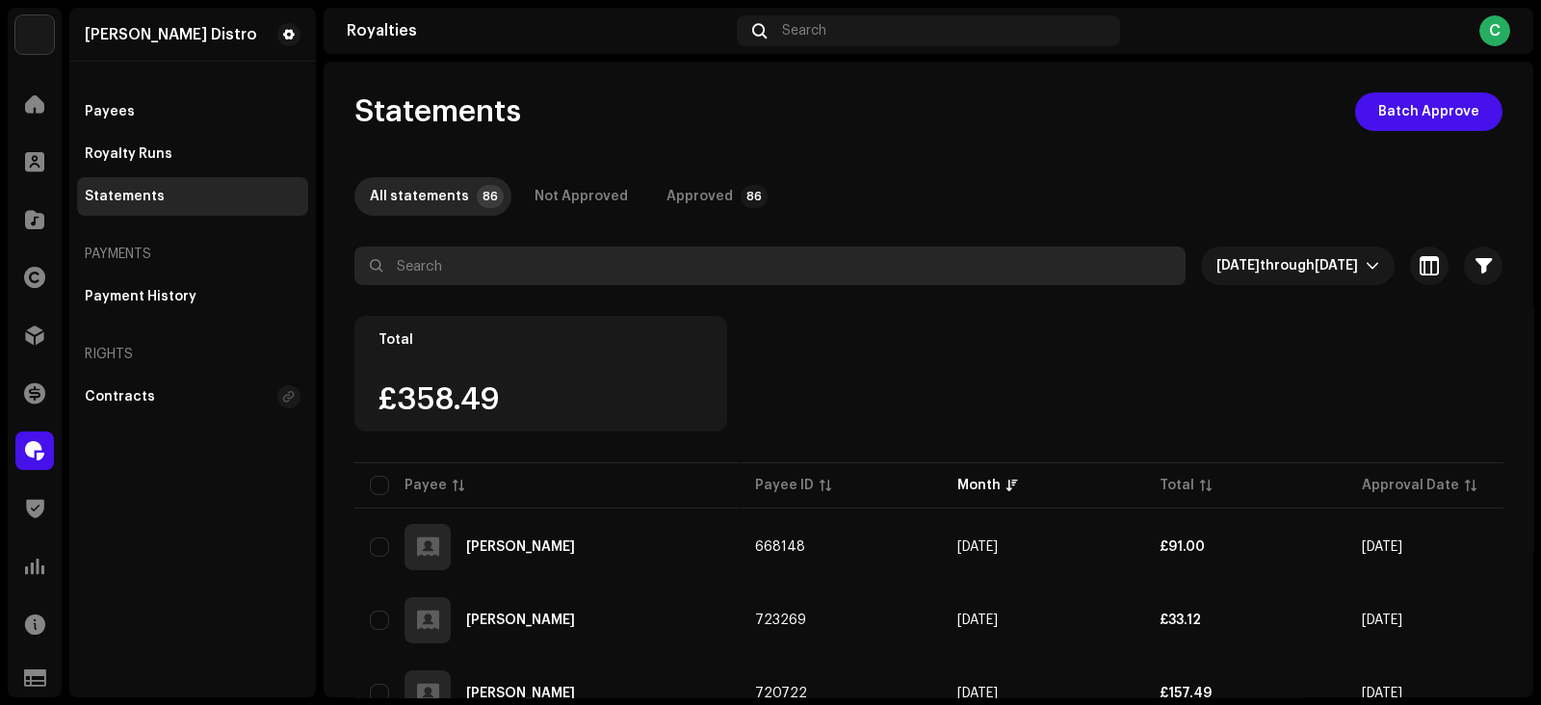
click at [581, 268] on input "text" at bounding box center [769, 266] width 831 height 39
paste input "Skellypee"
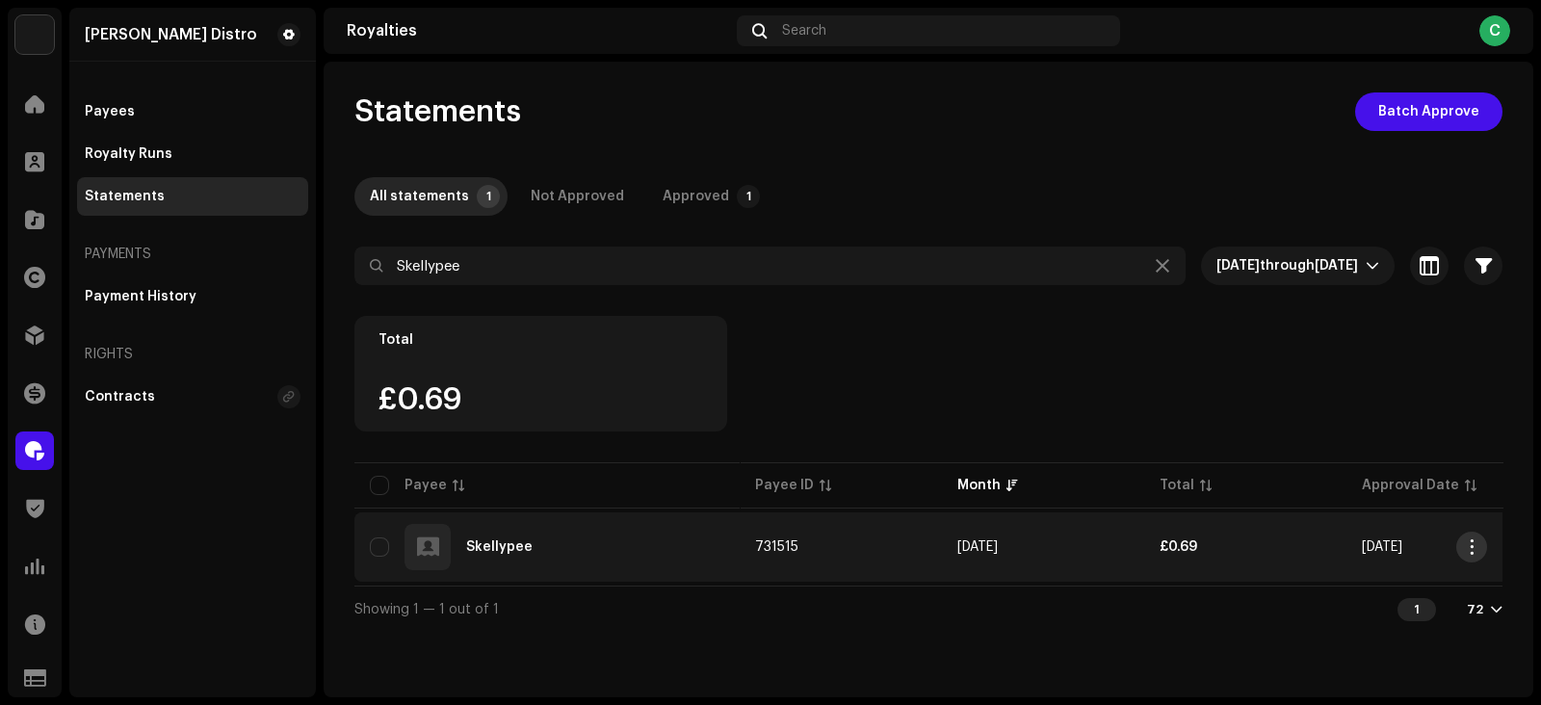
click at [1474, 543] on span "button" at bounding box center [1472, 546] width 14 height 15
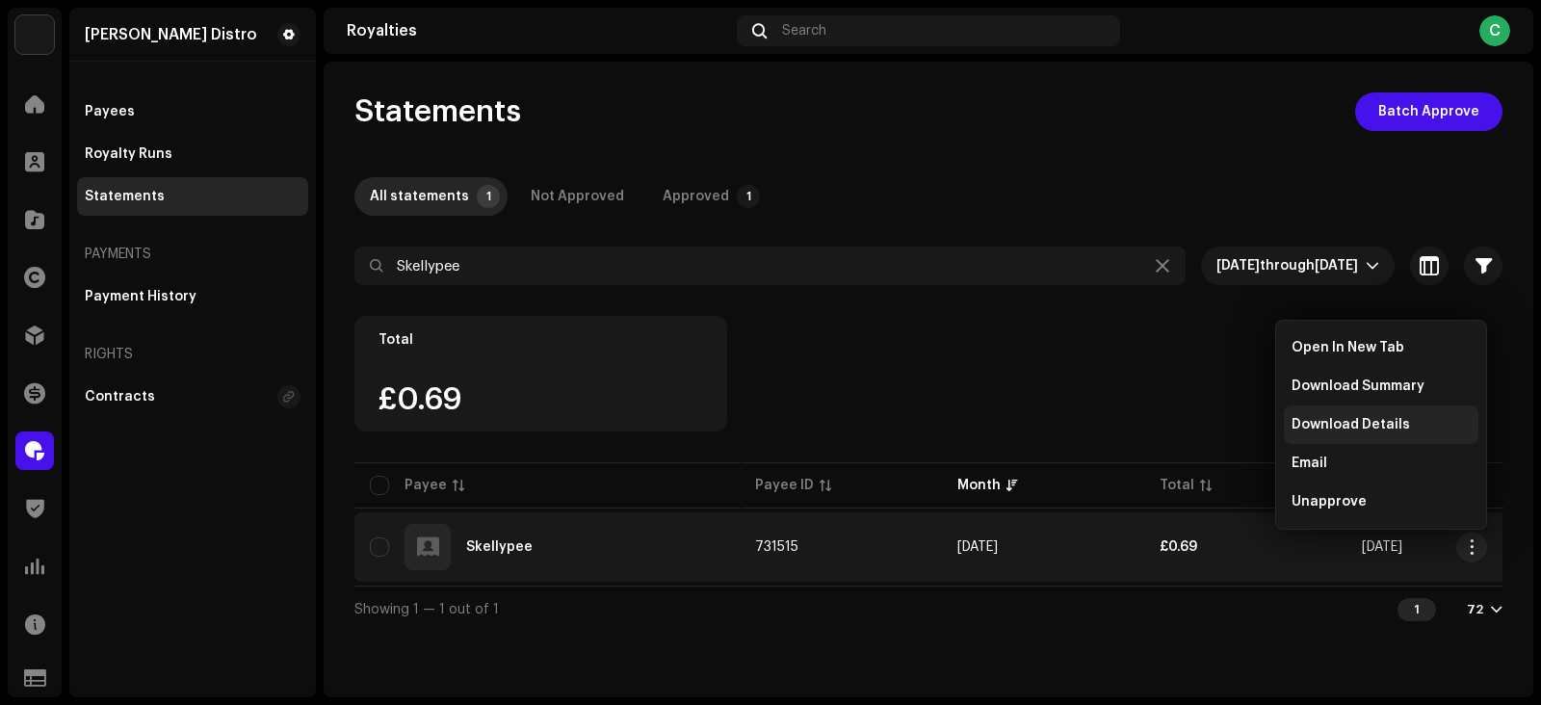
click at [1334, 423] on span "Download Details" at bounding box center [1351, 424] width 118 height 15
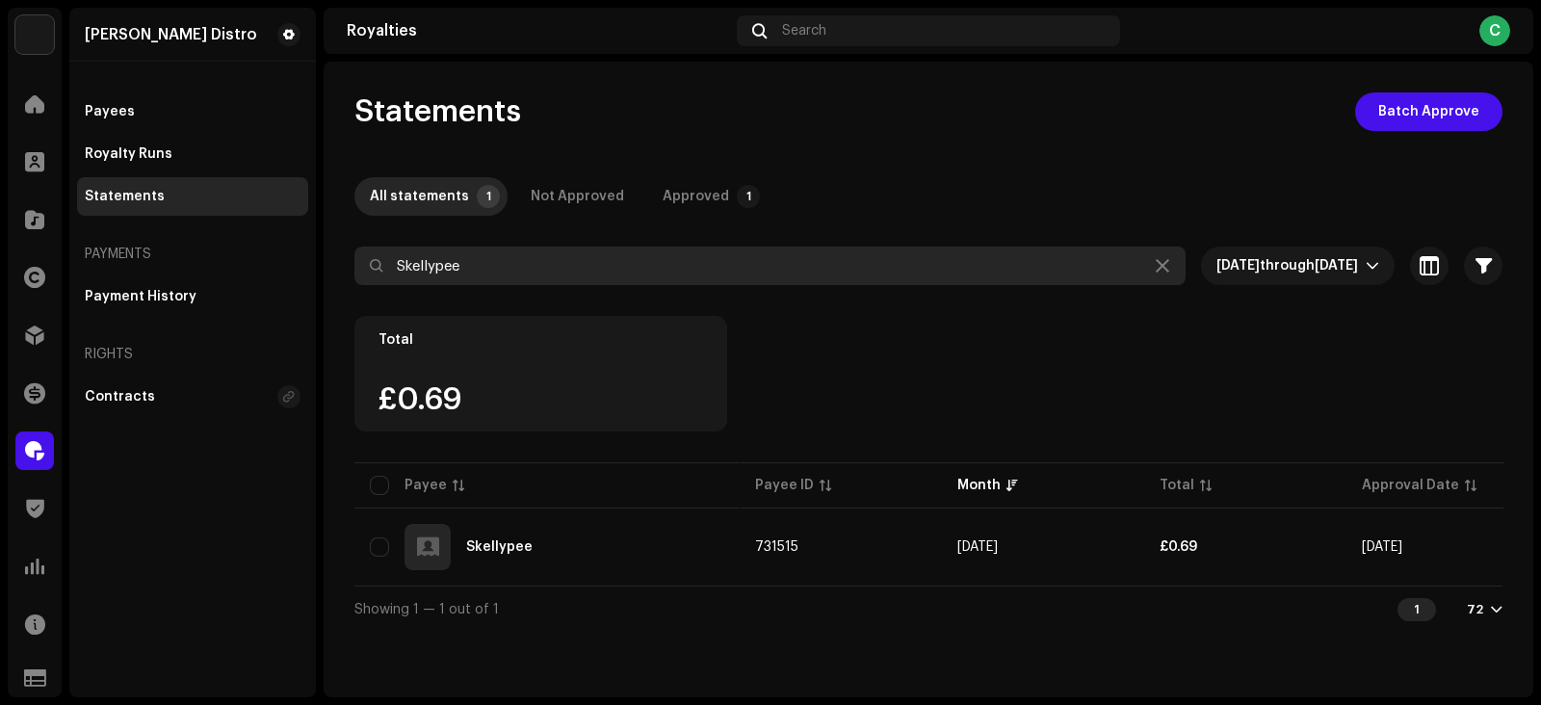
click at [555, 266] on input "Skellypee" at bounding box center [769, 266] width 831 height 39
paste input "Kastro Szn"
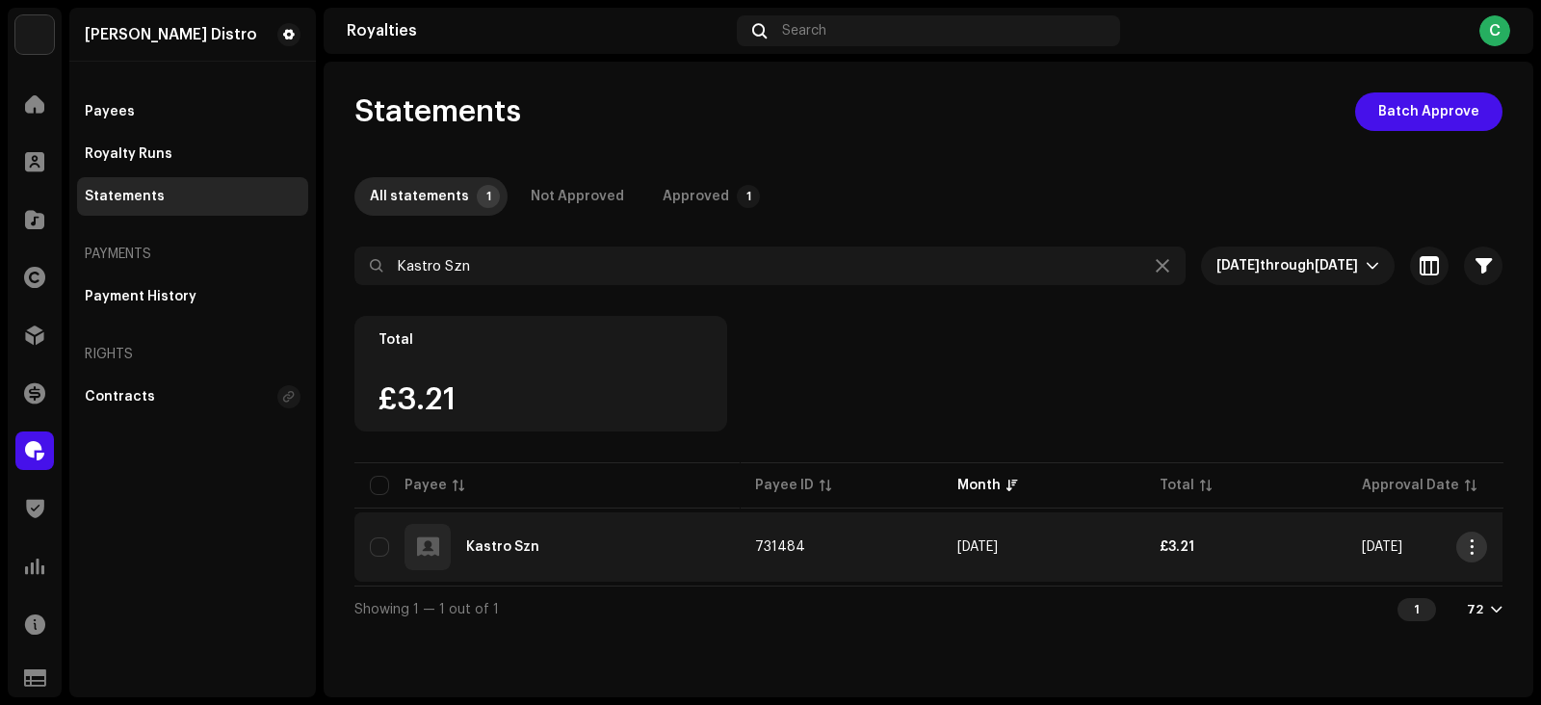
click at [1474, 549] on span "button" at bounding box center [1472, 546] width 14 height 15
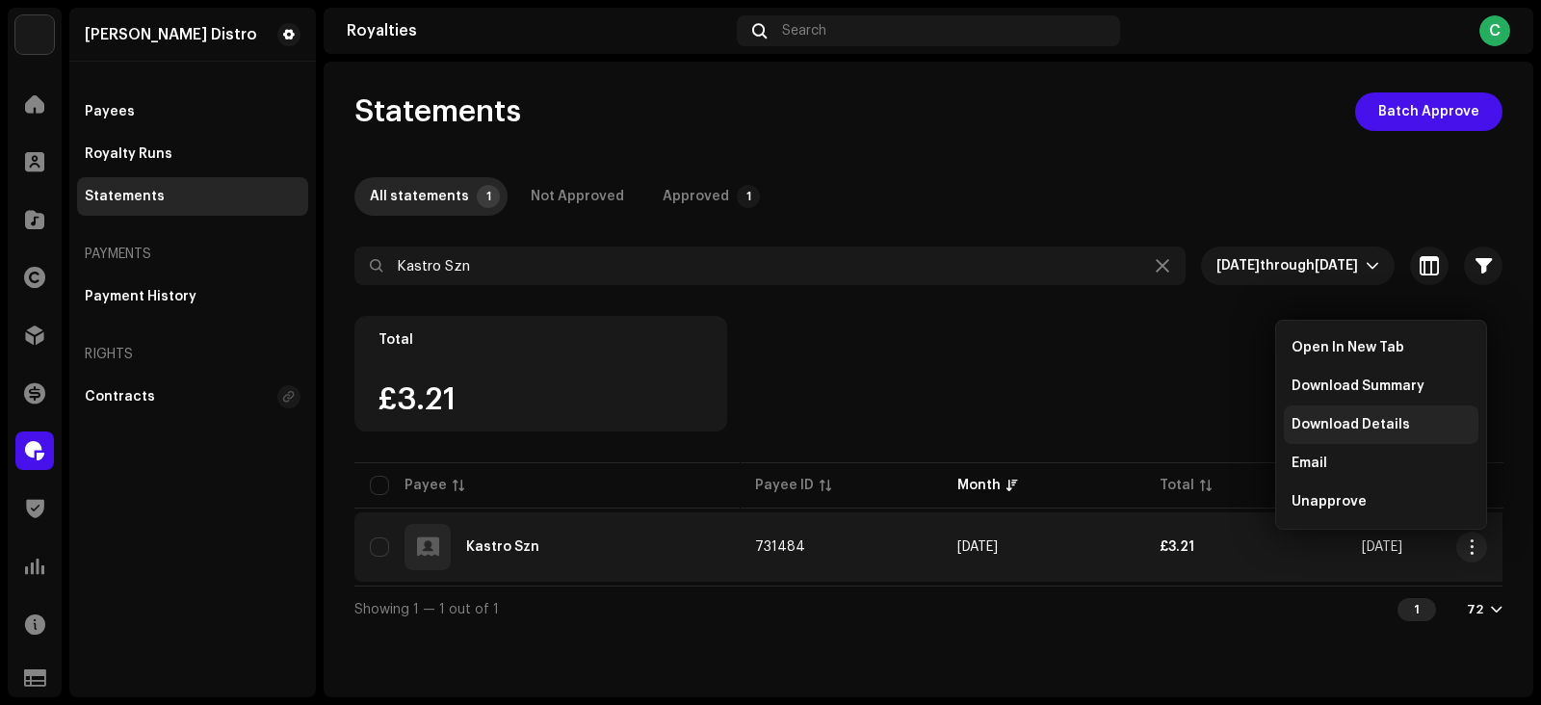
click at [1345, 417] on span "Download Details" at bounding box center [1351, 424] width 118 height 15
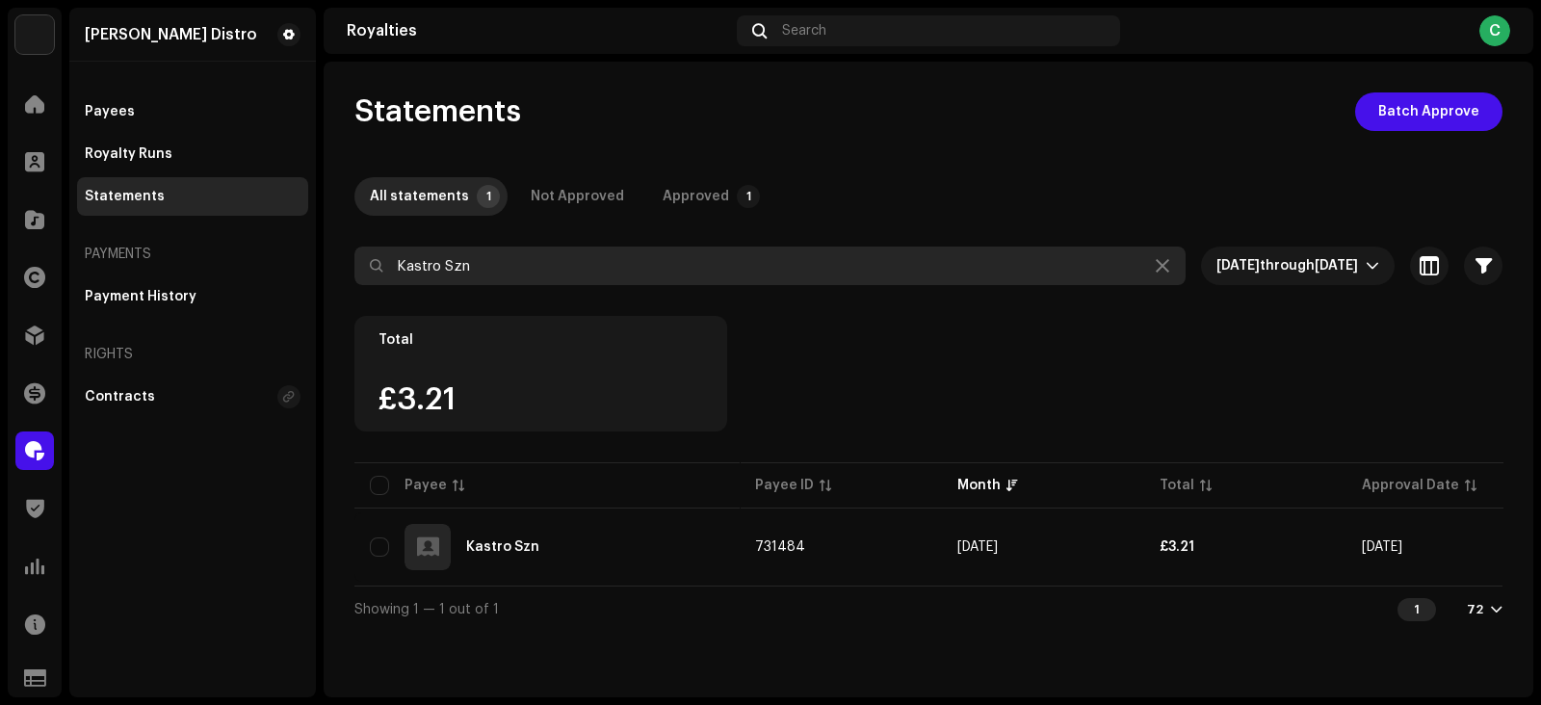
click at [602, 265] on input "Kastro Szn" at bounding box center [769, 266] width 831 height 39
paste input "elly Dee"
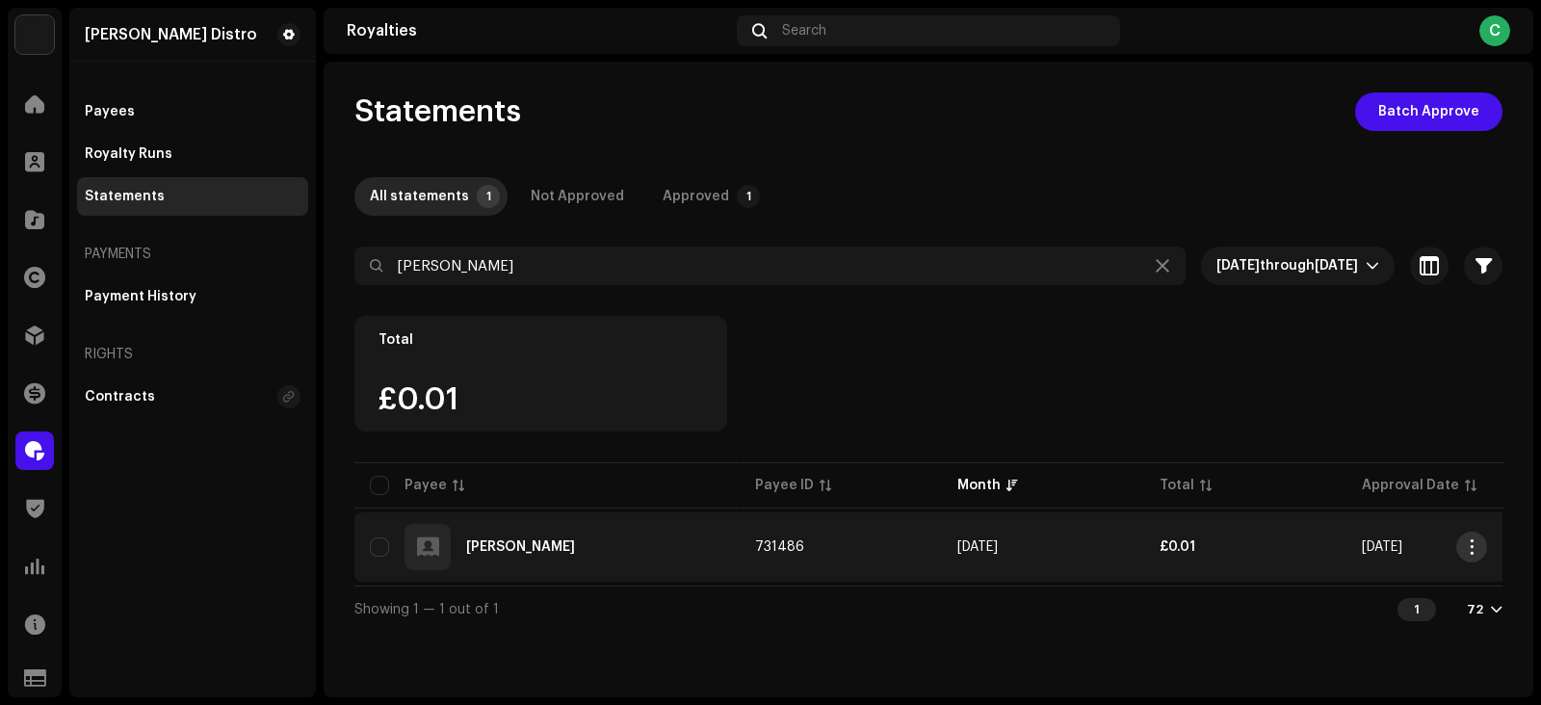
click at [1476, 543] on span "button" at bounding box center [1472, 546] width 14 height 15
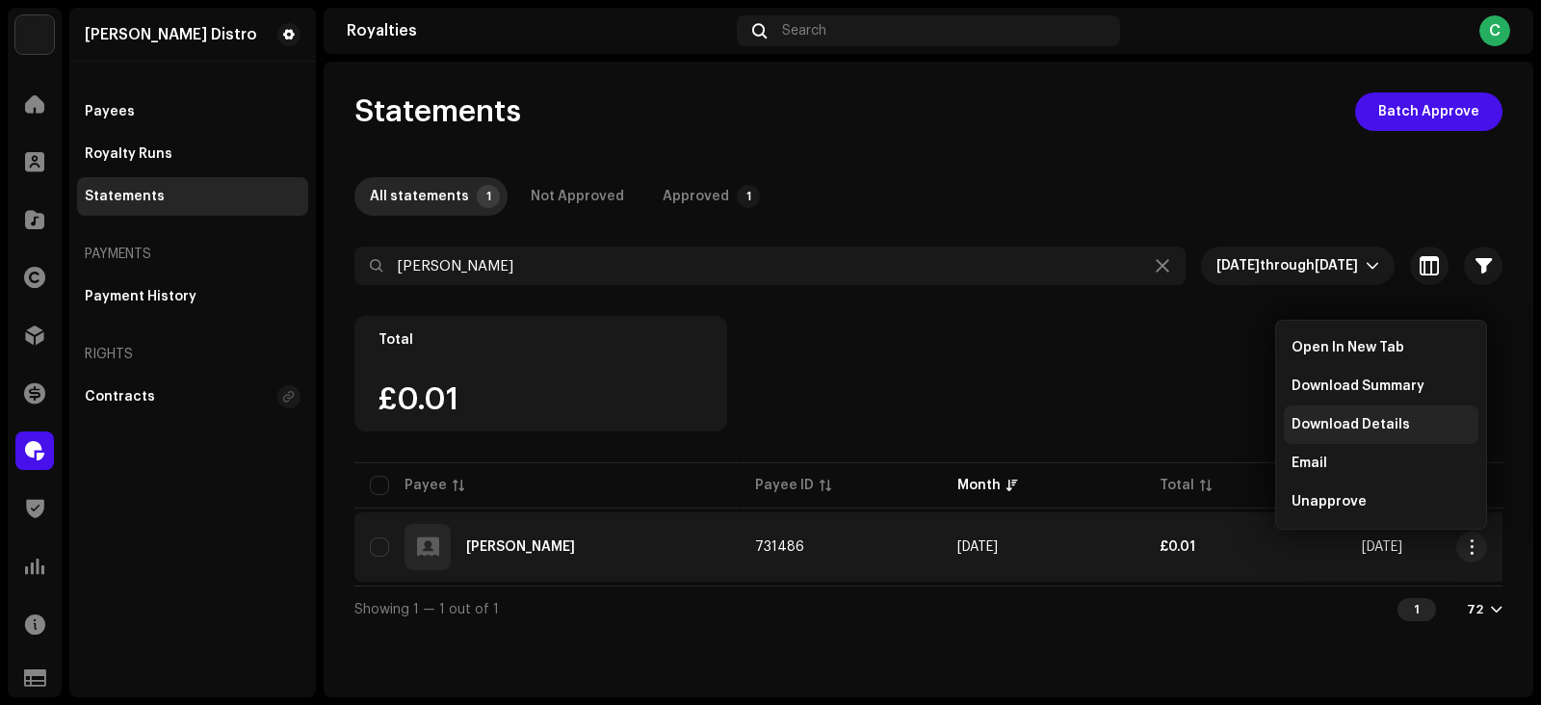
click at [1351, 424] on span "Download Details" at bounding box center [1351, 424] width 118 height 15
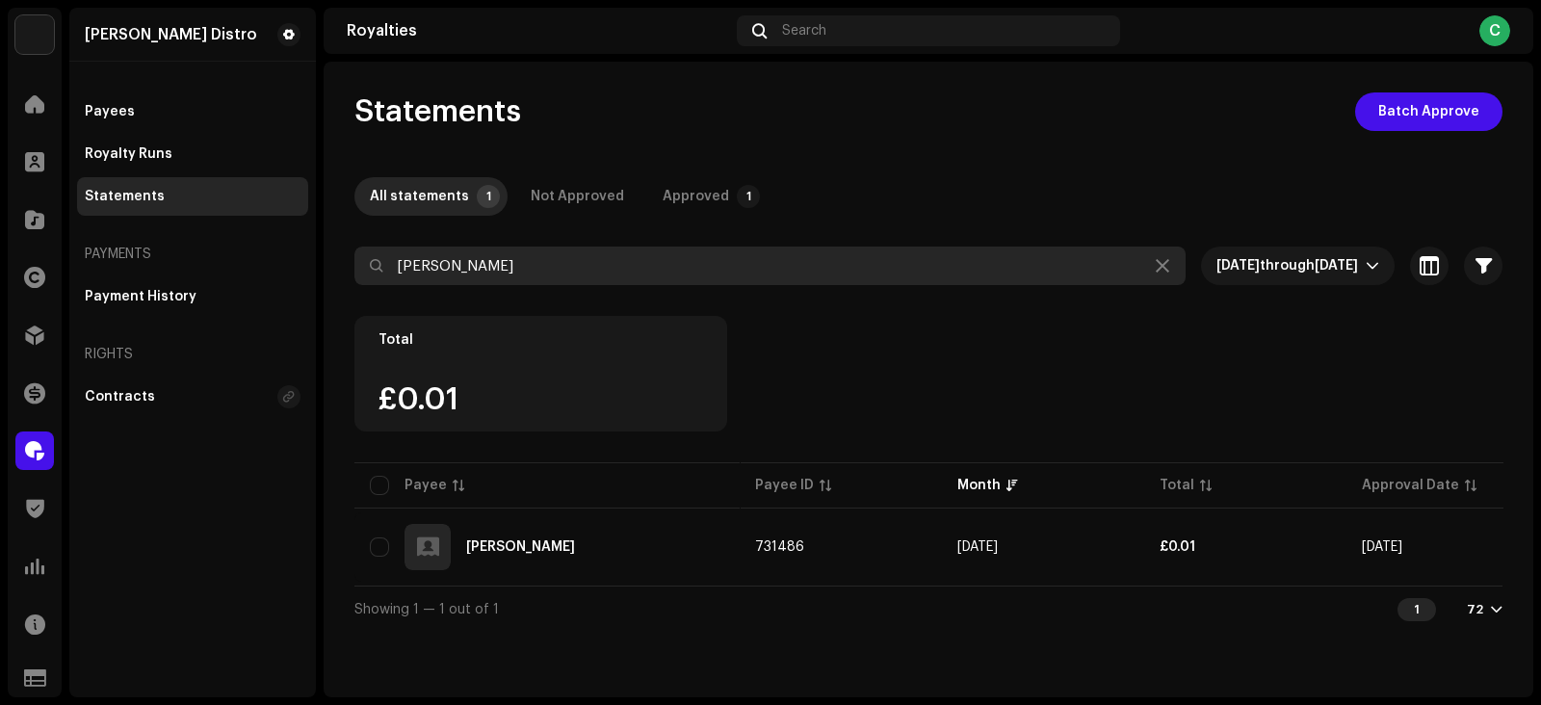
click at [520, 275] on input "Kelly Dee" at bounding box center [769, 266] width 831 height 39
paste input "Morad Gnd"
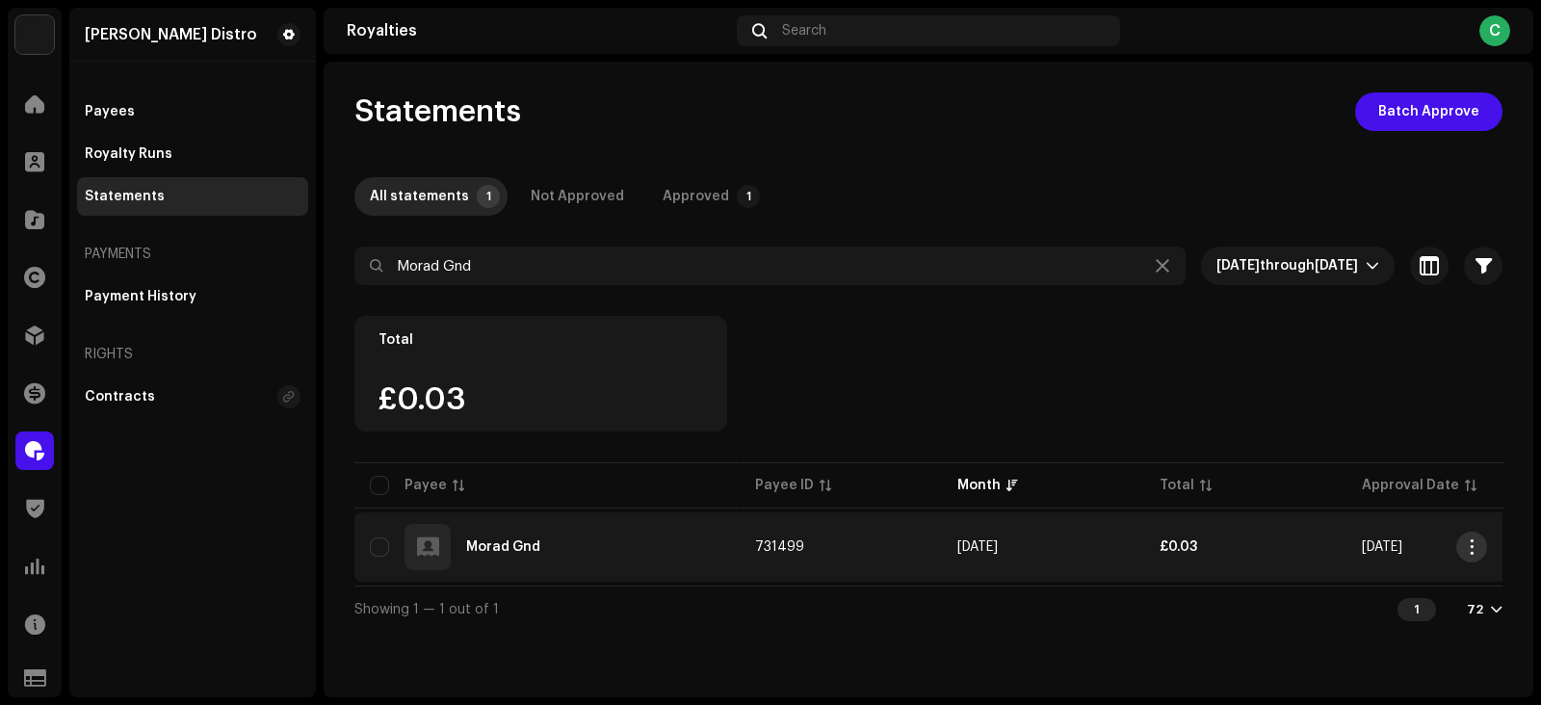
click at [1479, 546] on button "button" at bounding box center [1471, 547] width 31 height 31
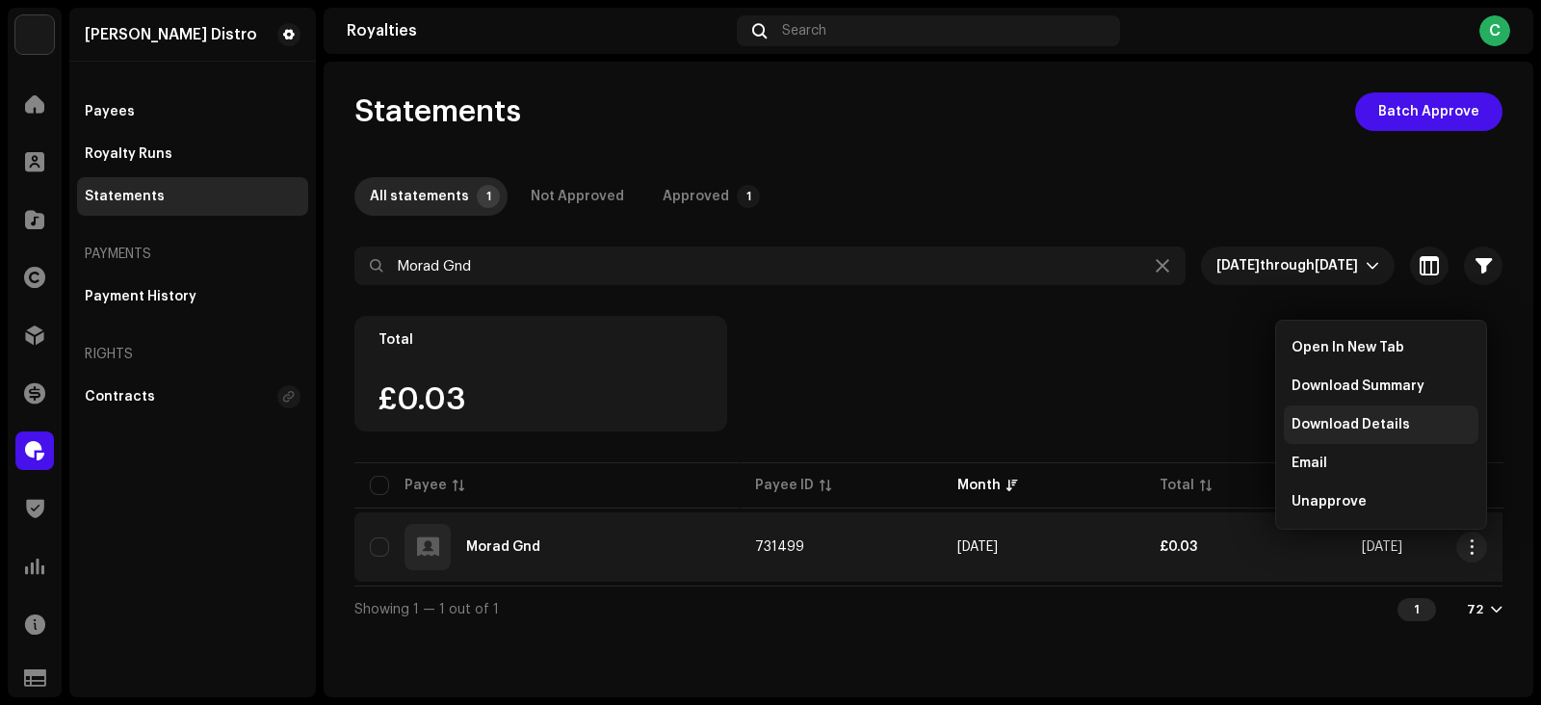
click at [1346, 426] on span "Download Details" at bounding box center [1351, 424] width 118 height 15
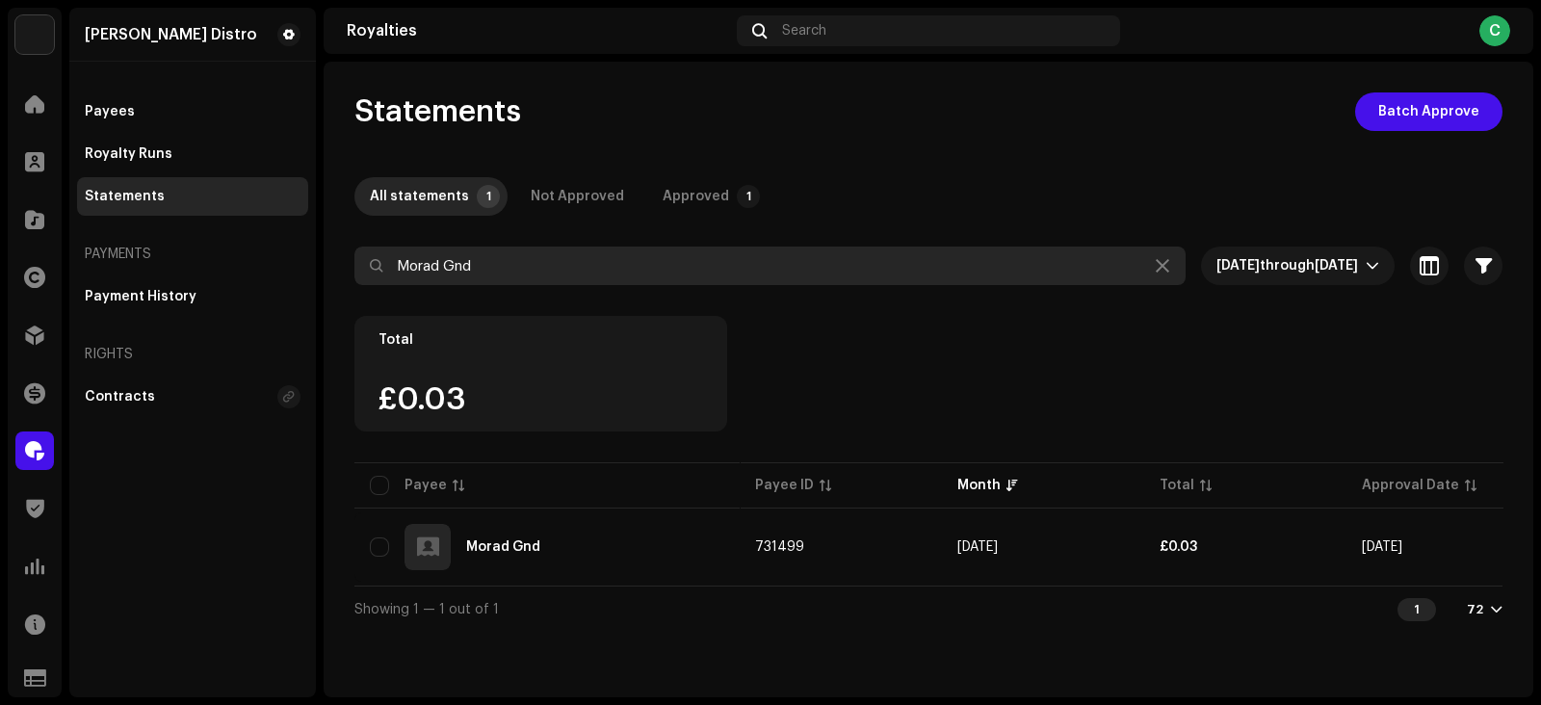
click at [626, 253] on input "Morad Gnd" at bounding box center [769, 266] width 831 height 39
paste input "Exclusive boy"
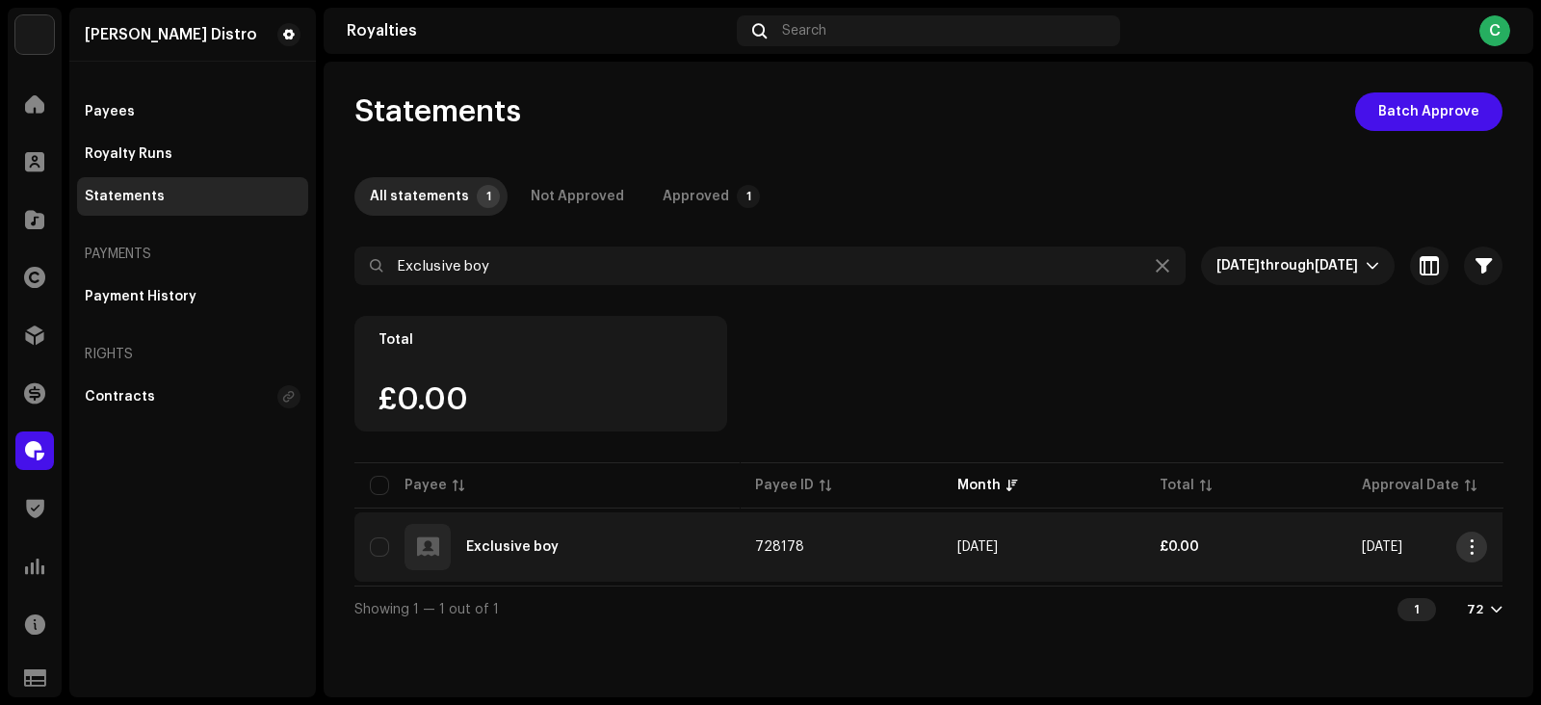
click at [1474, 546] on span "button" at bounding box center [1472, 546] width 14 height 15
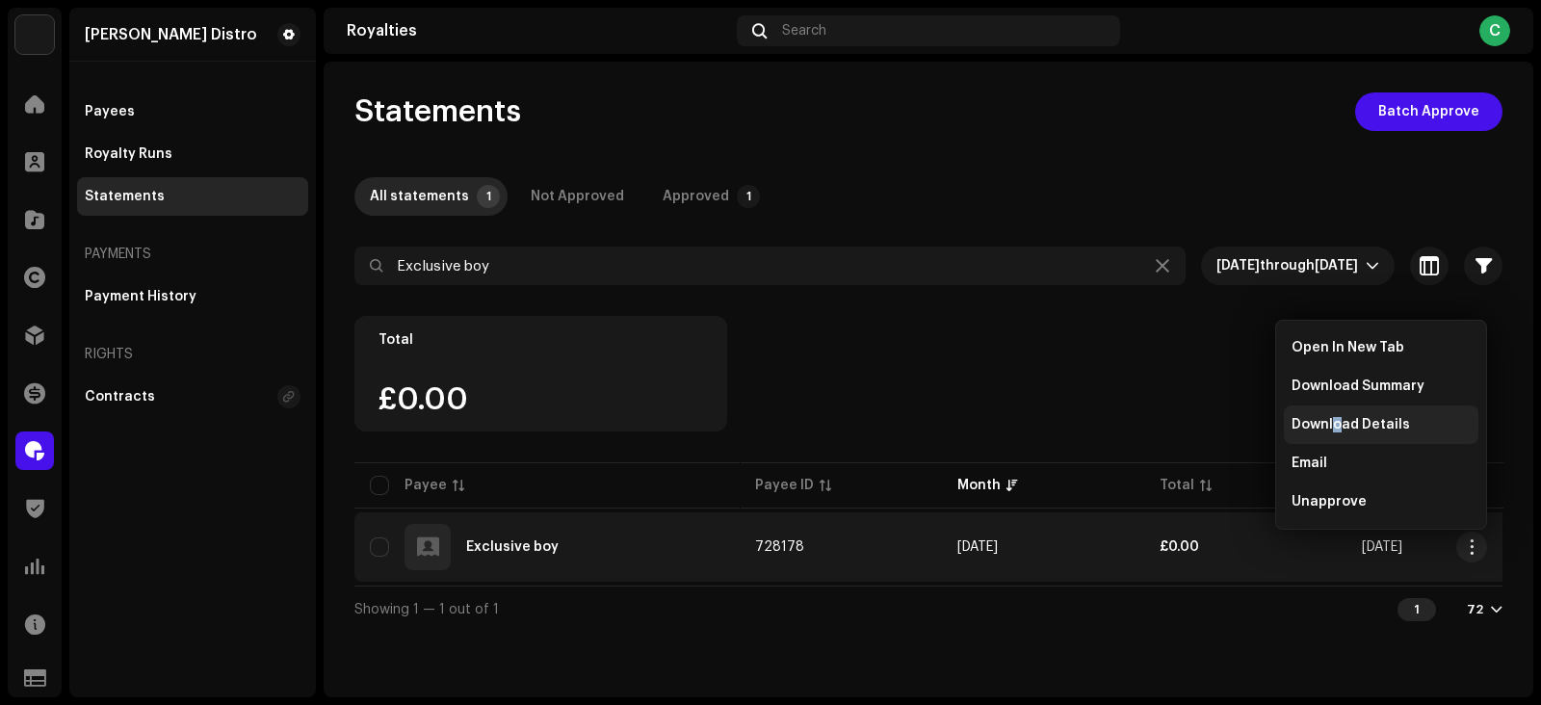
click at [1339, 422] on span "Download Details" at bounding box center [1351, 424] width 118 height 15
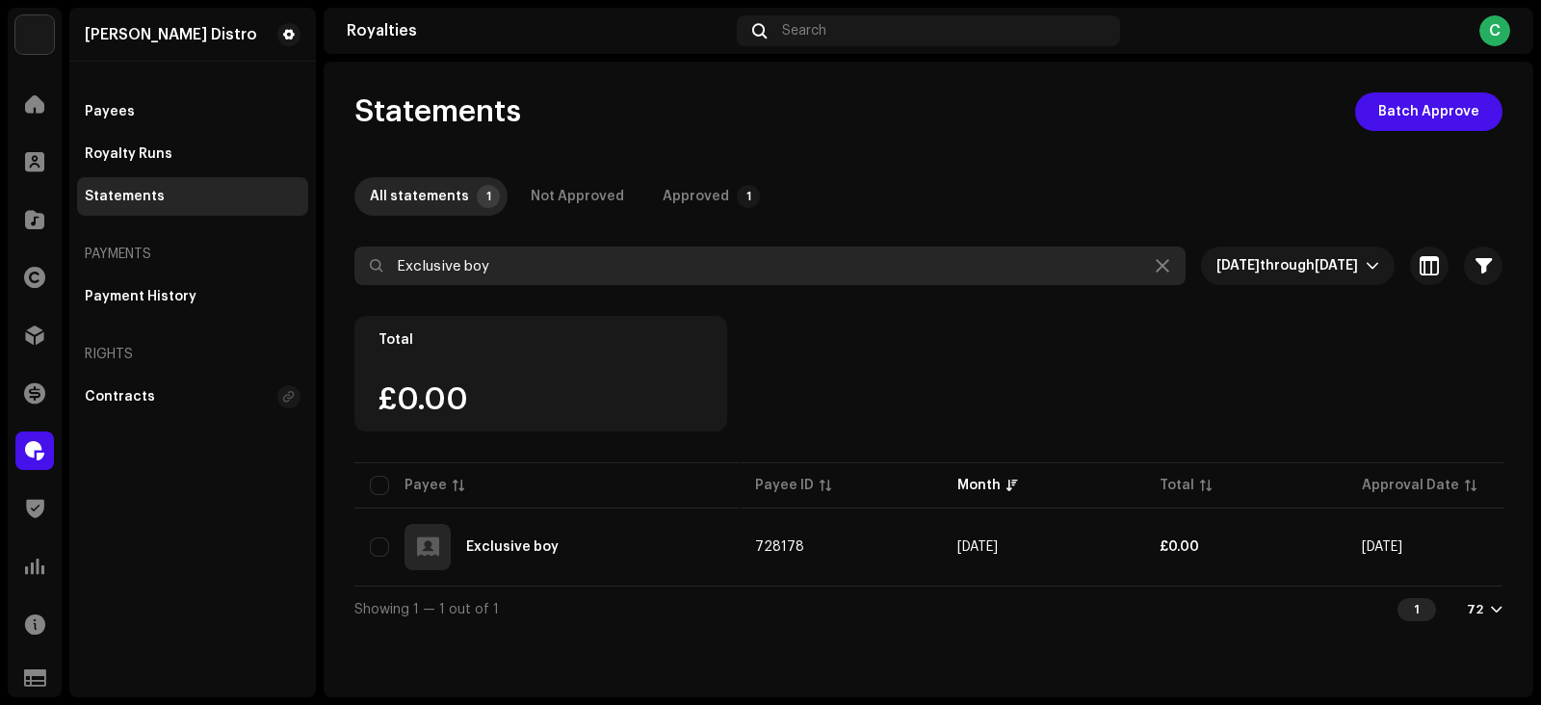
click at [554, 267] on input "Exclusive boy" at bounding box center [769, 266] width 831 height 39
paste input "Tobi Makinde"
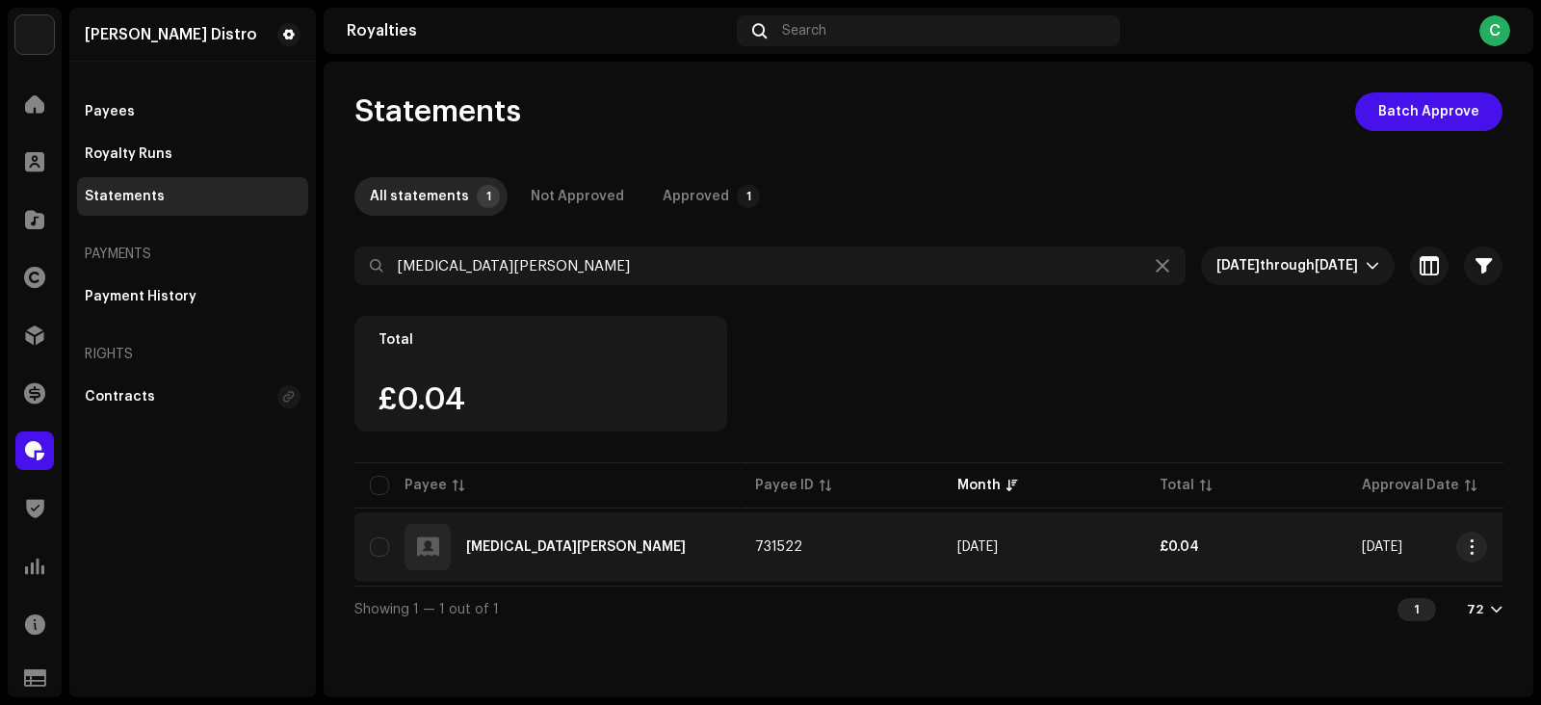
drag, startPoint x: 1473, startPoint y: 551, endPoint x: 1440, endPoint y: 545, distance: 33.3
click at [1474, 551] on span "button" at bounding box center [1472, 546] width 14 height 15
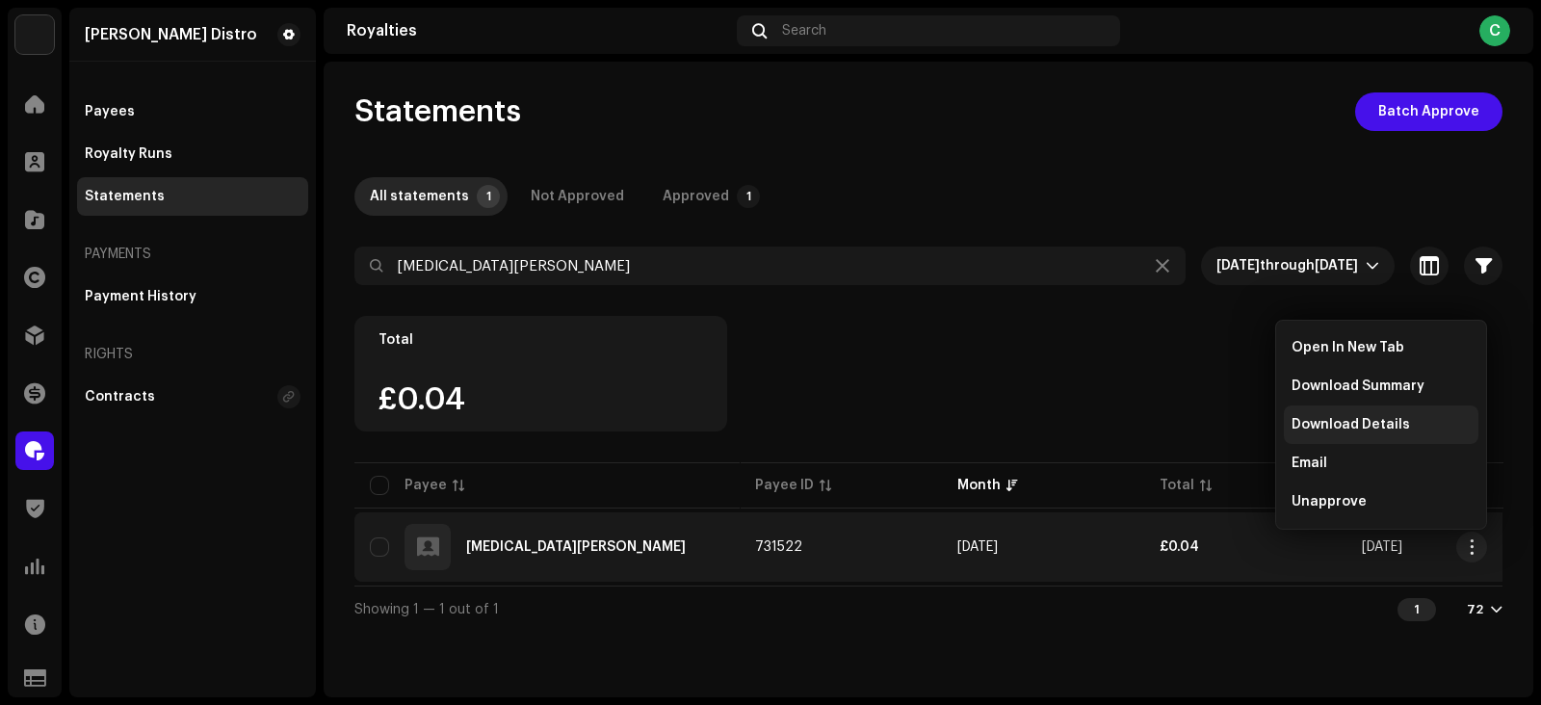
click at [1329, 427] on span "Download Details" at bounding box center [1351, 424] width 118 height 15
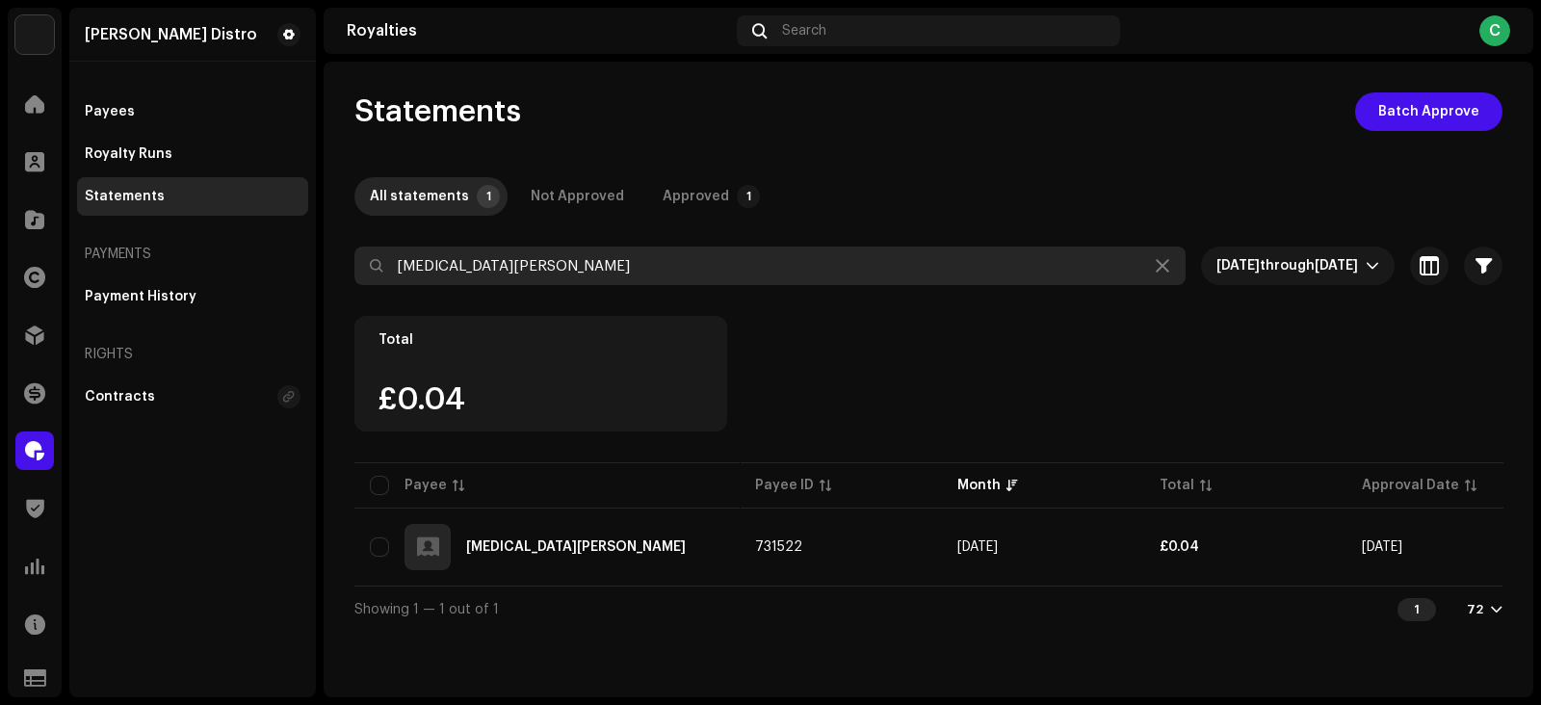
click at [558, 278] on input "Tobi Makinde" at bounding box center [769, 266] width 831 height 39
paste input "Slidedon"
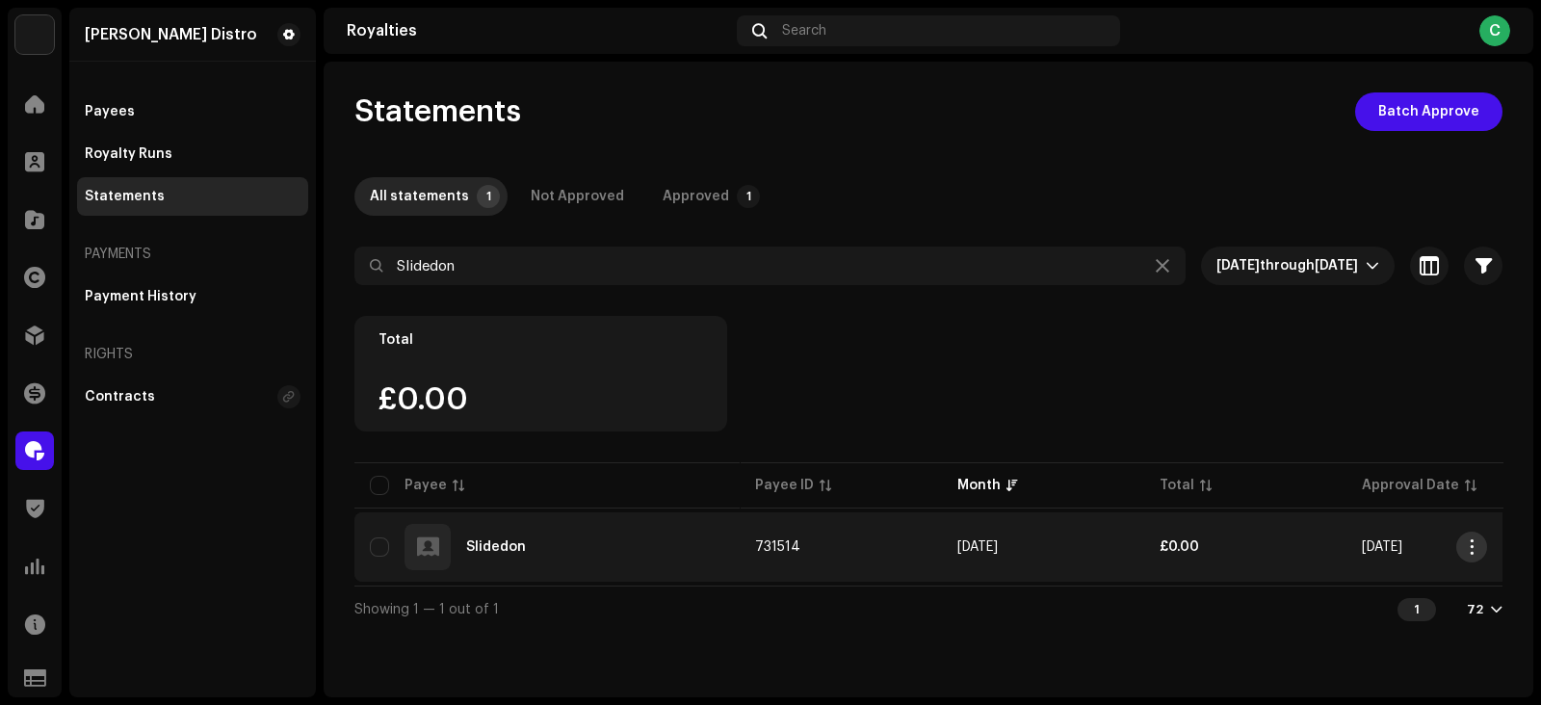
click at [1476, 554] on button "button" at bounding box center [1471, 547] width 31 height 31
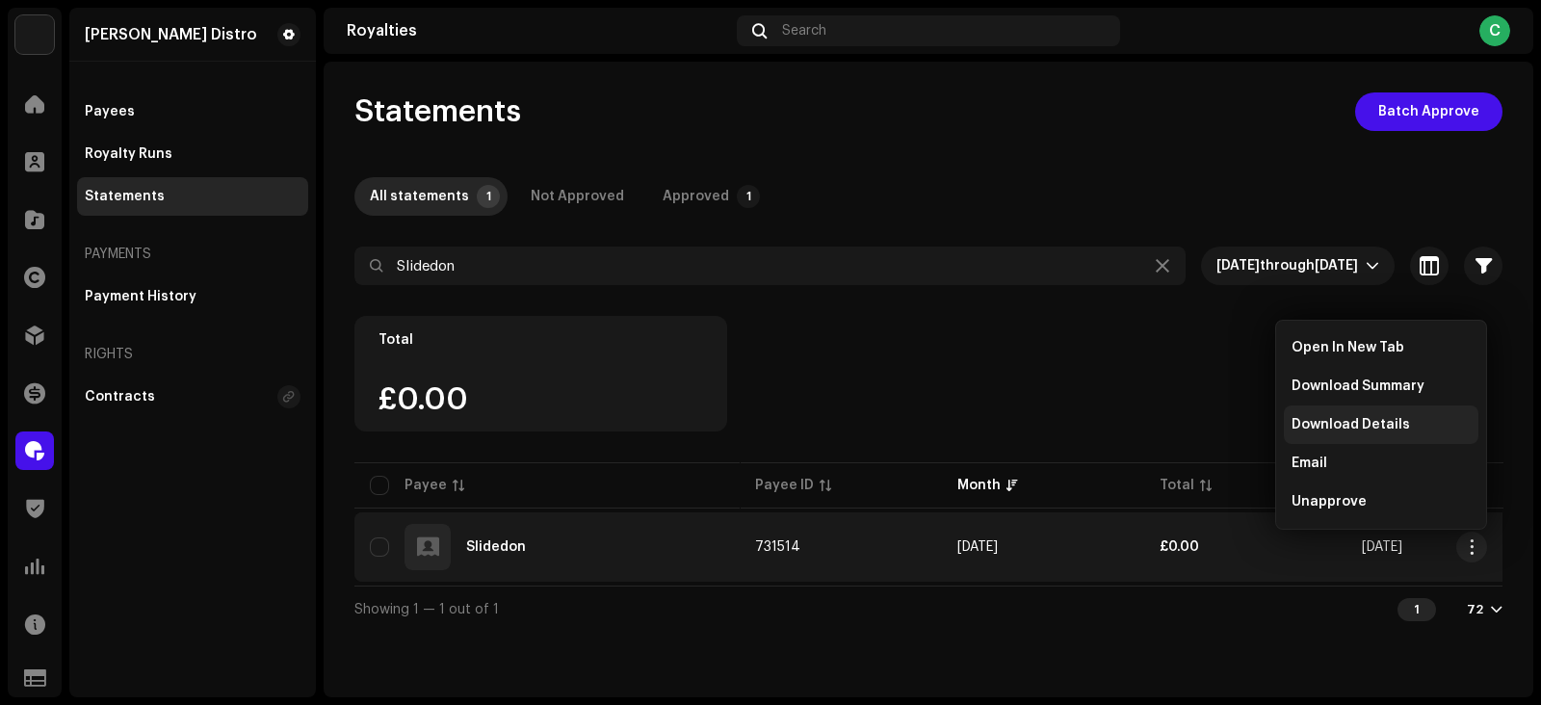
click at [1344, 423] on span "Download Details" at bounding box center [1351, 424] width 118 height 15
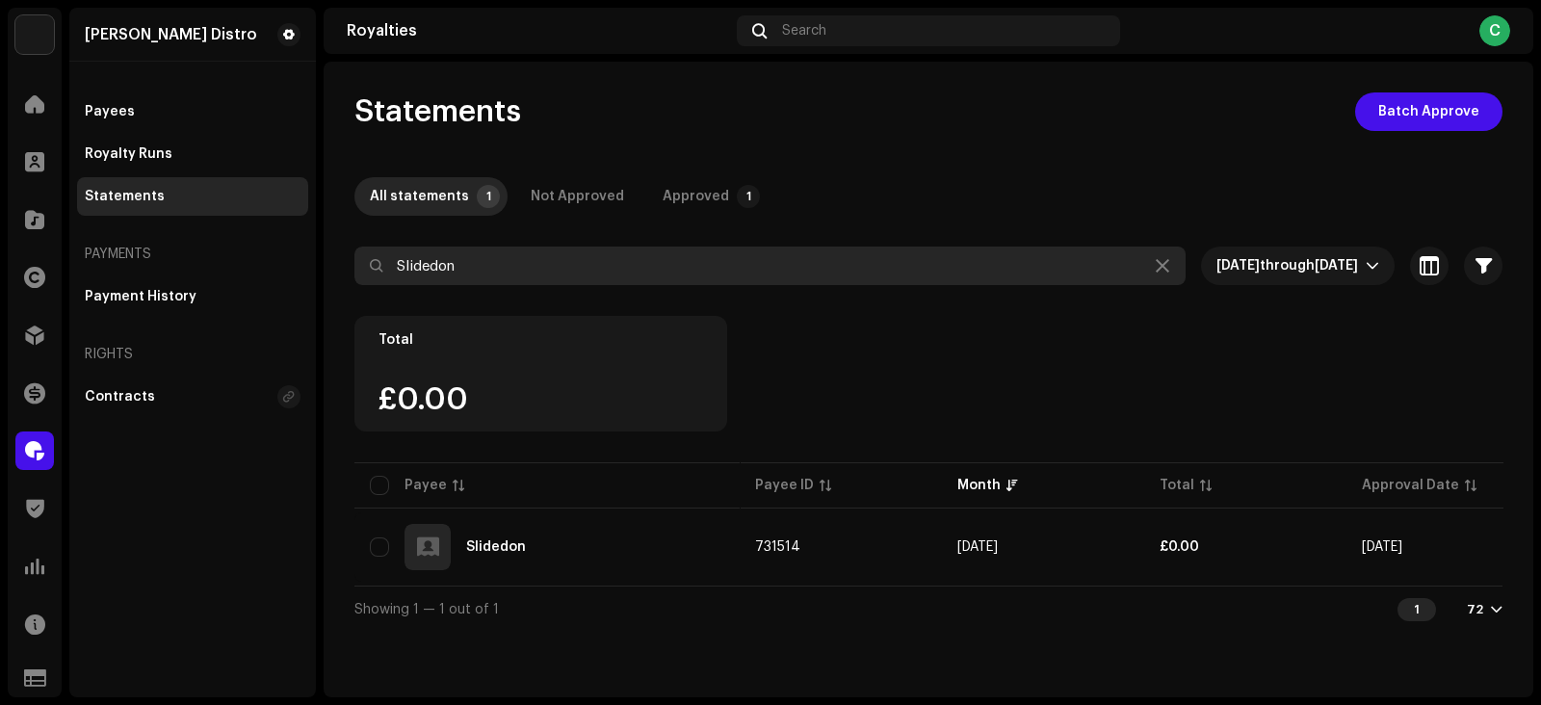
click at [498, 264] on input "Slidedon" at bounding box center [769, 266] width 831 height 39
paste input "Captain Gezus"
type input "Captain Gezus"
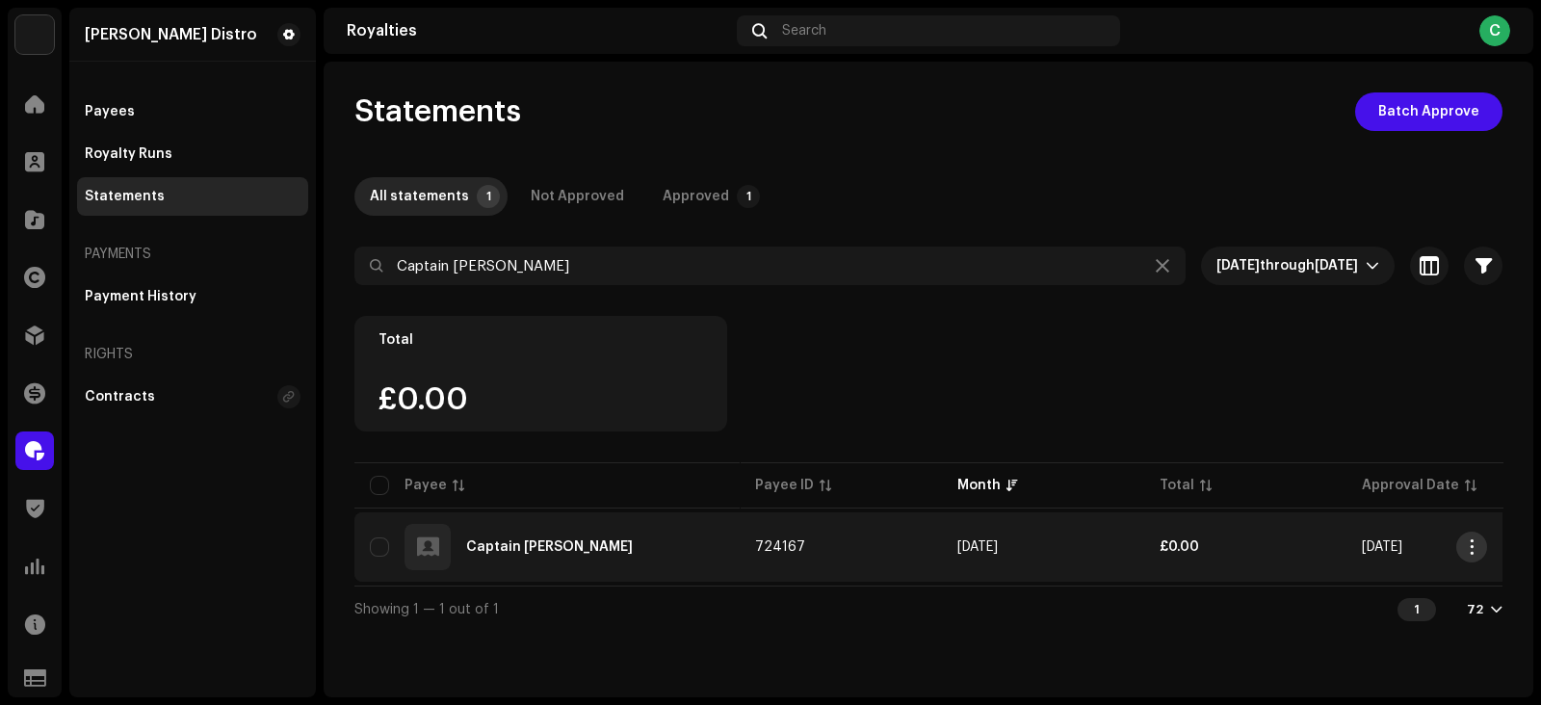
click at [1475, 545] on span "button" at bounding box center [1472, 546] width 14 height 15
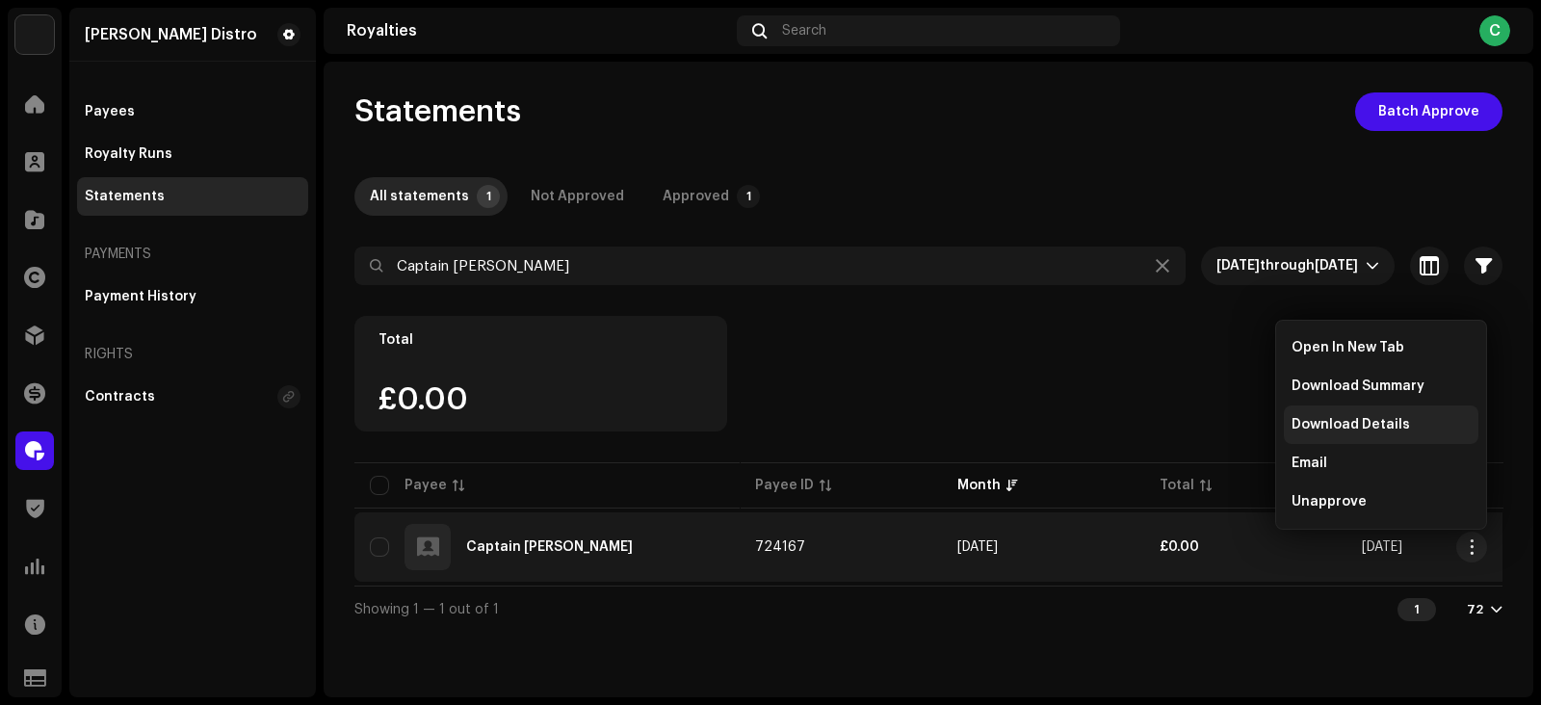
click at [1340, 418] on span "Download Details" at bounding box center [1351, 424] width 118 height 15
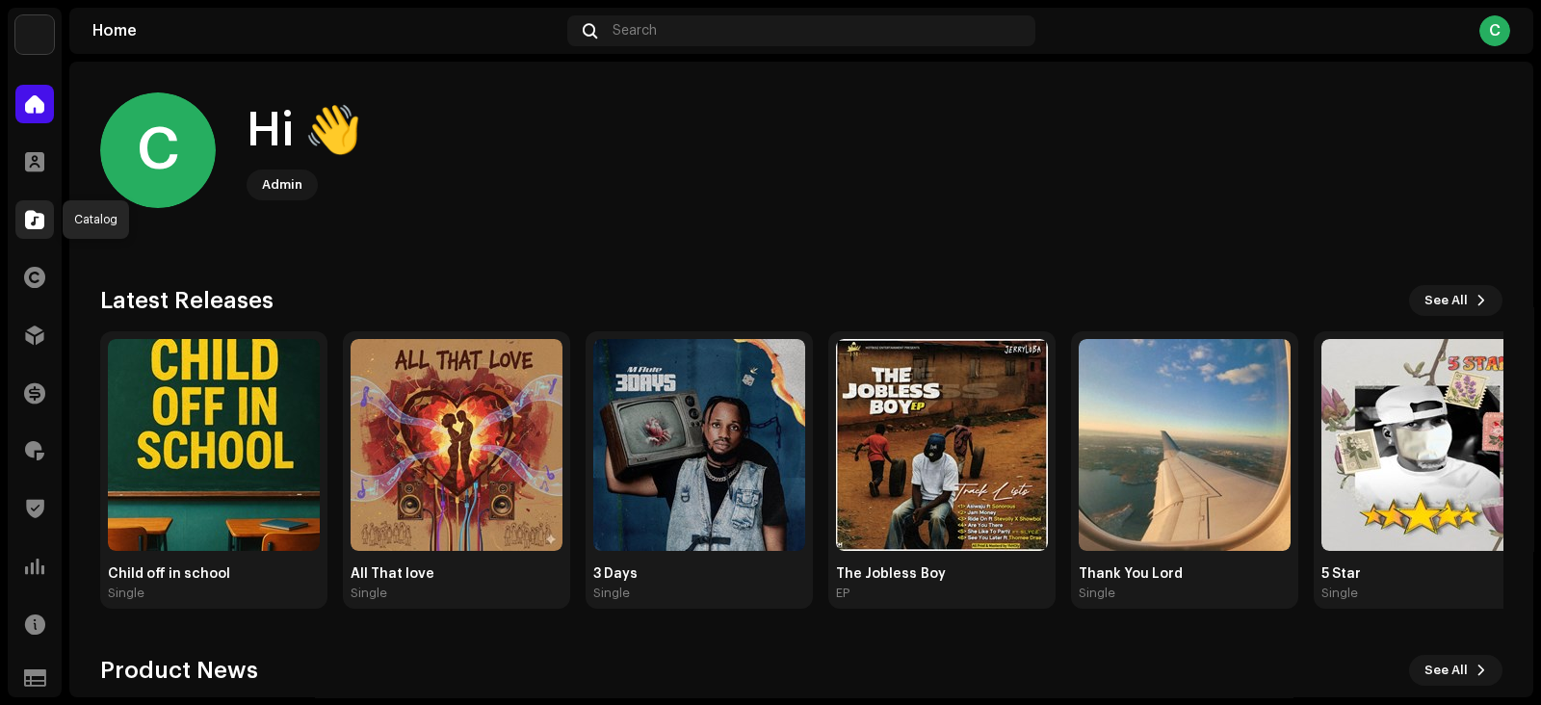
click at [34, 222] on span at bounding box center [34, 219] width 19 height 15
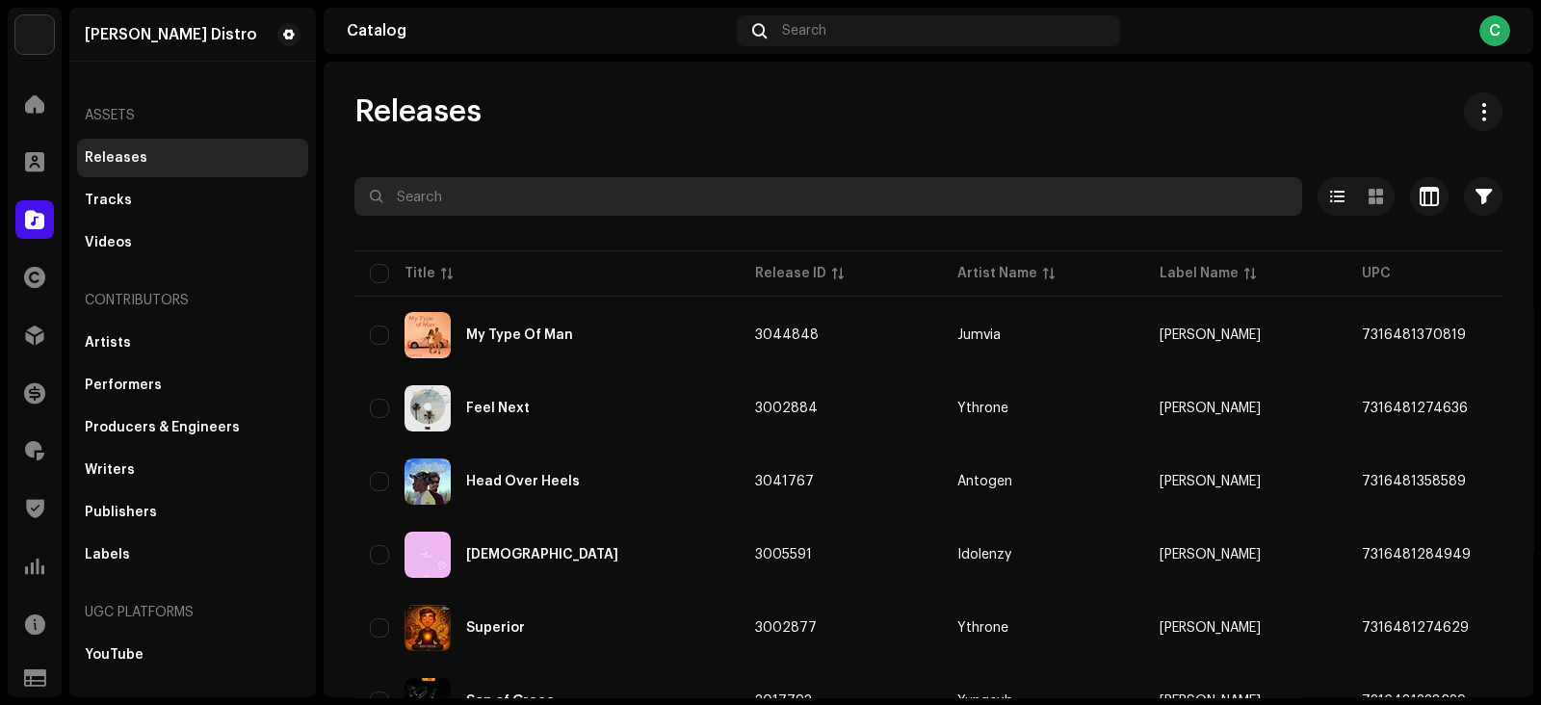
click at [567, 196] on input "text" at bounding box center [828, 196] width 948 height 39
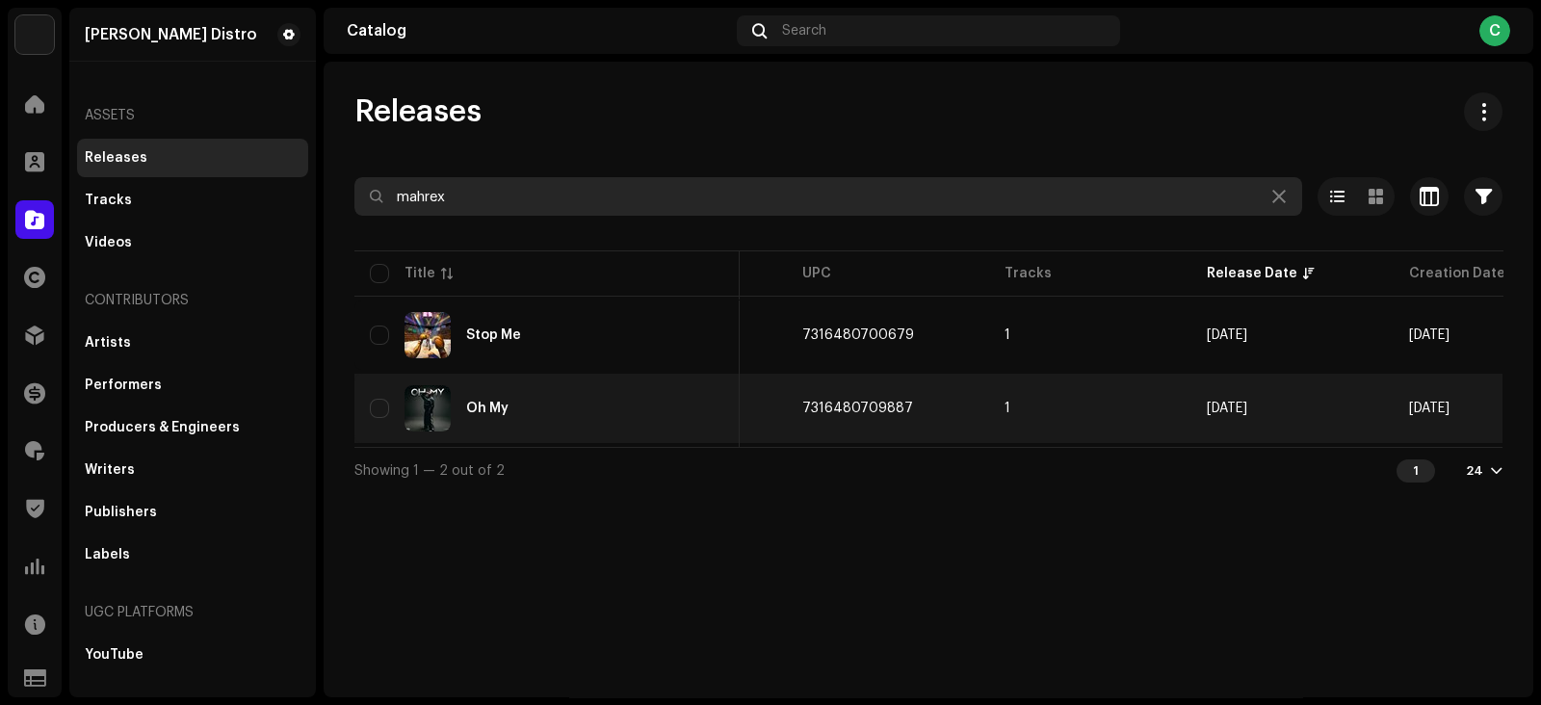
scroll to position [0, 660]
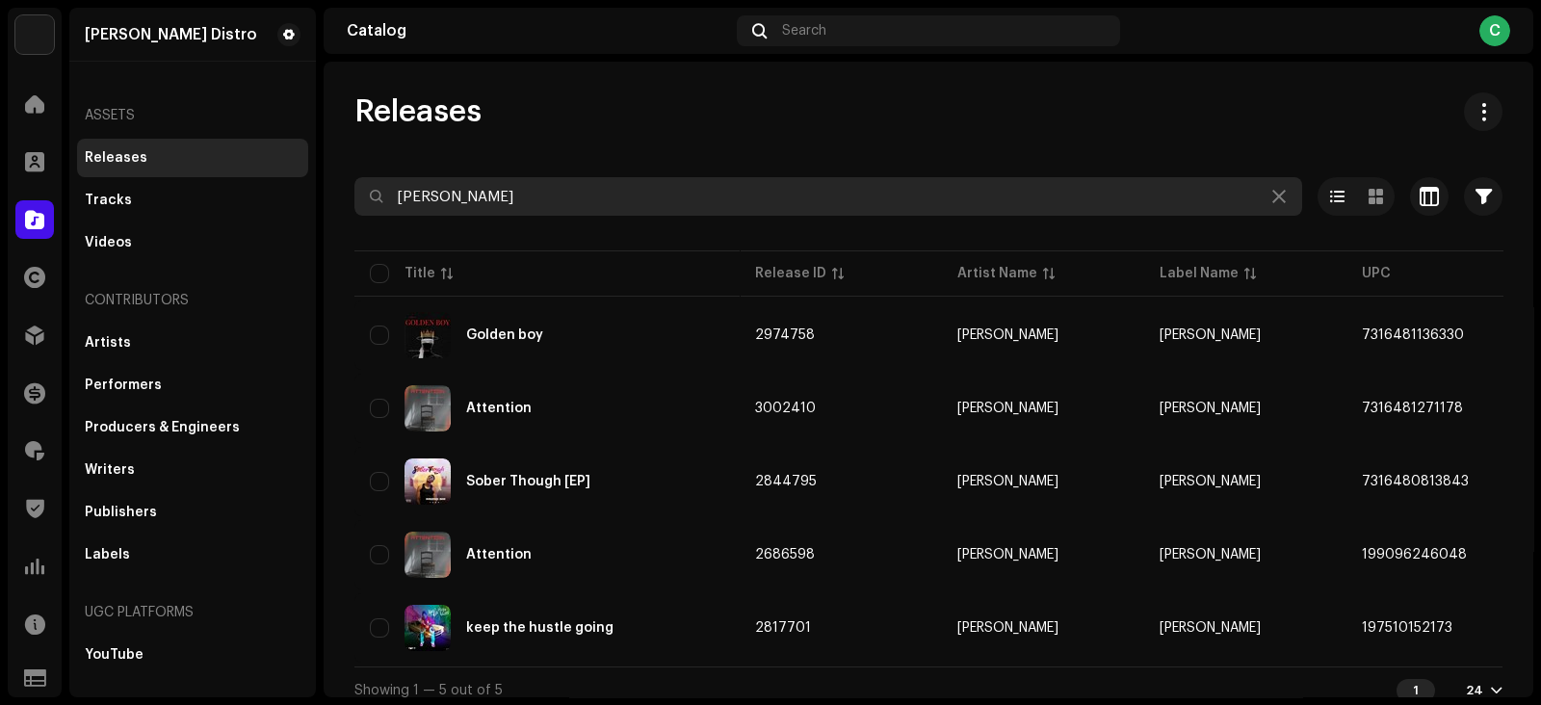
type input "[PERSON_NAME]"
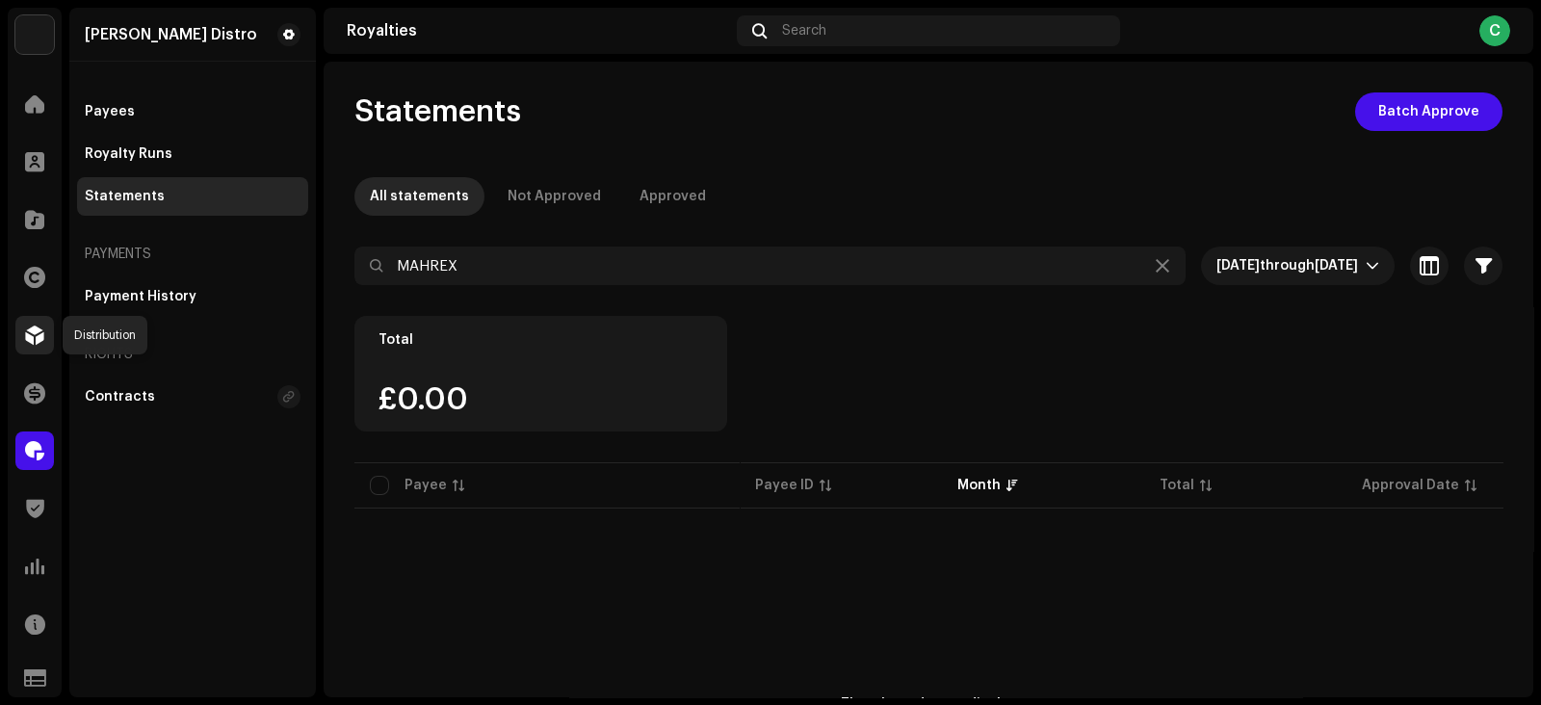
click at [39, 335] on span at bounding box center [34, 334] width 19 height 15
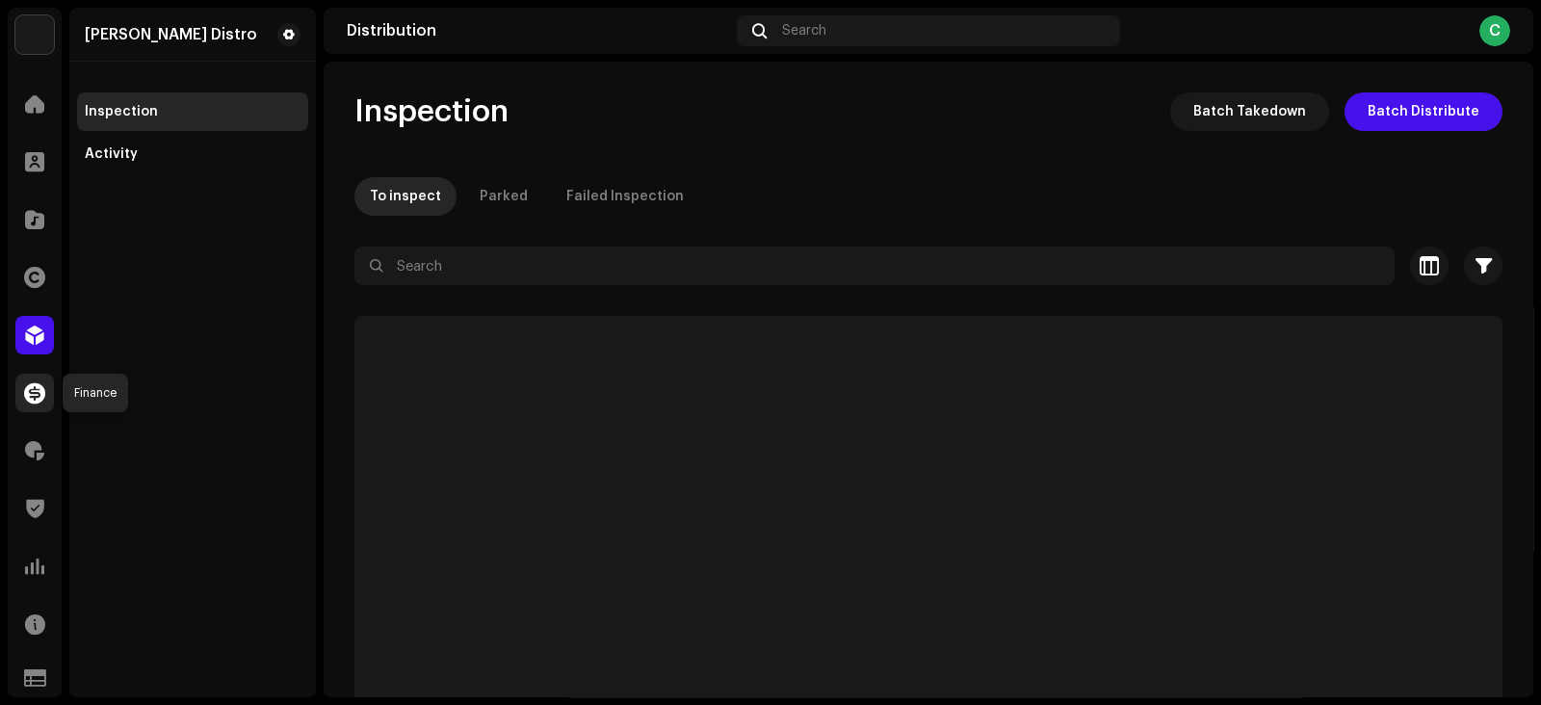
click at [29, 392] on span at bounding box center [34, 392] width 21 height 15
